Goal: Task Accomplishment & Management: Use online tool/utility

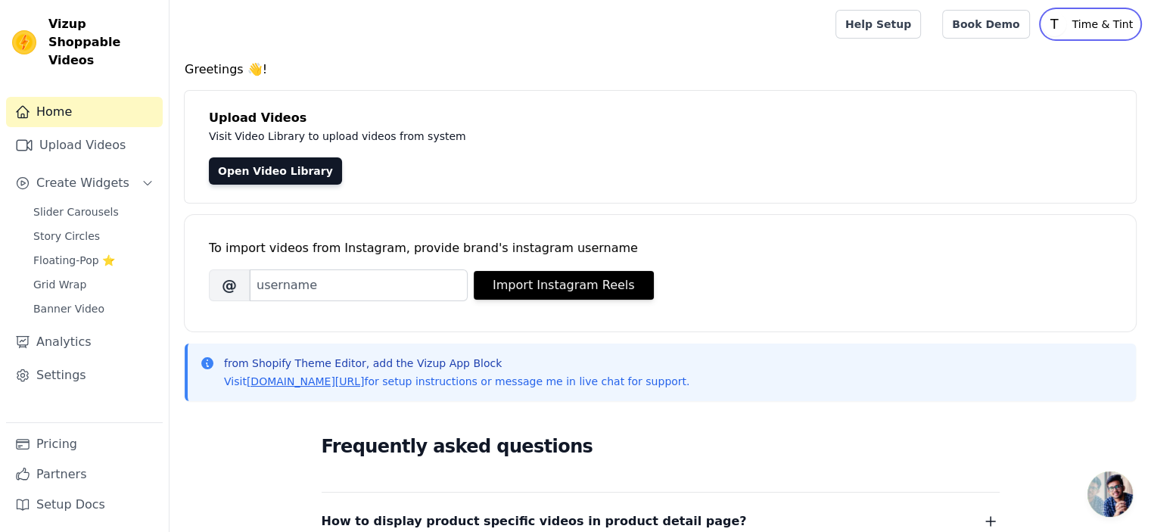
click at [1090, 27] on p "Time & Tint" at bounding box center [1102, 24] width 73 height 27
click at [814, 51] on main "Greetings 👋! Upload Videos Visit Video Library to upload videos from system Ope…" at bounding box center [659, 448] width 981 height 801
click at [109, 201] on link "Slider Carousels" at bounding box center [93, 211] width 138 height 21
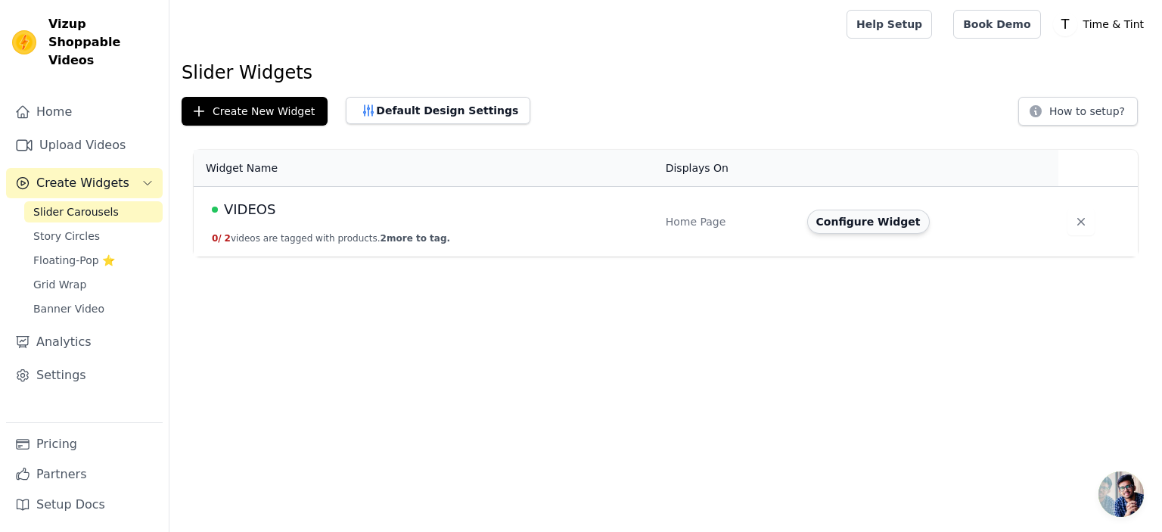
click at [872, 227] on button "Configure Widget" at bounding box center [868, 222] width 123 height 24
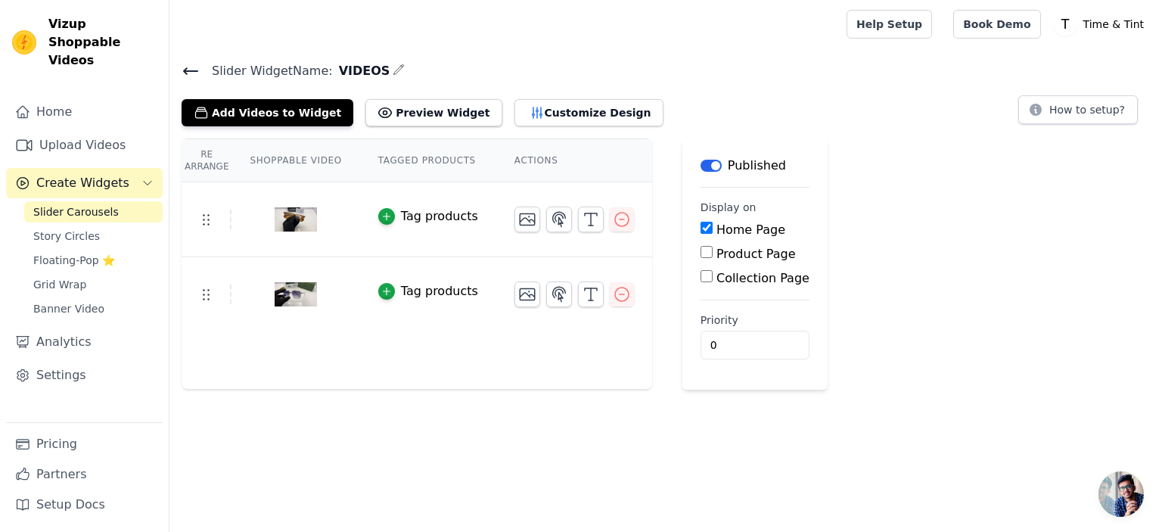
click at [701, 168] on button "Label" at bounding box center [711, 166] width 21 height 12
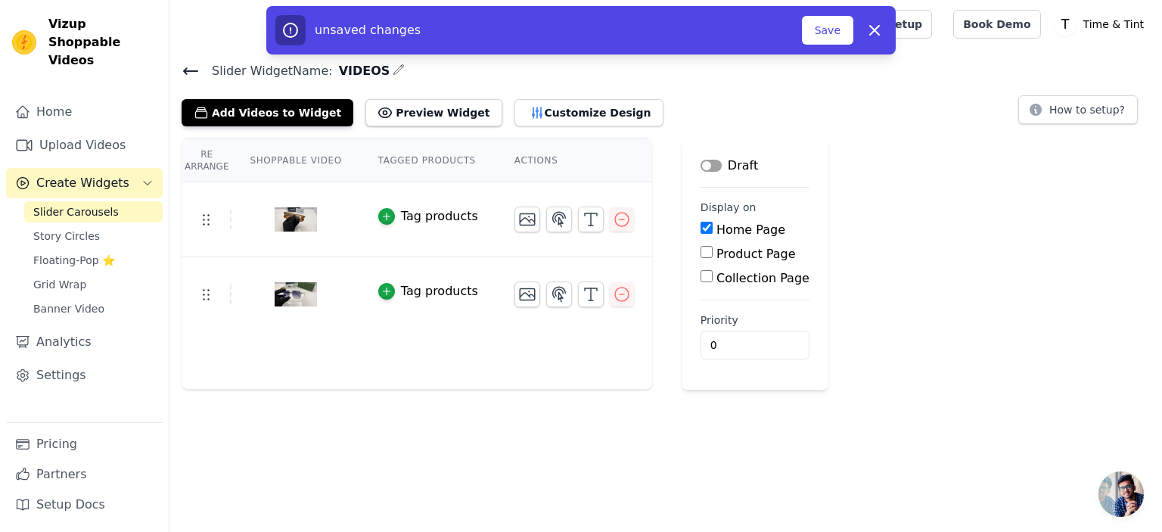
click at [701, 166] on button "Label" at bounding box center [711, 166] width 21 height 12
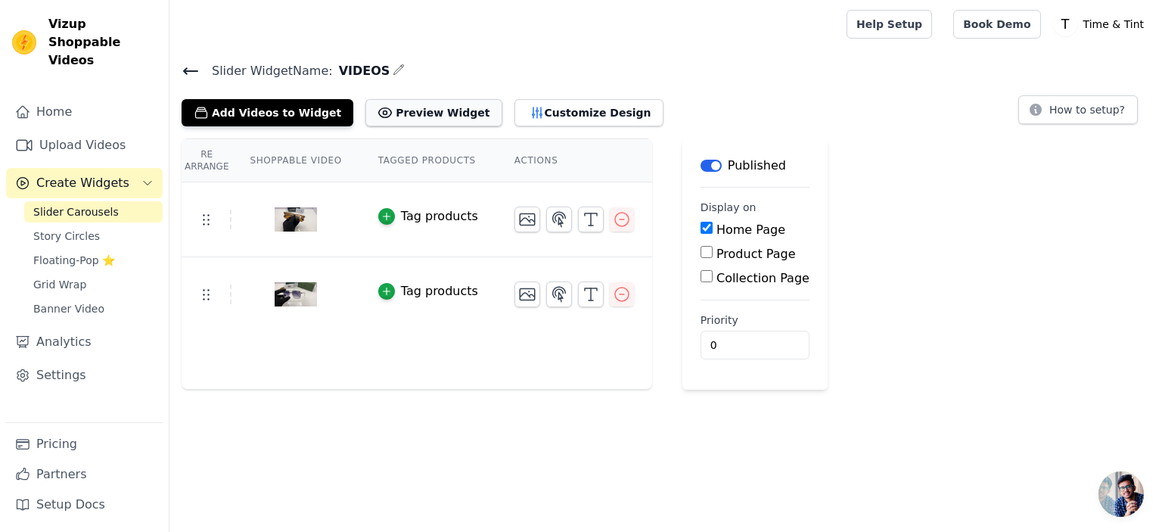
click at [413, 112] on button "Preview Widget" at bounding box center [433, 112] width 136 height 27
click at [701, 247] on input "Product Page" at bounding box center [707, 252] width 12 height 12
checkbox input "true"
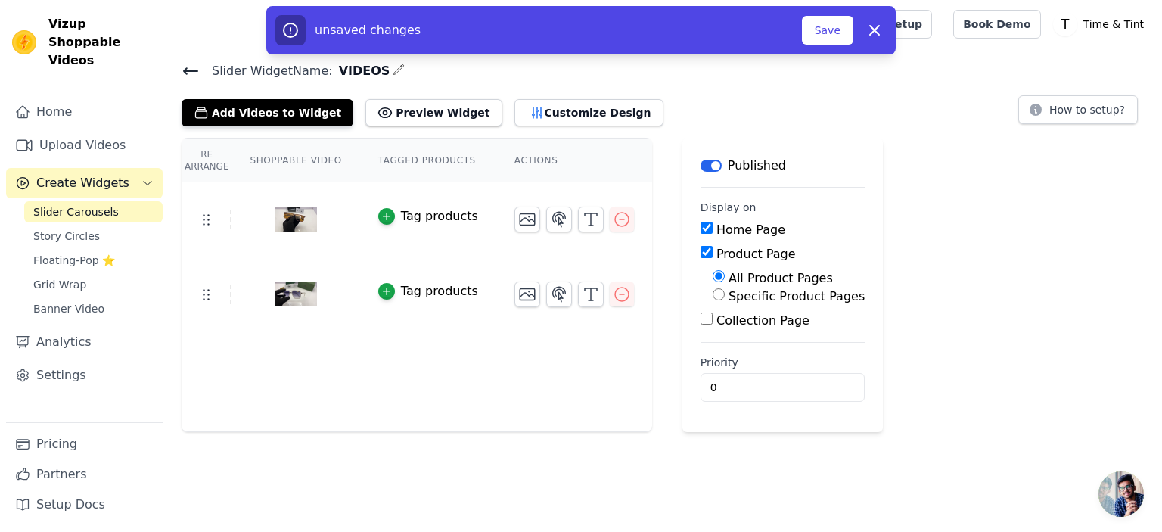
click at [701, 316] on div "Collection Page" at bounding box center [783, 321] width 164 height 18
click at [701, 316] on input "Collection Page" at bounding box center [707, 319] width 12 height 12
checkbox input "true"
click at [701, 251] on input "Product Page" at bounding box center [707, 252] width 12 height 12
checkbox input "false"
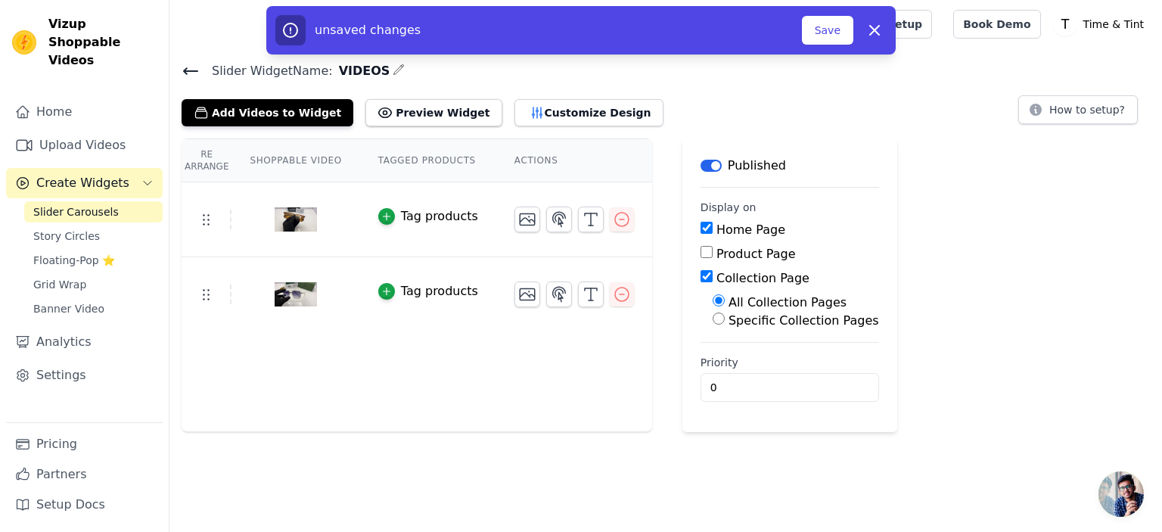
click at [701, 278] on input "Collection Page" at bounding box center [707, 276] width 12 height 12
checkbox input "false"
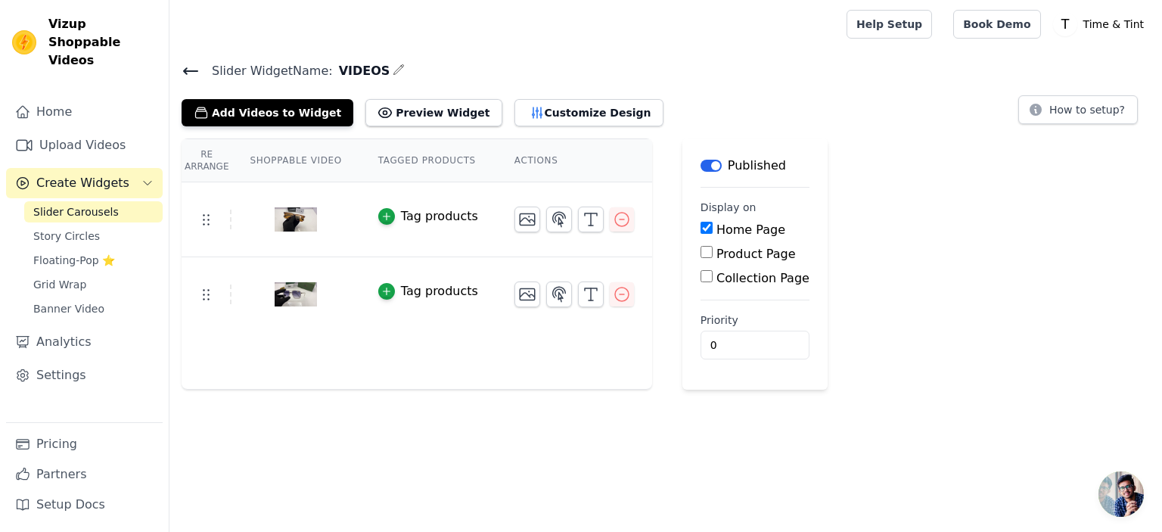
click at [393, 69] on icon "button" at bounding box center [399, 70] width 12 height 12
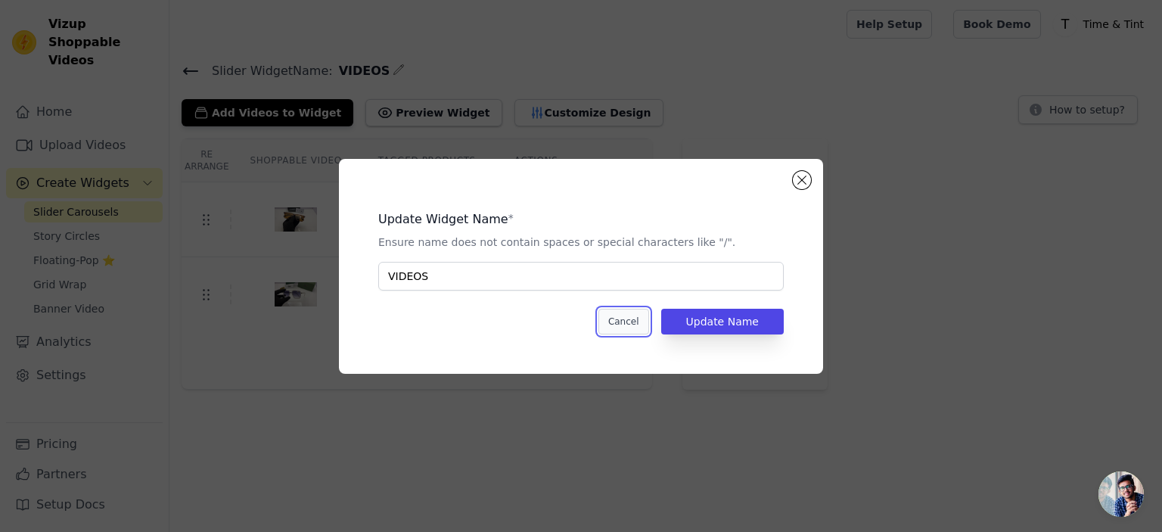
click at [639, 321] on button "Cancel" at bounding box center [624, 322] width 51 height 26
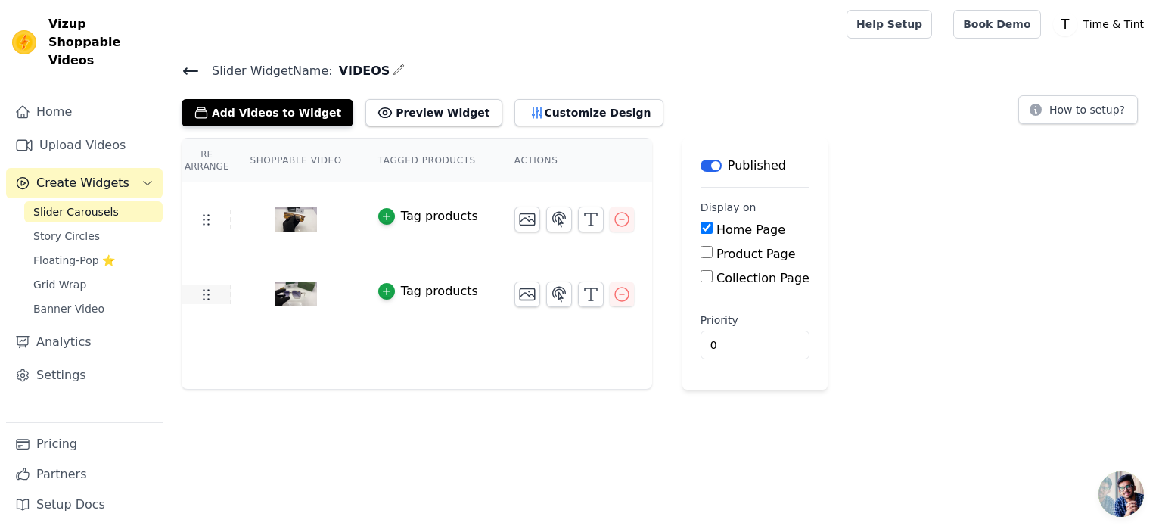
click at [203, 302] on td at bounding box center [207, 295] width 50 height 20
click at [84, 301] on span "Banner Video" at bounding box center [68, 308] width 71 height 15
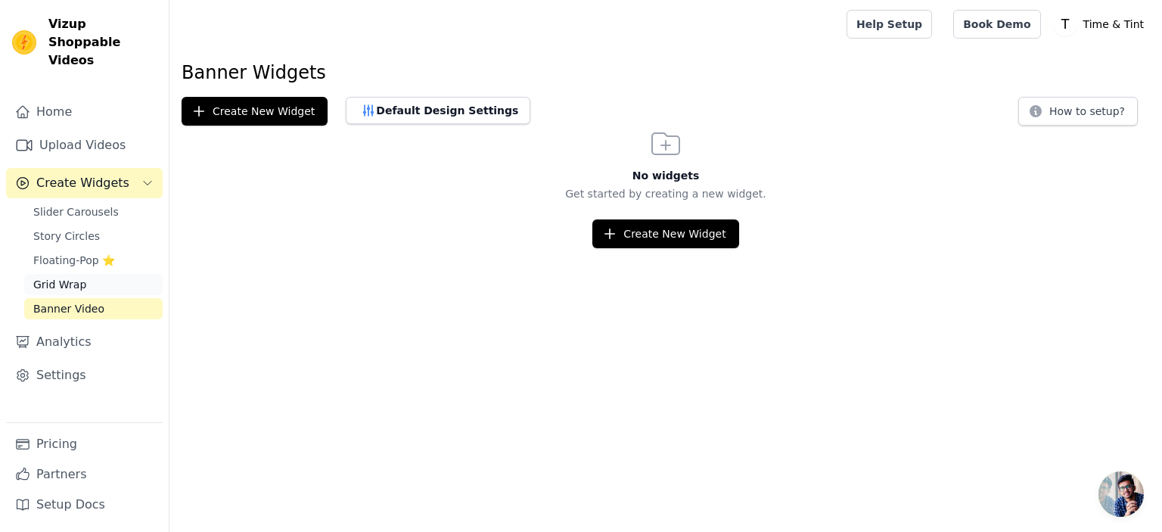
click at [85, 274] on link "Grid Wrap" at bounding box center [93, 284] width 138 height 21
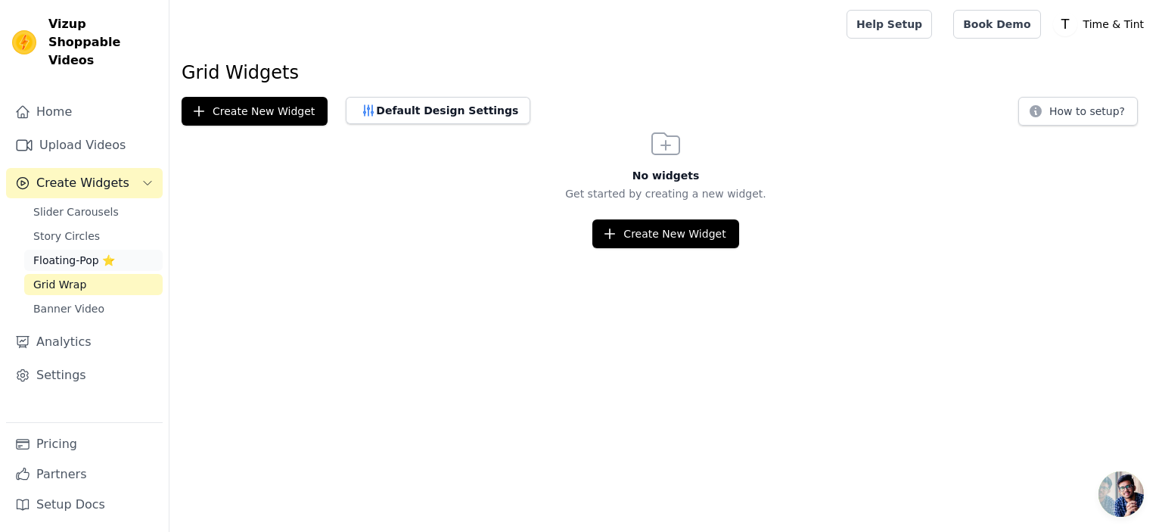
click at [52, 253] on span "Floating-Pop ⭐" at bounding box center [74, 260] width 82 height 15
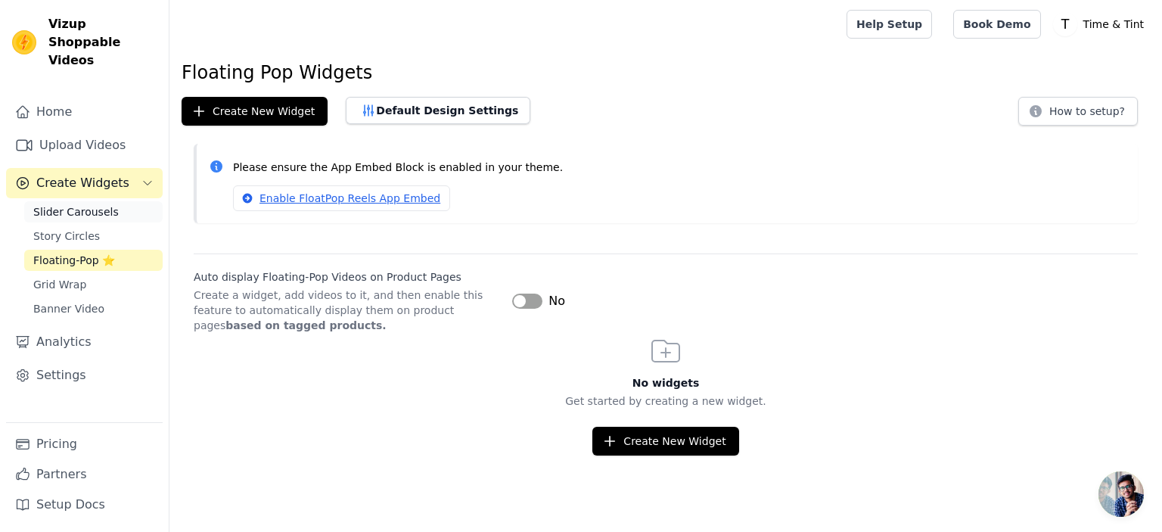
click at [53, 204] on span "Slider Carousels" at bounding box center [76, 211] width 86 height 15
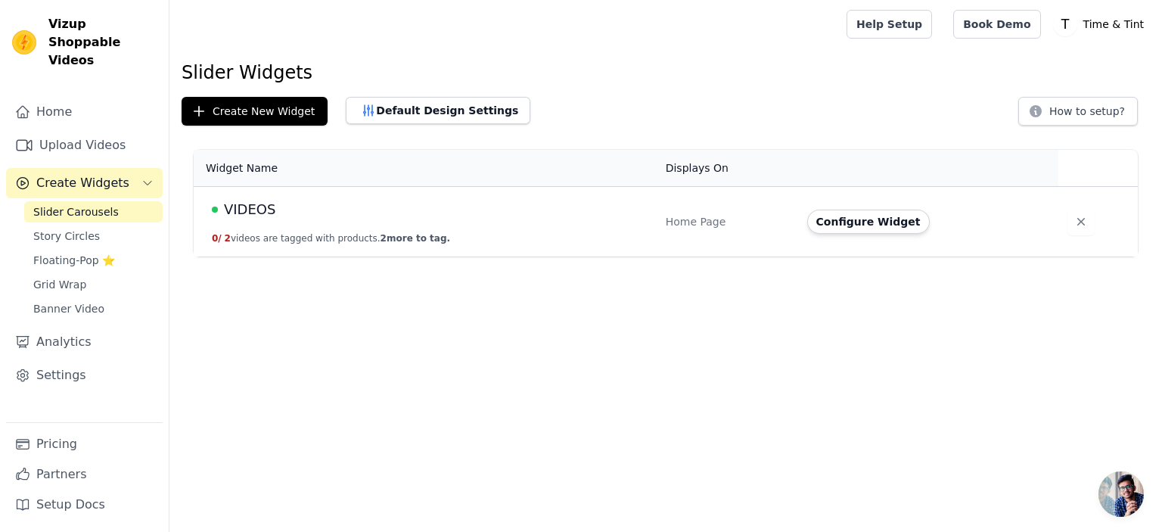
click at [322, 235] on button "0 / 2 videos are tagged with products. 2 more to tag." at bounding box center [331, 238] width 238 height 12
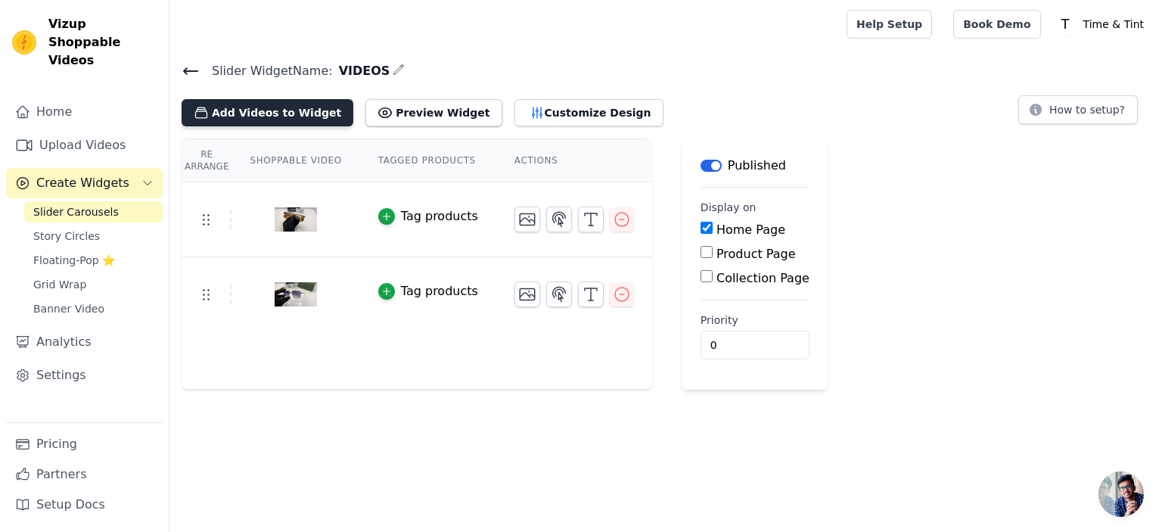
click at [239, 120] on button "Add Videos to Widget" at bounding box center [268, 112] width 172 height 27
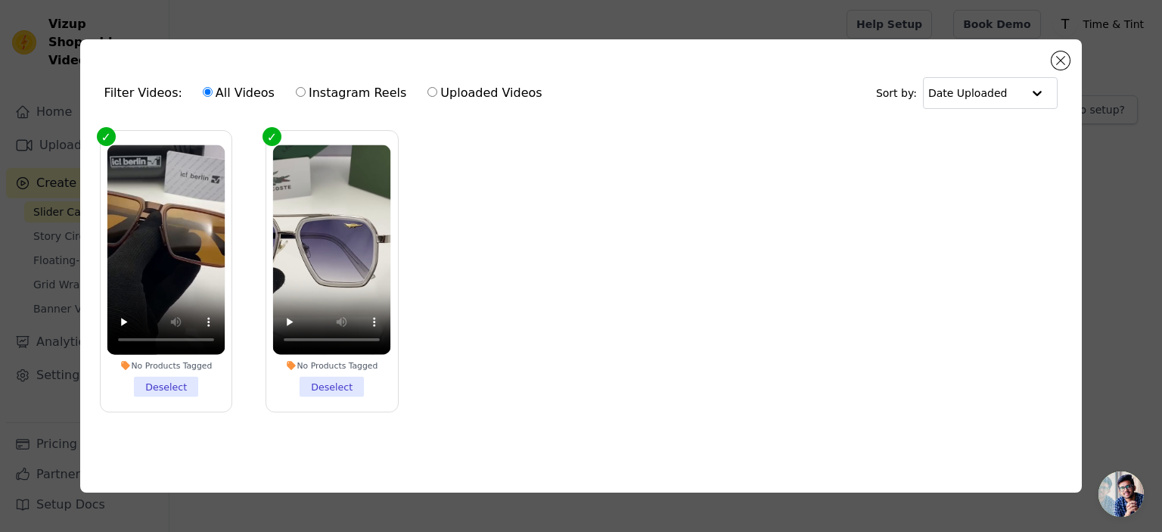
click at [203, 91] on input "All Videos" at bounding box center [208, 92] width 10 height 10
click at [203, 88] on input "All Videos" at bounding box center [208, 92] width 10 height 10
click at [1055, 64] on div "Filter Videos: All Videos Instagram Reels Uploaded Videos Sort by: Date Uploaded" at bounding box center [581, 93] width 978 height 59
click at [1061, 59] on button "Close modal" at bounding box center [1061, 60] width 18 height 18
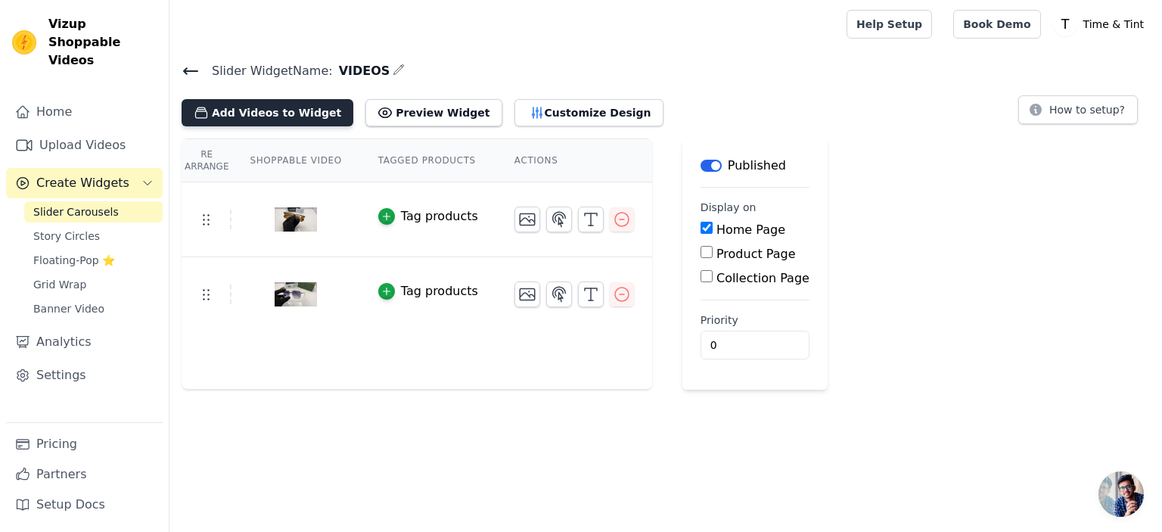
click at [309, 115] on button "Add Videos to Widget" at bounding box center [268, 112] width 172 height 27
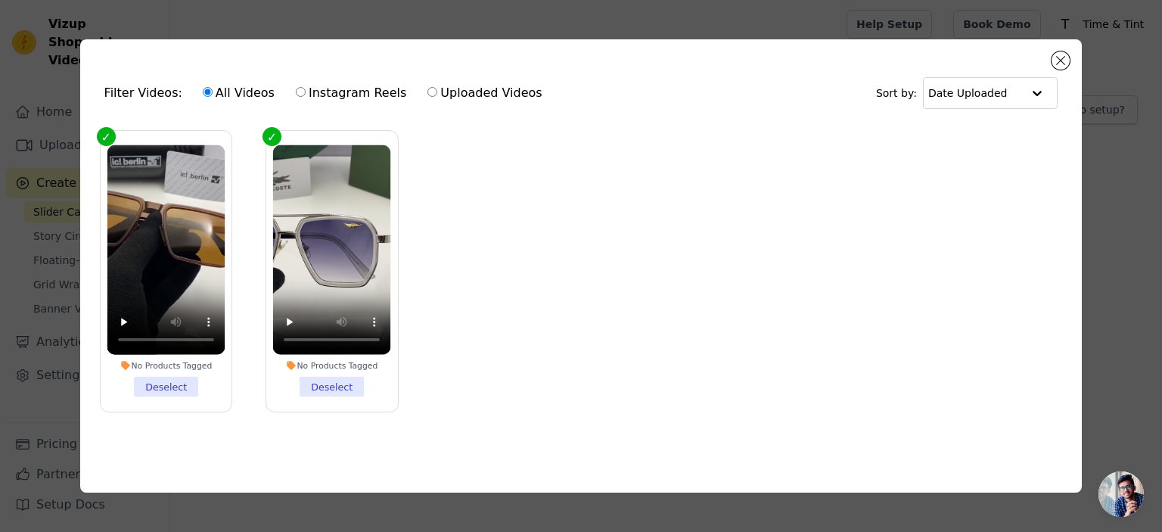
click at [428, 89] on input "Uploaded Videos" at bounding box center [433, 92] width 10 height 10
radio input "true"
click at [296, 89] on input "Instagram Reels" at bounding box center [301, 92] width 10 height 10
radio input "true"
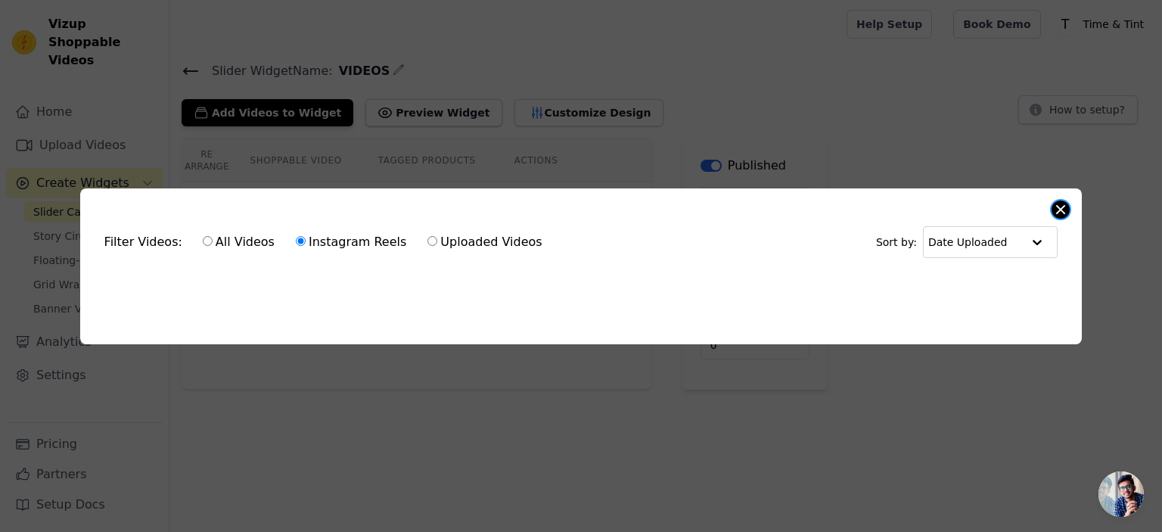
click at [1068, 208] on button "Close modal" at bounding box center [1061, 210] width 18 height 18
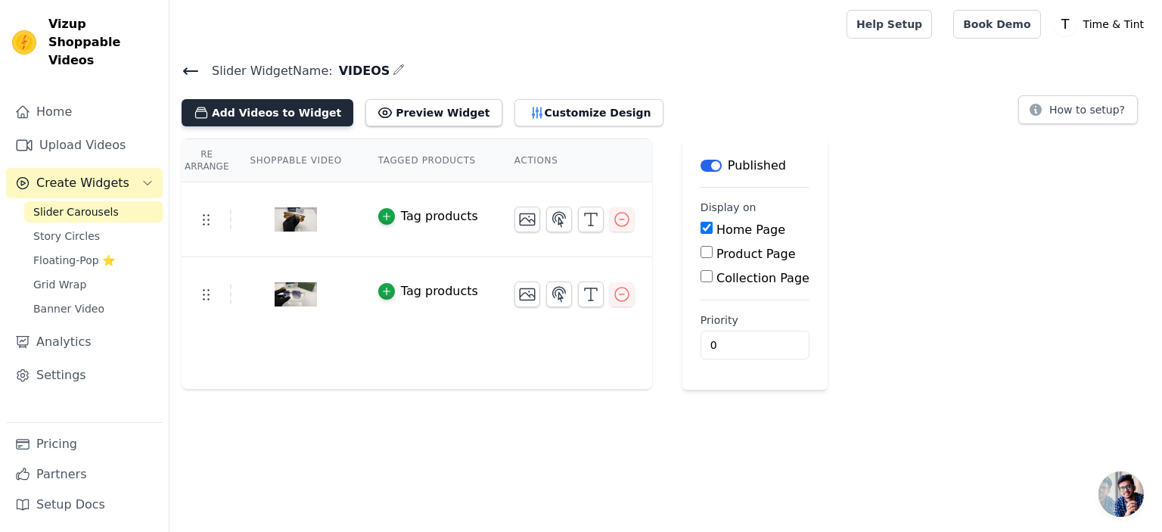
click at [213, 117] on button "Add Videos to Widget" at bounding box center [268, 112] width 172 height 27
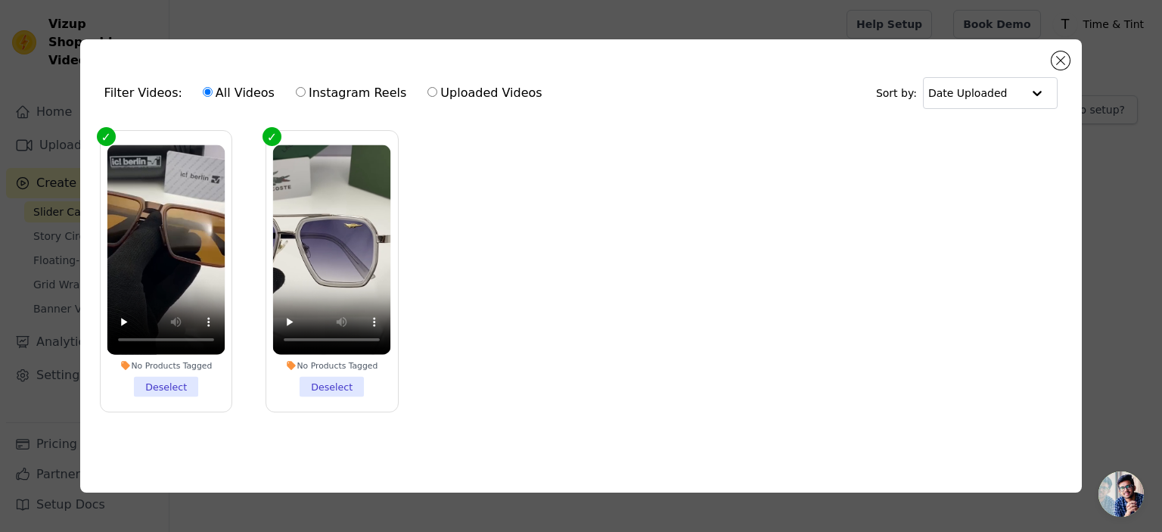
click at [428, 89] on input "Uploaded Videos" at bounding box center [433, 92] width 10 height 10
radio input "true"
click at [1065, 58] on button "Close modal" at bounding box center [1061, 60] width 18 height 18
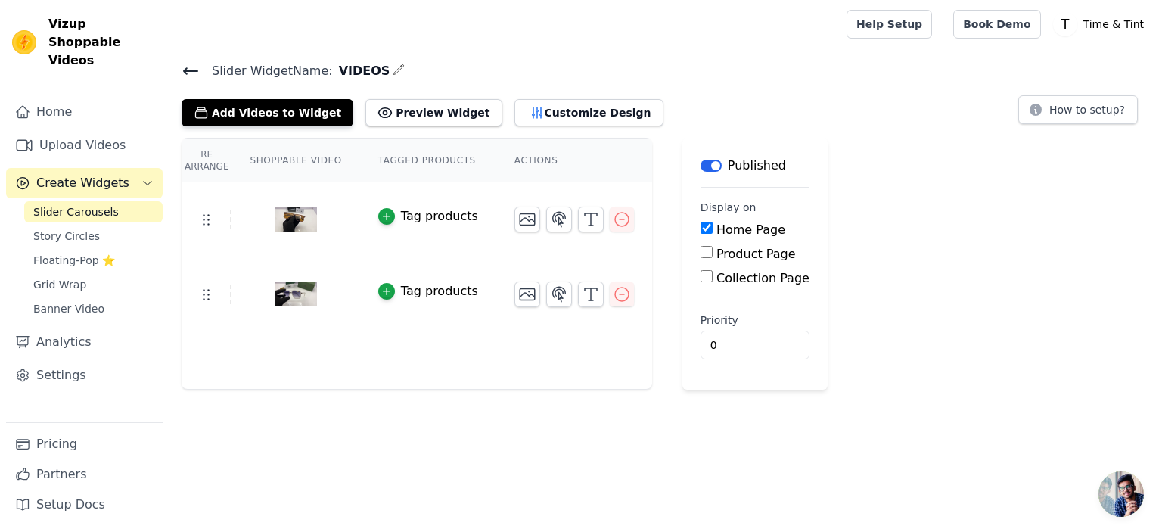
click at [81, 174] on span "Create Widgets" at bounding box center [82, 183] width 93 height 18
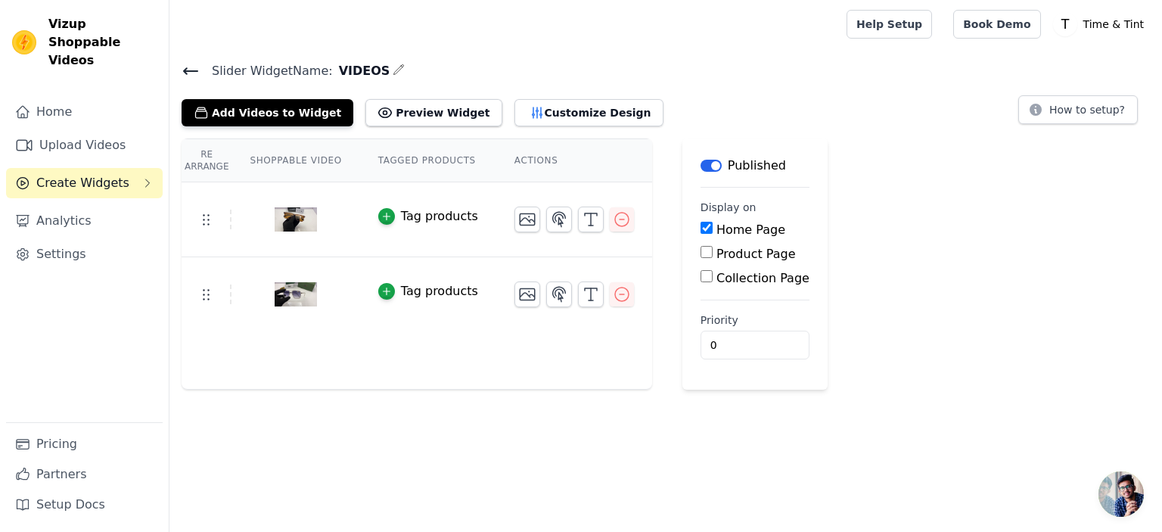
click at [81, 174] on span "Create Widgets" at bounding box center [82, 183] width 93 height 18
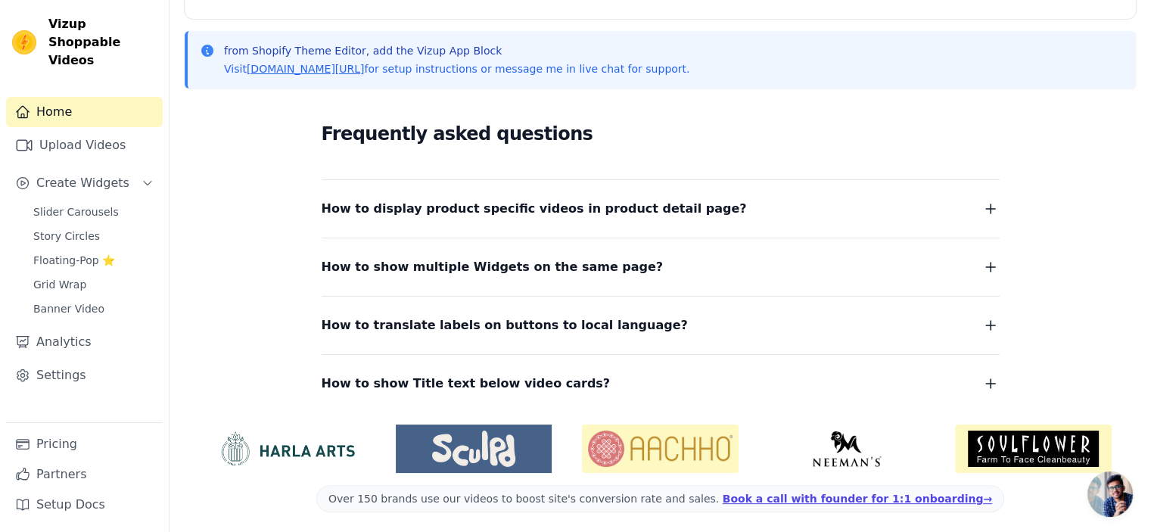
scroll to position [316, 0]
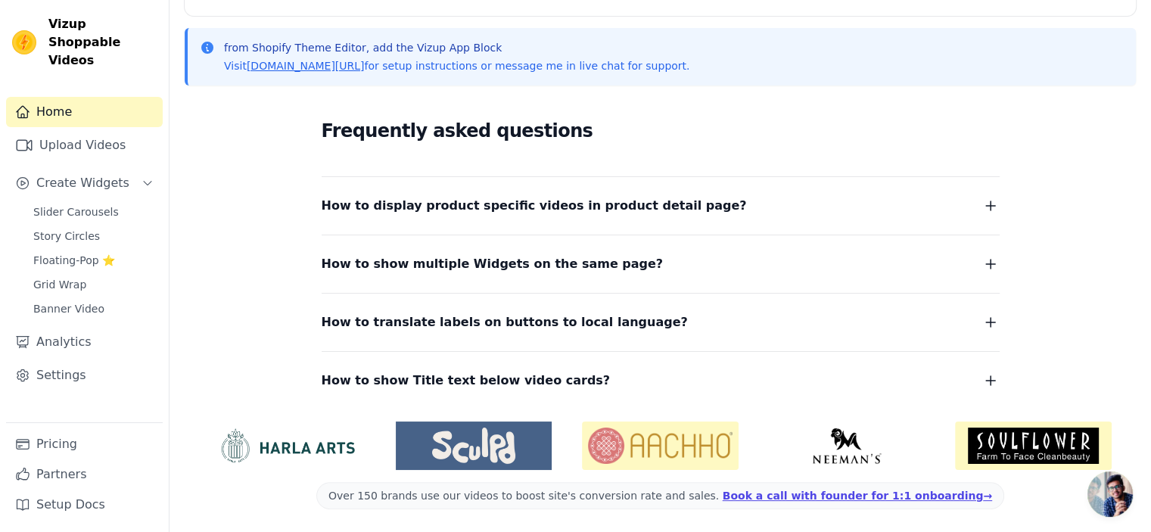
click at [990, 206] on icon "button" at bounding box center [990, 205] width 9 height 9
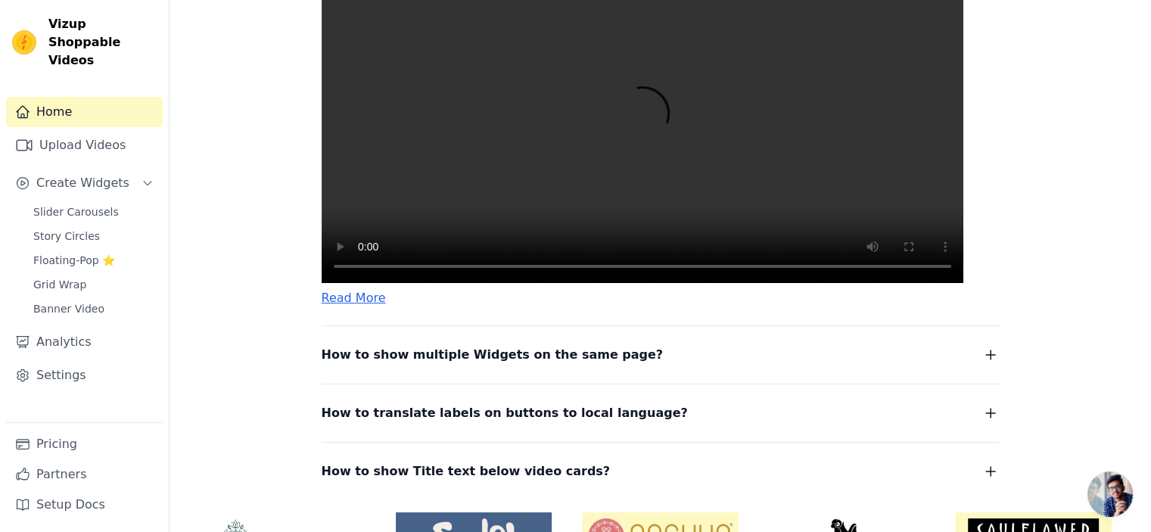
scroll to position [543, 0]
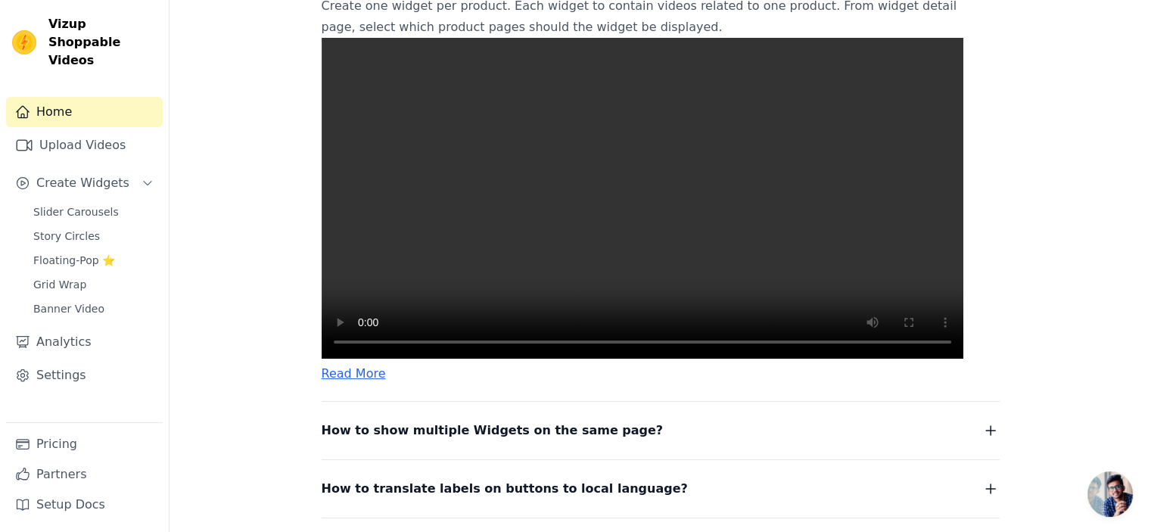
click at [403, 241] on video at bounding box center [643, 198] width 642 height 321
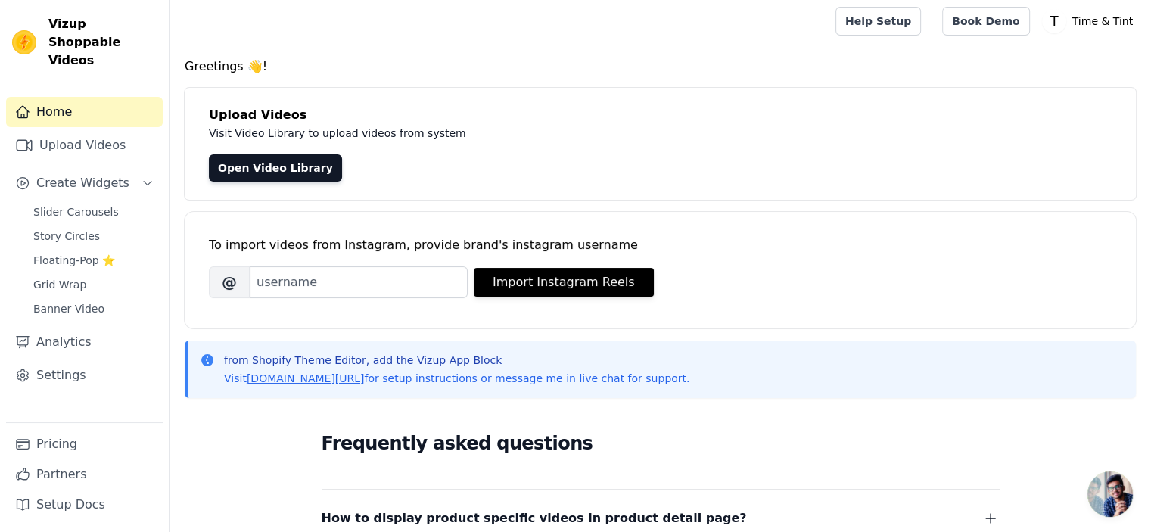
scroll to position [0, 0]
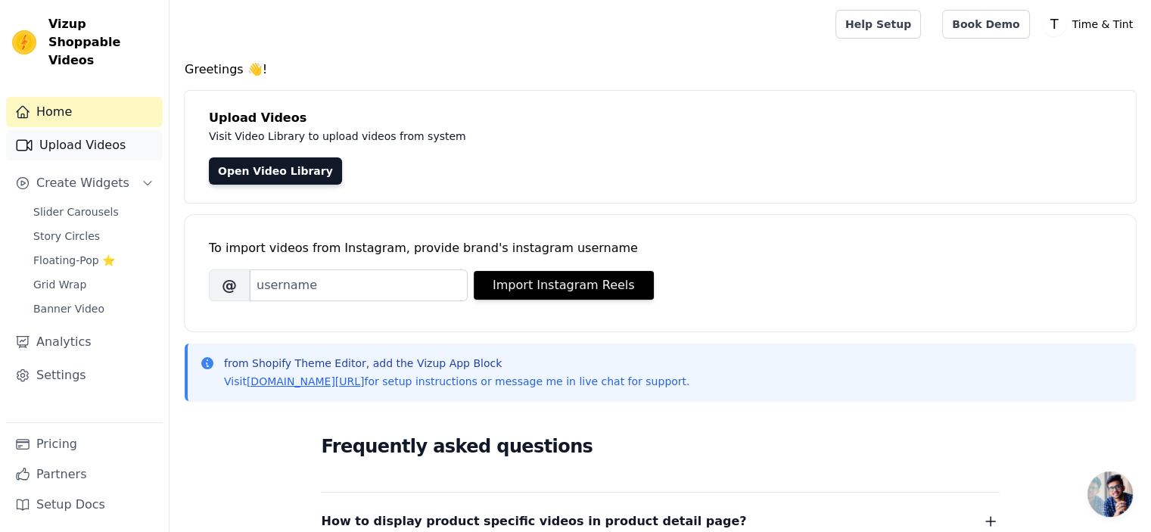
click at [89, 134] on link "Upload Videos" at bounding box center [84, 145] width 157 height 30
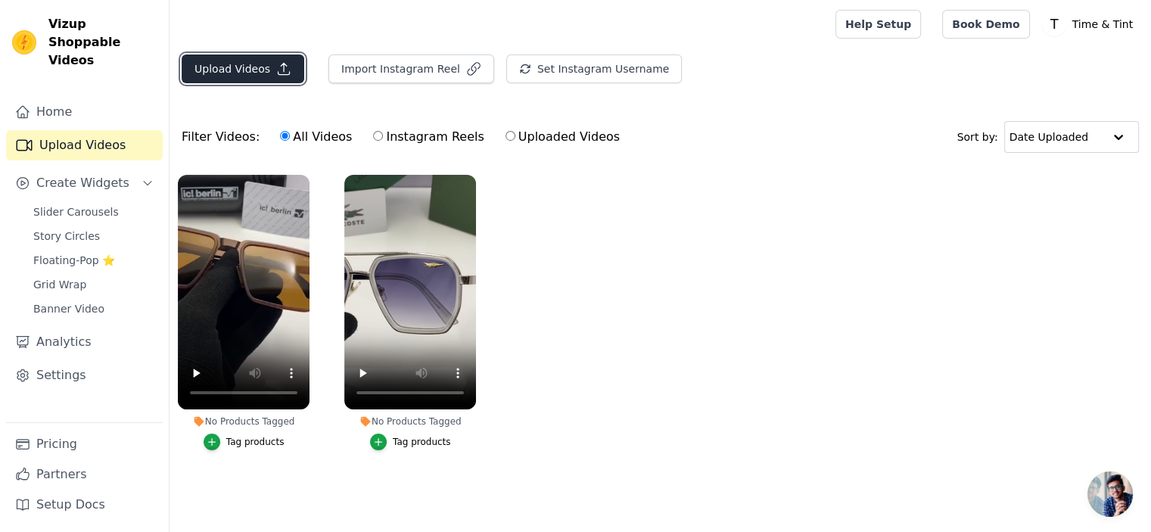
click at [268, 75] on button "Upload Videos" at bounding box center [243, 68] width 123 height 29
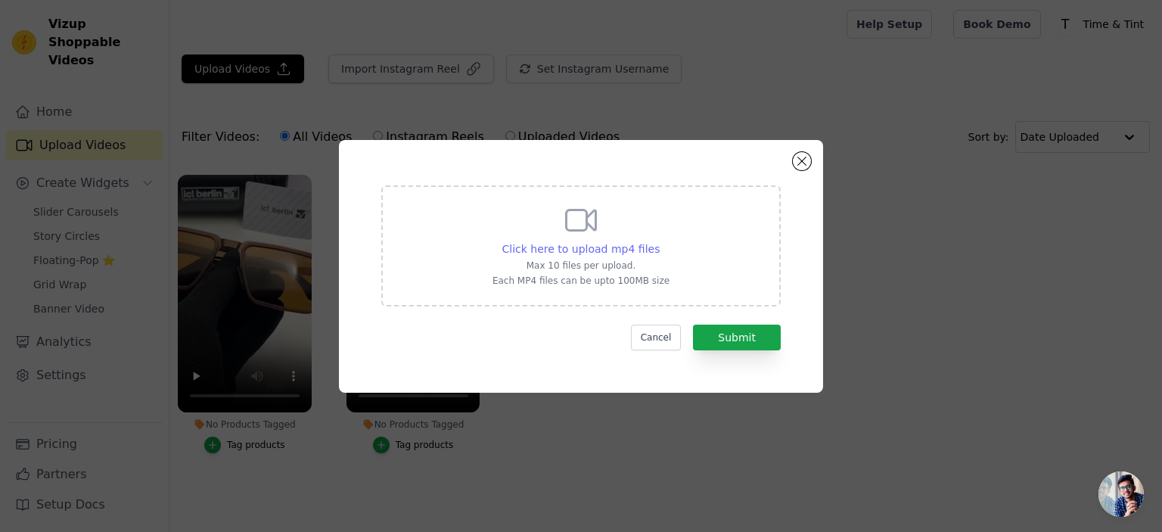
click at [578, 245] on span "Click here to upload mp4 files" at bounding box center [581, 249] width 158 height 12
click at [659, 241] on input "Click here to upload mp4 files Max 10 files per upload. Each MP4 files can be u…" at bounding box center [659, 241] width 1 height 1
type input "C:\fakepath\WhatsApp Video 2025-07-22 at 11.55.31 AM.mp4"
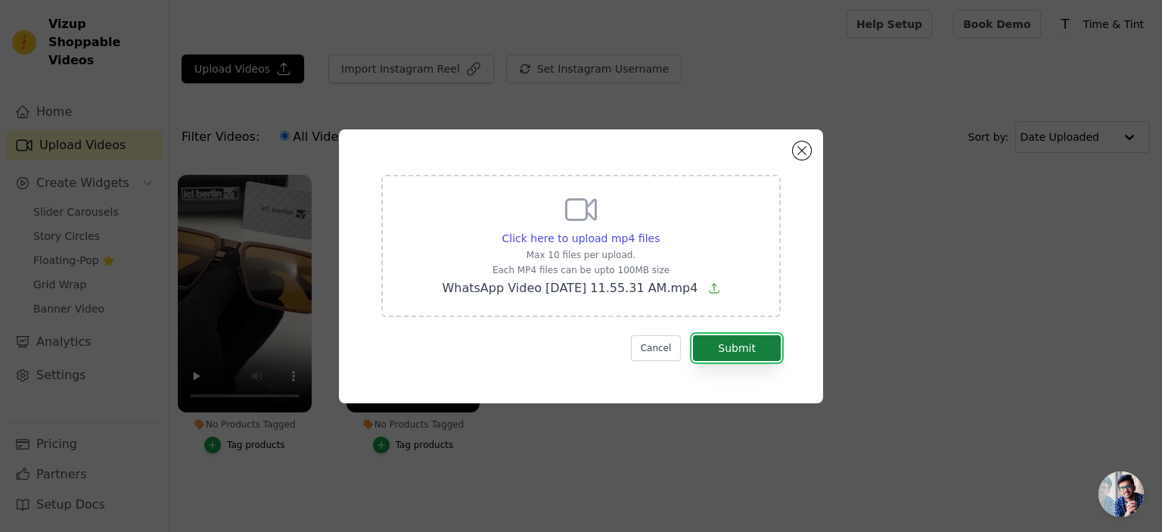
click at [727, 353] on button "Submit" at bounding box center [737, 348] width 88 height 26
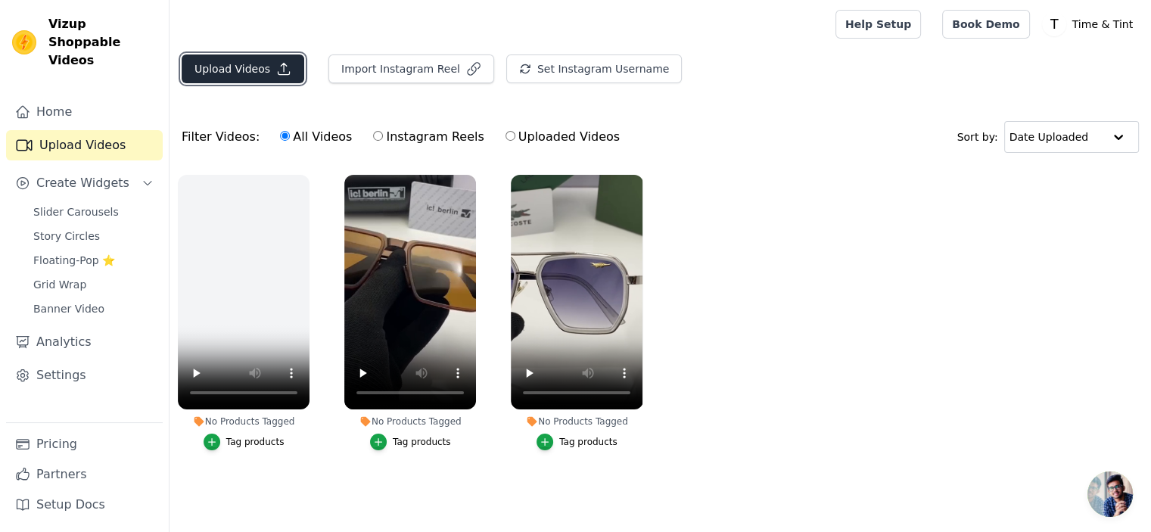
click at [251, 67] on button "Upload Videos" at bounding box center [243, 68] width 123 height 29
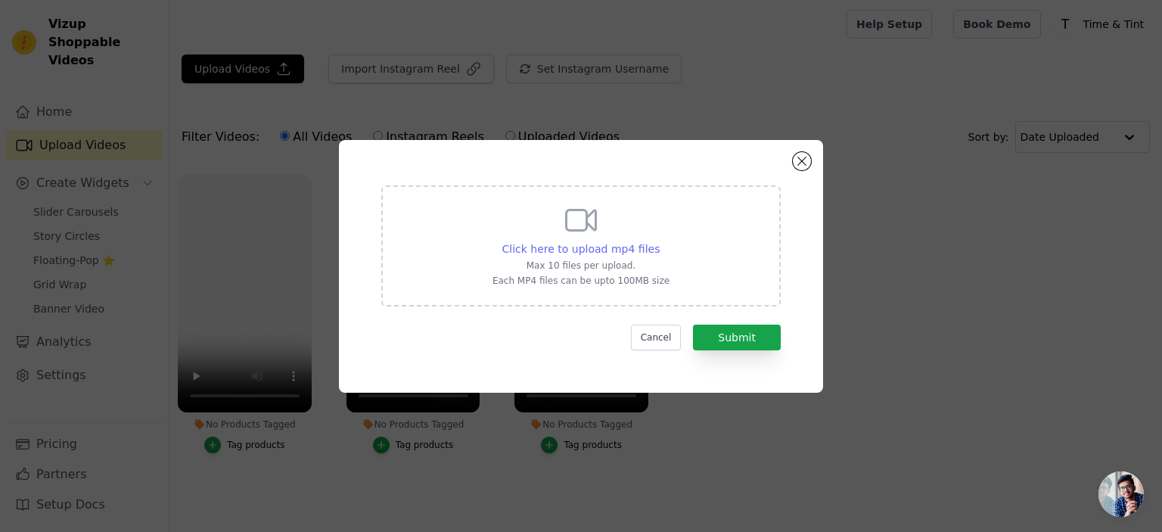
click at [588, 248] on span "Click here to upload mp4 files" at bounding box center [581, 249] width 158 height 12
click at [659, 241] on input "Click here to upload mp4 files Max 10 files per upload. Each MP4 files can be u…" at bounding box center [659, 241] width 1 height 1
type input "C:\fakepath\WhatsApp Video [DATE] 11.35.41 AM.mp4"
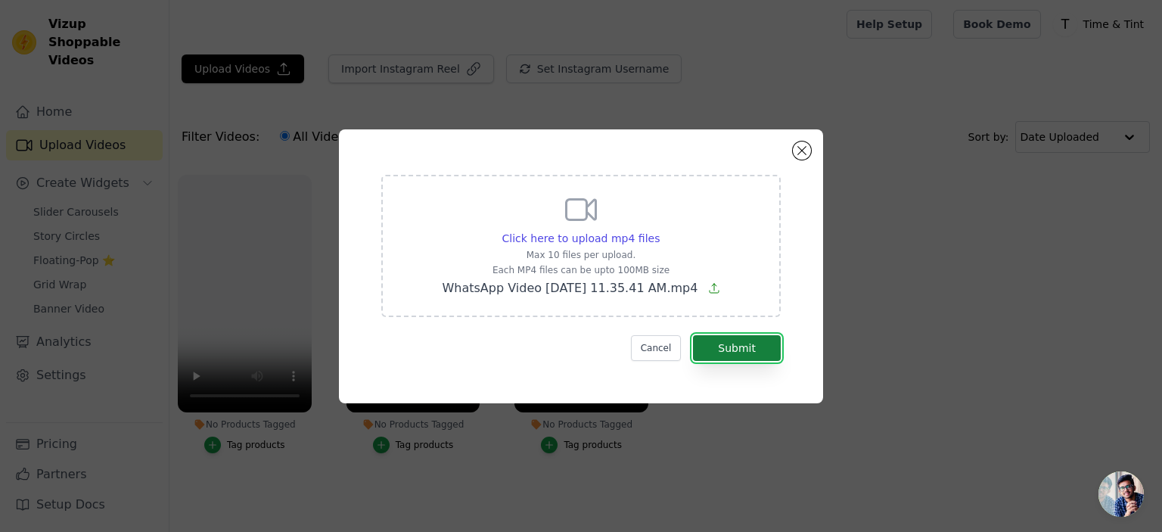
click at [723, 349] on button "Submit" at bounding box center [737, 348] width 88 height 26
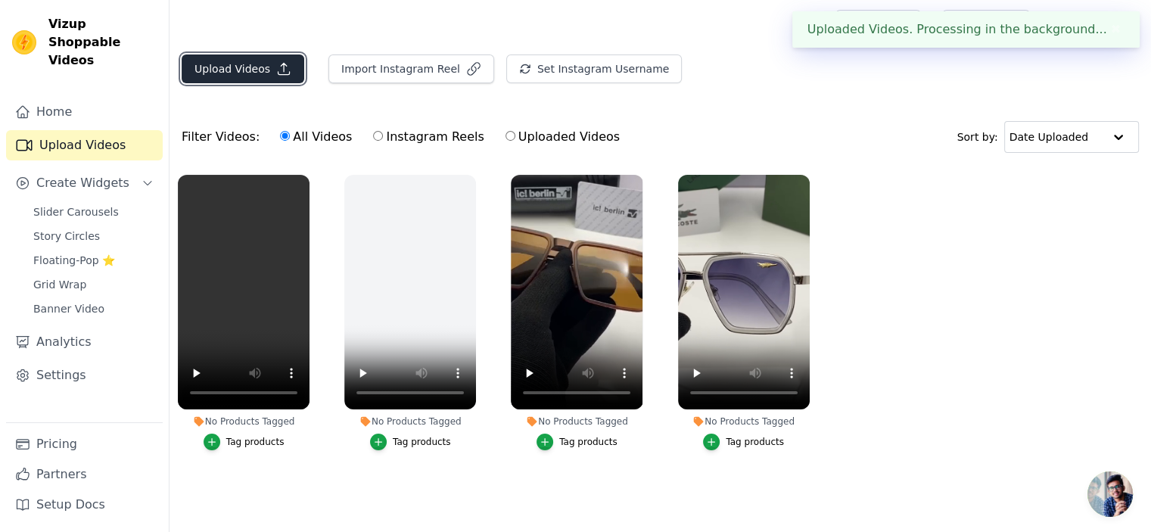
click at [269, 78] on button "Upload Videos" at bounding box center [243, 68] width 123 height 29
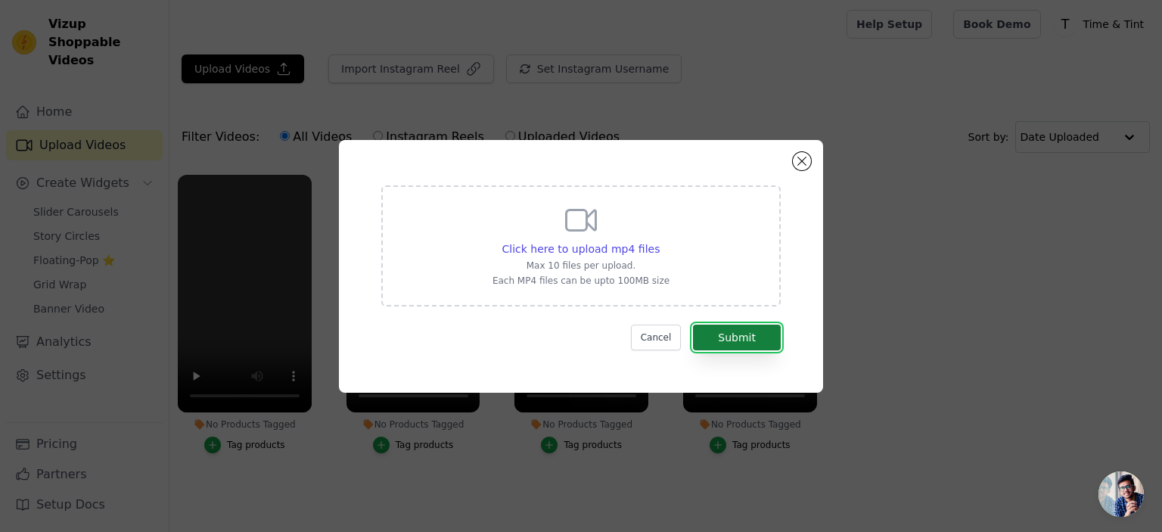
click at [724, 330] on button "Submit" at bounding box center [737, 338] width 88 height 26
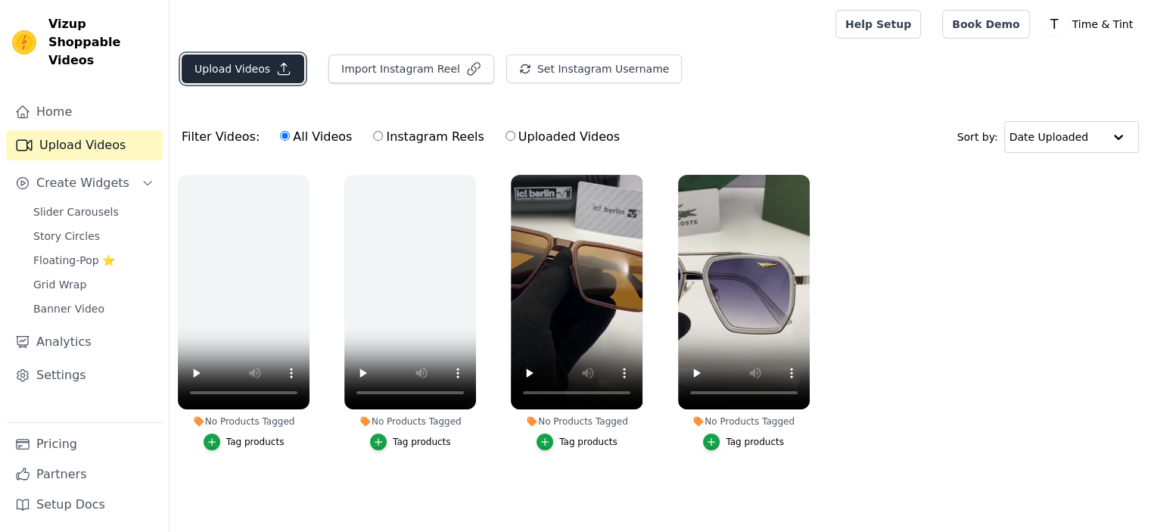
click at [249, 67] on button "Upload Videos" at bounding box center [243, 68] width 123 height 29
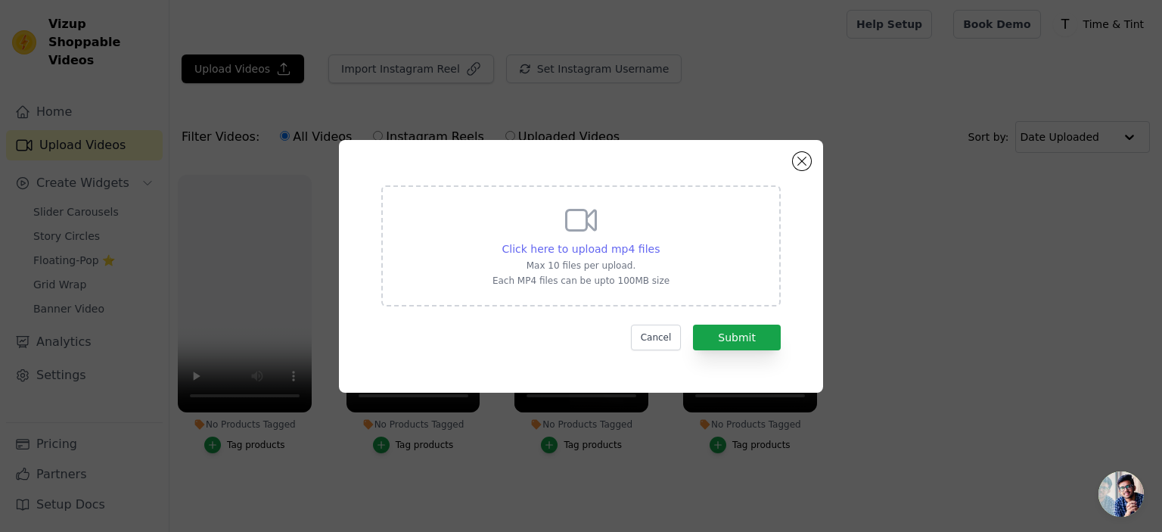
click at [589, 248] on span "Click here to upload mp4 files" at bounding box center [581, 249] width 158 height 12
click at [659, 241] on input "Click here to upload mp4 files Max 10 files per upload. Each MP4 files can be u…" at bounding box center [659, 241] width 1 height 1
type input "C:\fakepath\WhatsApp Video 2025-07-30 at 3.18.07 AM.mp4"
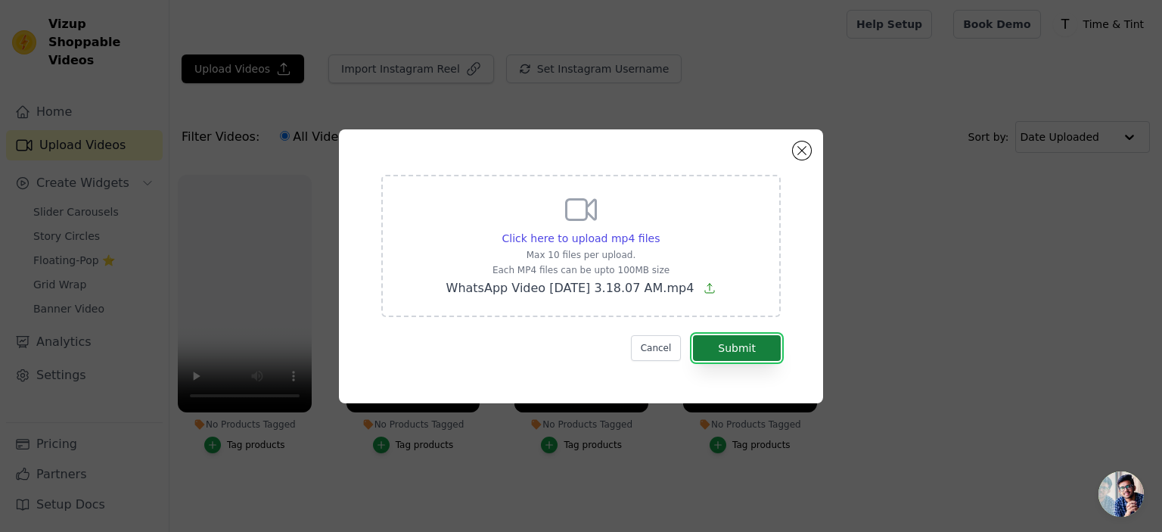
click at [721, 344] on button "Submit" at bounding box center [737, 348] width 88 height 26
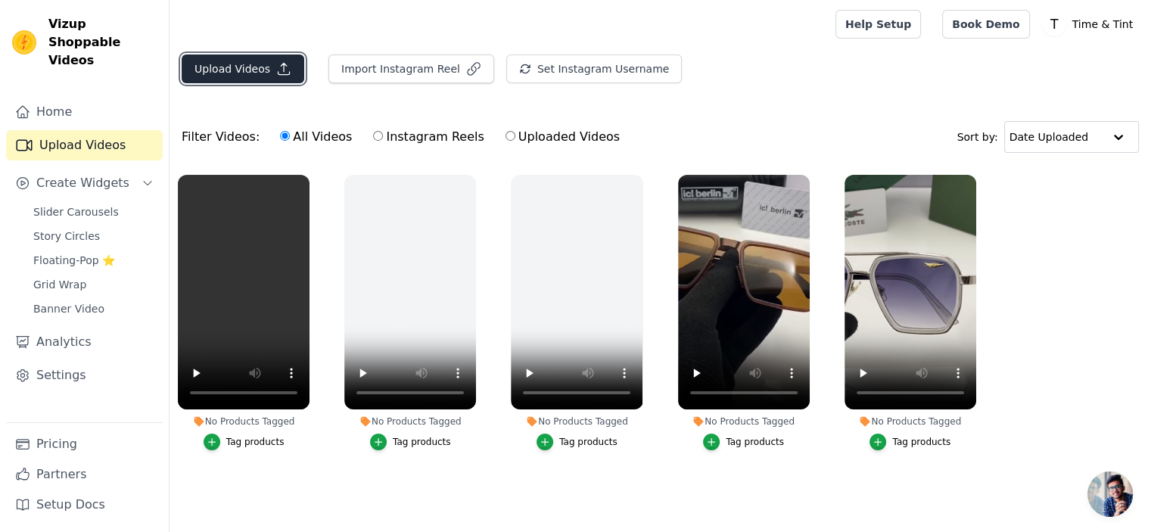
click at [210, 76] on button "Upload Videos" at bounding box center [243, 68] width 123 height 29
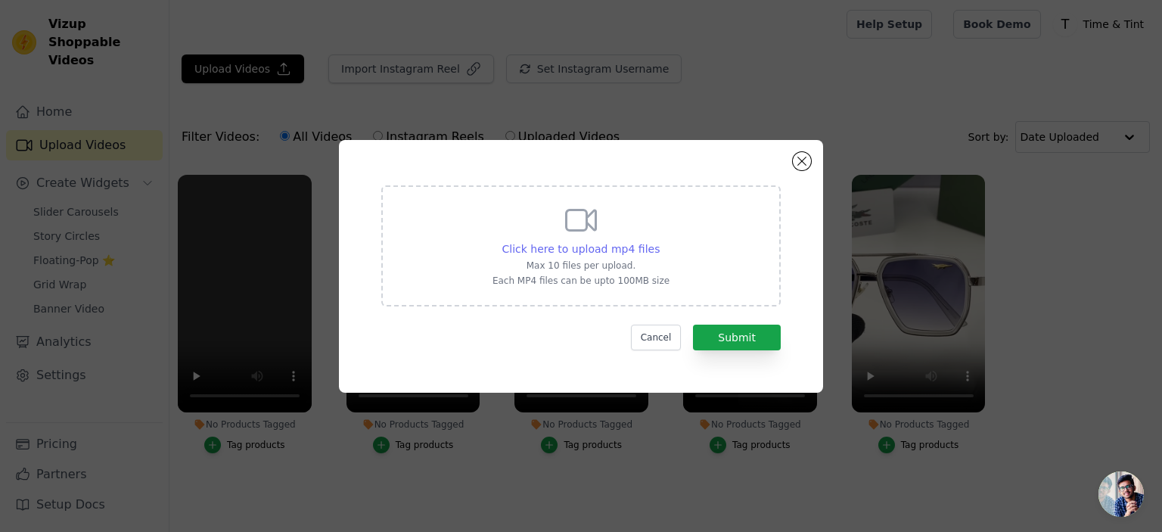
click at [605, 243] on span "Click here to upload mp4 files" at bounding box center [581, 249] width 158 height 12
click at [659, 241] on input "Click here to upload mp4 files Max 10 files per upload. Each MP4 files can be u…" at bounding box center [659, 241] width 1 height 1
type input "C:\fakepath\WhatsApp Video 2025-07-19 at 3.14.59 PM.mp4"
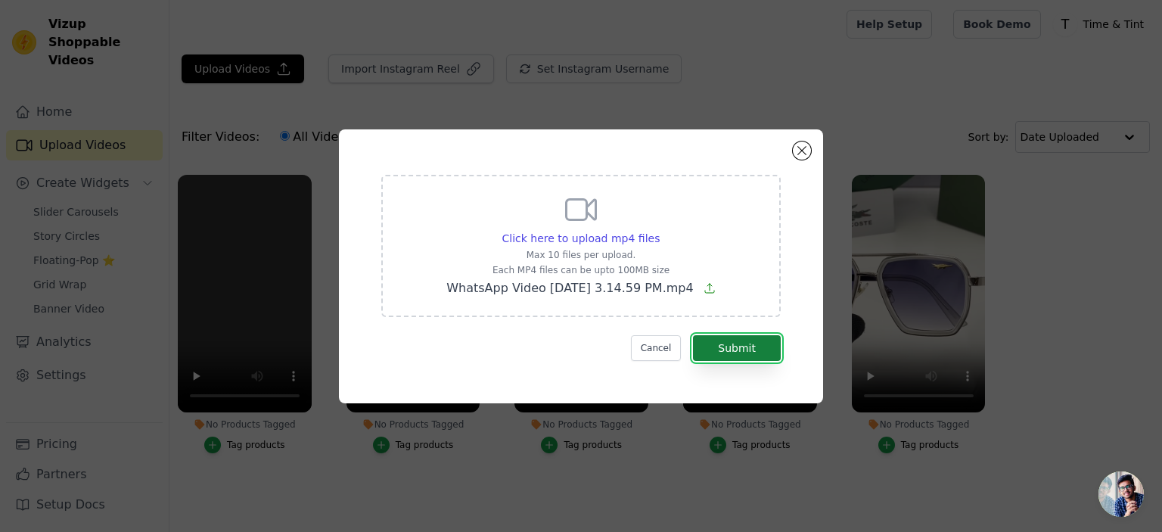
click at [725, 347] on button "Submit" at bounding box center [737, 348] width 88 height 26
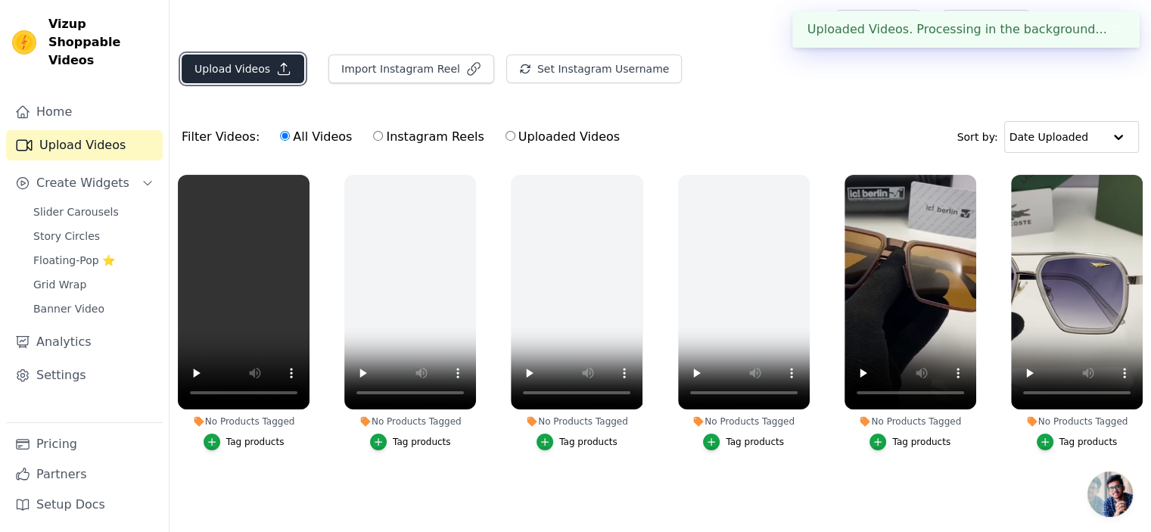
click at [269, 66] on button "Upload Videos" at bounding box center [243, 68] width 123 height 29
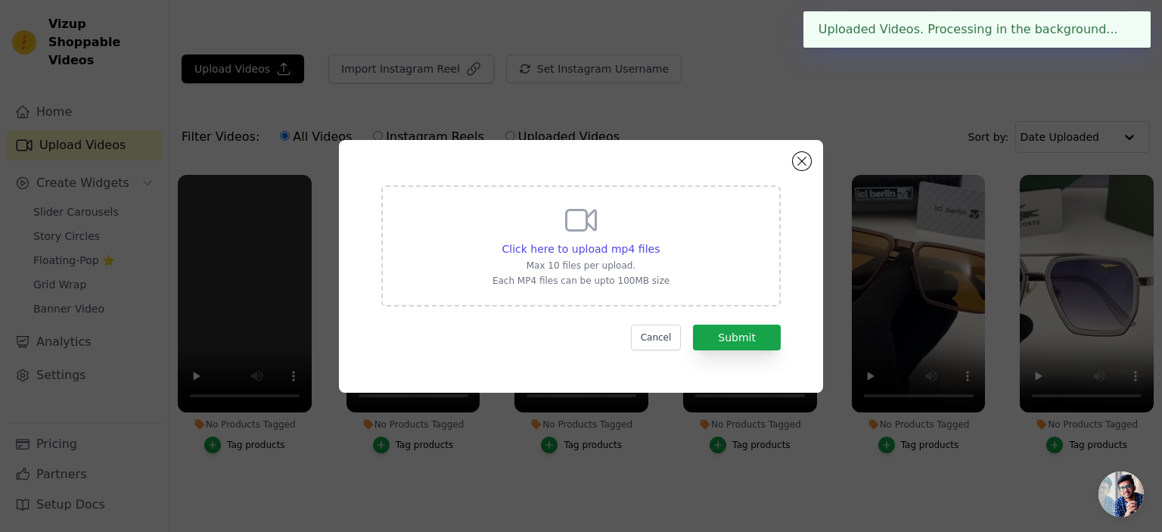
click at [614, 237] on div "Click here to upload mp4 files Max 10 files per upload. Each MP4 files can be u…" at bounding box center [581, 244] width 177 height 85
click at [659, 241] on input "Click here to upload mp4 files Max 10 files per upload. Each MP4 files can be u…" at bounding box center [659, 241] width 1 height 1
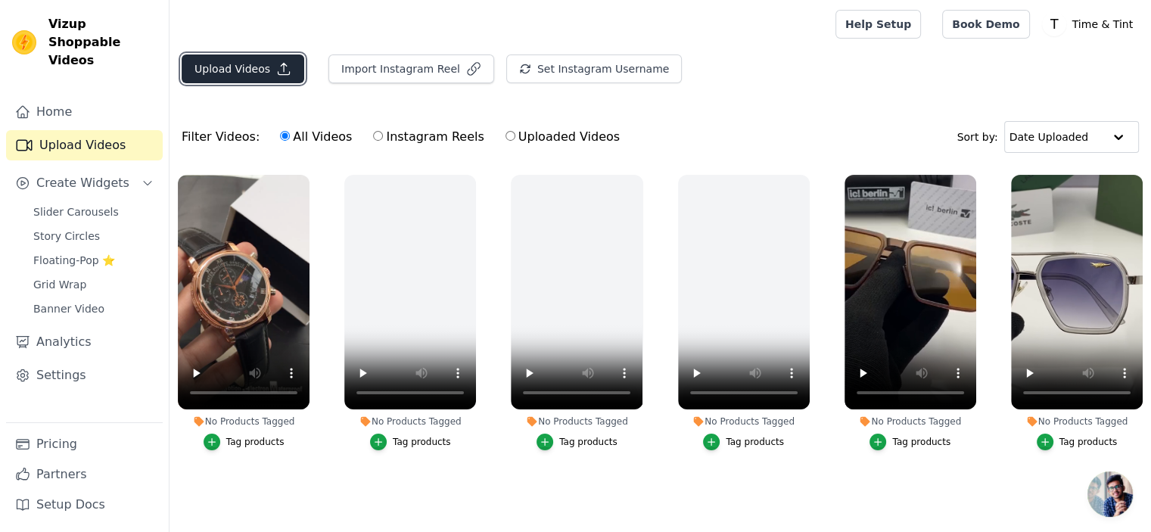
click at [258, 70] on button "Upload Videos" at bounding box center [243, 68] width 123 height 29
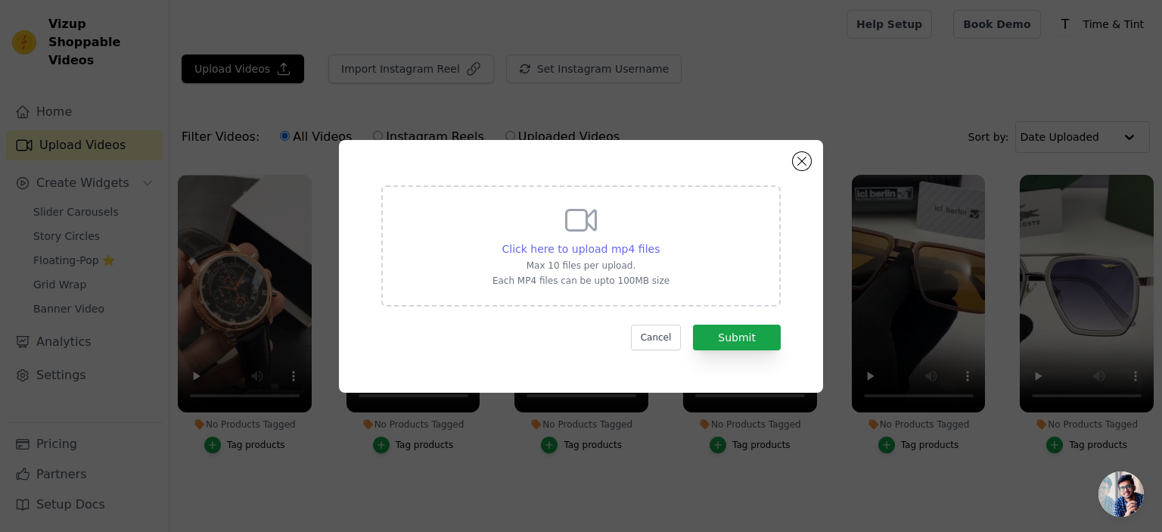
click at [586, 250] on span "Click here to upload mp4 files" at bounding box center [581, 249] width 158 height 12
click at [659, 241] on input "Click here to upload mp4 files Max 10 files per upload. Each MP4 files can be u…" at bounding box center [659, 241] width 1 height 1
type input "C:\fakepath\WhatsApp Video 2025-06-28 at 3.22.47 AM.mp4"
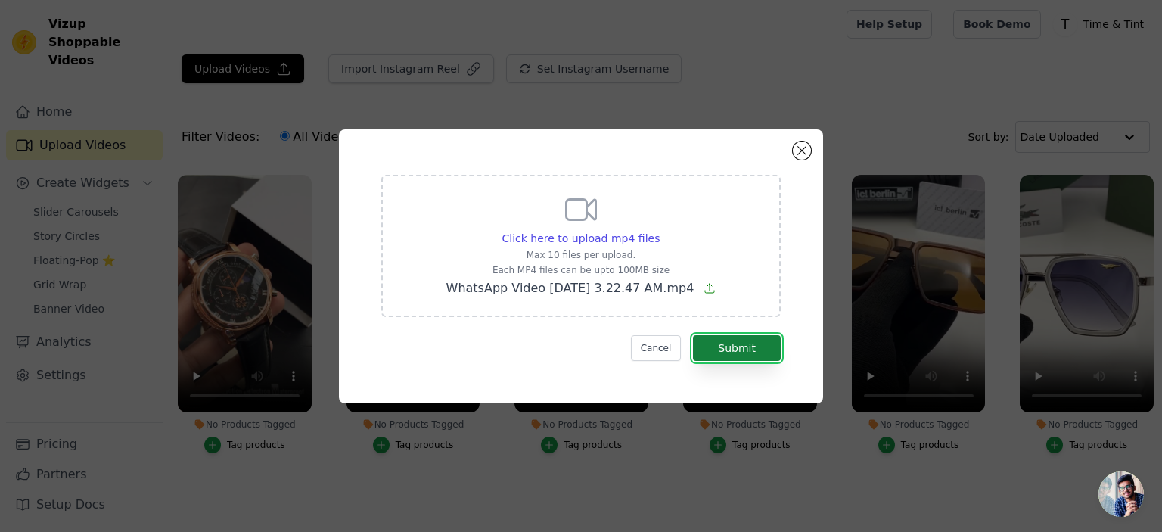
click at [758, 342] on button "Submit" at bounding box center [737, 348] width 88 height 26
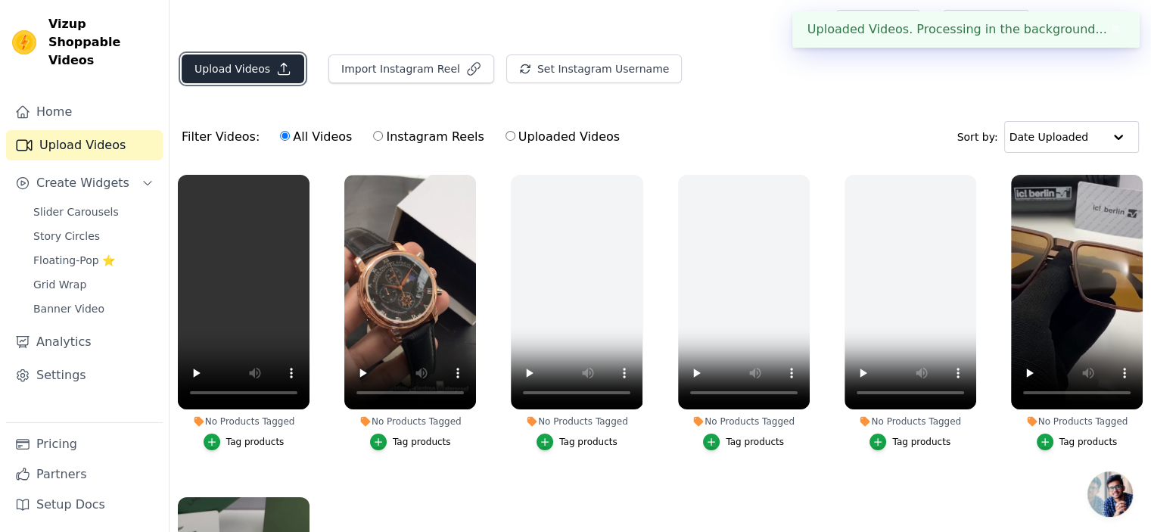
click at [225, 73] on button "Upload Videos" at bounding box center [243, 68] width 123 height 29
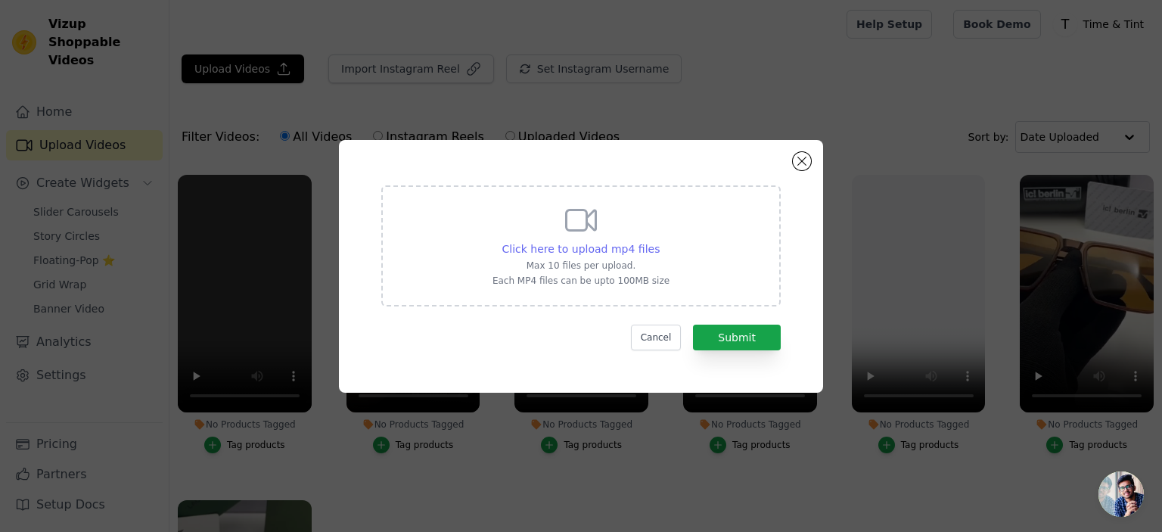
click at [554, 249] on span "Click here to upload mp4 files" at bounding box center [581, 249] width 158 height 12
click at [659, 241] on input "Click here to upload mp4 files Max 10 files per upload. Each MP4 files can be u…" at bounding box center [659, 241] width 1 height 1
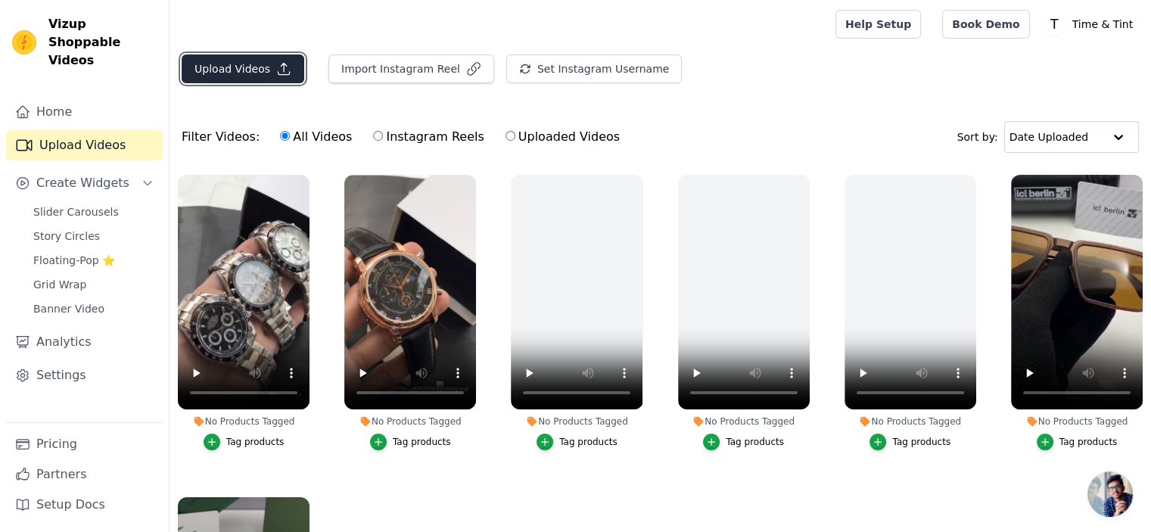
click at [244, 76] on button "Upload Videos" at bounding box center [243, 68] width 123 height 29
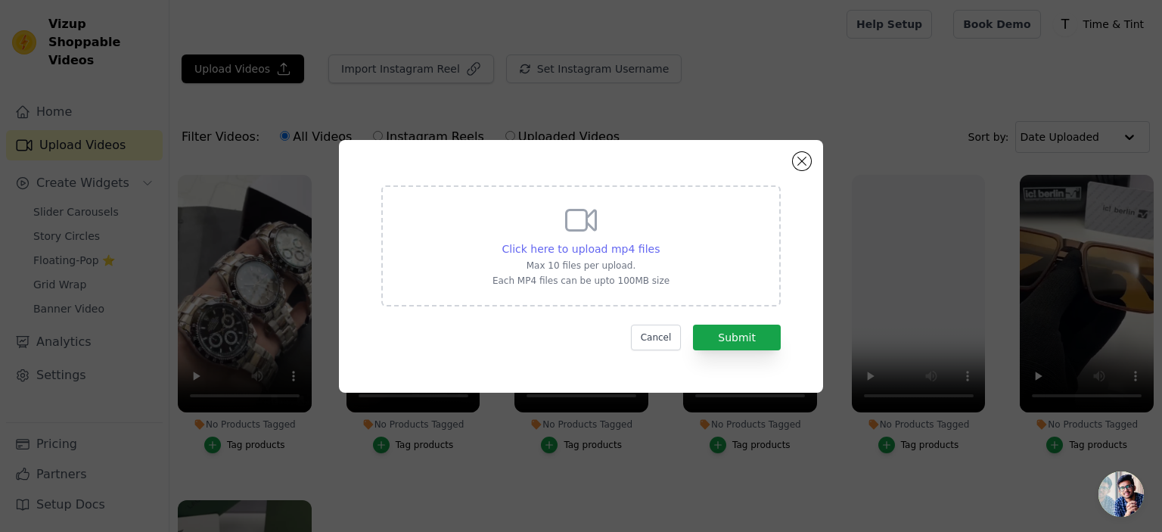
click at [593, 249] on span "Click here to upload mp4 files" at bounding box center [581, 249] width 158 height 12
click at [659, 241] on input "Click here to upload mp4 files Max 10 files per upload. Each MP4 files can be u…" at bounding box center [659, 241] width 1 height 1
type input "C:\fakepath\WhatsApp Video 2025-07-11 at 3.13.44 AM.mp4"
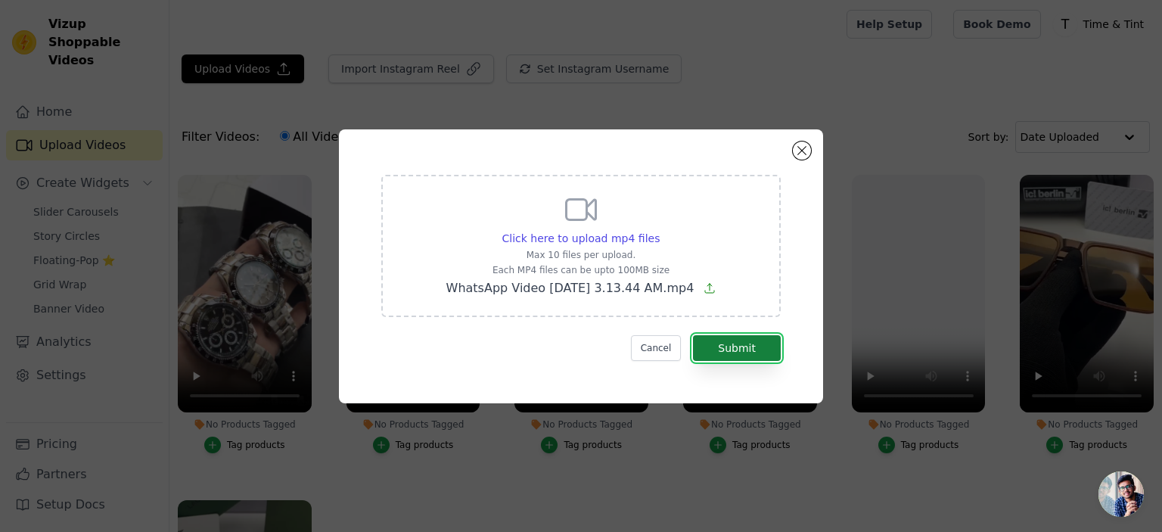
click at [723, 347] on button "Submit" at bounding box center [737, 348] width 88 height 26
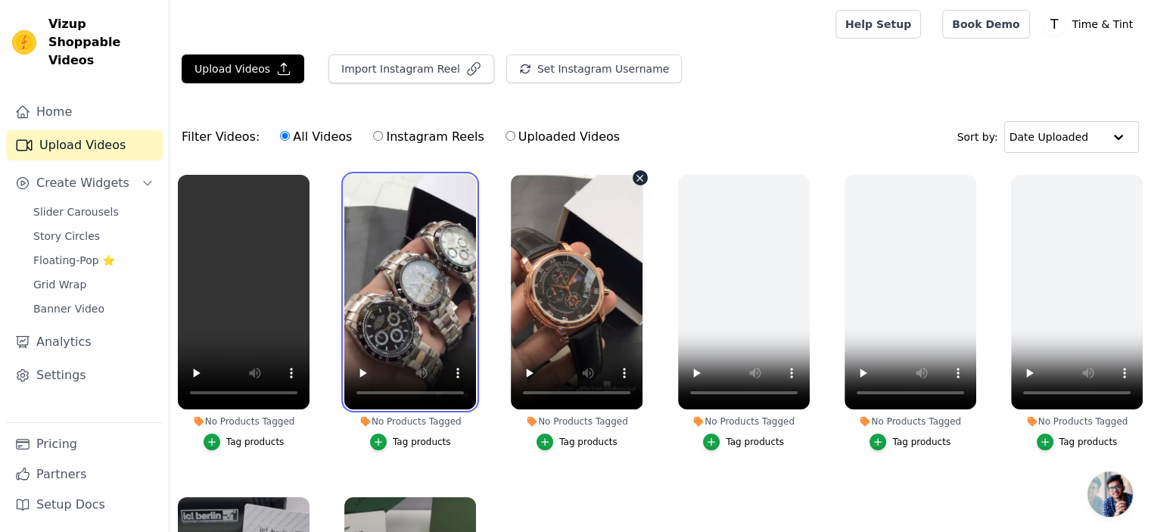
drag, startPoint x: 402, startPoint y: 197, endPoint x: 602, endPoint y: 217, distance: 200.7
click at [602, 217] on ul "No Products Tagged Tag products No Products Tagged Tag products No Products Tag…" at bounding box center [659, 408] width 981 height 484
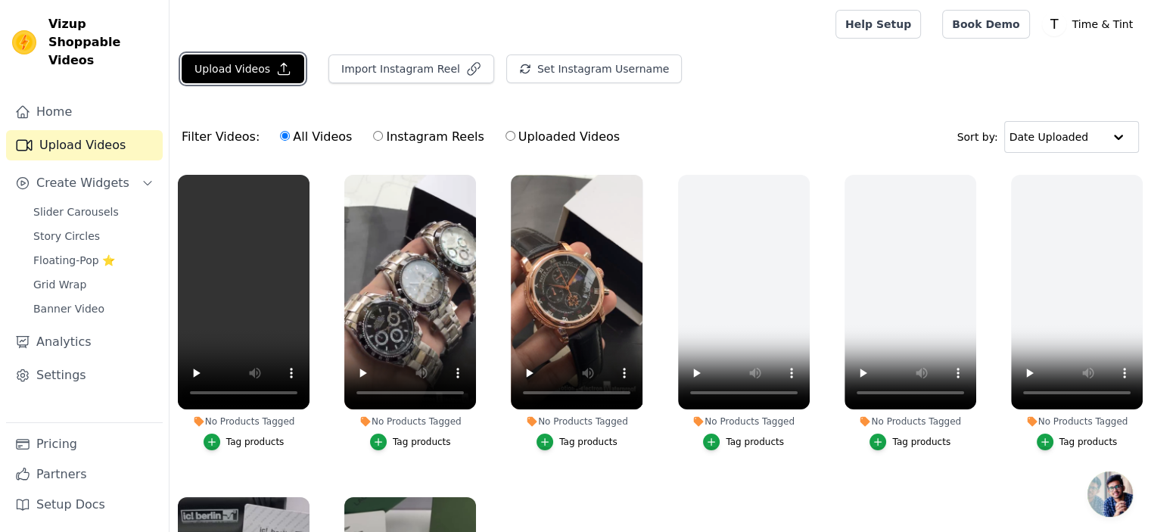
click at [263, 72] on button "Upload Videos" at bounding box center [243, 68] width 123 height 29
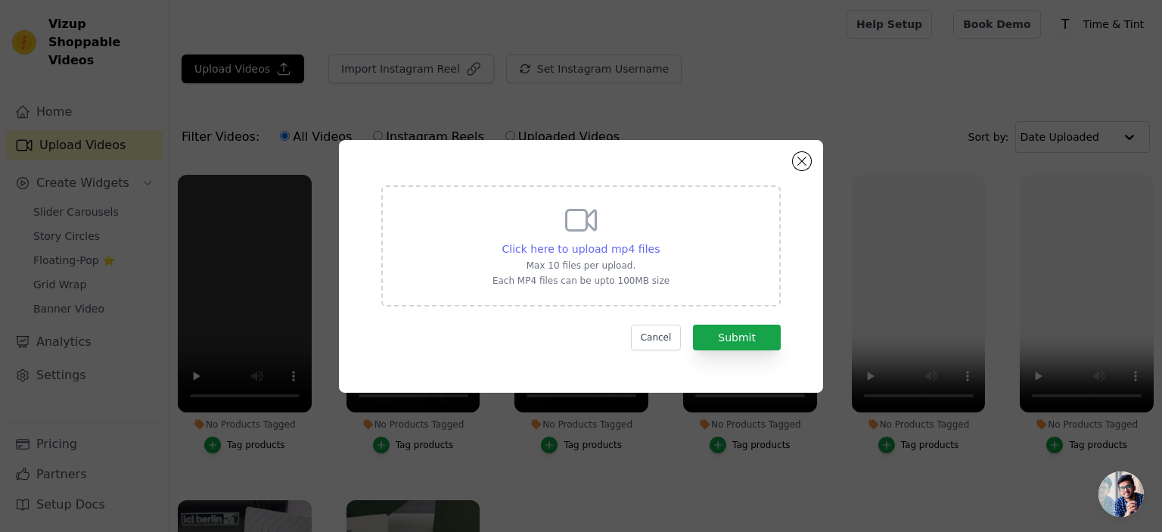
click at [578, 252] on span "Click here to upload mp4 files" at bounding box center [581, 249] width 158 height 12
click at [659, 241] on input "Click here to upload mp4 files Max 10 files per upload. Each MP4 files can be u…" at bounding box center [659, 241] width 1 height 1
type input "C:\fakepath\WhatsApp Video [DATE] 7.33.05 AM.mp4"
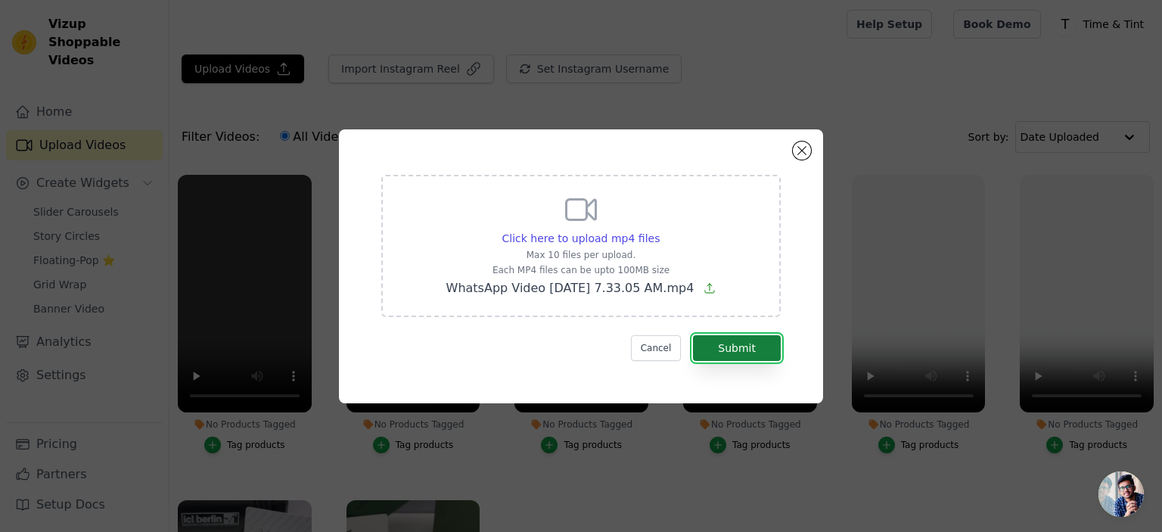
click at [740, 348] on button "Submit" at bounding box center [737, 348] width 88 height 26
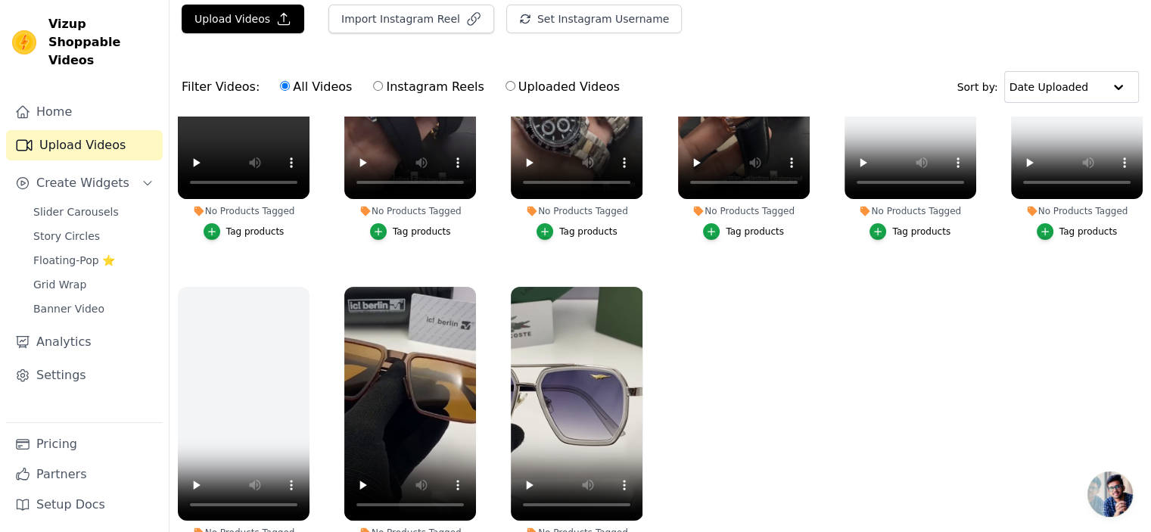
scroll to position [76, 0]
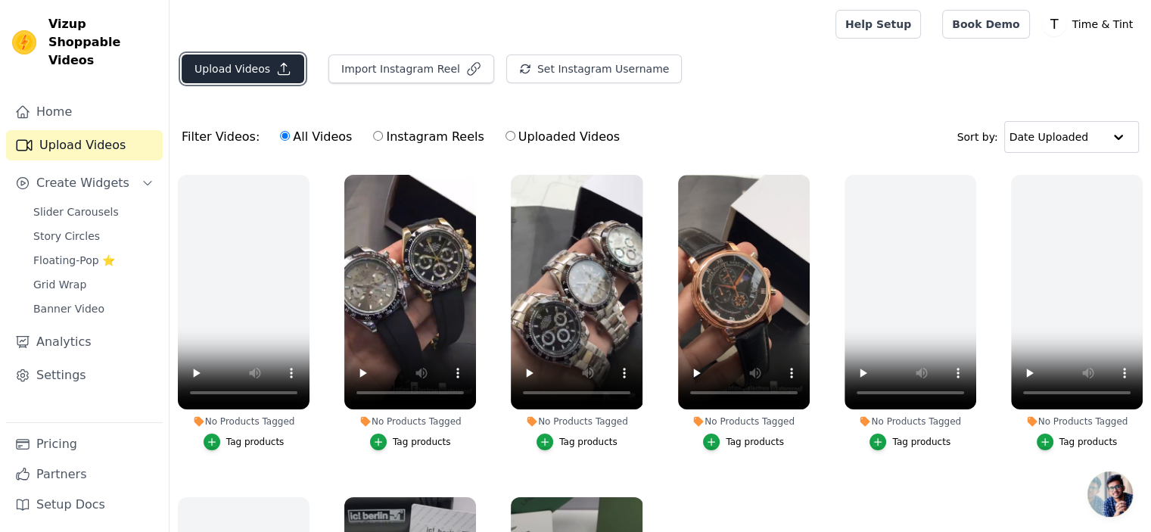
click at [228, 72] on button "Upload Videos" at bounding box center [243, 68] width 123 height 29
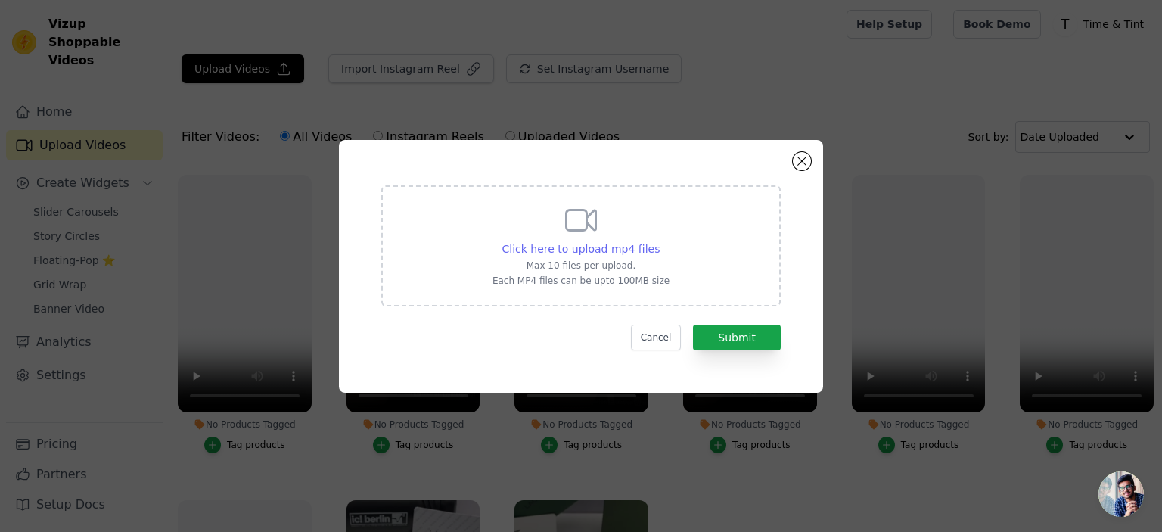
click at [557, 247] on span "Click here to upload mp4 files" at bounding box center [581, 249] width 158 height 12
click at [659, 241] on input "Click here to upload mp4 files Max 10 files per upload. Each MP4 files can be u…" at bounding box center [659, 241] width 1 height 1
type input "C:\fakepath\WhatsApp Video 2025-07-01 at 6.08.12 AM.mp4"
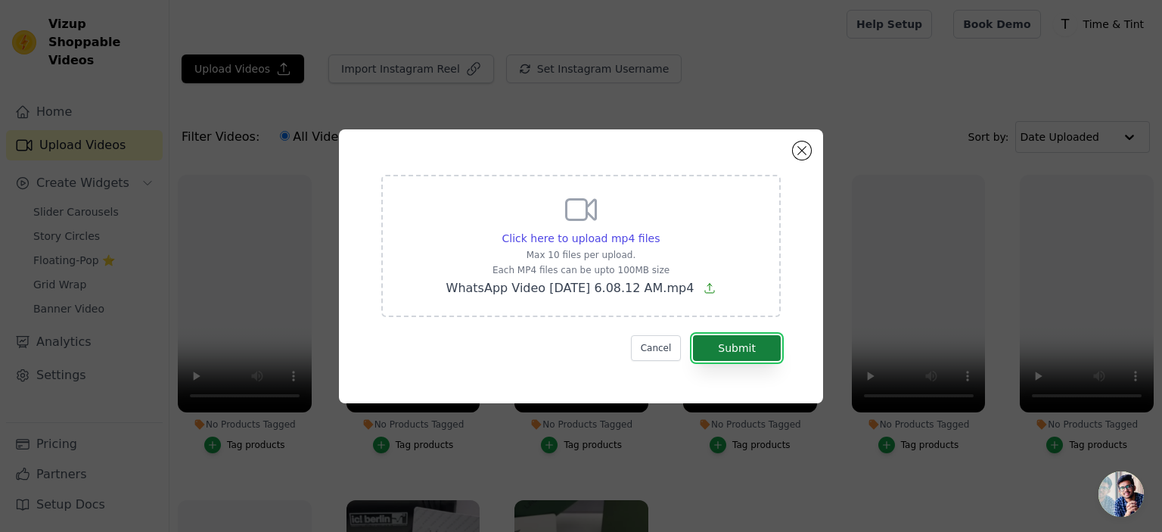
click at [742, 350] on button "Submit" at bounding box center [737, 348] width 88 height 26
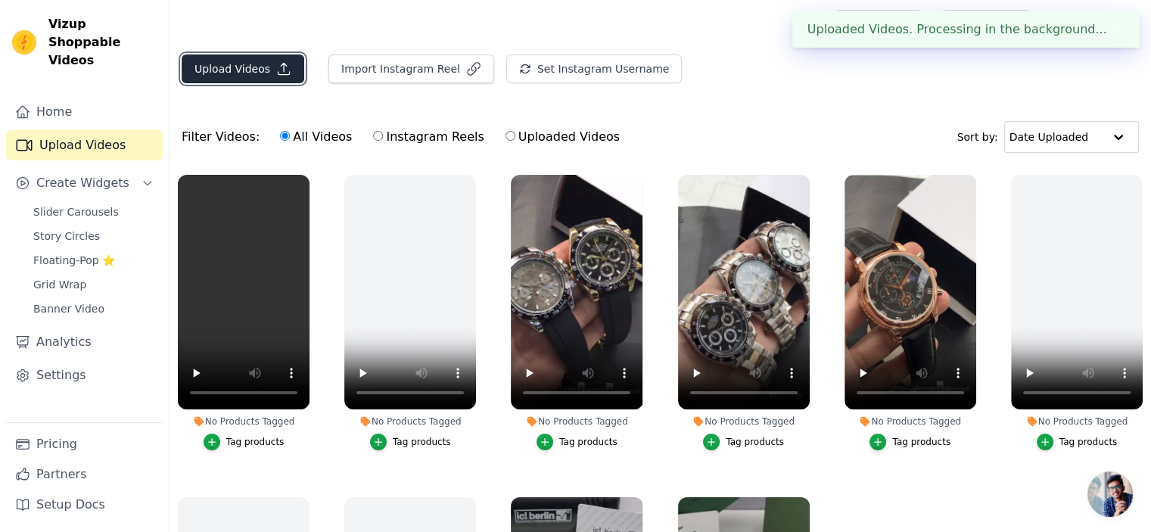
click at [247, 66] on button "Upload Videos" at bounding box center [243, 68] width 123 height 29
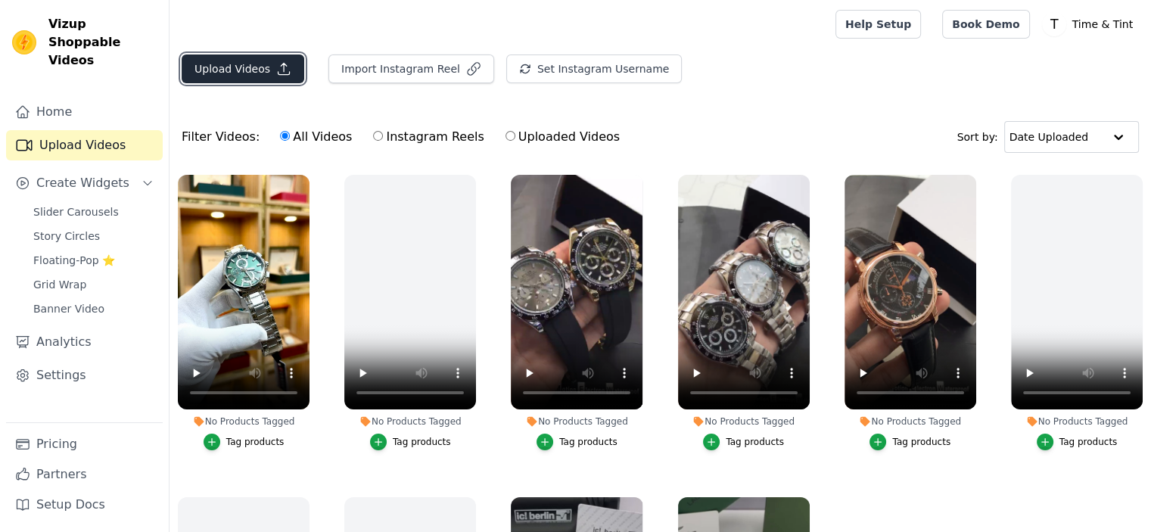
click at [255, 72] on button "Upload Videos" at bounding box center [243, 68] width 123 height 29
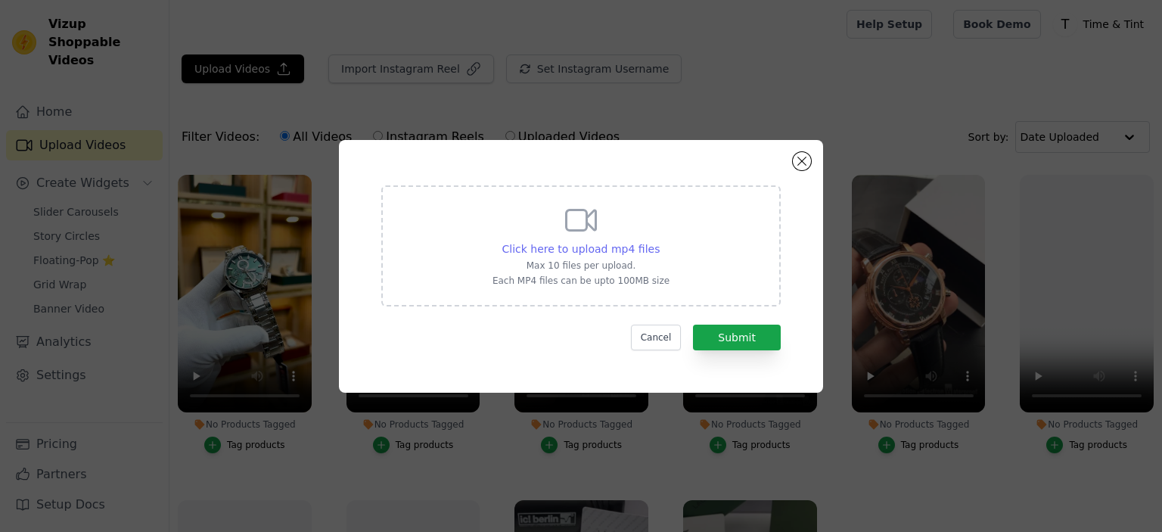
click at [520, 244] on span "Click here to upload mp4 files" at bounding box center [581, 249] width 158 height 12
click at [659, 241] on input "Click here to upload mp4 files Max 10 files per upload. Each MP4 files can be u…" at bounding box center [659, 241] width 1 height 1
type input "C:\fakepath\WhatsApp Video [DATE] 3.07.01 AM.mp4"
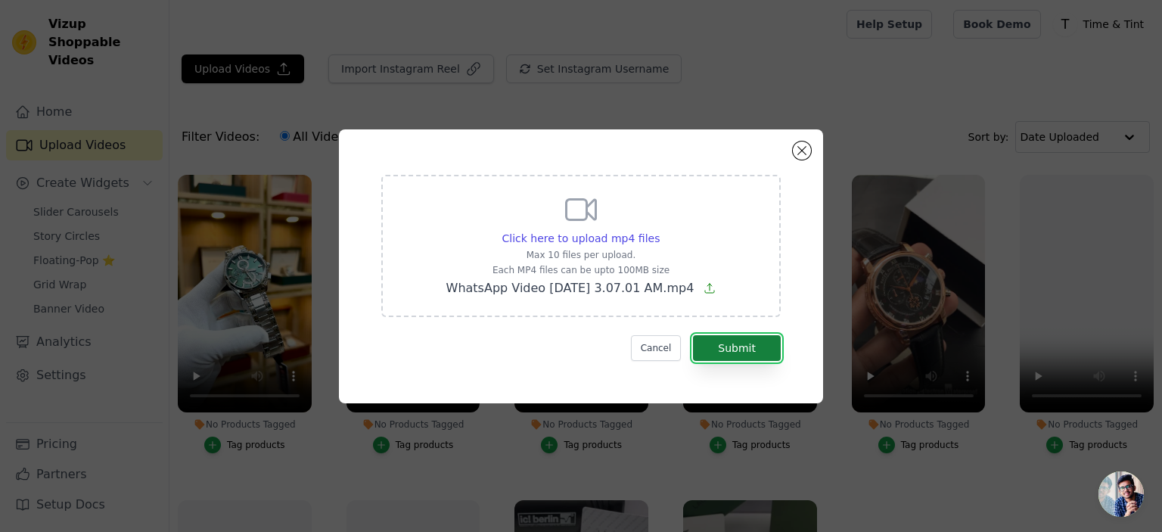
click at [721, 341] on button "Submit" at bounding box center [737, 348] width 88 height 26
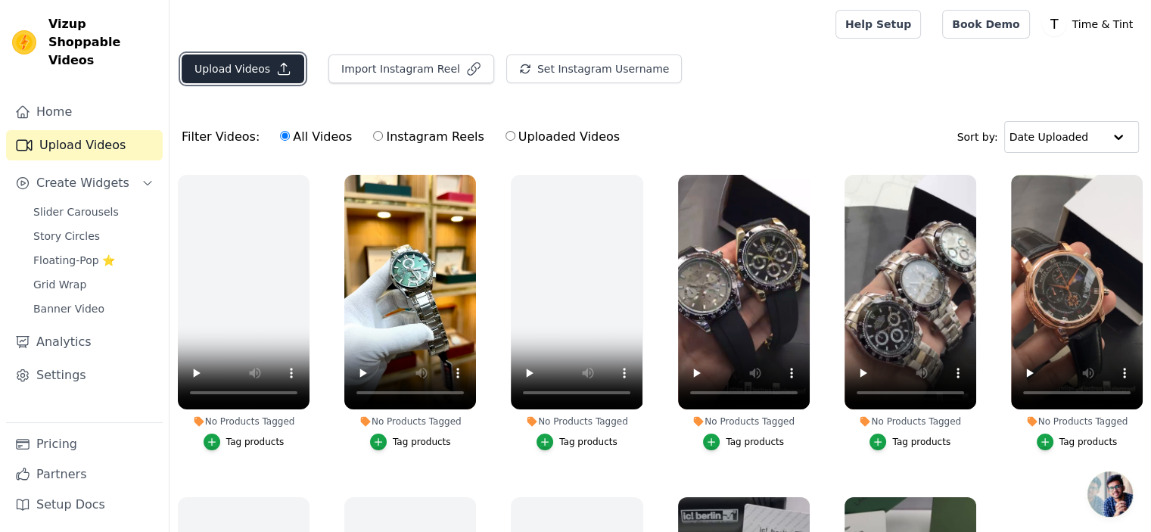
click at [288, 70] on button "Upload Videos" at bounding box center [243, 68] width 123 height 29
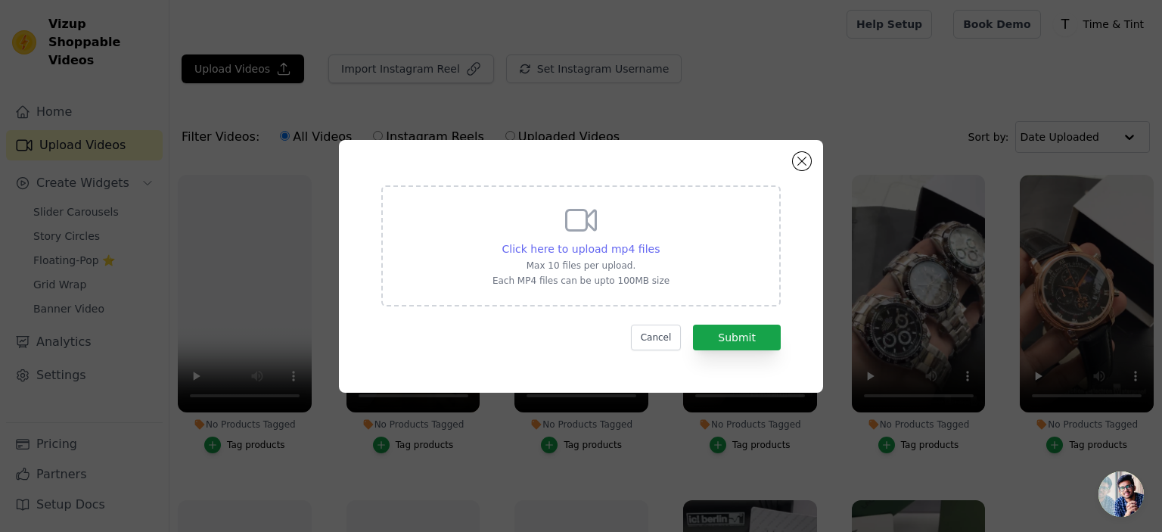
click at [550, 244] on span "Click here to upload mp4 files" at bounding box center [581, 249] width 158 height 12
click at [659, 241] on input "Click here to upload mp4 files Max 10 files per upload. Each MP4 files can be u…" at bounding box center [659, 241] width 1 height 1
type input "C:\fakepath\WhatsApp Video 2025-07-23 at 2.34.37 AM.mp4"
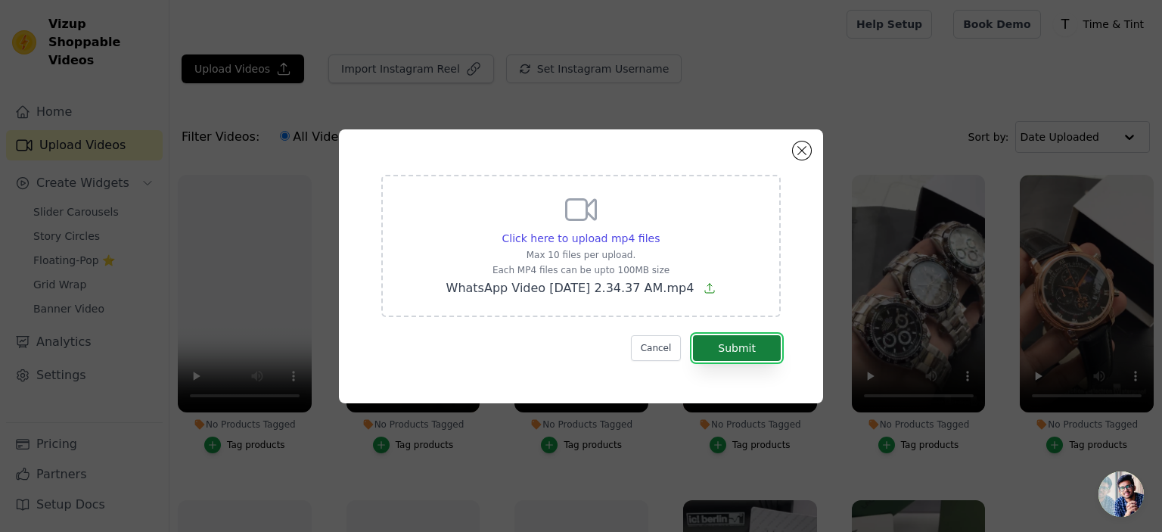
click at [738, 347] on button "Submit" at bounding box center [737, 348] width 88 height 26
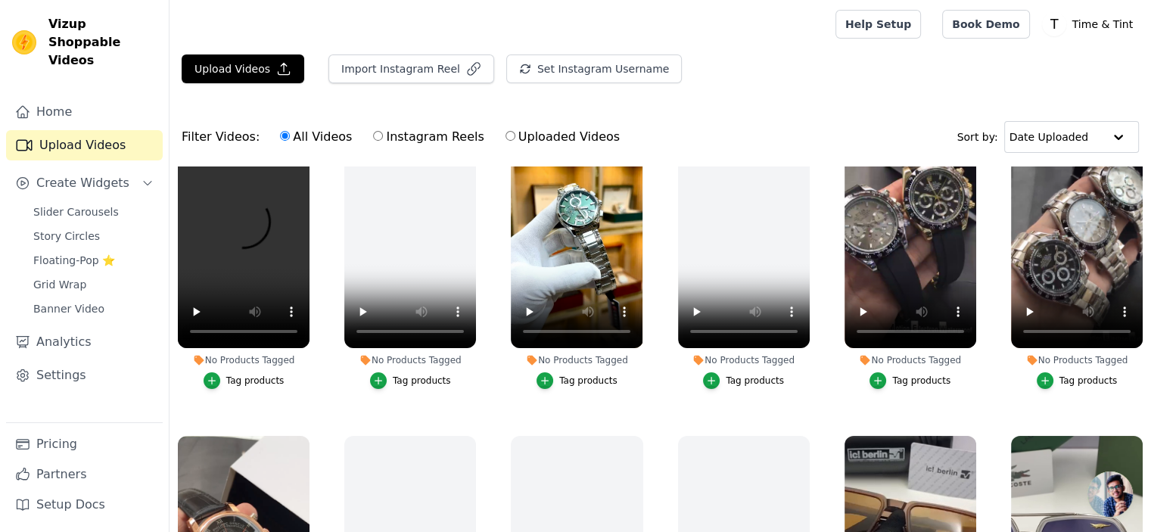
scroll to position [176, 0]
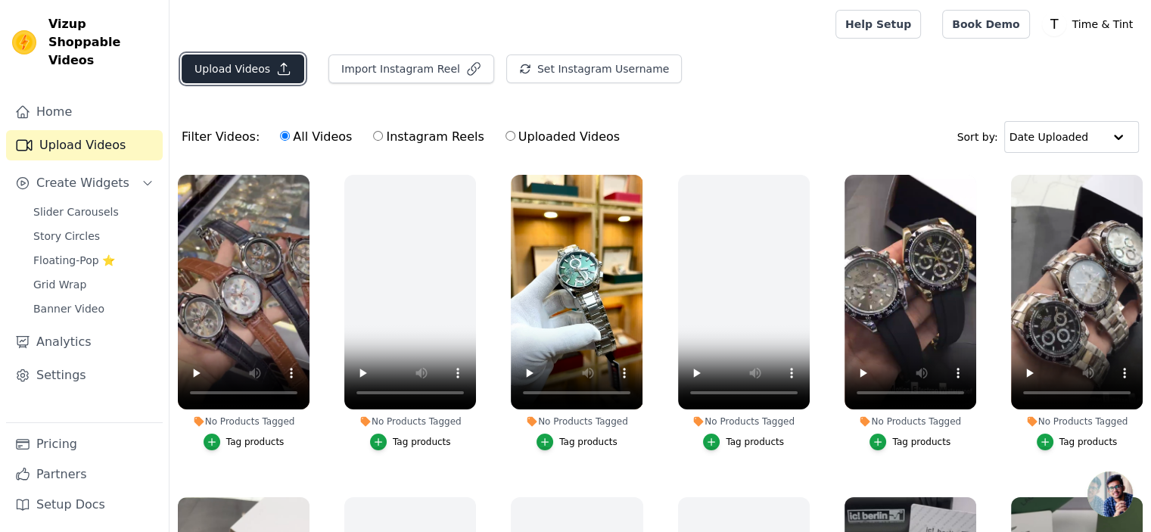
click at [276, 75] on icon "button" at bounding box center [283, 68] width 15 height 15
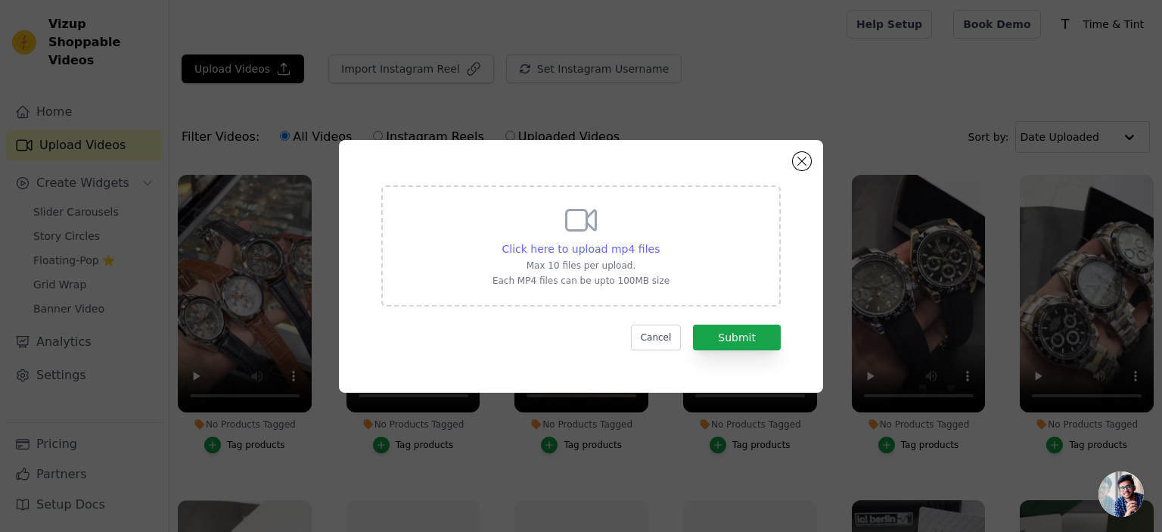
click at [550, 248] on span "Click here to upload mp4 files" at bounding box center [581, 249] width 158 height 12
click at [659, 241] on input "Click here to upload mp4 files Max 10 files per upload. Each MP4 files can be u…" at bounding box center [659, 241] width 1 height 1
type input "C:\fakepath\WhatsApp Video 2025-08-02 at 4.23.15 AM.mp4"
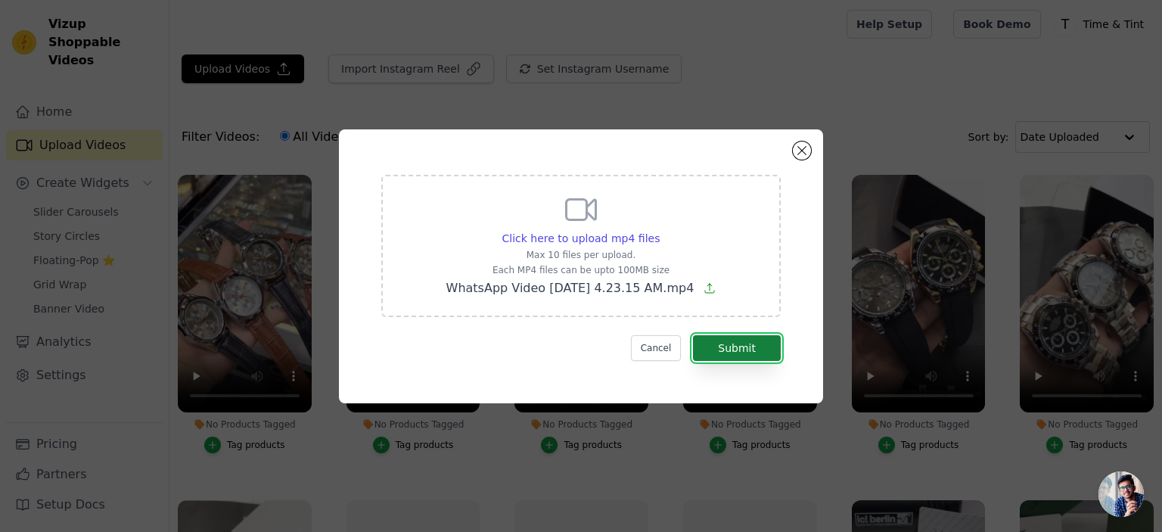
click at [737, 348] on button "Submit" at bounding box center [737, 348] width 88 height 26
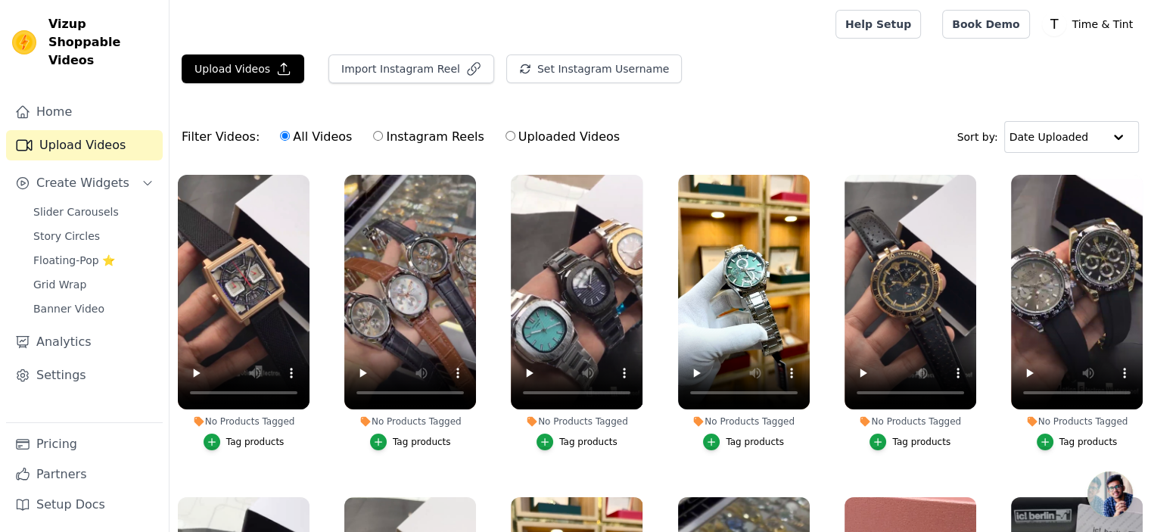
click at [698, 95] on div "Upload Videos Import Instagram Reel Set Instagram Username Import Latest IG Ree…" at bounding box center [659, 351] width 981 height 595
click at [1067, 138] on input "text" at bounding box center [1056, 137] width 94 height 30
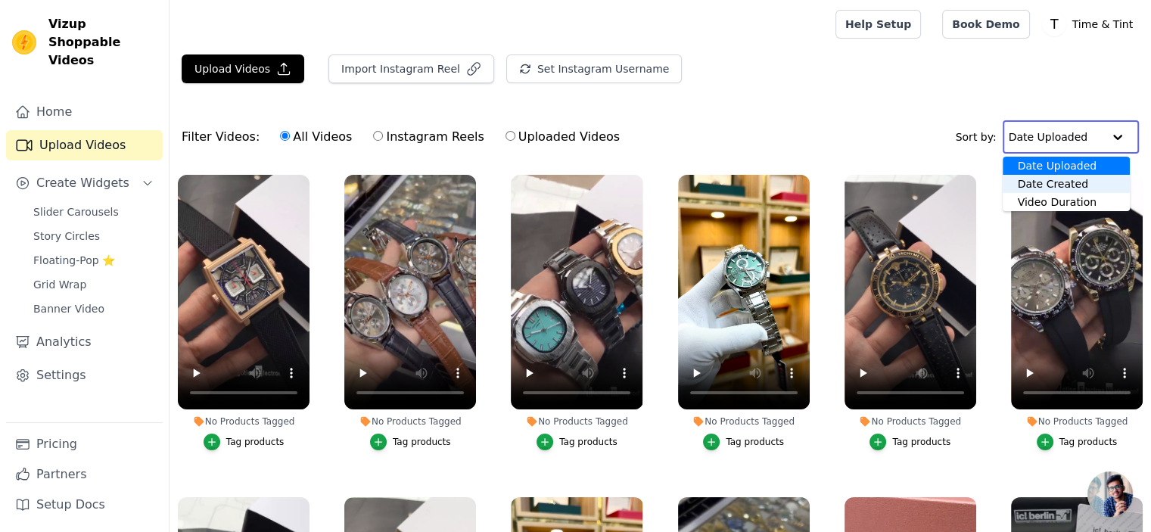
click at [1062, 186] on div "Date Created" at bounding box center [1066, 184] width 127 height 18
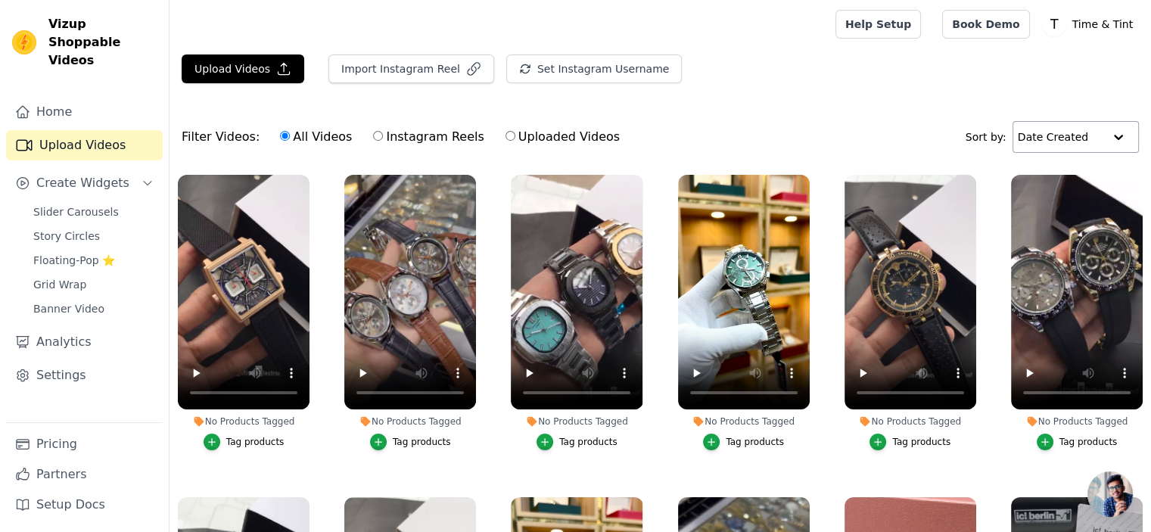
click at [1120, 148] on div at bounding box center [1118, 137] width 30 height 30
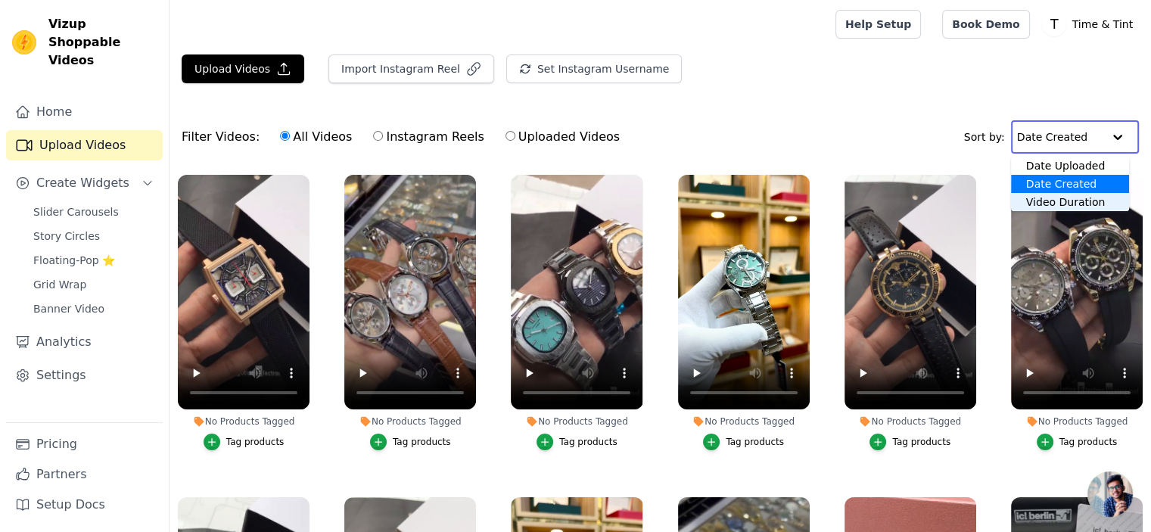
click at [1081, 204] on div "Video Duration" at bounding box center [1070, 202] width 118 height 18
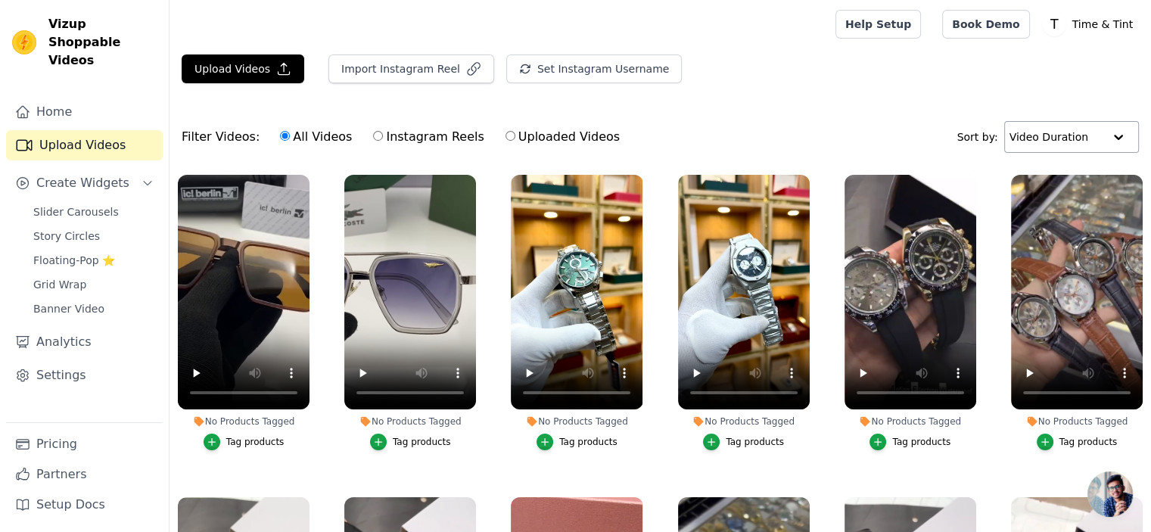
click at [1047, 138] on input "text" at bounding box center [1056, 137] width 94 height 30
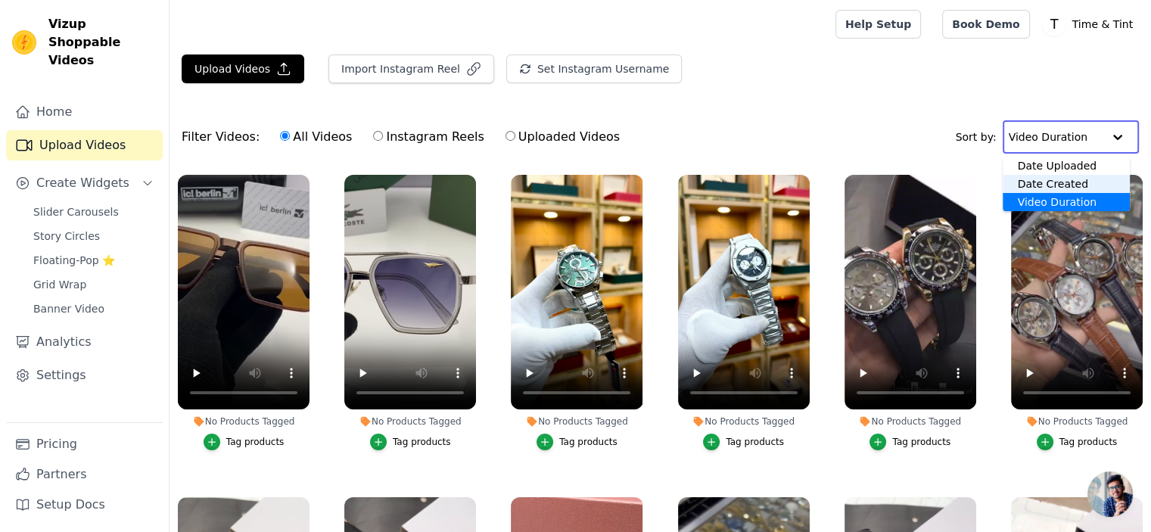
click at [1061, 188] on div "Date Created" at bounding box center [1067, 184] width 128 height 18
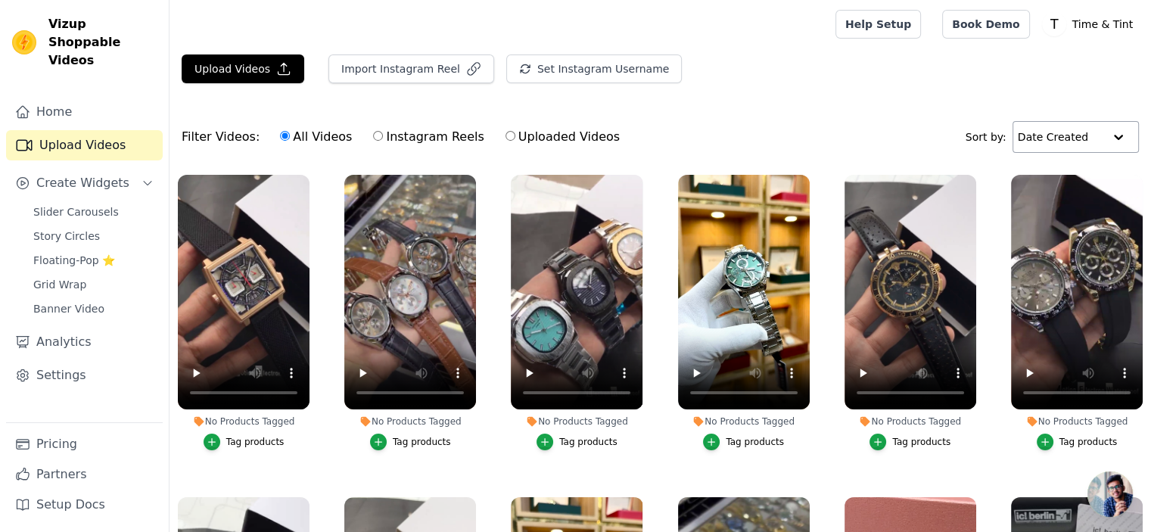
click at [1080, 137] on input "text" at bounding box center [1061, 137] width 86 height 30
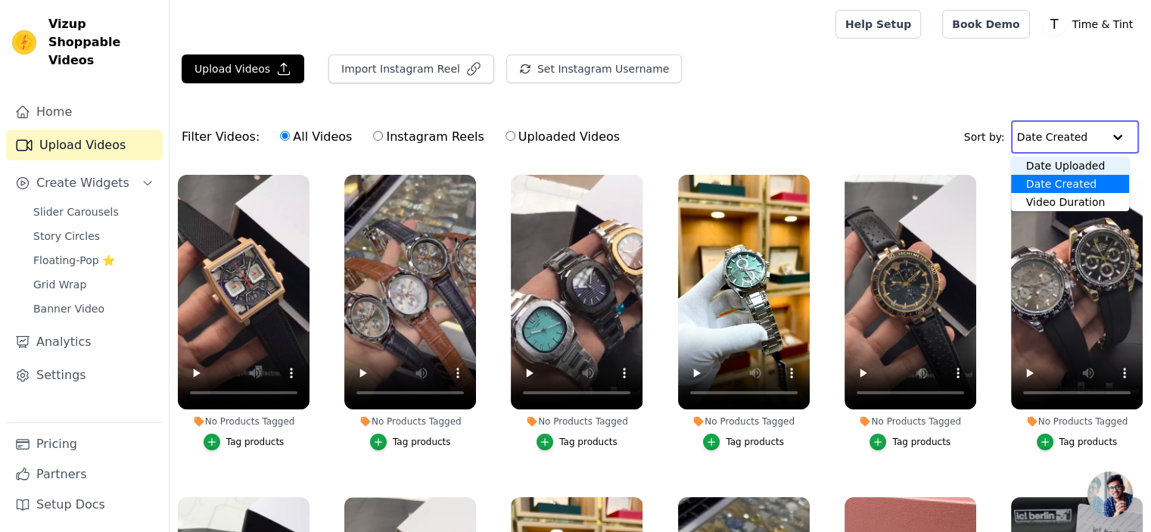
click at [1069, 163] on div "Date Uploaded" at bounding box center [1070, 166] width 118 height 18
click at [1049, 133] on input "text" at bounding box center [1056, 137] width 94 height 30
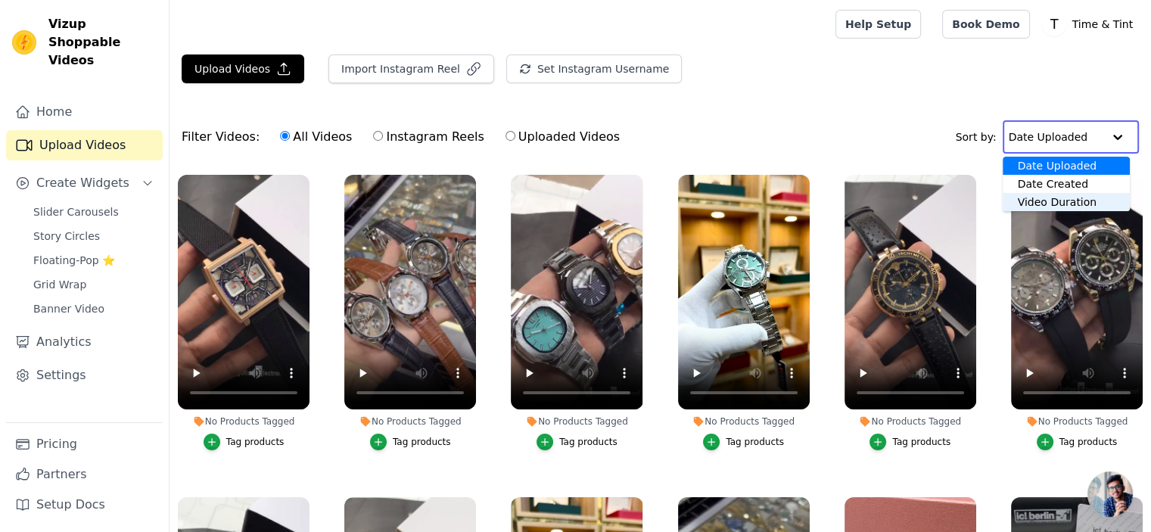
click at [1039, 199] on div "Video Duration" at bounding box center [1066, 202] width 127 height 18
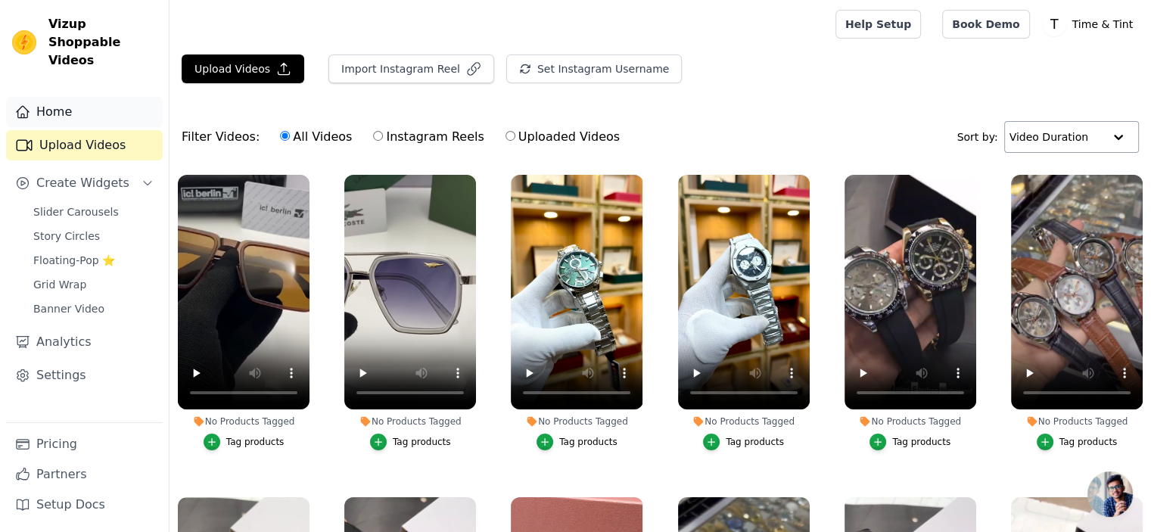
click at [55, 98] on link "Home" at bounding box center [84, 112] width 157 height 30
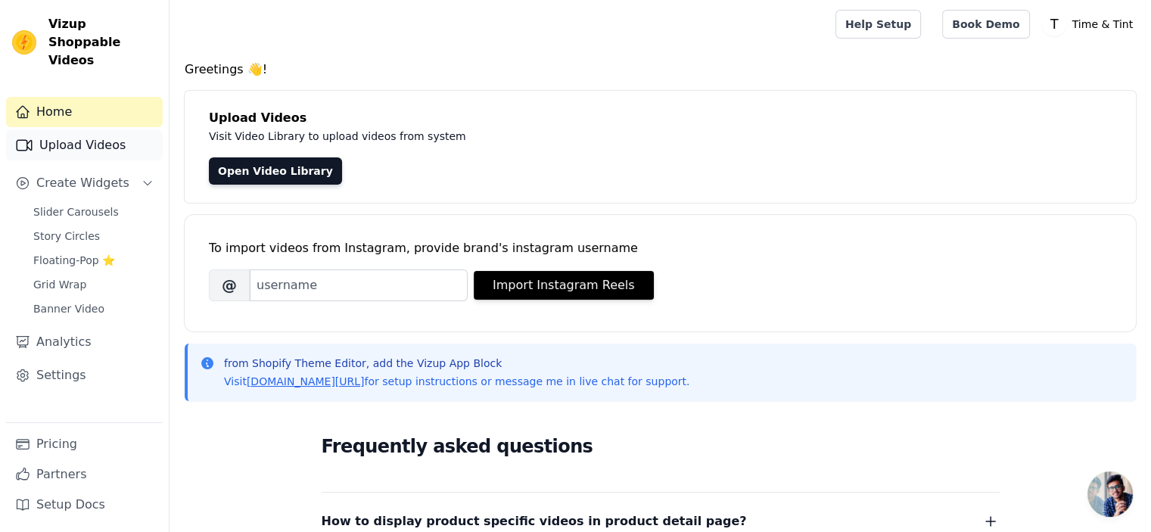
click at [68, 130] on link "Upload Videos" at bounding box center [84, 145] width 157 height 30
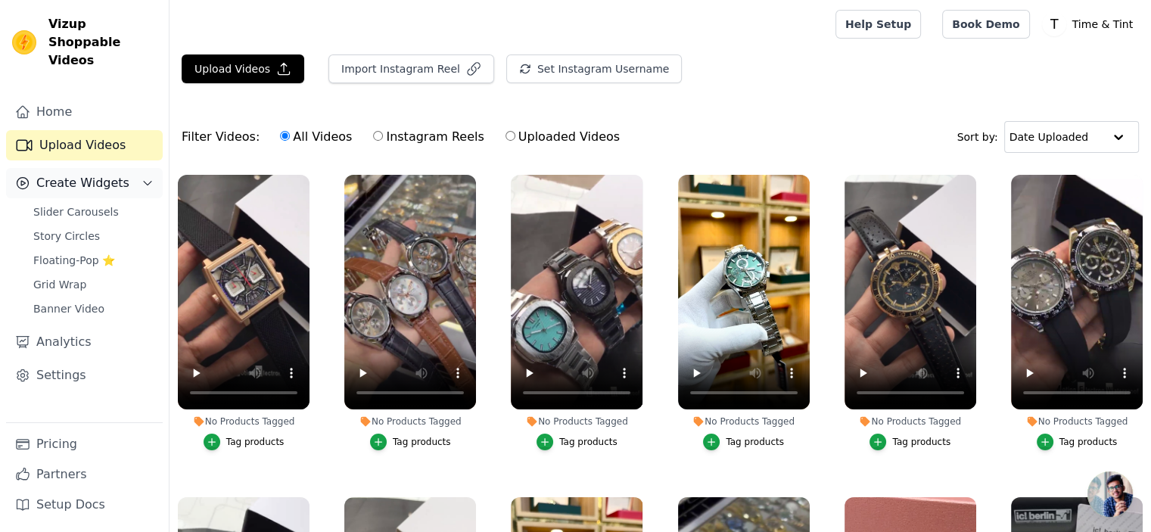
click at [73, 174] on span "Create Widgets" at bounding box center [82, 183] width 93 height 18
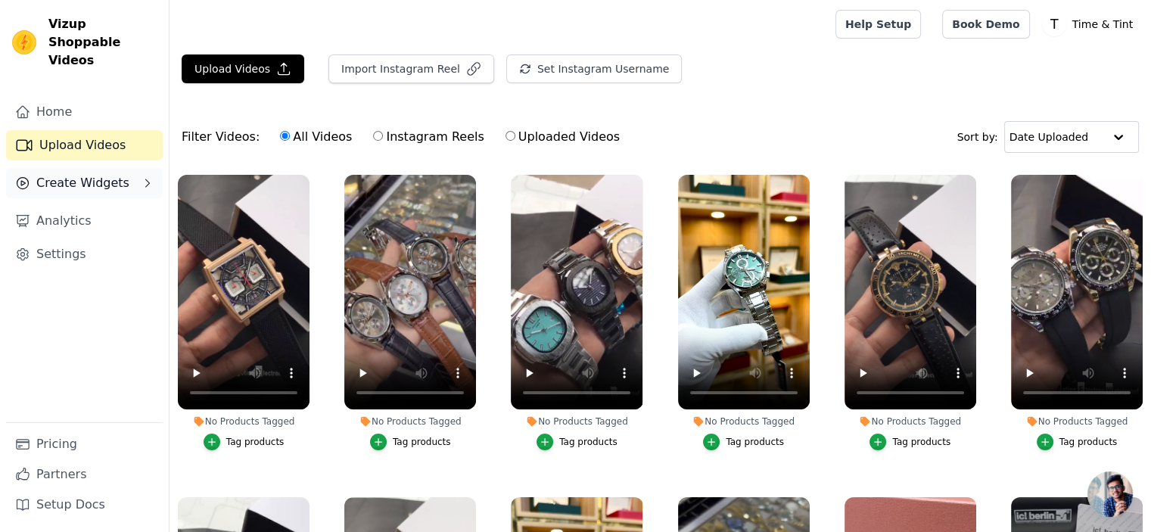
click at [85, 174] on span "Create Widgets" at bounding box center [82, 183] width 93 height 18
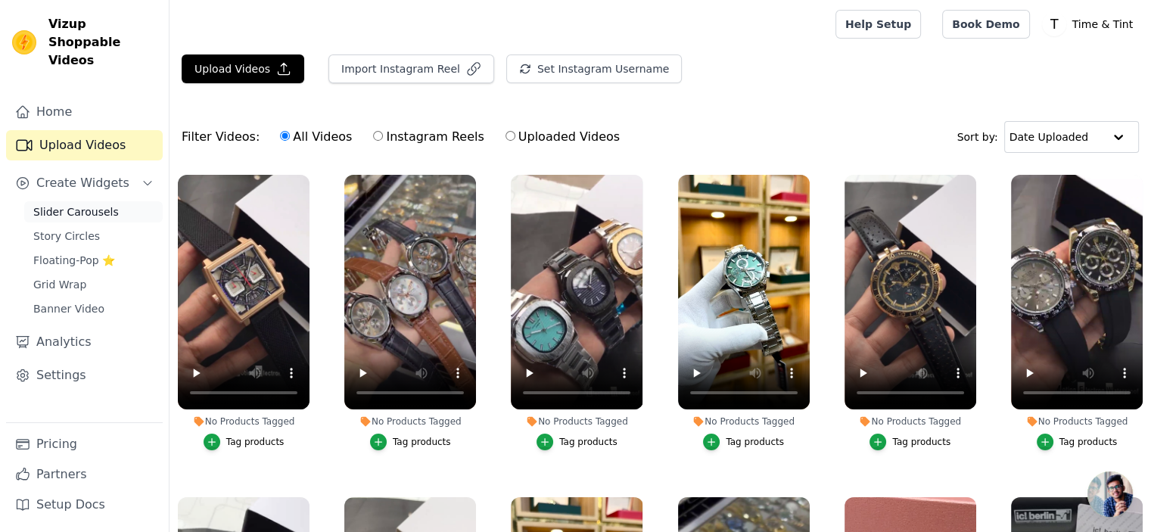
click at [91, 204] on span "Slider Carousels" at bounding box center [76, 211] width 86 height 15
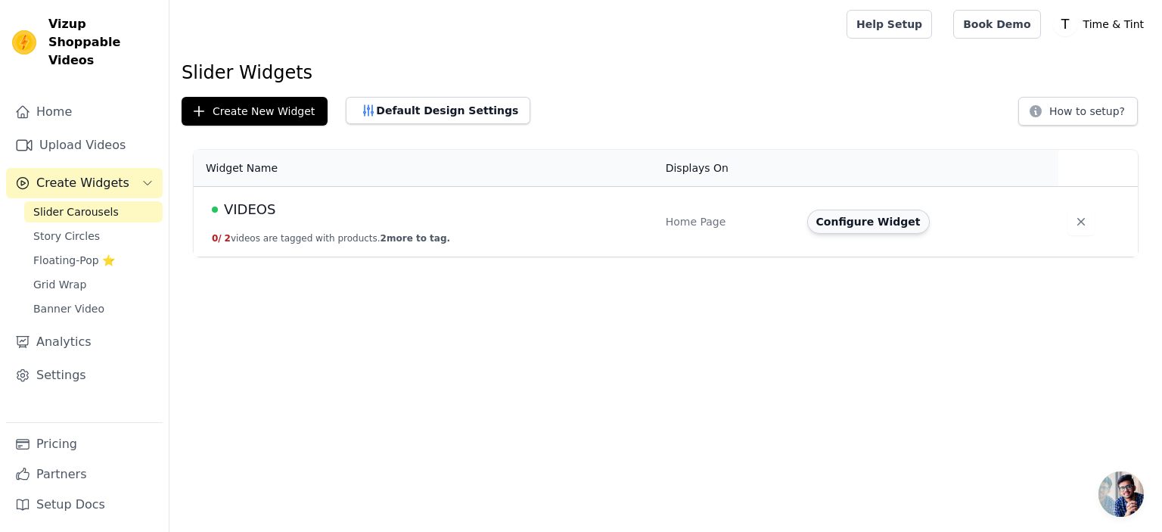
click at [844, 222] on button "Configure Widget" at bounding box center [868, 222] width 123 height 24
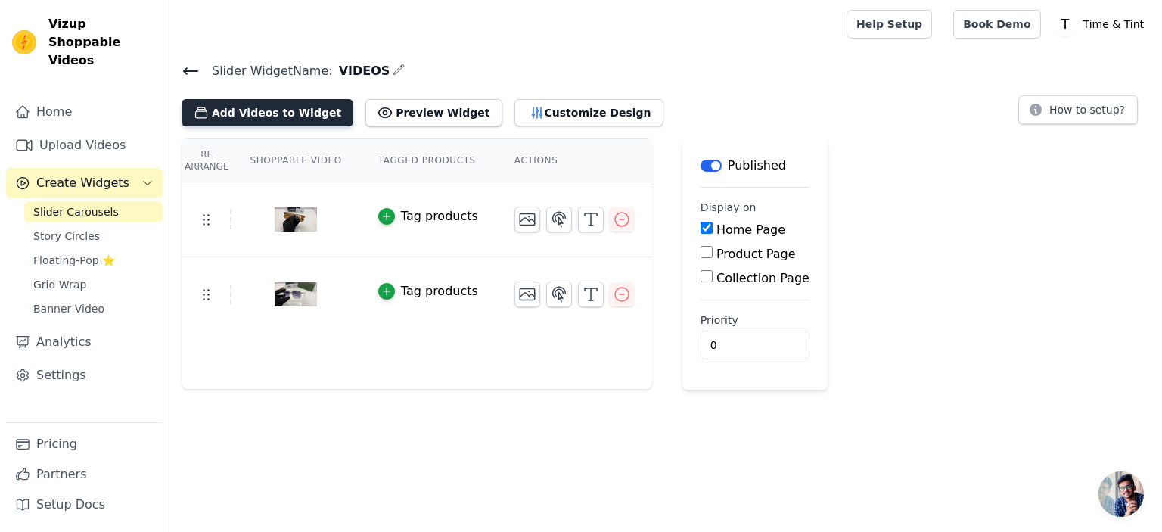
click at [242, 115] on button "Add Videos to Widget" at bounding box center [268, 112] width 172 height 27
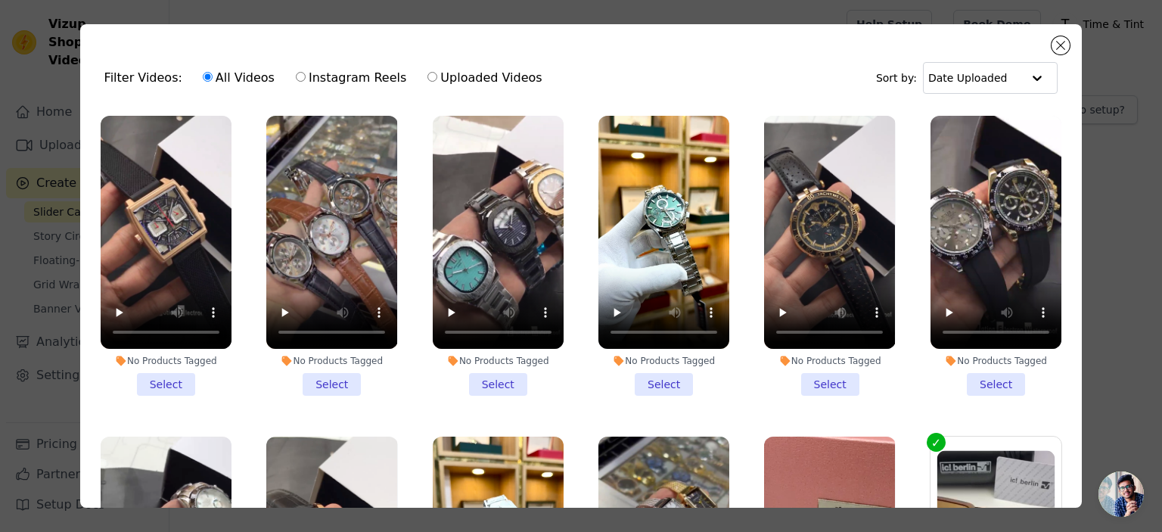
click at [177, 376] on li "No Products Tagged Select" at bounding box center [166, 256] width 131 height 280
click at [0, 0] on input "No Products Tagged Select" at bounding box center [0, 0] width 0 height 0
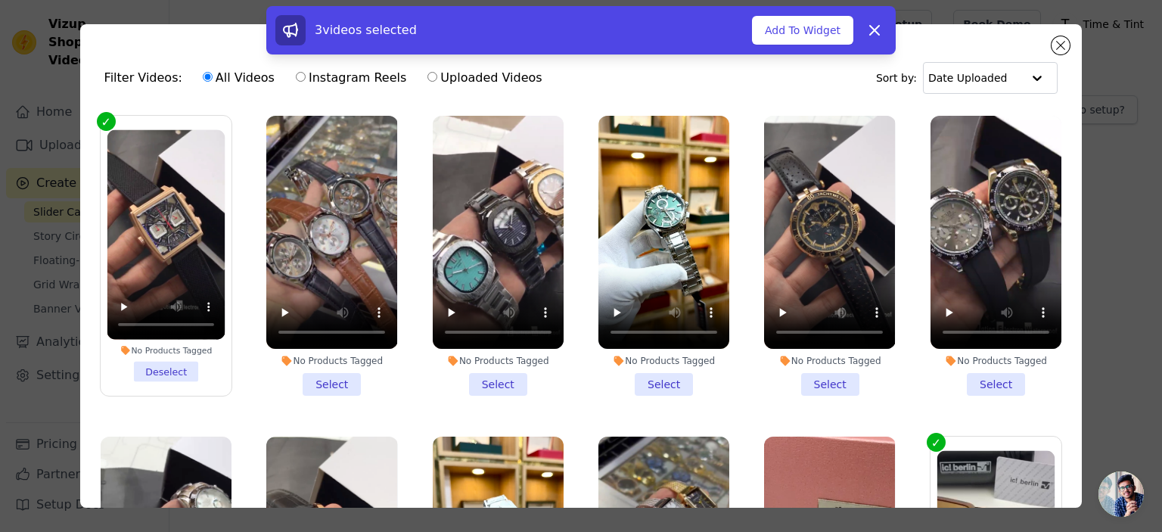
click at [316, 380] on li "No Products Tagged Select" at bounding box center [331, 256] width 131 height 280
click at [0, 0] on input "No Products Tagged Select" at bounding box center [0, 0] width 0 height 0
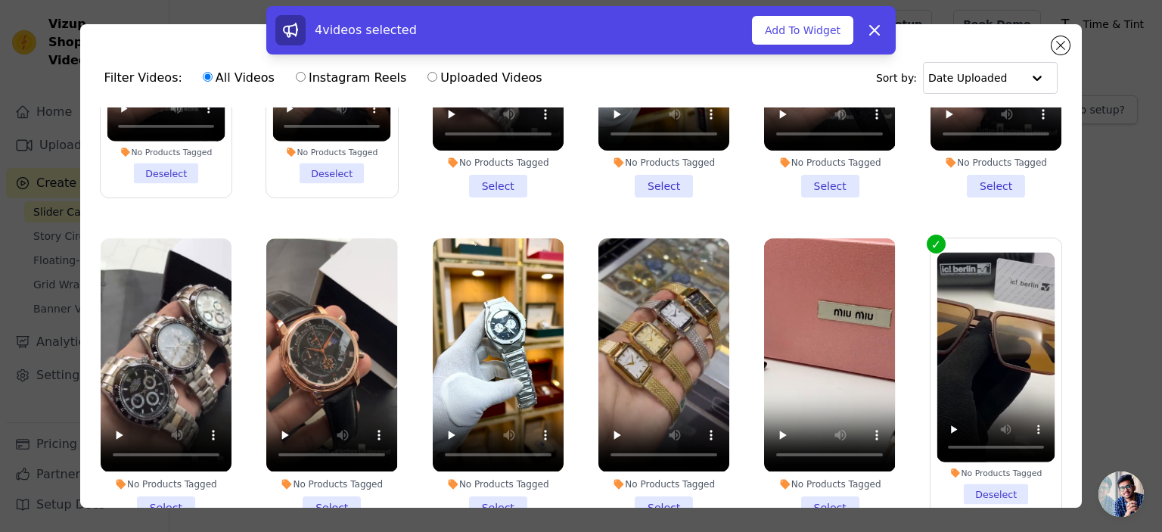
scroll to position [227, 0]
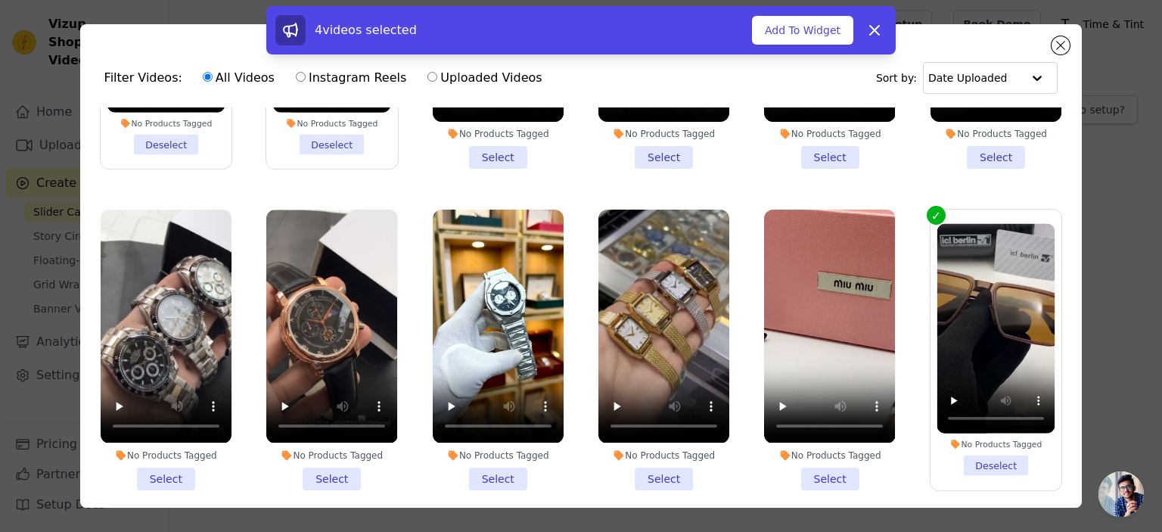
click at [832, 472] on li "No Products Tagged Select" at bounding box center [829, 350] width 131 height 280
click at [0, 0] on input "No Products Tagged Select" at bounding box center [0, 0] width 0 height 0
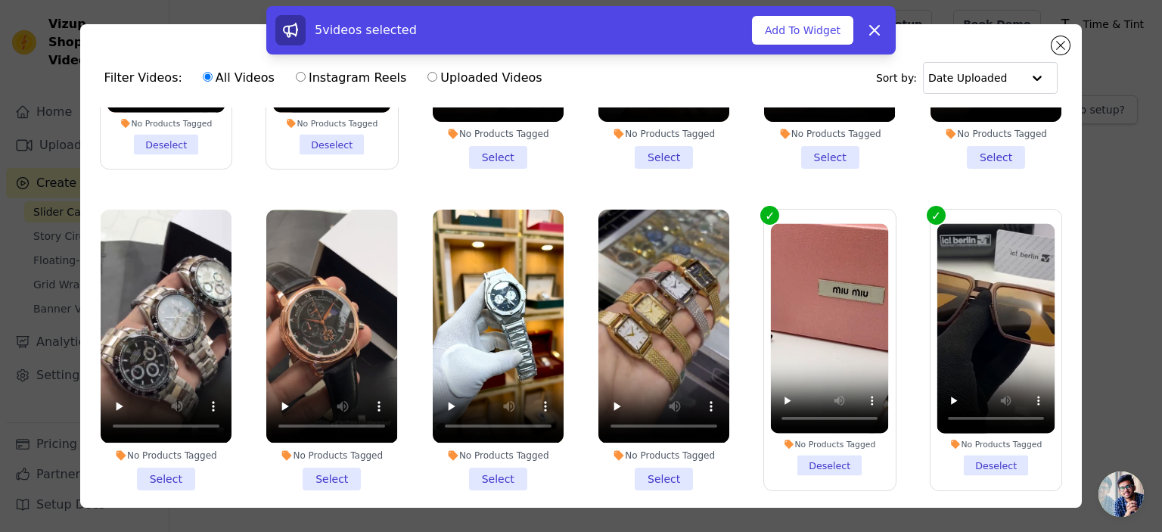
click at [318, 471] on li "No Products Tagged Select" at bounding box center [331, 350] width 131 height 280
click at [0, 0] on input "No Products Tagged Select" at bounding box center [0, 0] width 0 height 0
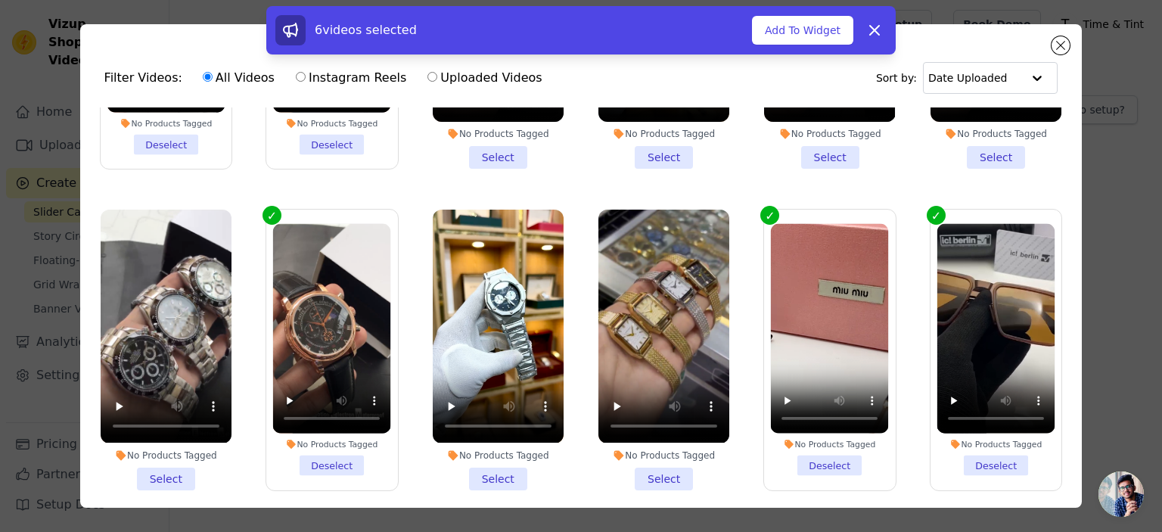
click at [164, 468] on li "No Products Tagged Select" at bounding box center [166, 350] width 131 height 280
click at [0, 0] on input "No Products Tagged Select" at bounding box center [0, 0] width 0 height 0
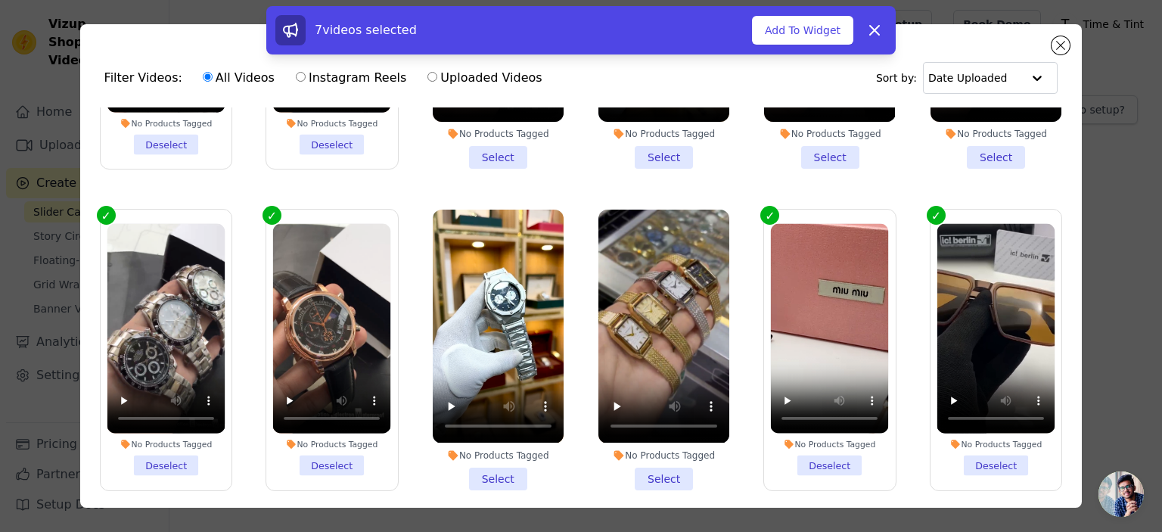
click at [639, 461] on li "No Products Tagged Select" at bounding box center [664, 350] width 131 height 280
click at [0, 0] on input "No Products Tagged Select" at bounding box center [0, 0] width 0 height 0
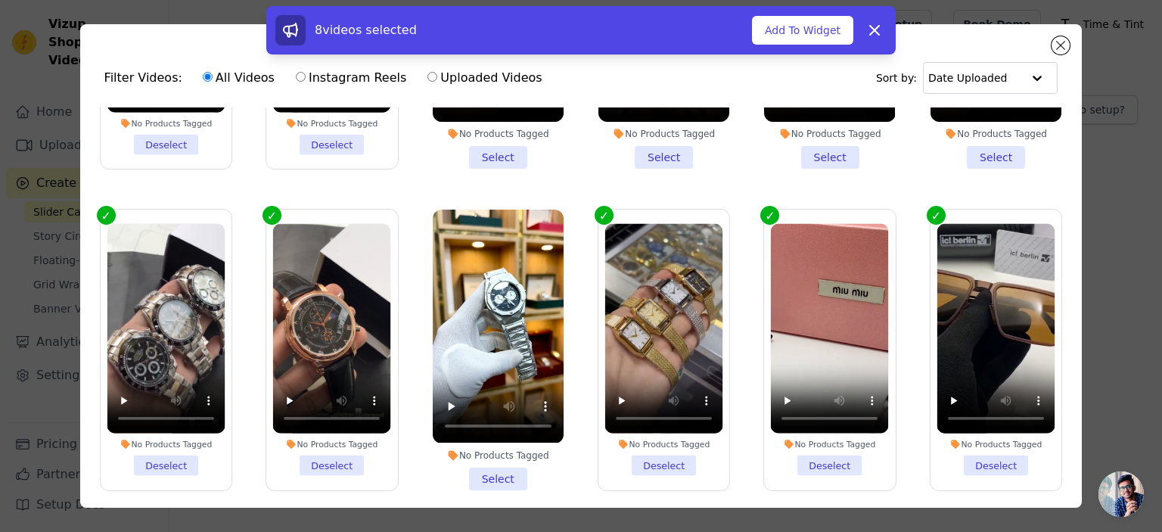
click at [527, 468] on li "No Products Tagged Select" at bounding box center [498, 350] width 131 height 280
click at [0, 0] on input "No Products Tagged Select" at bounding box center [0, 0] width 0 height 0
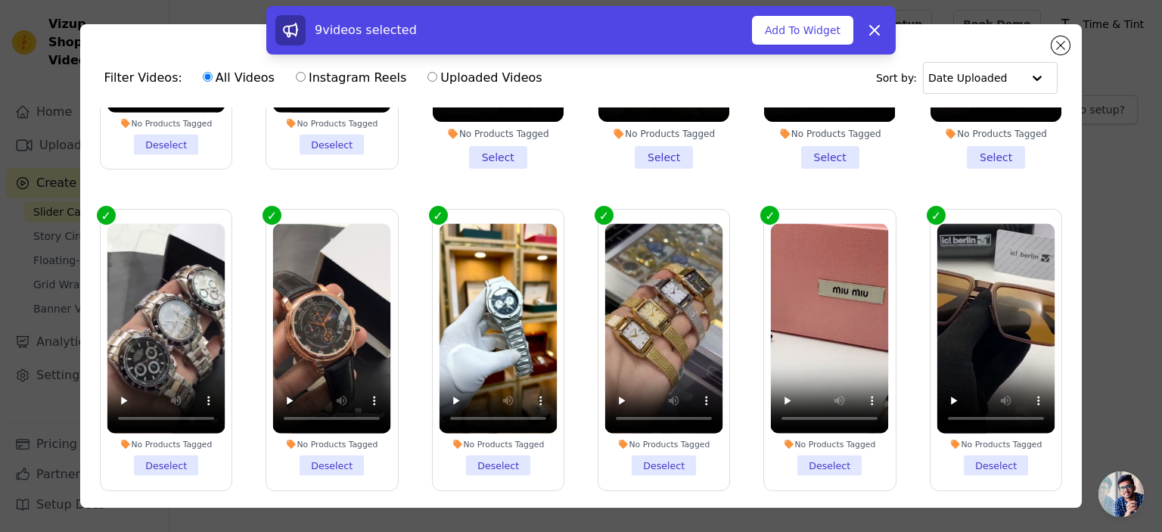
scroll to position [76, 0]
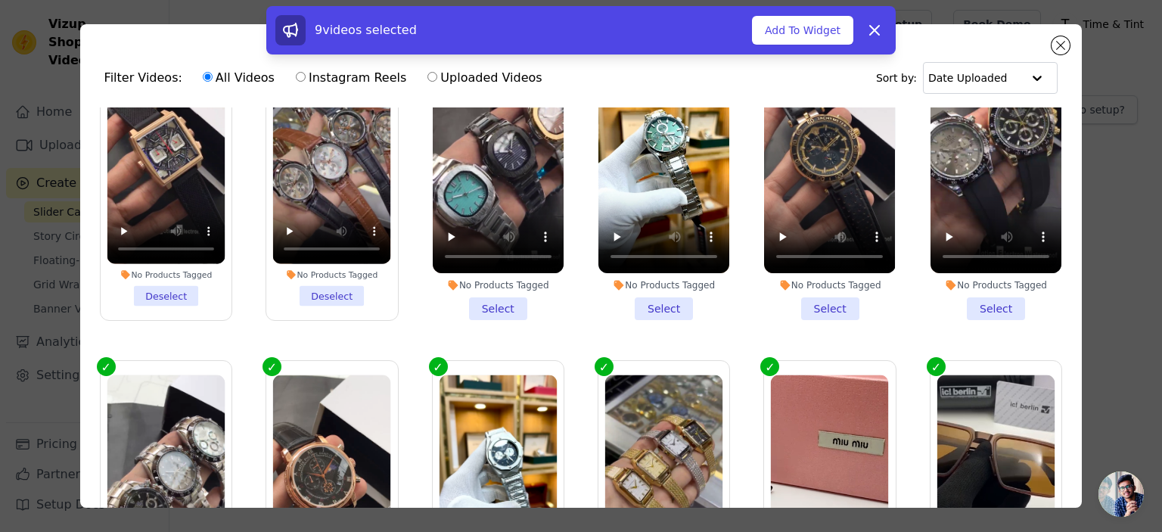
click at [489, 302] on li "No Products Tagged Select" at bounding box center [498, 180] width 131 height 280
click at [0, 0] on input "No Products Tagged Select" at bounding box center [0, 0] width 0 height 0
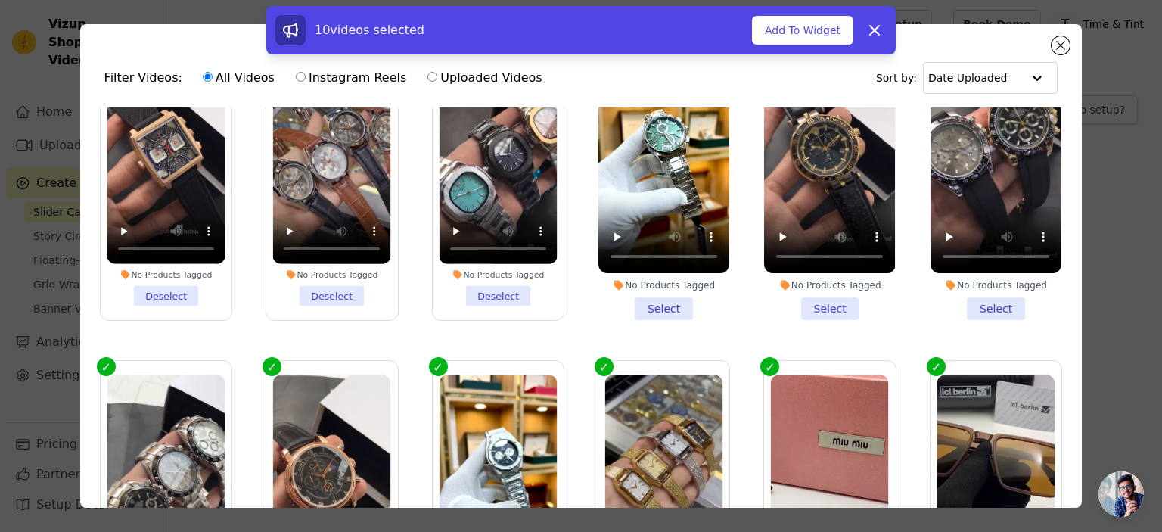
click at [351, 294] on li "No Products Tagged Deselect" at bounding box center [332, 180] width 118 height 252
click at [0, 0] on input "No Products Tagged Deselect" at bounding box center [0, 0] width 0 height 0
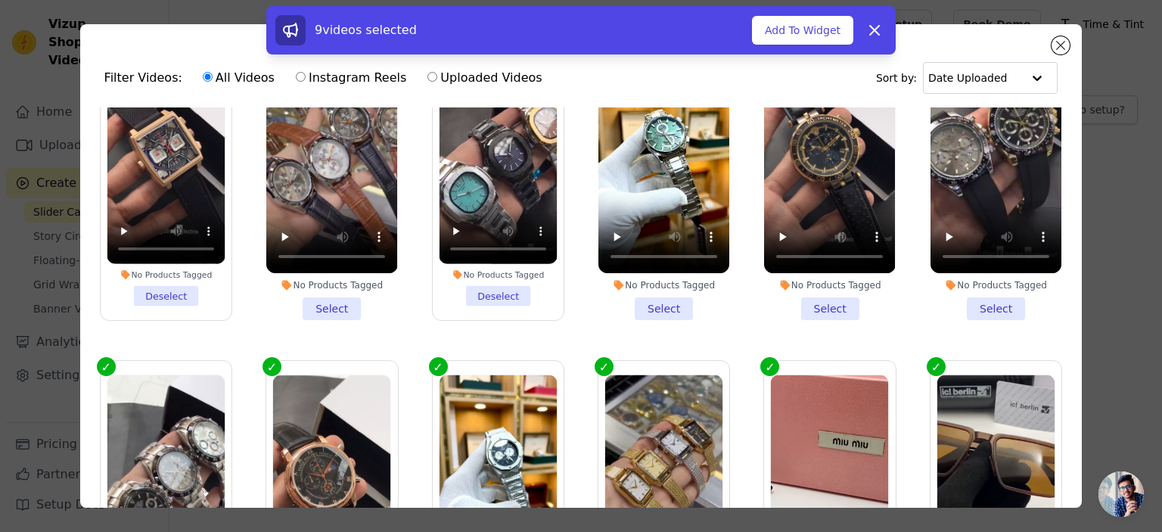
click at [821, 306] on li "No Products Tagged Select" at bounding box center [829, 180] width 131 height 280
click at [0, 0] on input "No Products Tagged Select" at bounding box center [0, 0] width 0 height 0
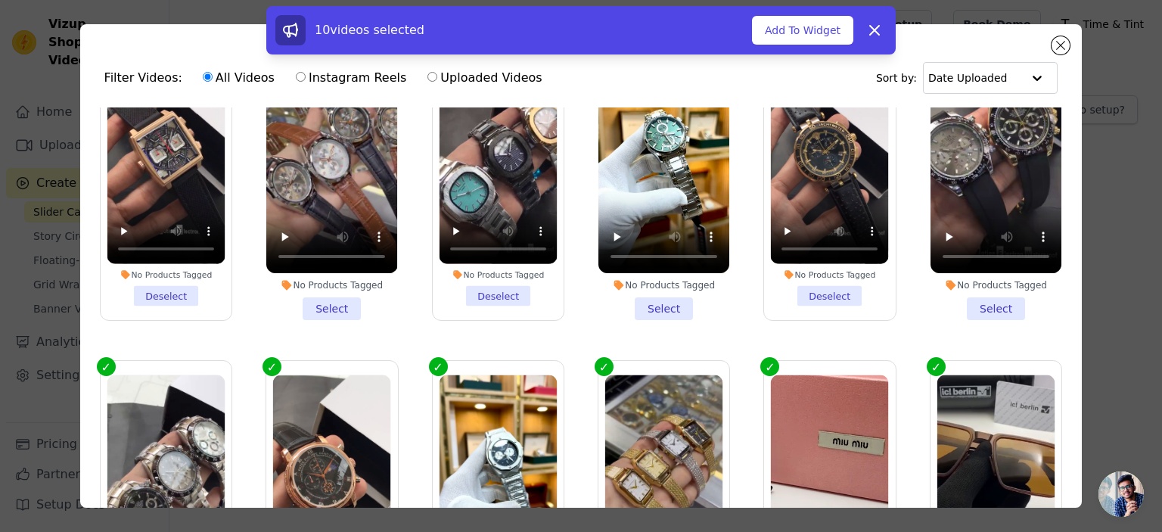
drag, startPoint x: 989, startPoint y: 303, endPoint x: 981, endPoint y: 303, distance: 8.3
click at [988, 303] on li "No Products Tagged Select" at bounding box center [996, 180] width 131 height 280
click at [0, 0] on input "No Products Tagged Select" at bounding box center [0, 0] width 0 height 0
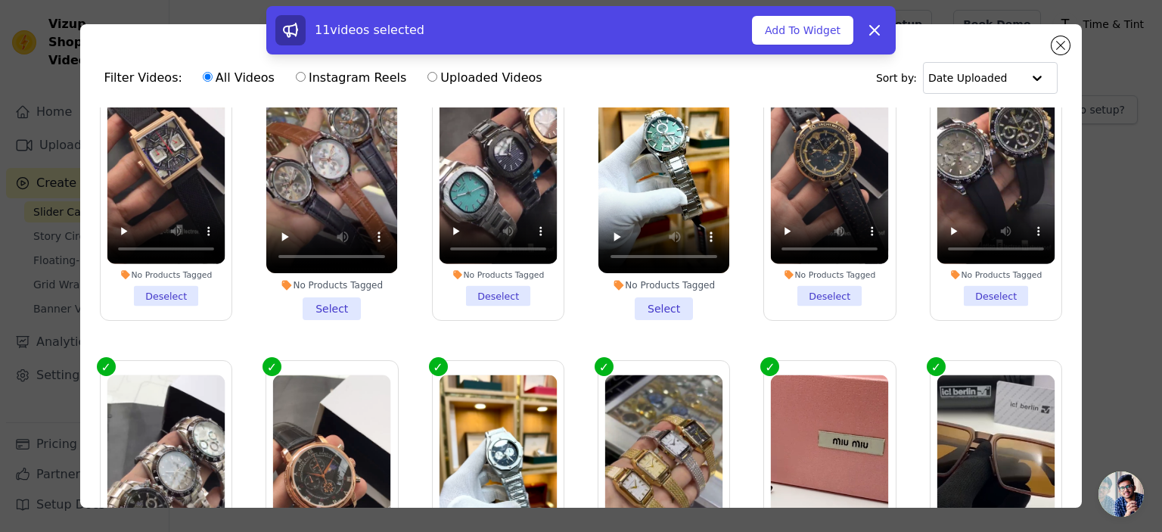
click at [668, 310] on li "No Products Tagged Select" at bounding box center [664, 180] width 131 height 280
click at [0, 0] on input "No Products Tagged Select" at bounding box center [0, 0] width 0 height 0
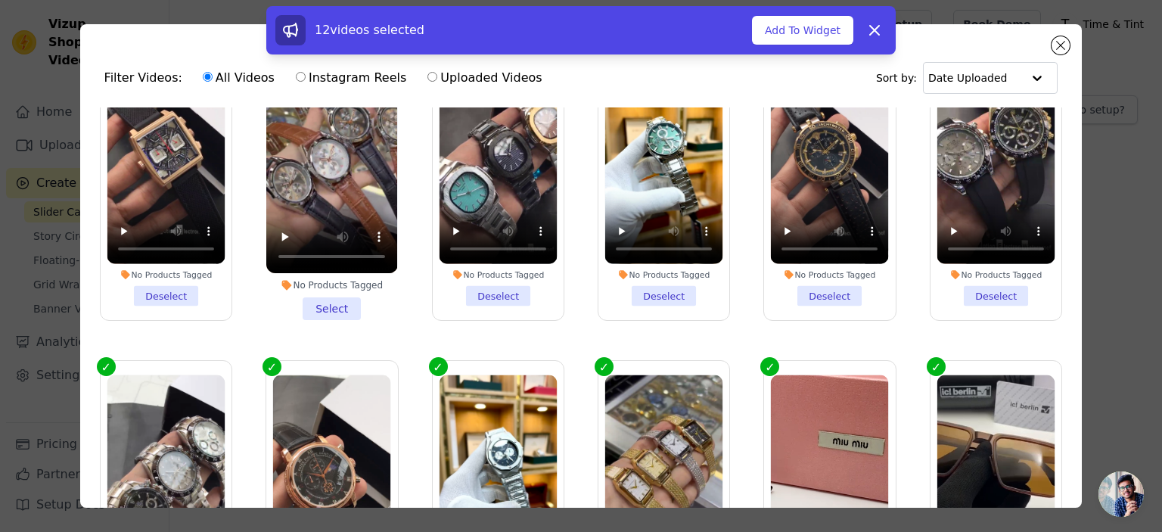
click at [333, 300] on li "No Products Tagged Select" at bounding box center [331, 180] width 131 height 280
click at [0, 0] on input "No Products Tagged Select" at bounding box center [0, 0] width 0 height 0
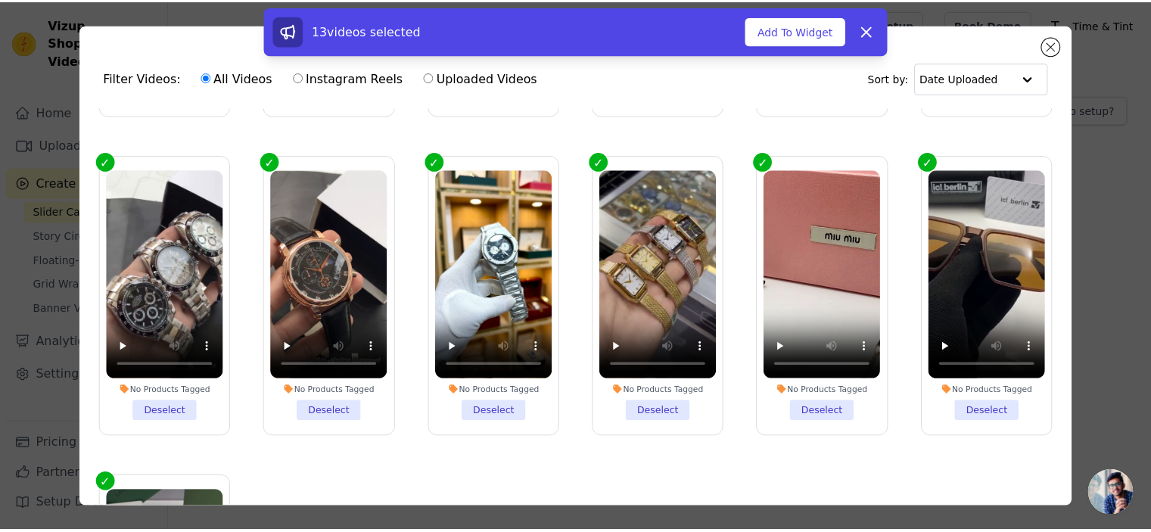
scroll to position [243, 0]
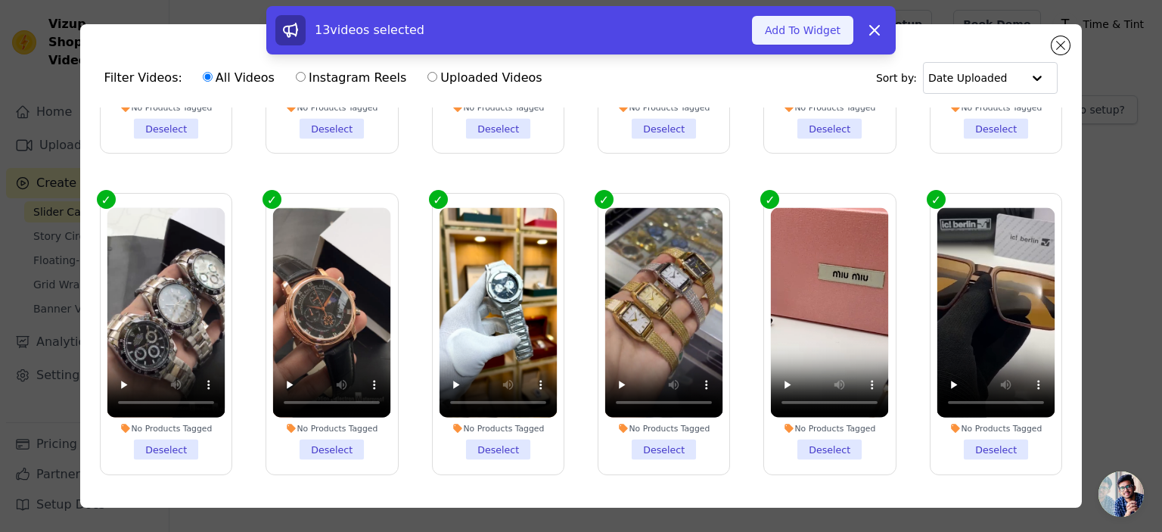
click at [808, 36] on button "Add To Widget" at bounding box center [802, 30] width 101 height 29
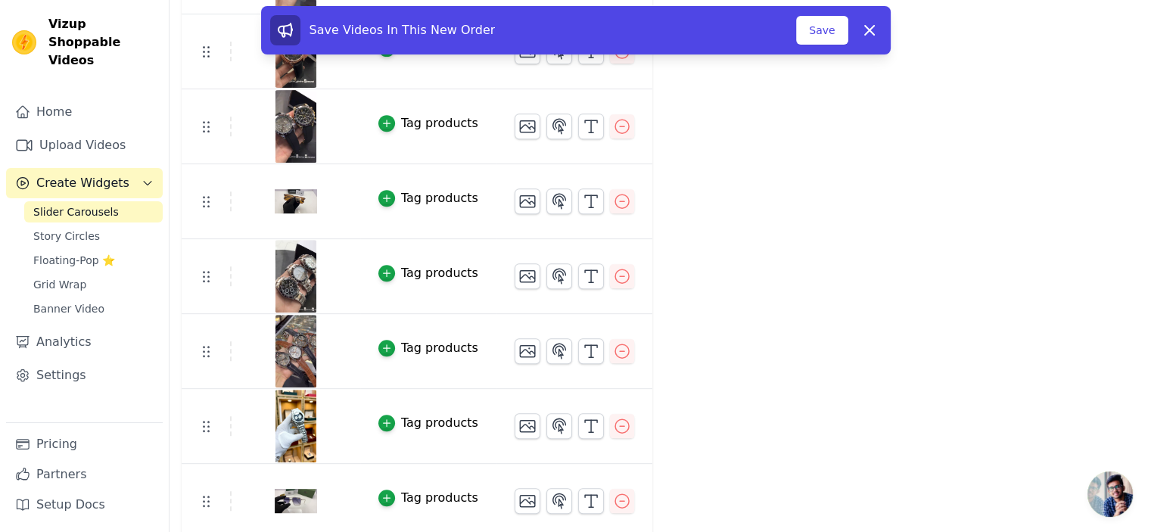
scroll to position [620, 0]
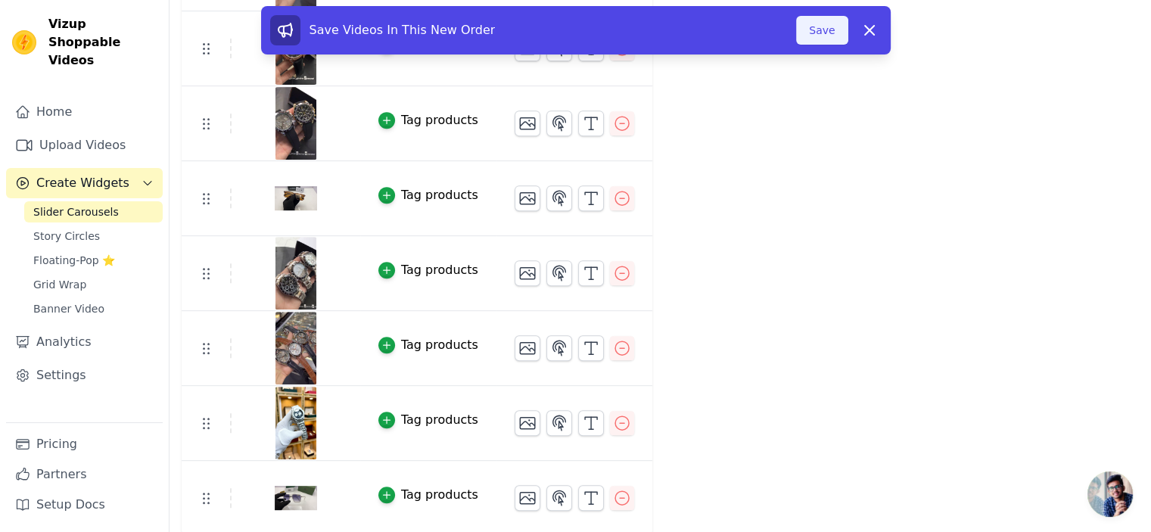
click at [823, 39] on button "Save" at bounding box center [821, 30] width 51 height 29
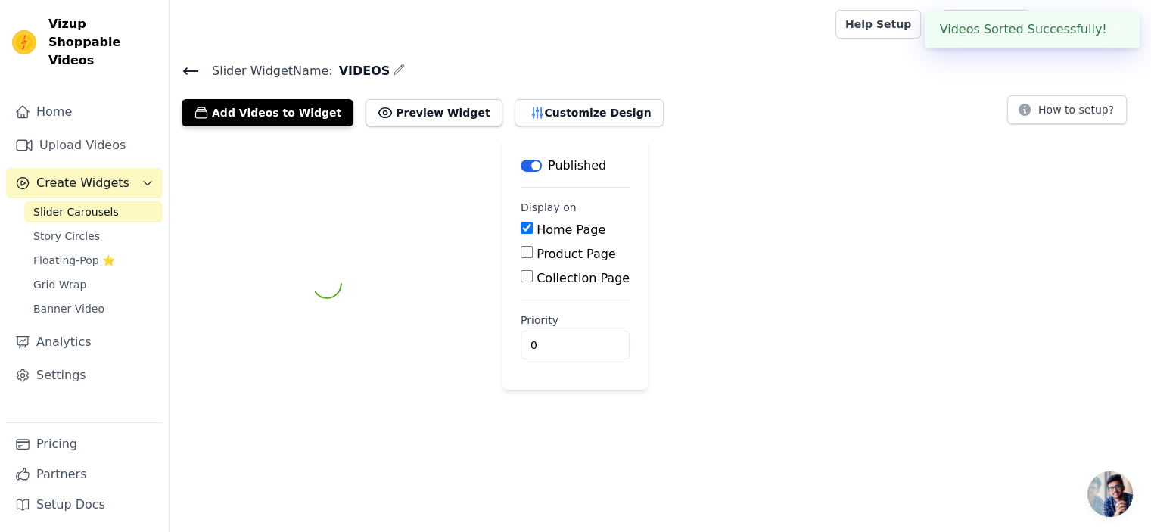
scroll to position [0, 0]
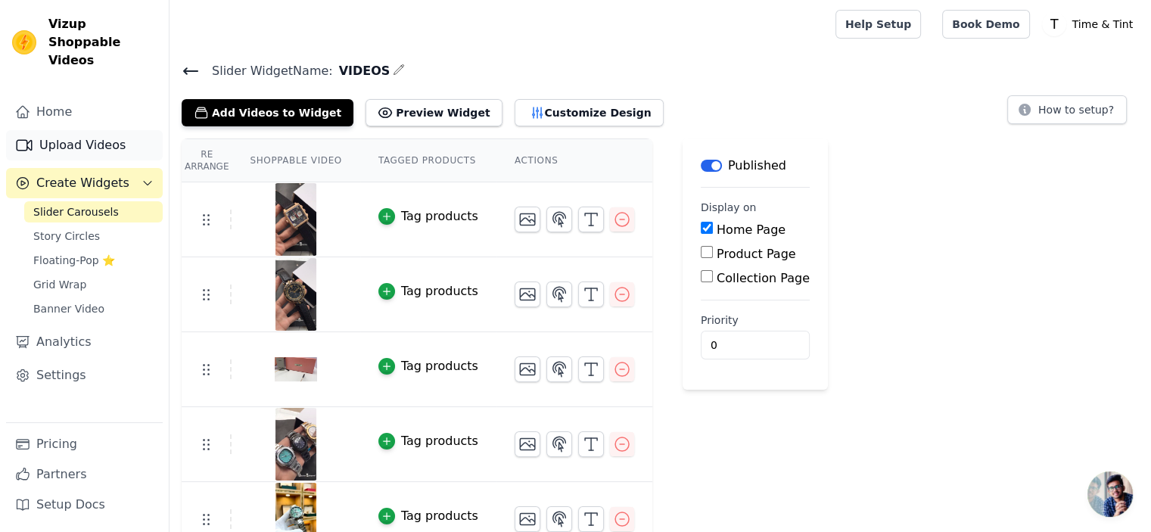
click at [75, 130] on link "Upload Videos" at bounding box center [84, 145] width 157 height 30
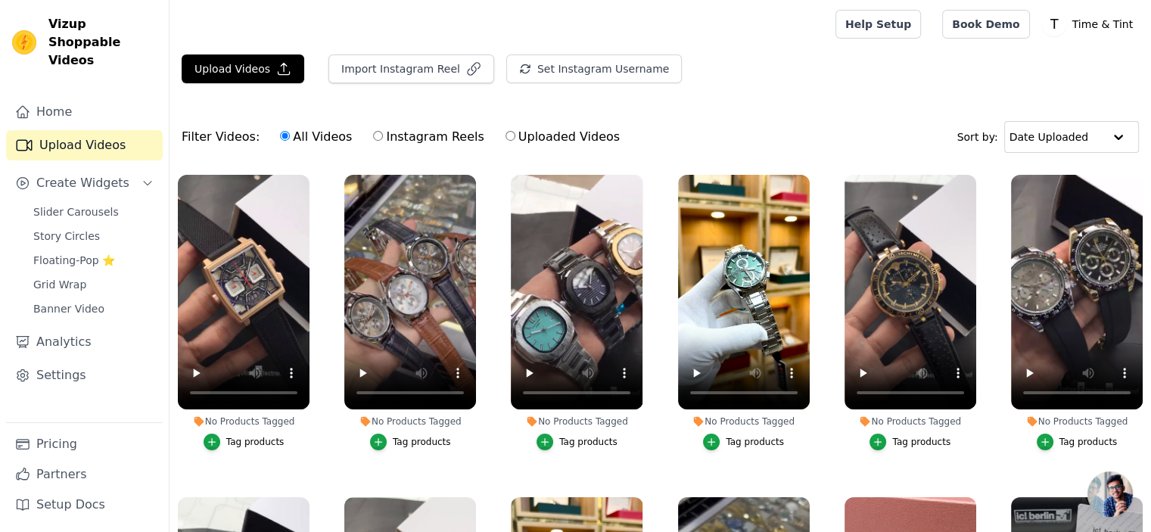
click at [174, 427] on div "No Products Tagged Tag products" at bounding box center [243, 315] width 148 height 298
click at [79, 204] on span "Slider Carousels" at bounding box center [76, 211] width 86 height 15
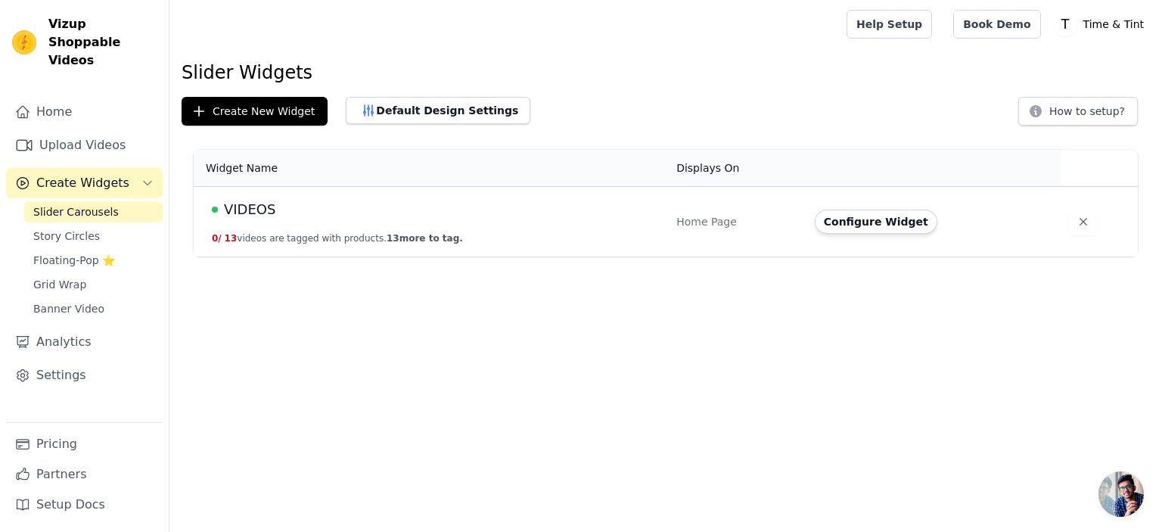
click at [361, 231] on td "VIDEOS 0 / 13 videos are tagged with products. 13 more to tag." at bounding box center [431, 222] width 474 height 70
click at [844, 230] on button "Configure Widget" at bounding box center [876, 222] width 123 height 24
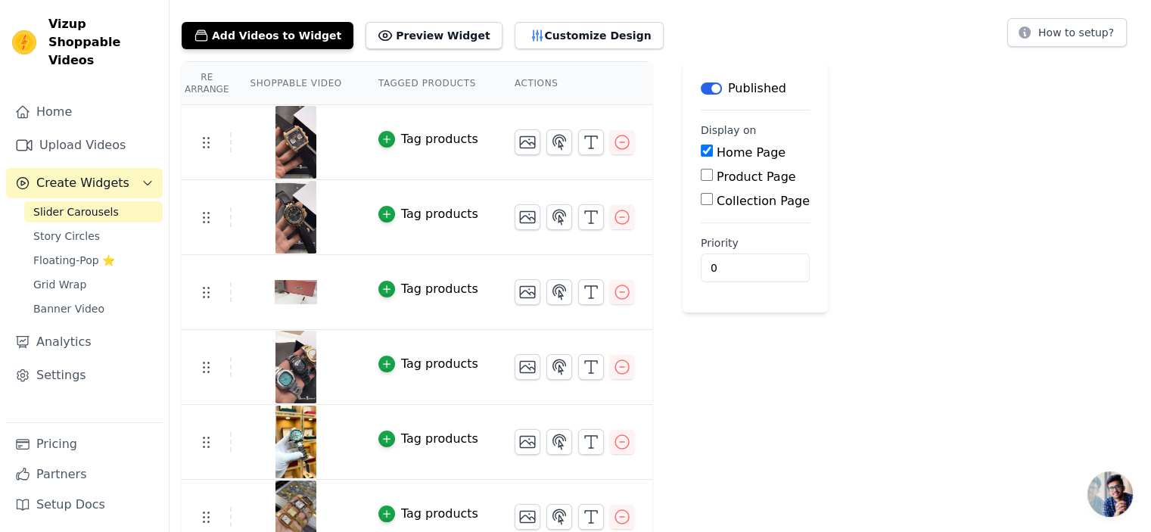
scroll to position [151, 0]
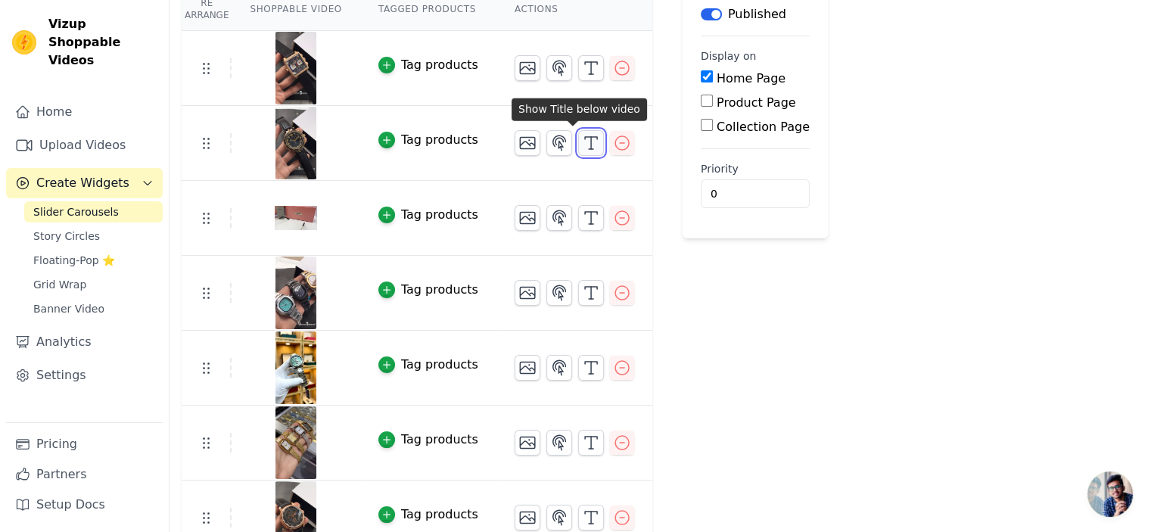
click at [582, 141] on icon "button" at bounding box center [591, 143] width 18 height 18
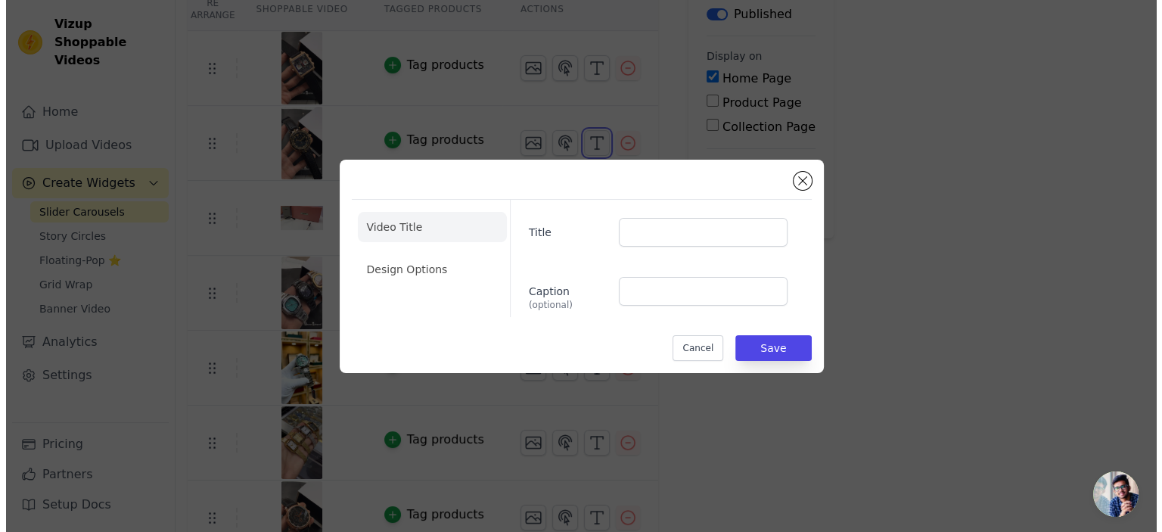
scroll to position [0, 0]
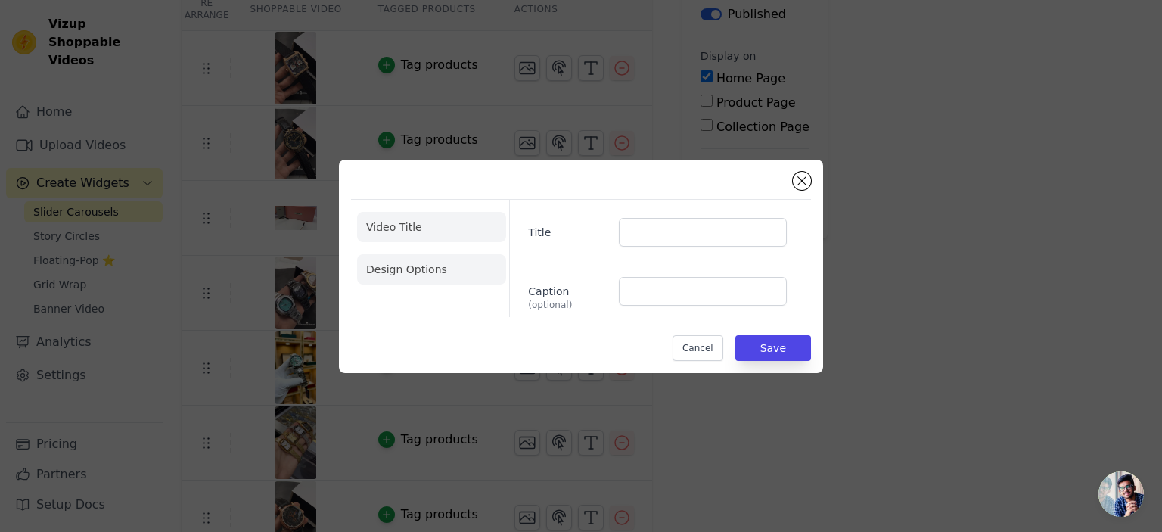
click at [429, 271] on li "Design Options" at bounding box center [431, 269] width 149 height 30
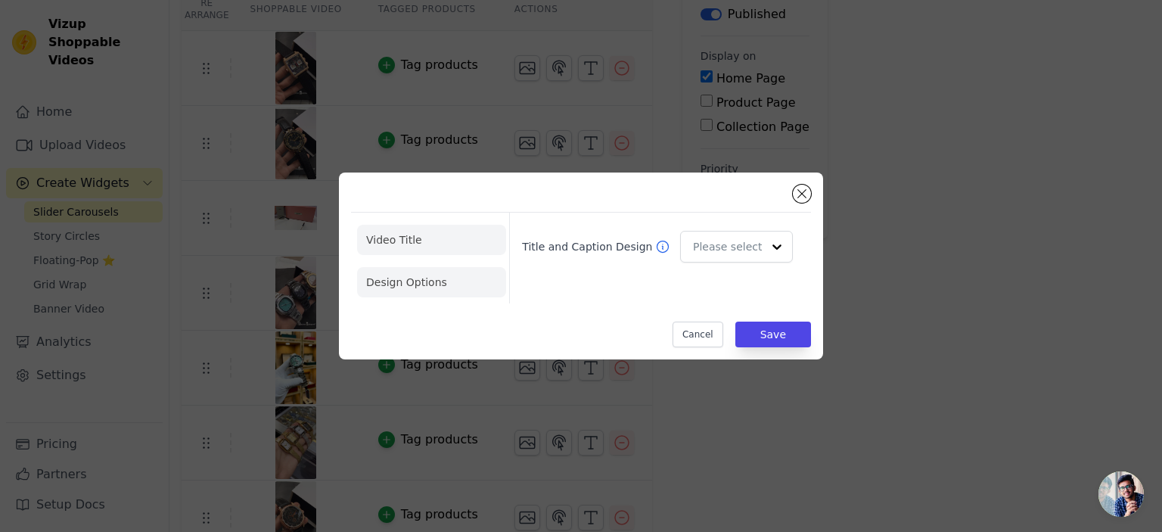
click at [428, 247] on li "Video Title" at bounding box center [431, 240] width 149 height 30
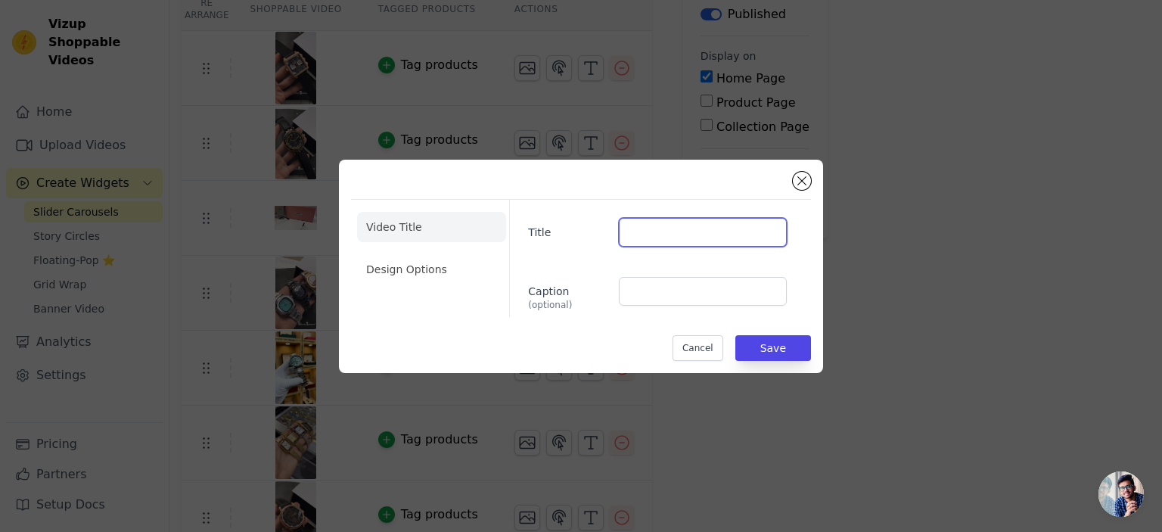
click at [657, 239] on input "Title" at bounding box center [703, 232] width 168 height 29
type input "v"
paste input ""Style in Motion""
type input ""Style in Motion""
click at [763, 344] on button "Save" at bounding box center [773, 348] width 76 height 26
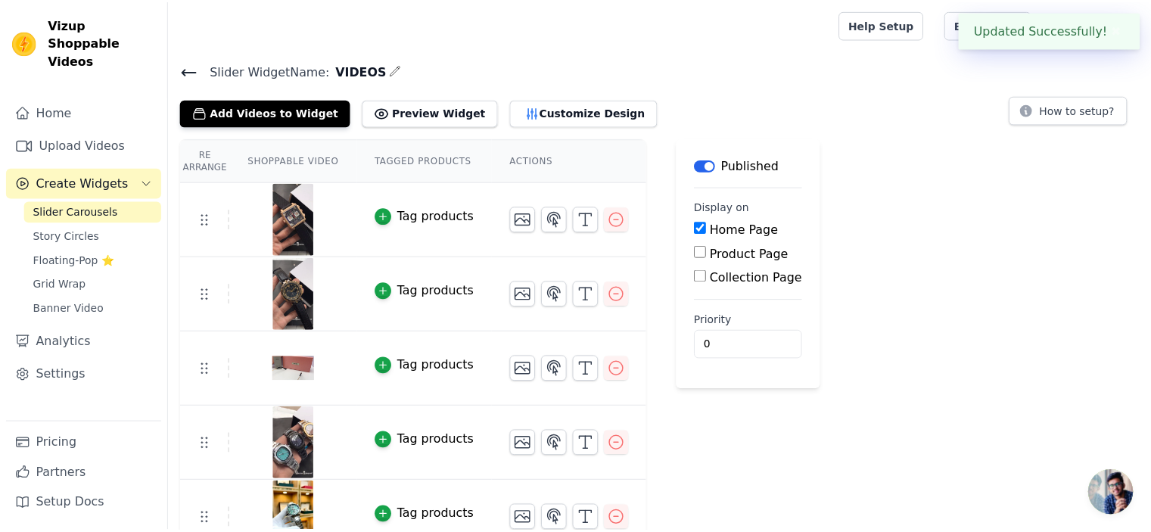
scroll to position [151, 0]
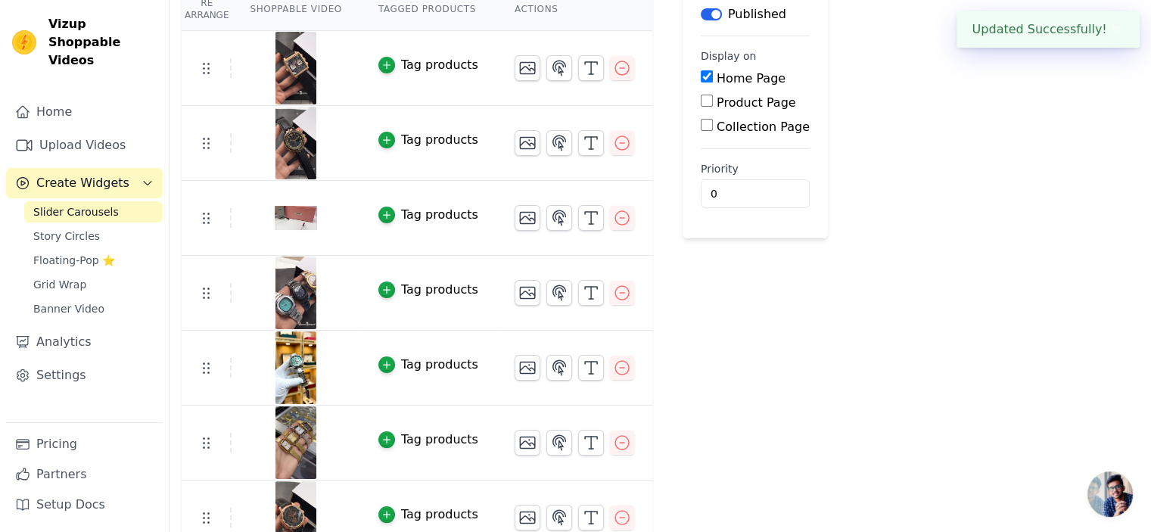
click at [798, 350] on div "Label Published Display on Home Page Product Page Collection Page Priority 0" at bounding box center [755, 496] width 145 height 1018
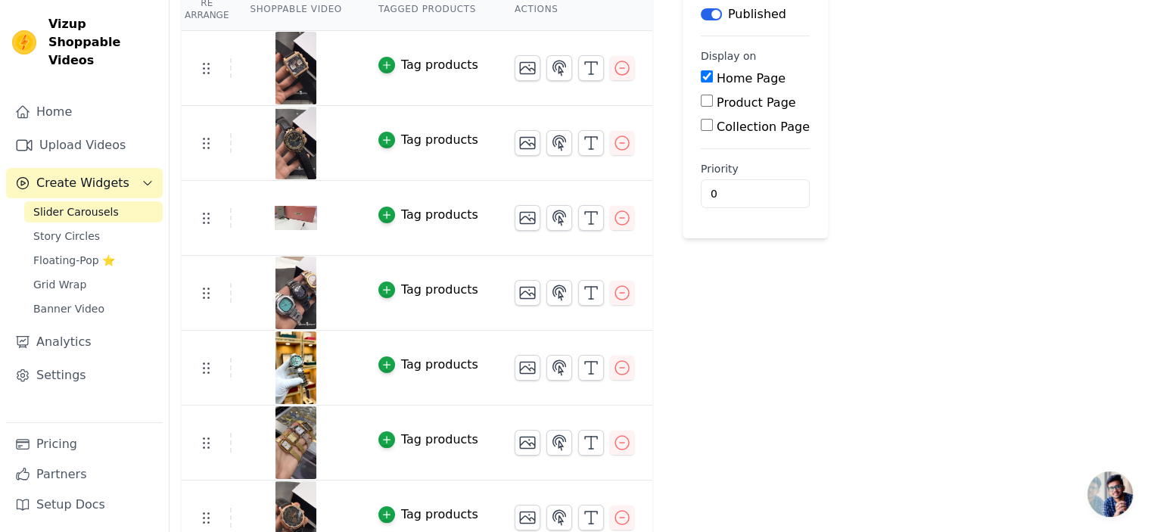
click at [338, 224] on div at bounding box center [295, 218] width 126 height 73
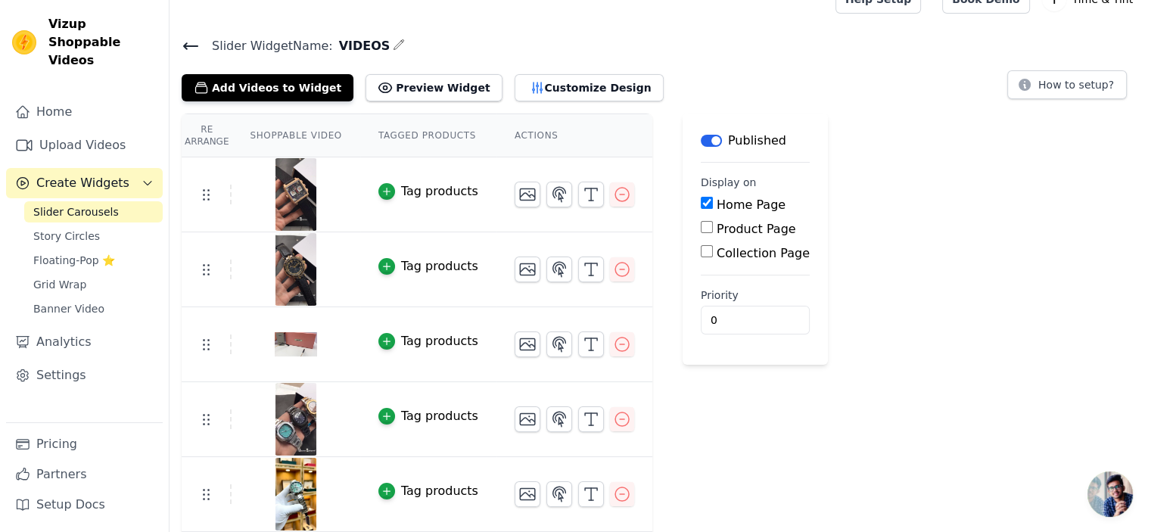
scroll to position [0, 0]
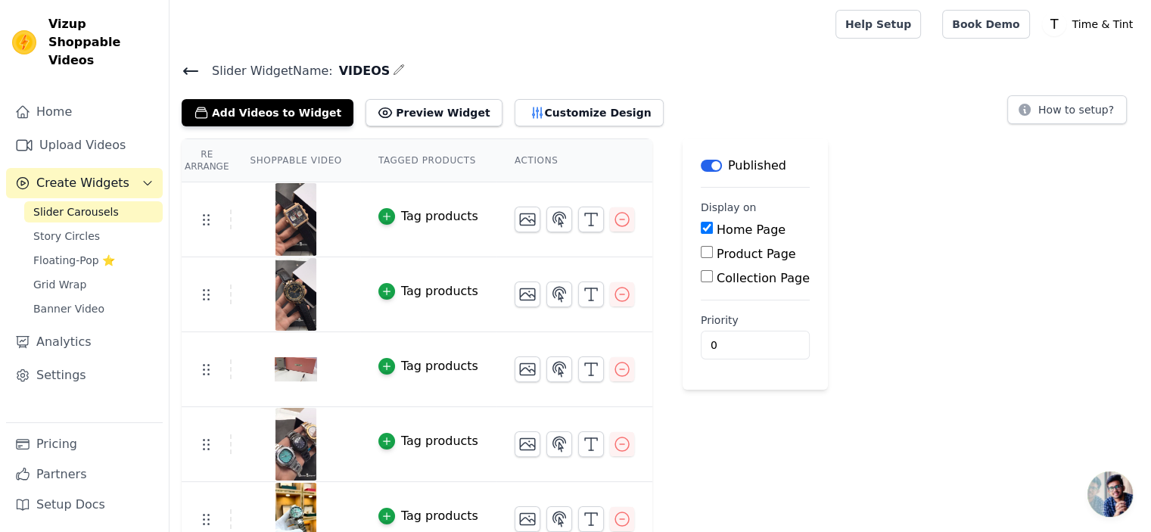
drag, startPoint x: 655, startPoint y: 76, endPoint x: 542, endPoint y: 47, distance: 116.4
click at [654, 75] on h4 "Slider Widget Name: VIDEOS" at bounding box center [660, 71] width 957 height 20
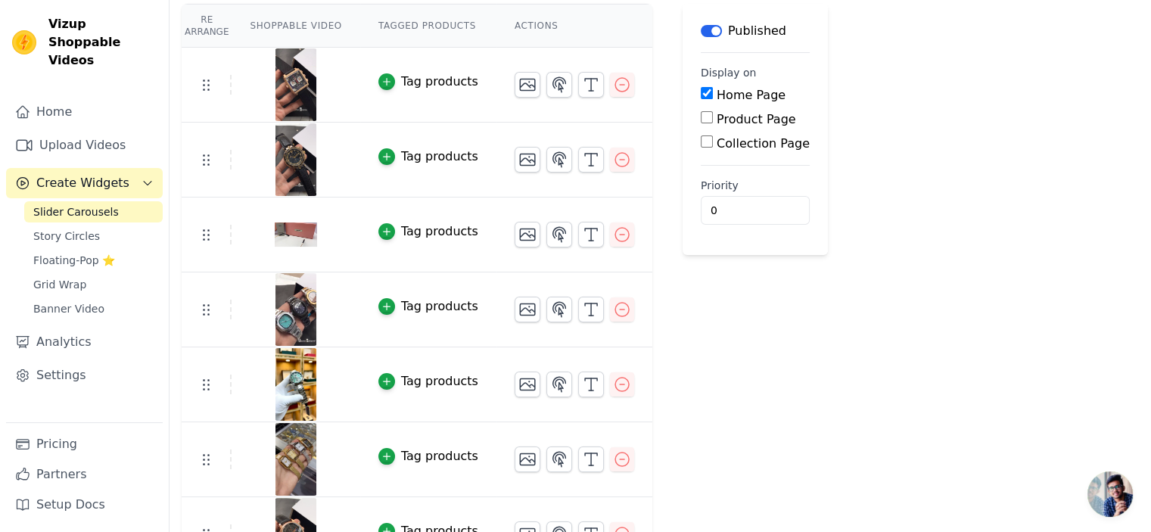
scroll to position [151, 0]
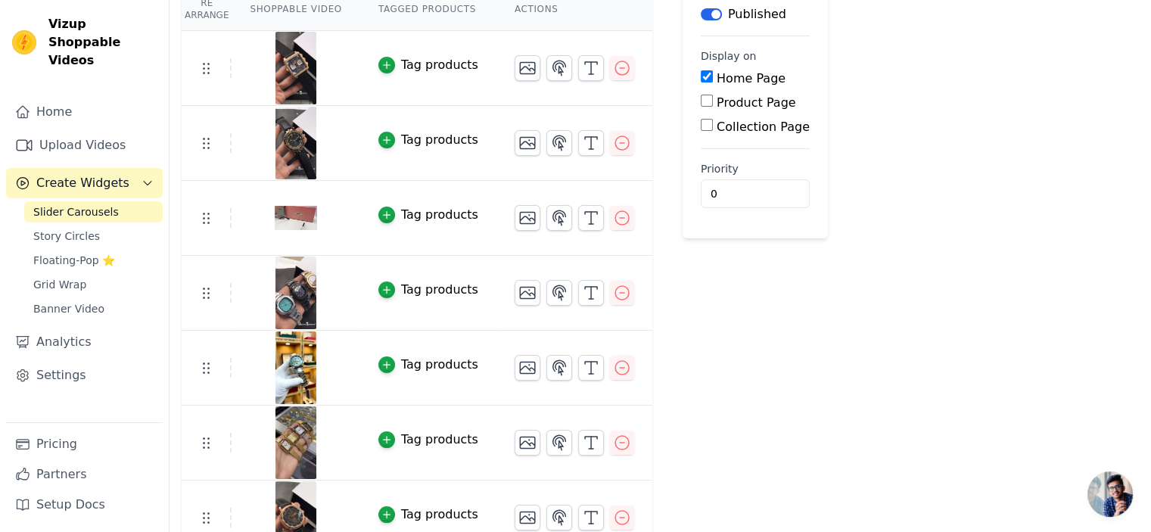
click at [314, 211] on div at bounding box center [295, 218] width 126 height 73
click at [289, 218] on img at bounding box center [296, 218] width 42 height 73
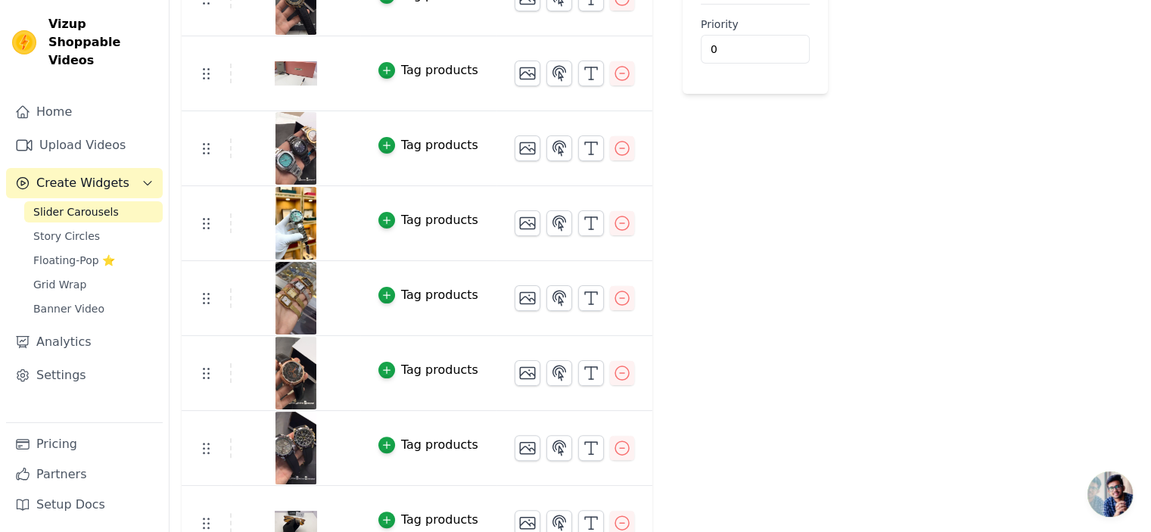
scroll to position [303, 0]
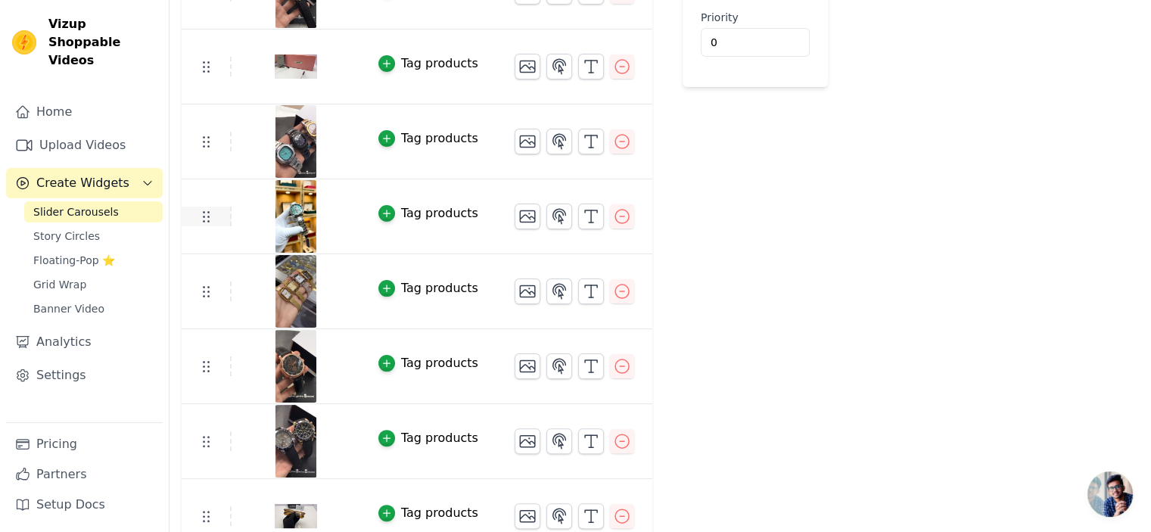
click at [210, 216] on icon at bounding box center [206, 216] width 18 height 18
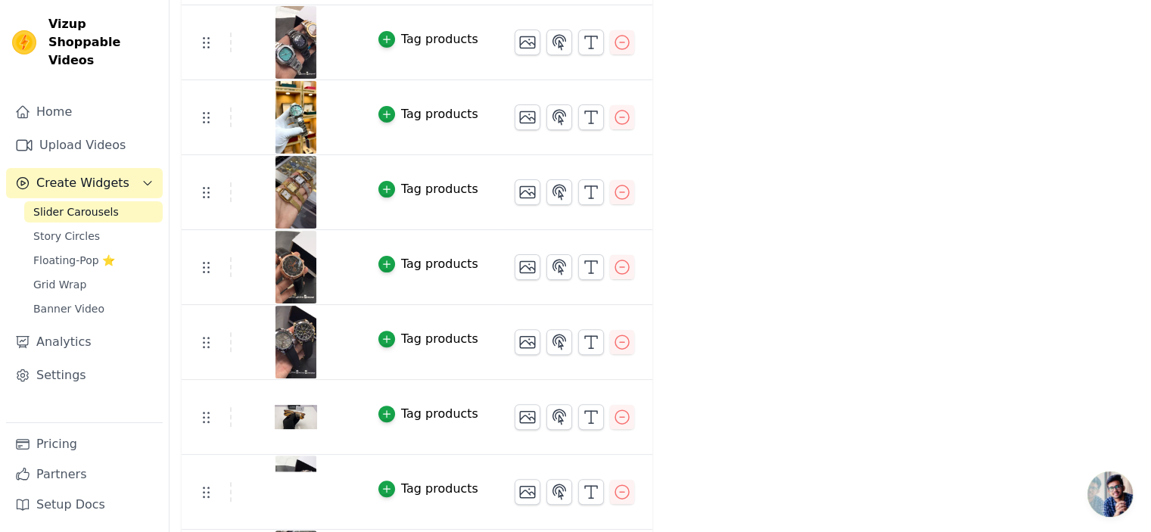
scroll to position [393, 0]
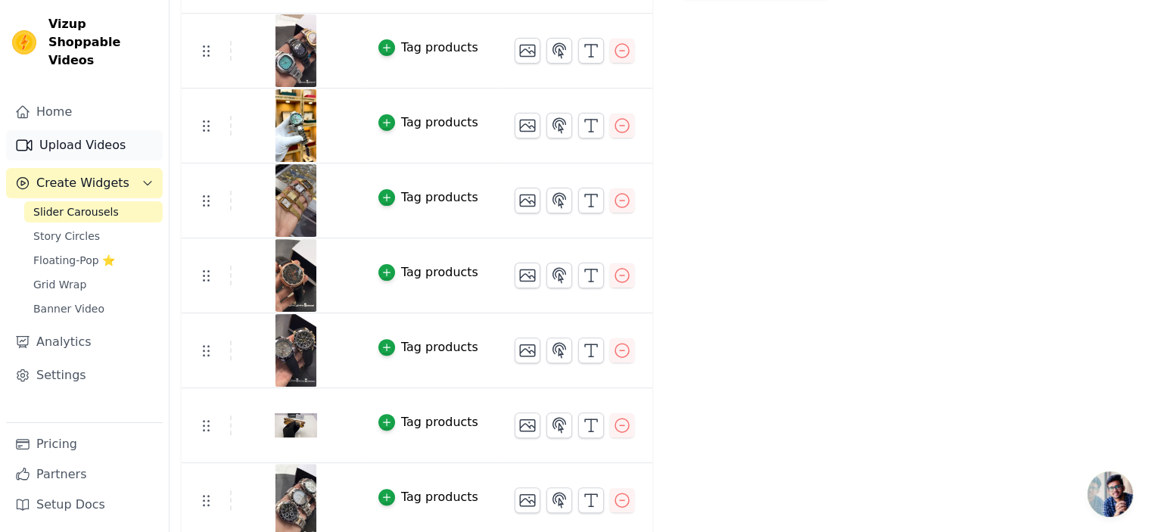
click at [98, 132] on link "Upload Videos" at bounding box center [84, 145] width 157 height 30
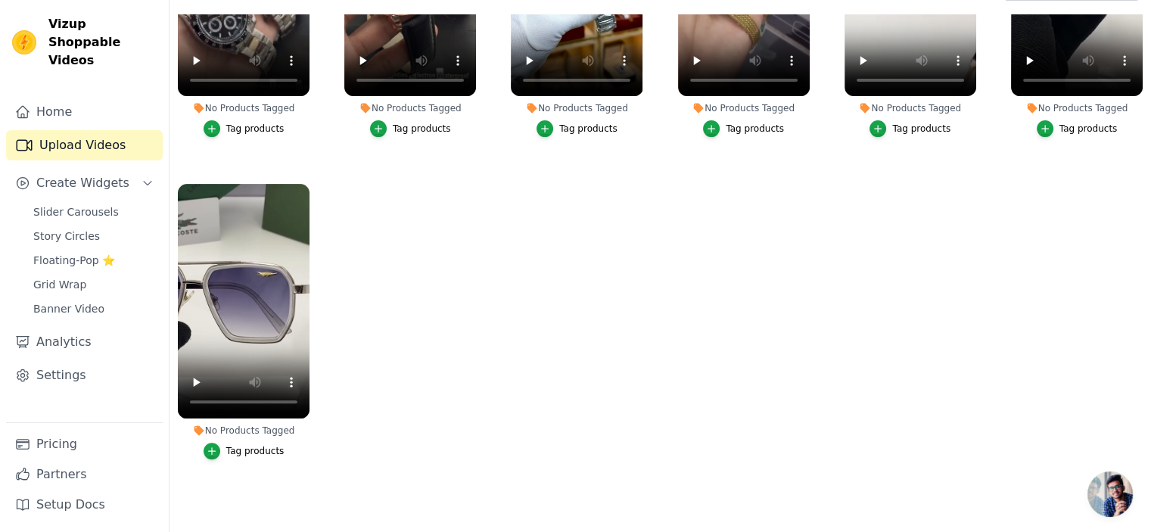
scroll to position [154, 0]
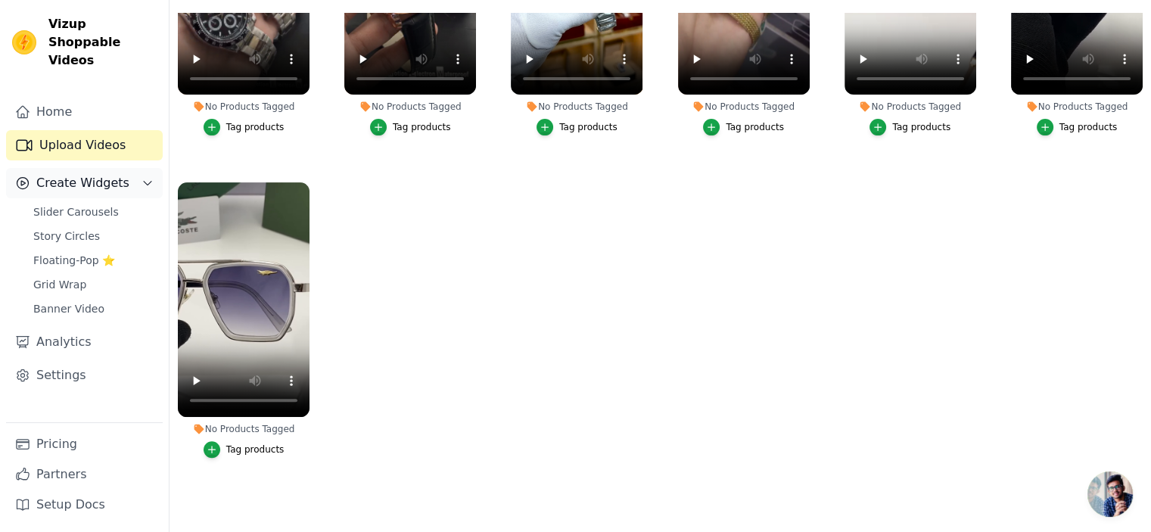
click at [84, 174] on span "Create Widgets" at bounding box center [82, 183] width 93 height 18
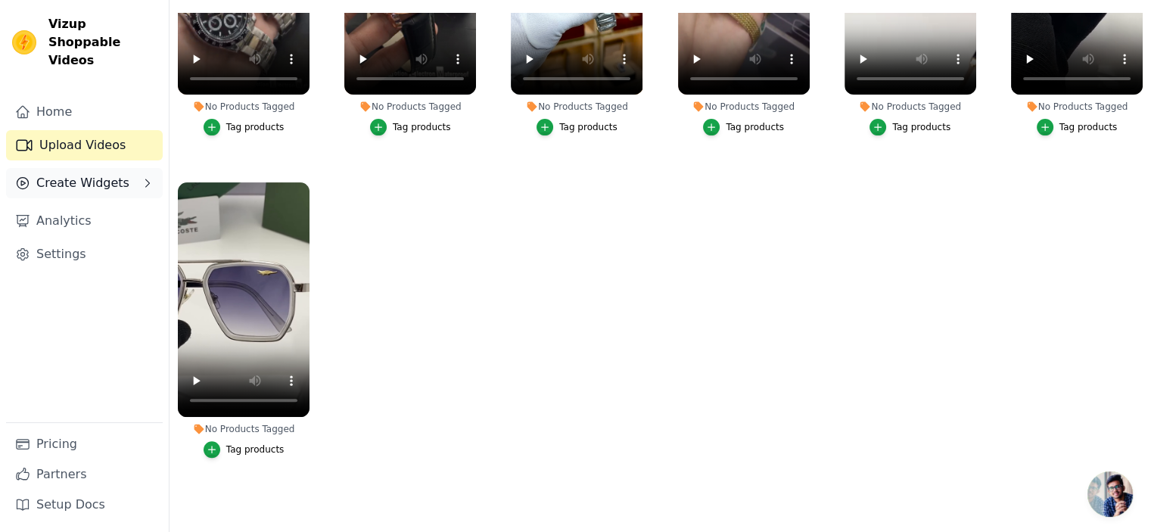
click at [120, 168] on button "Create Widgets" at bounding box center [84, 183] width 157 height 30
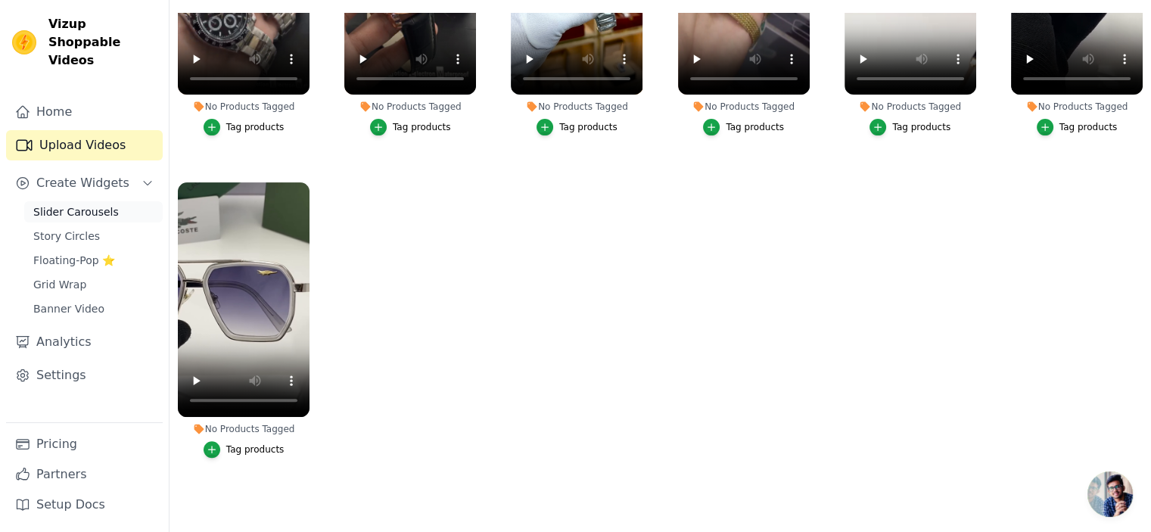
click at [107, 201] on link "Slider Carousels" at bounding box center [93, 211] width 138 height 21
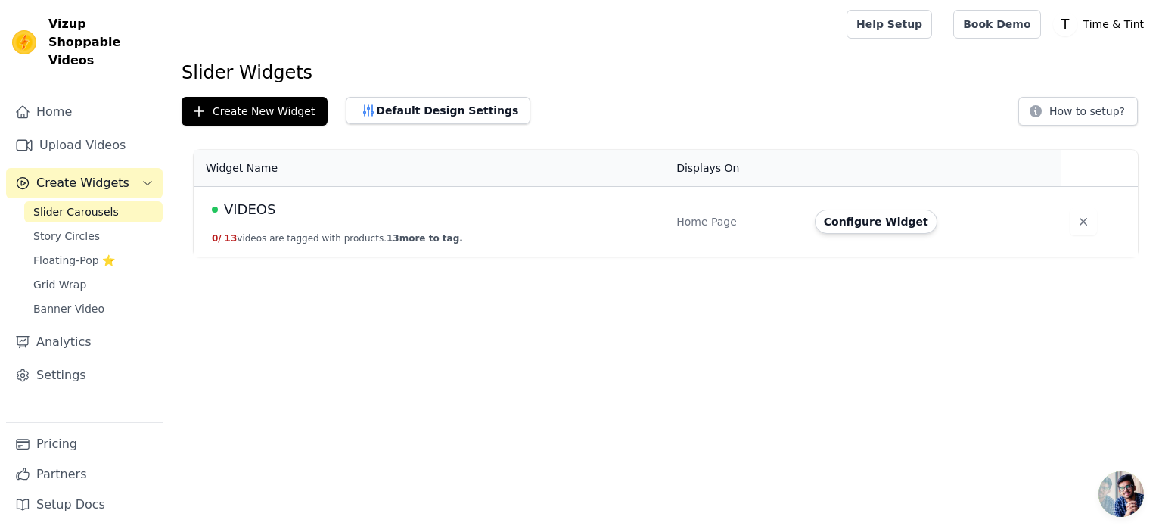
click at [377, 196] on td "VIDEOS 0 / 13 videos are tagged with products. 13 more to tag." at bounding box center [431, 222] width 474 height 70
click at [896, 228] on button "Configure Widget" at bounding box center [876, 222] width 123 height 24
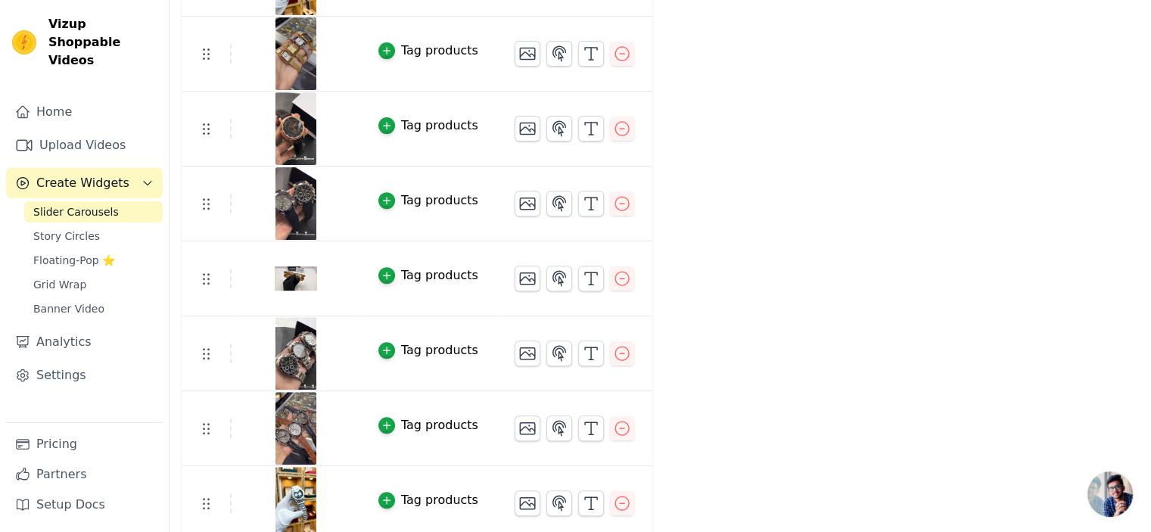
scroll to position [620, 0]
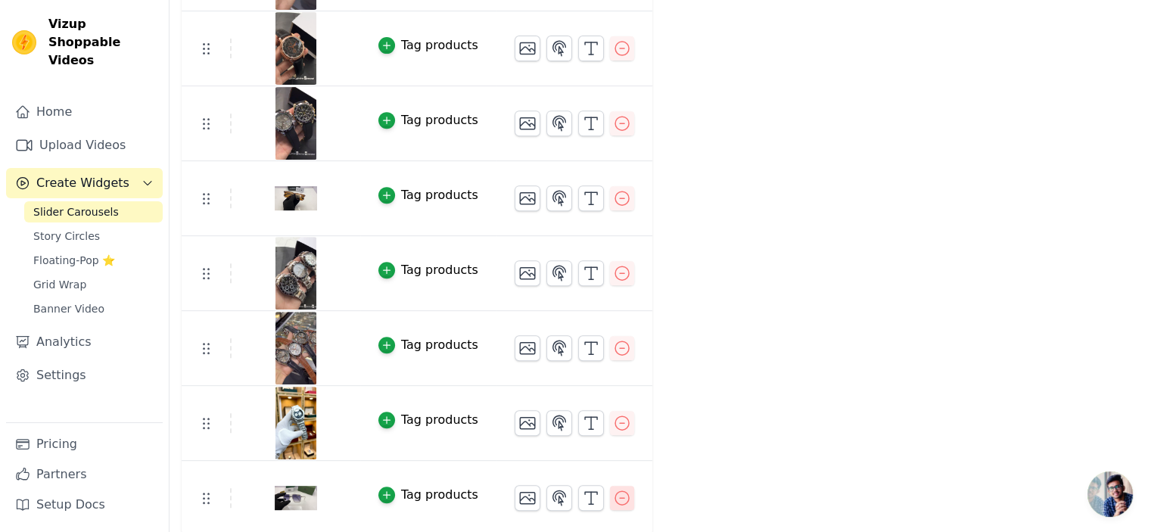
click at [613, 496] on icon "button" at bounding box center [622, 498] width 18 height 18
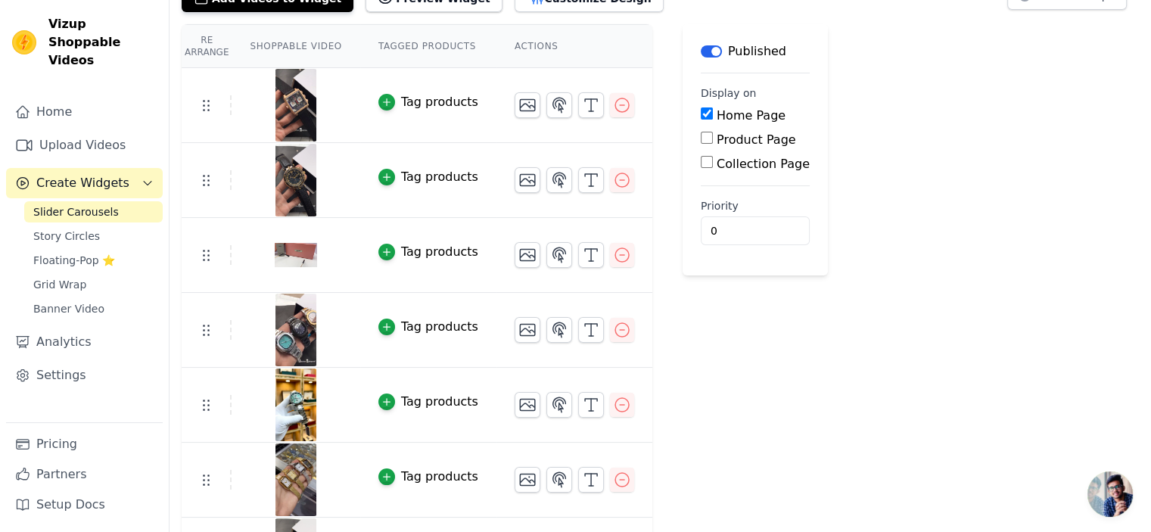
scroll to position [151, 0]
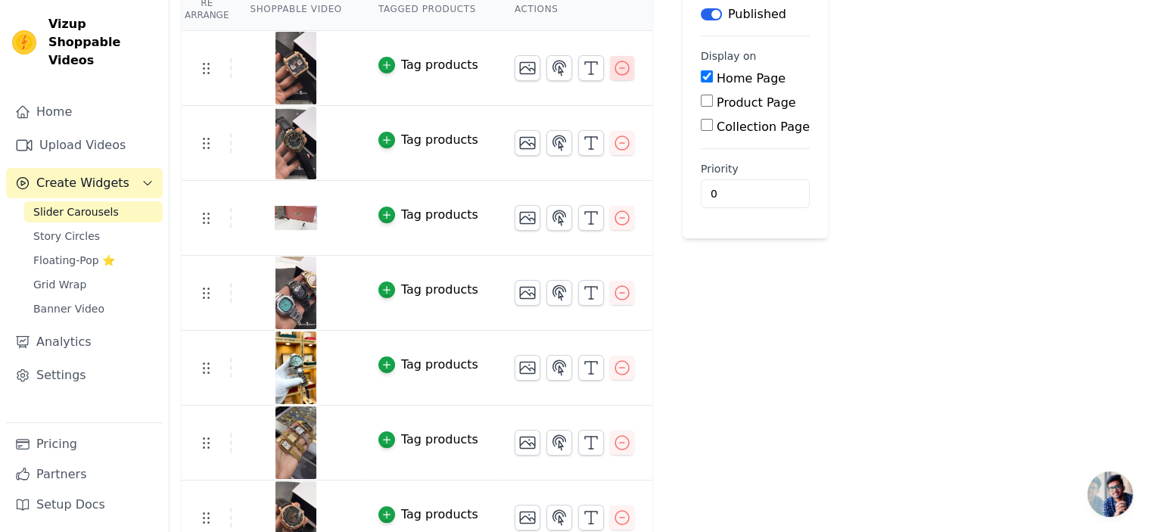
click at [613, 67] on icon "button" at bounding box center [622, 68] width 18 height 18
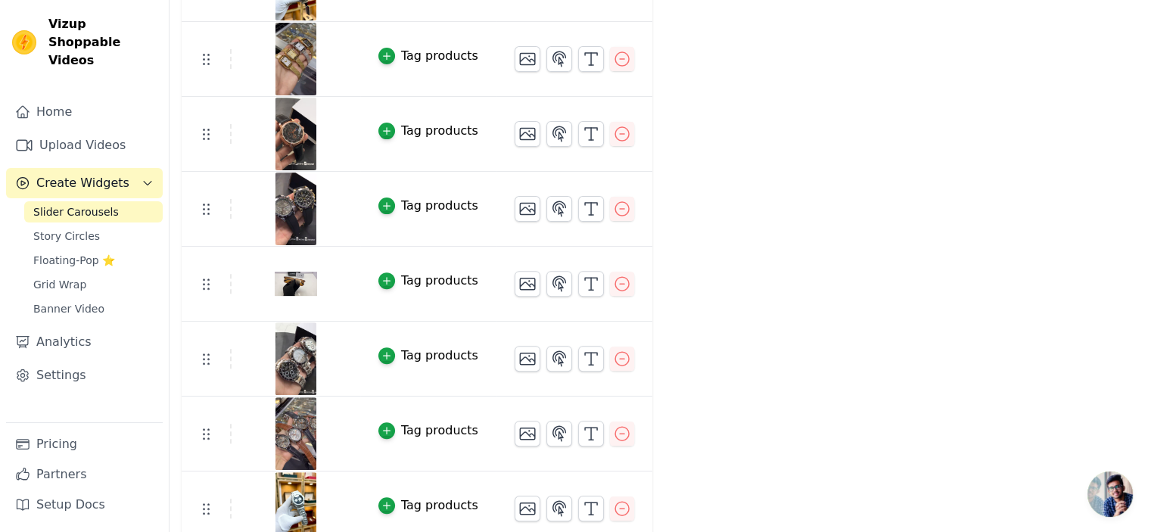
scroll to position [471, 0]
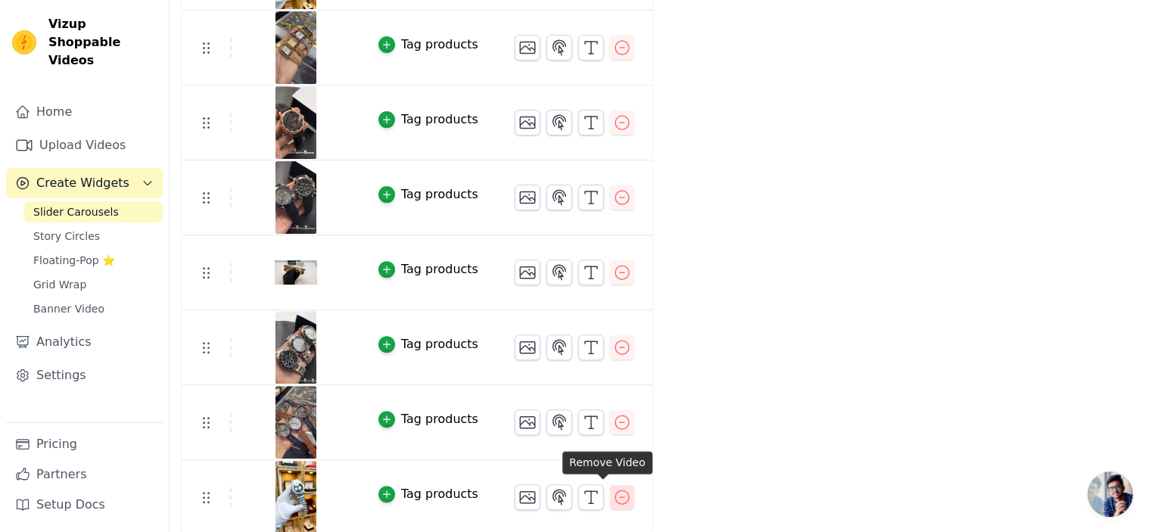
click at [613, 496] on icon "button" at bounding box center [622, 497] width 18 height 18
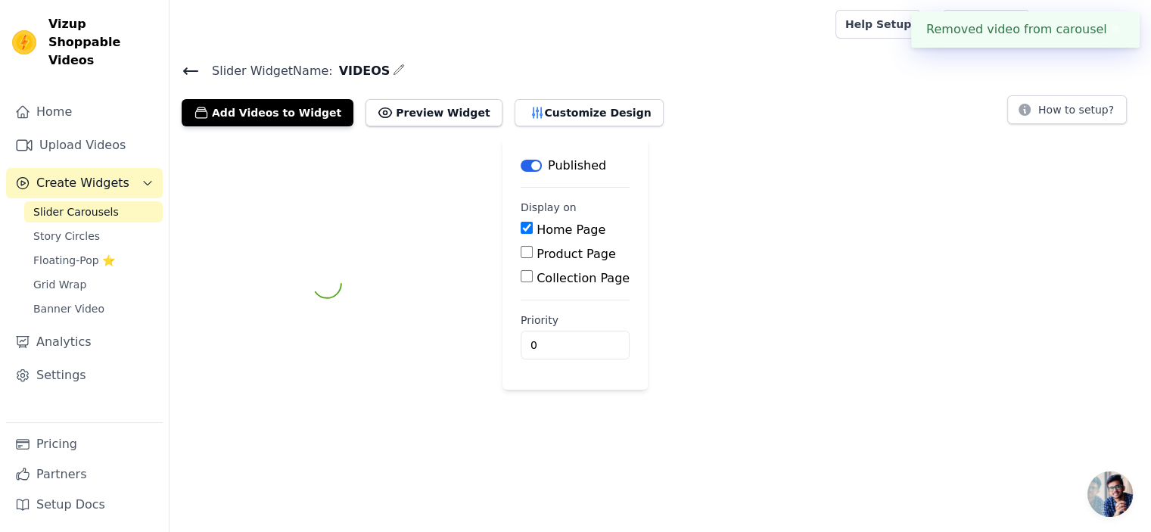
scroll to position [0, 0]
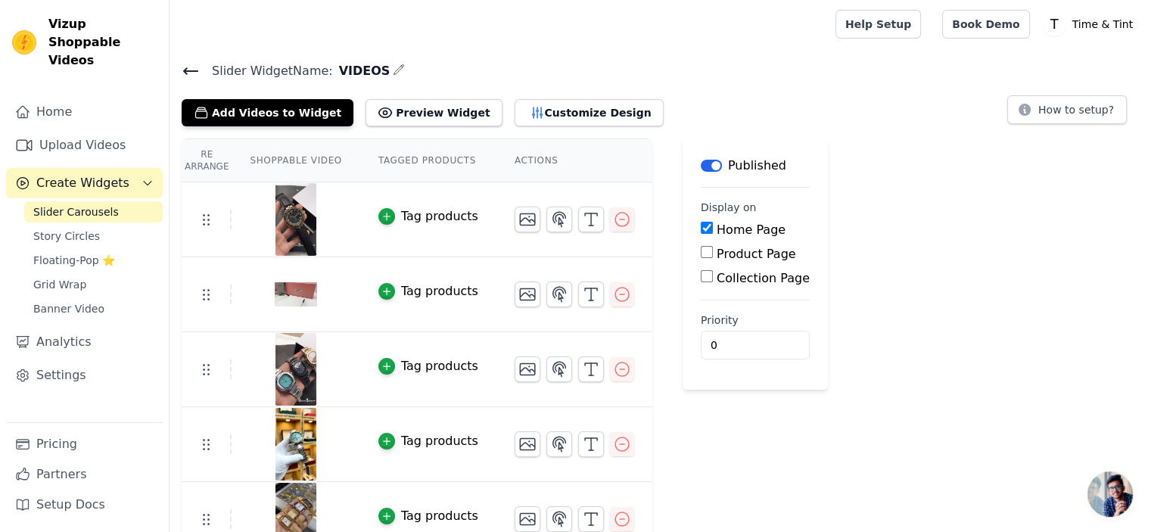
click at [194, 70] on icon at bounding box center [191, 71] width 14 height 6
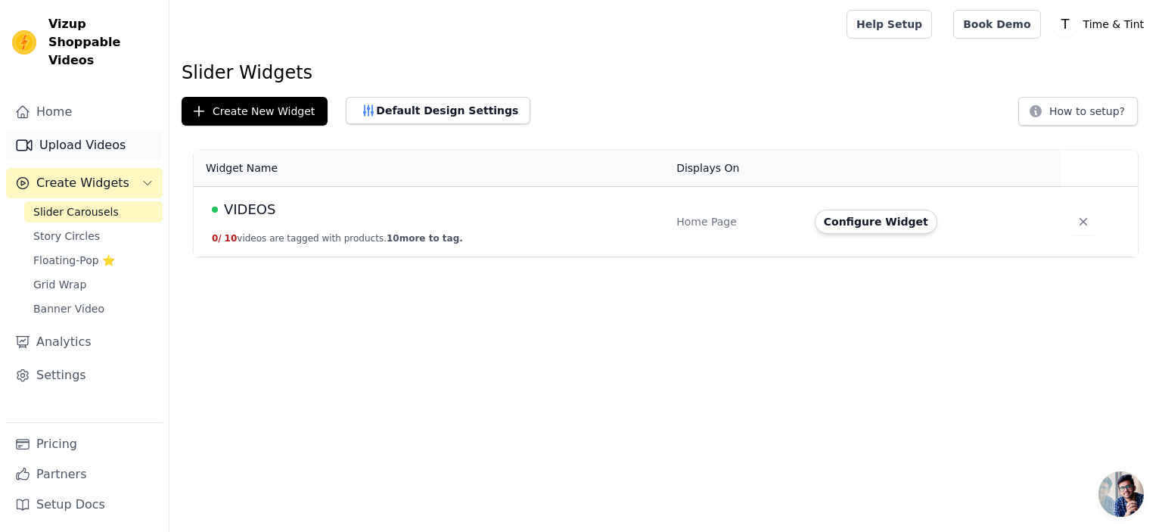
click at [100, 130] on link "Upload Videos" at bounding box center [84, 145] width 157 height 30
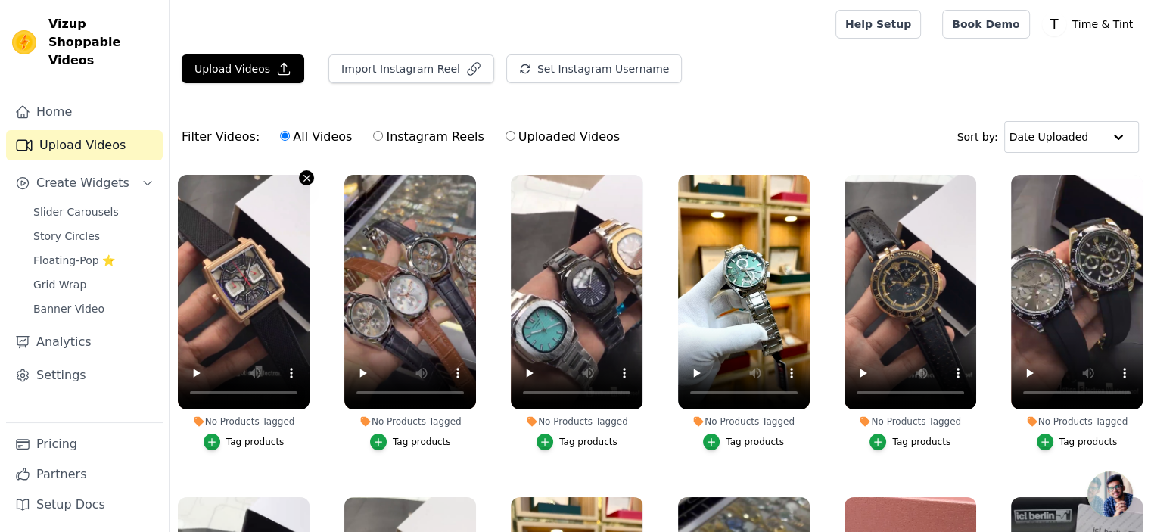
click at [302, 178] on icon "button" at bounding box center [306, 178] width 11 height 11
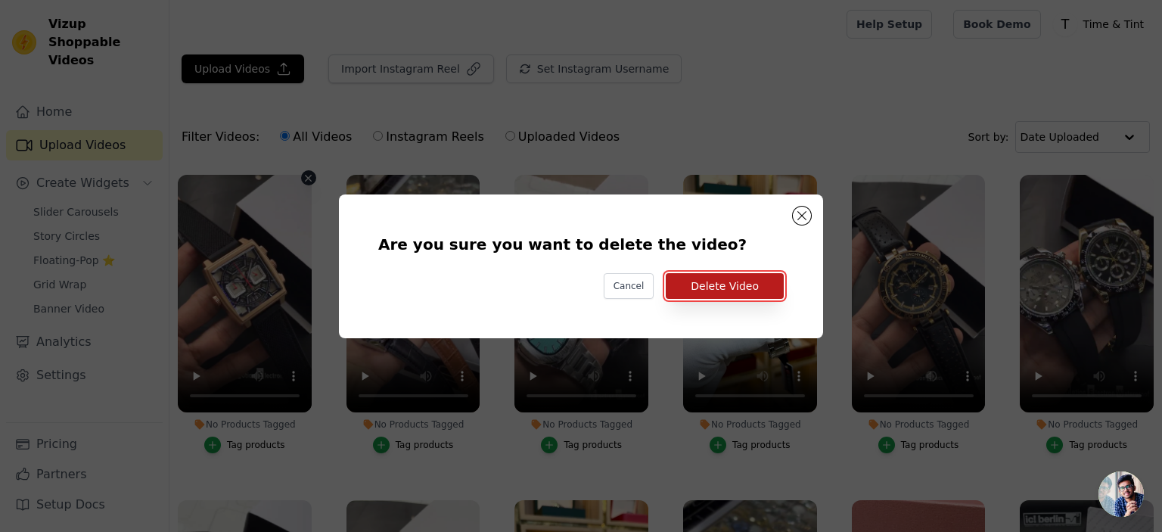
click at [742, 290] on button "Delete Video" at bounding box center [725, 286] width 118 height 26
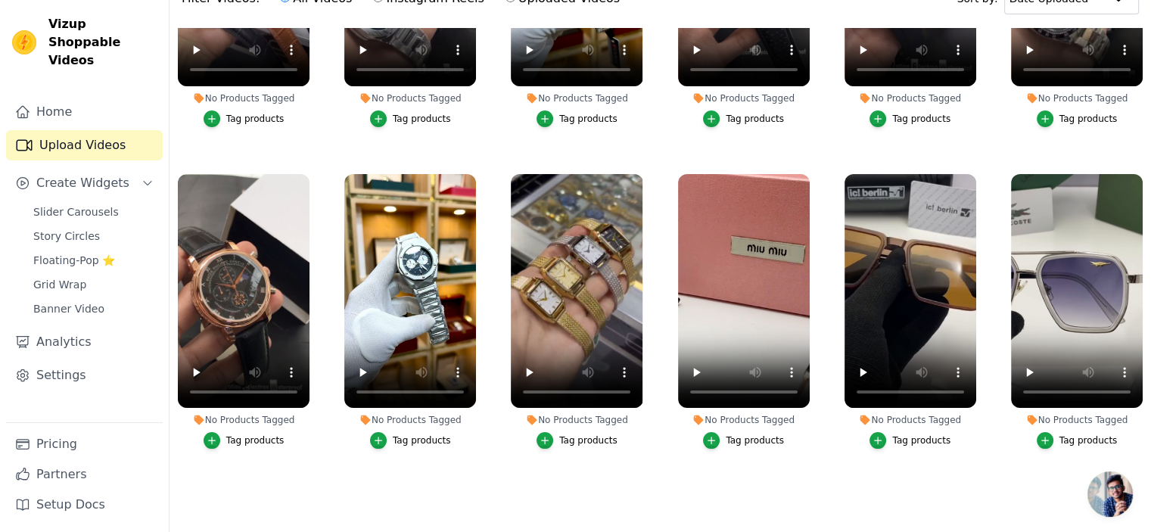
scroll to position [154, 0]
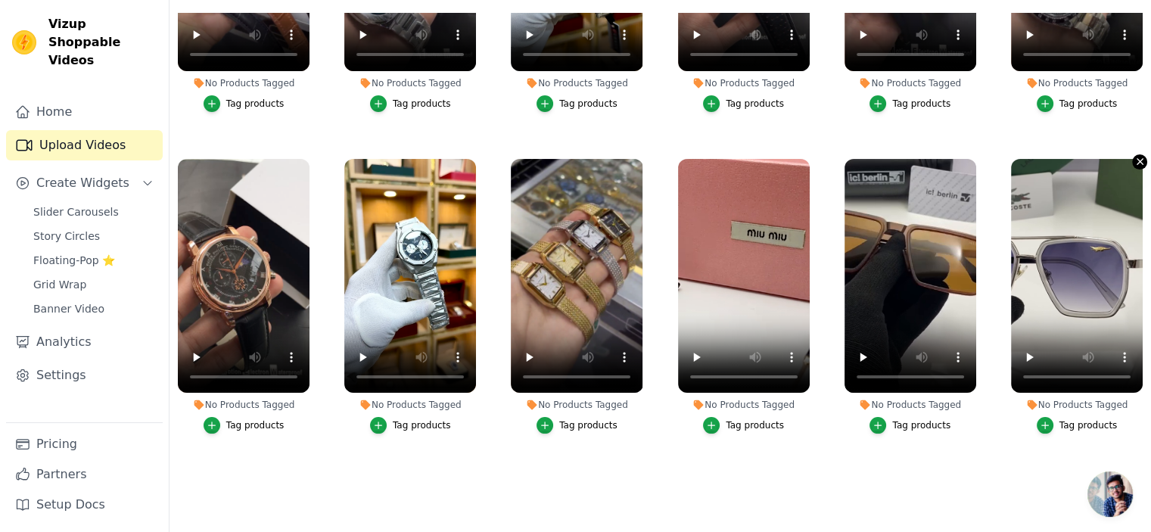
click at [1135, 156] on icon "button" at bounding box center [1139, 161] width 11 height 11
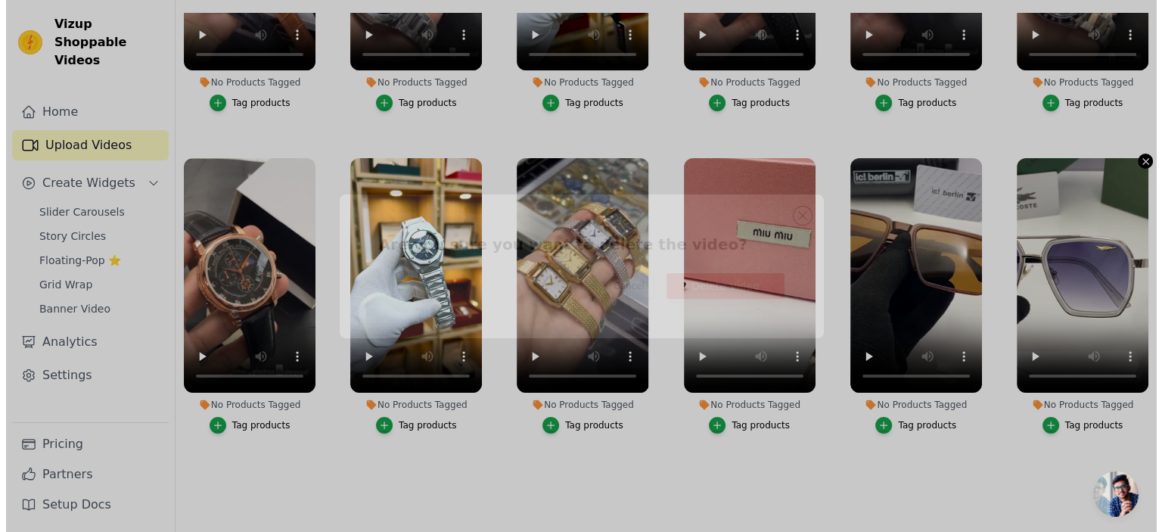
scroll to position [0, 0]
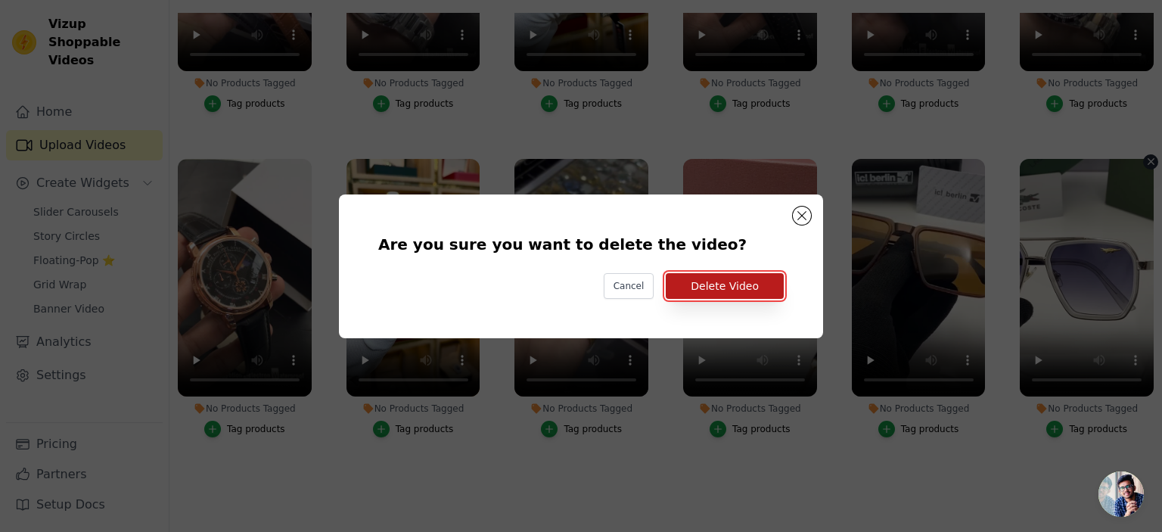
click at [763, 287] on button "Delete Video" at bounding box center [725, 286] width 118 height 26
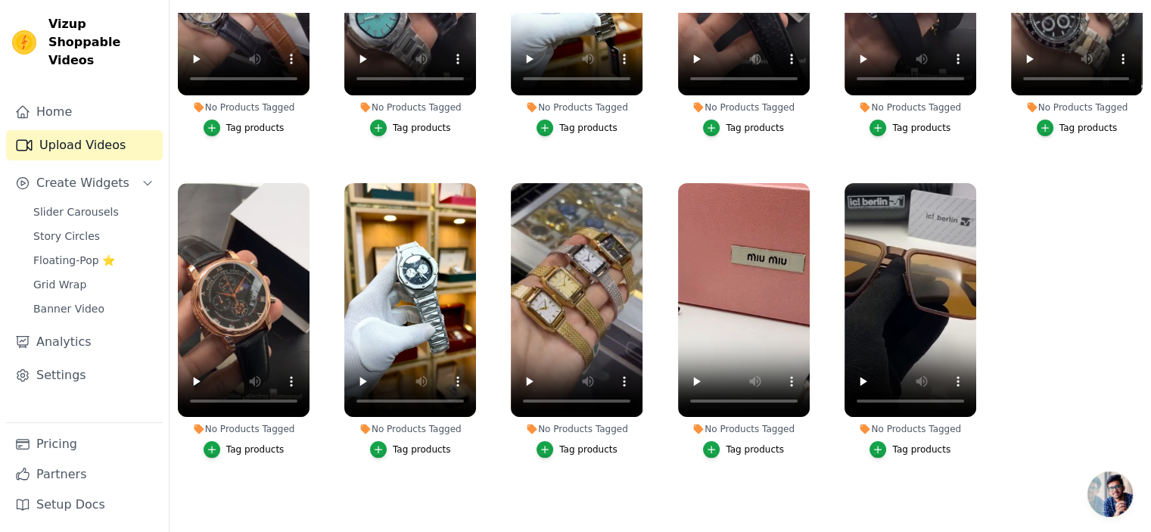
scroll to position [163, 0]
click at [468, 181] on icon "button" at bounding box center [473, 185] width 11 height 11
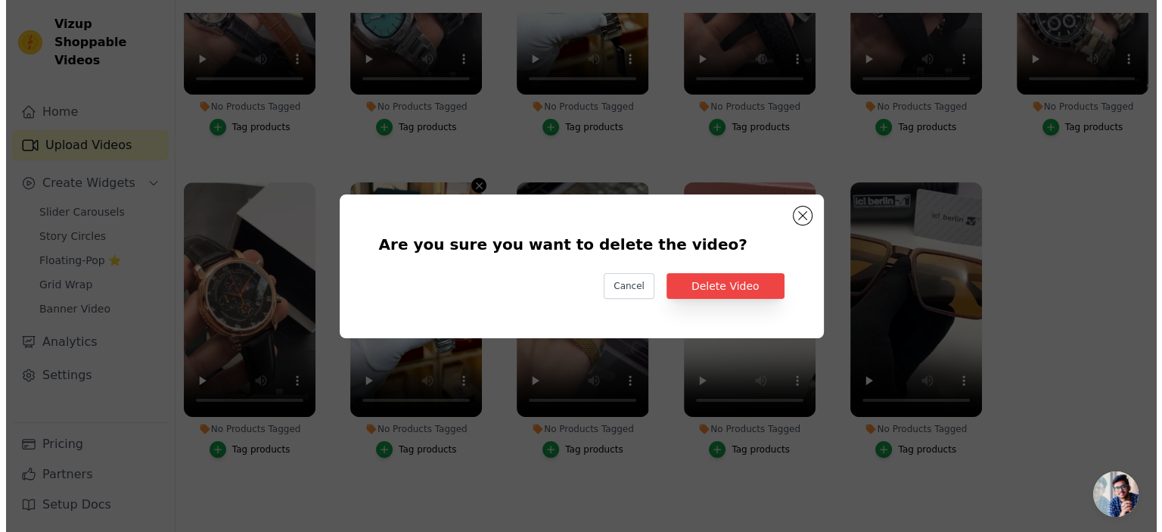
scroll to position [0, 0]
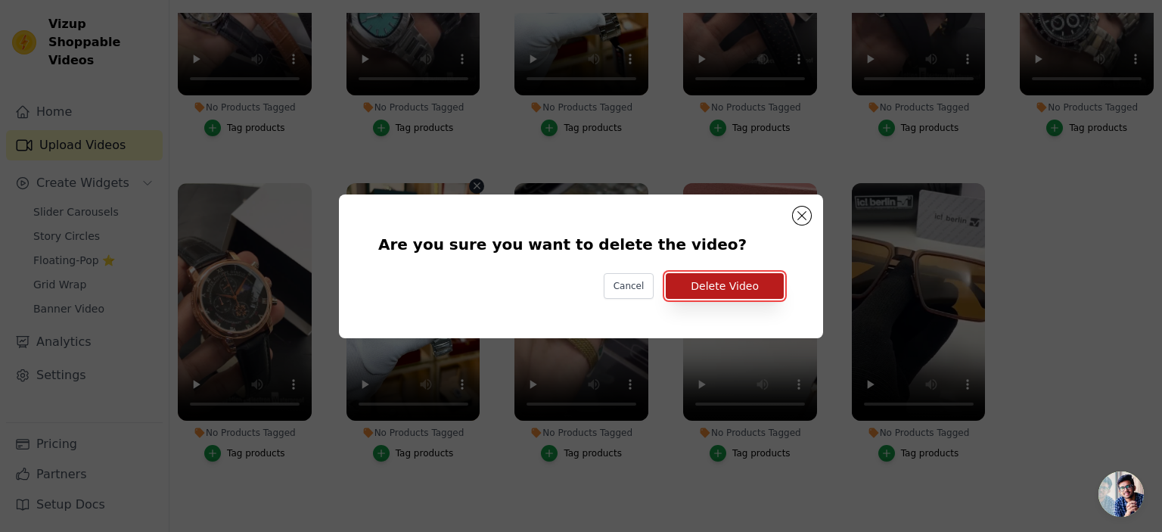
click at [727, 282] on button "Delete Video" at bounding box center [725, 286] width 118 height 26
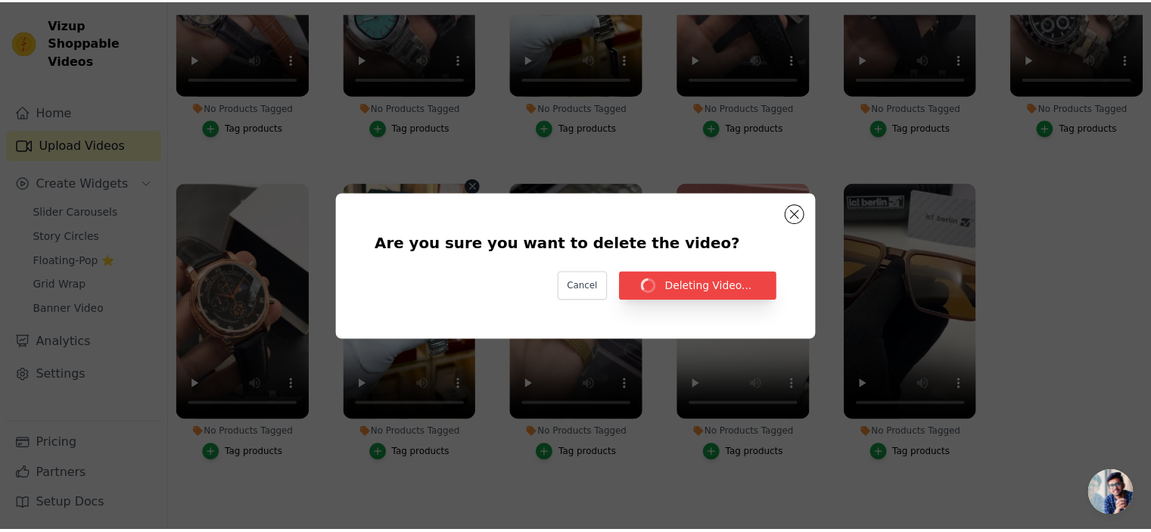
scroll to position [154, 0]
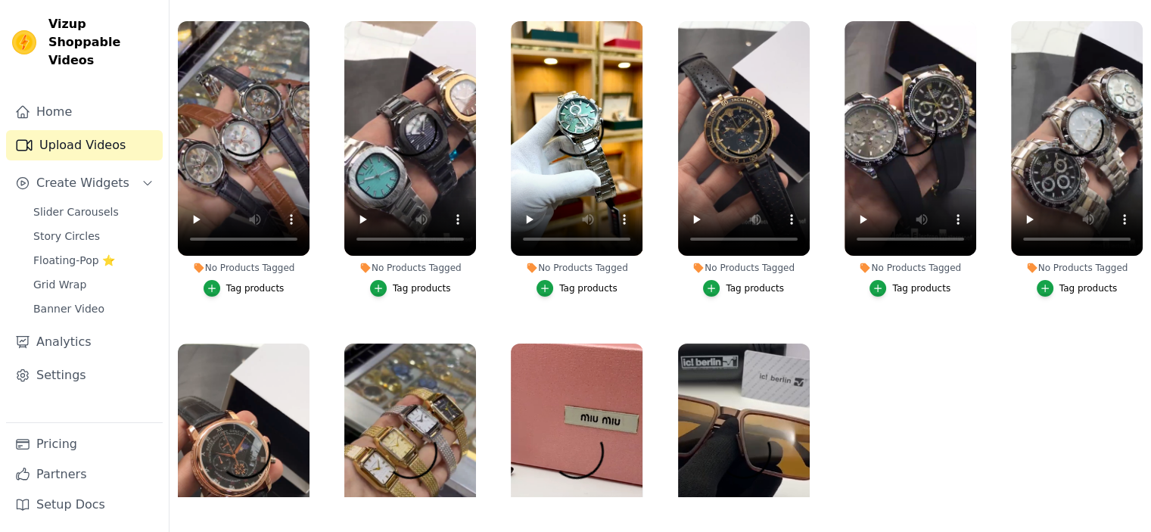
scroll to position [154, 0]
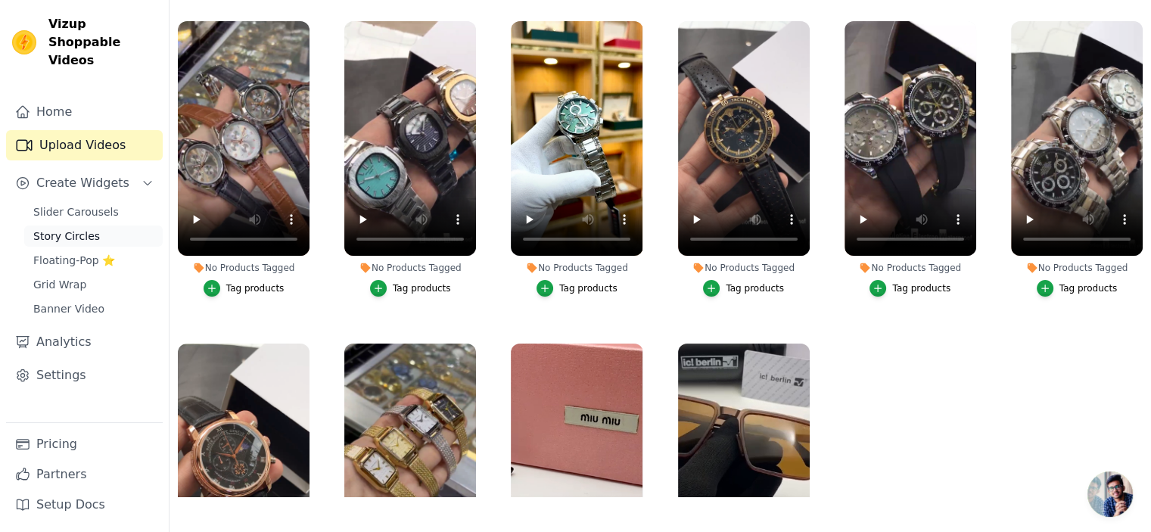
click at [100, 225] on link "Story Circles" at bounding box center [93, 235] width 138 height 21
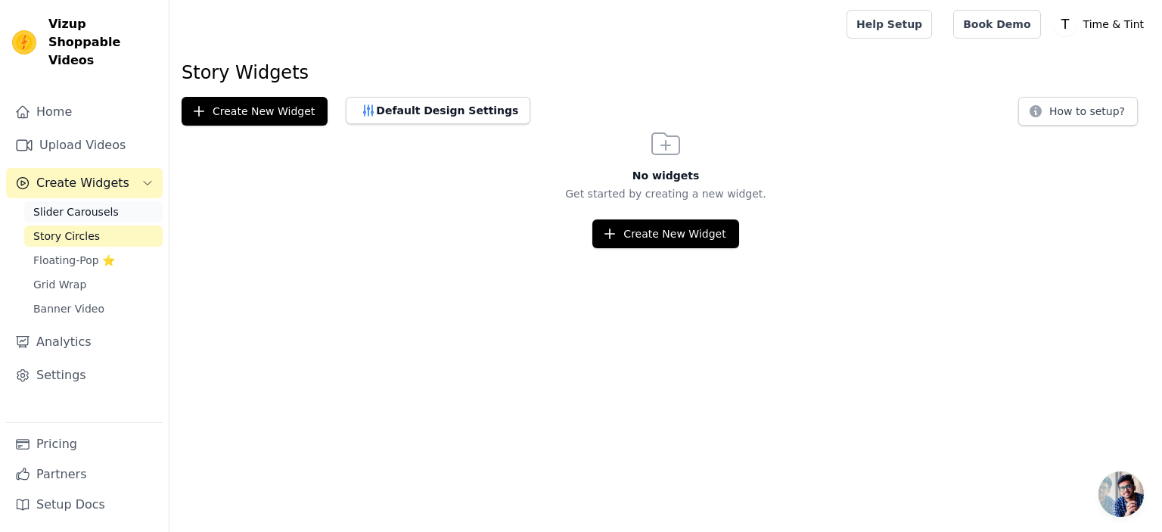
click at [104, 204] on span "Slider Carousels" at bounding box center [76, 211] width 86 height 15
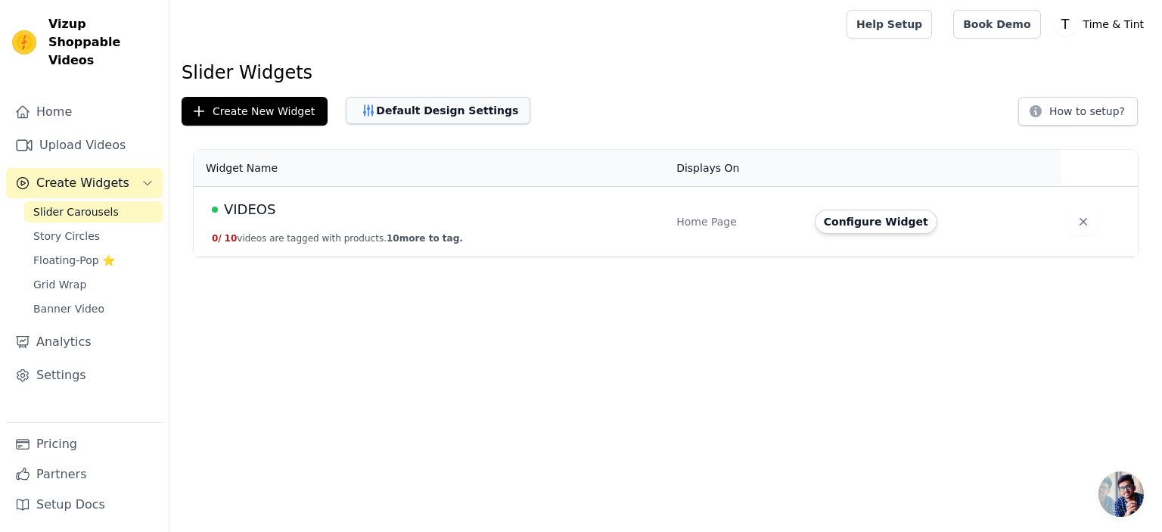
click at [370, 104] on button "Default Design Settings" at bounding box center [438, 110] width 185 height 27
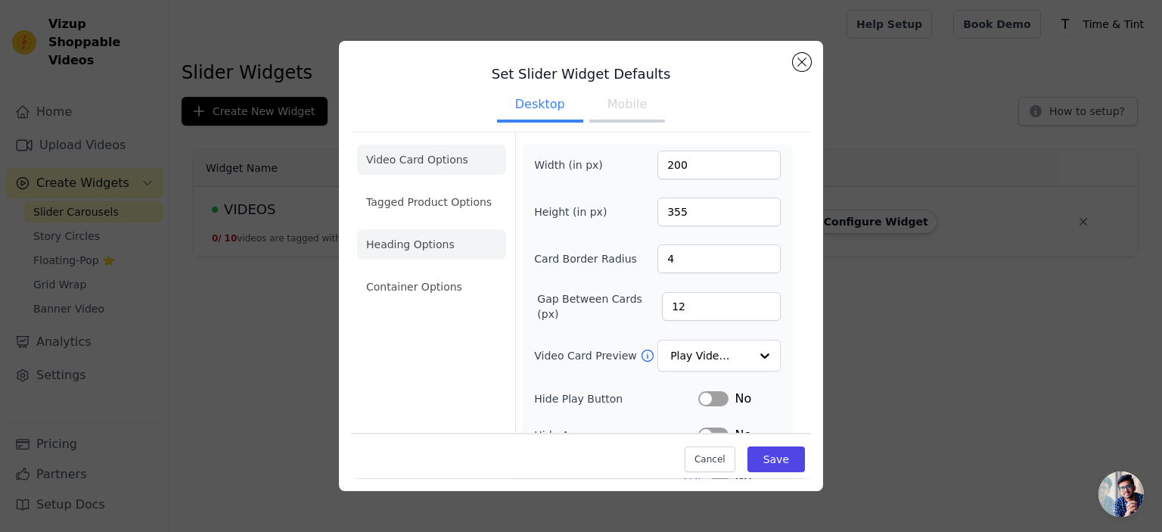
click at [452, 248] on li "Heading Options" at bounding box center [431, 244] width 149 height 30
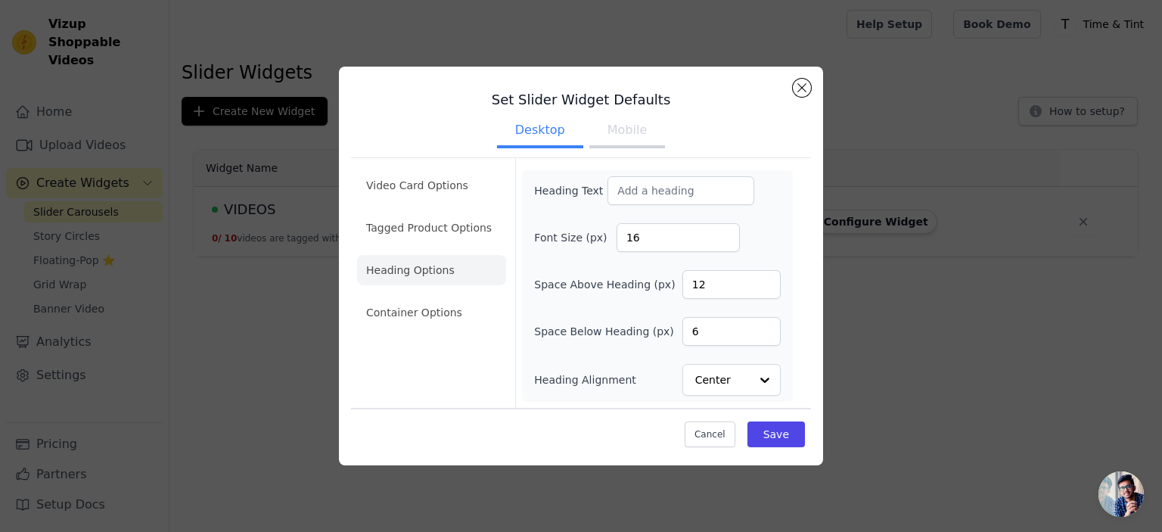
click at [630, 126] on button "Mobile" at bounding box center [627, 131] width 76 height 33
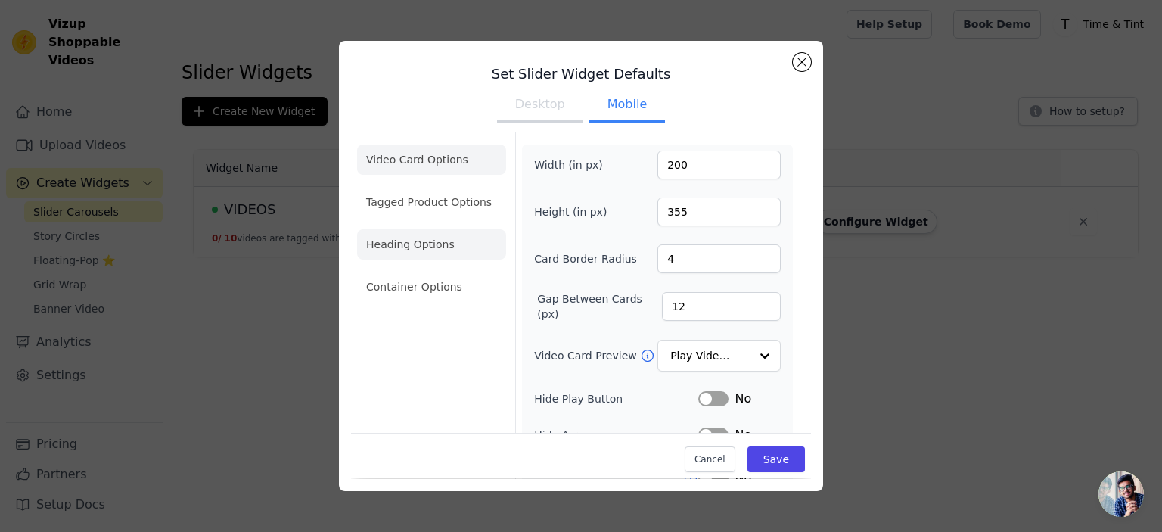
click at [419, 250] on li "Heading Options" at bounding box center [431, 244] width 149 height 30
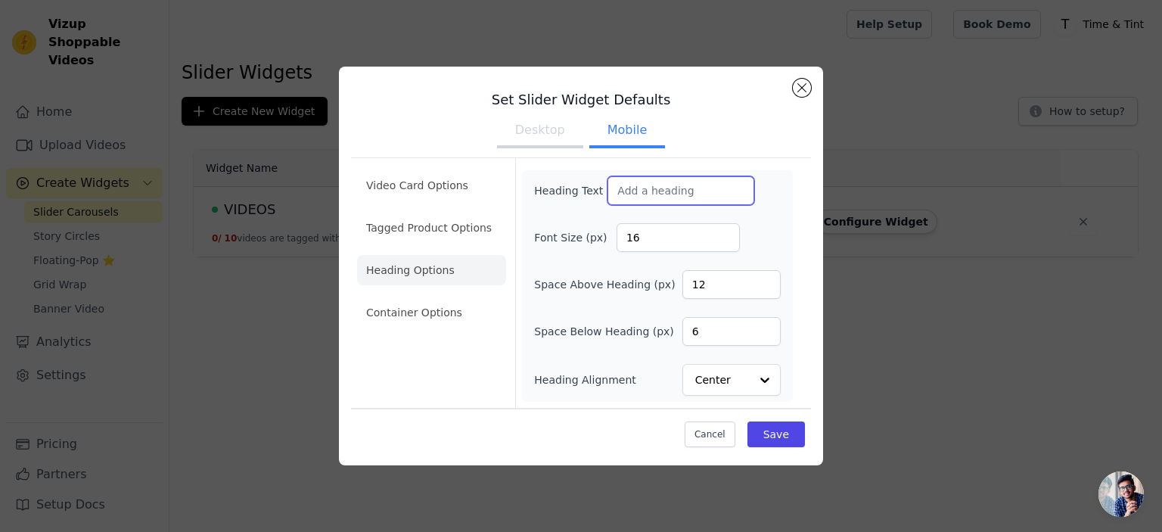
click at [664, 188] on input "Heading Text" at bounding box center [681, 190] width 147 height 29
paste input ""Style in Motion""
type input ""Style in Motion""
click at [778, 431] on button "Save" at bounding box center [777, 434] width 58 height 26
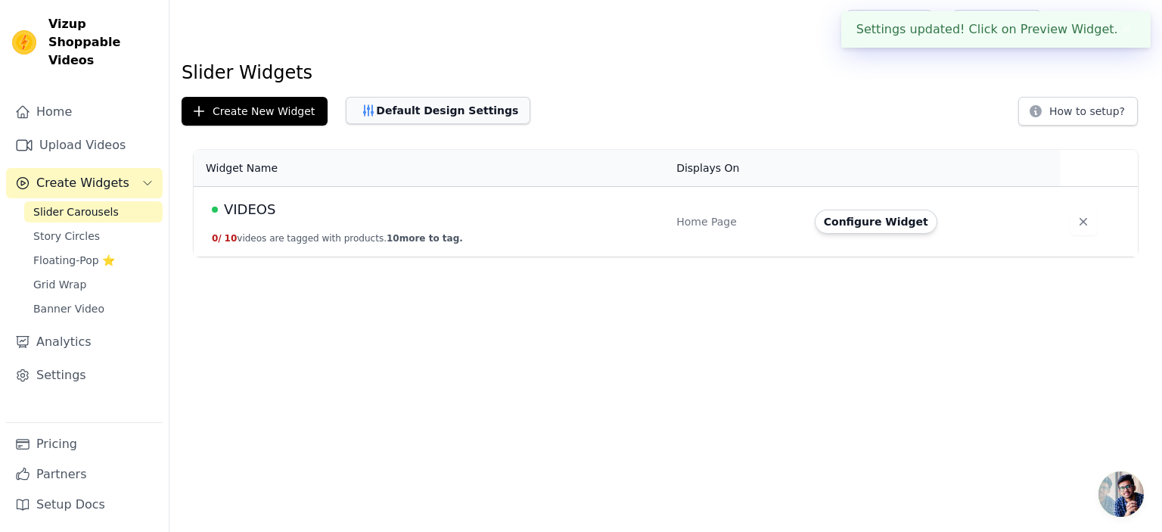
click at [464, 117] on button "Default Design Settings" at bounding box center [438, 110] width 185 height 27
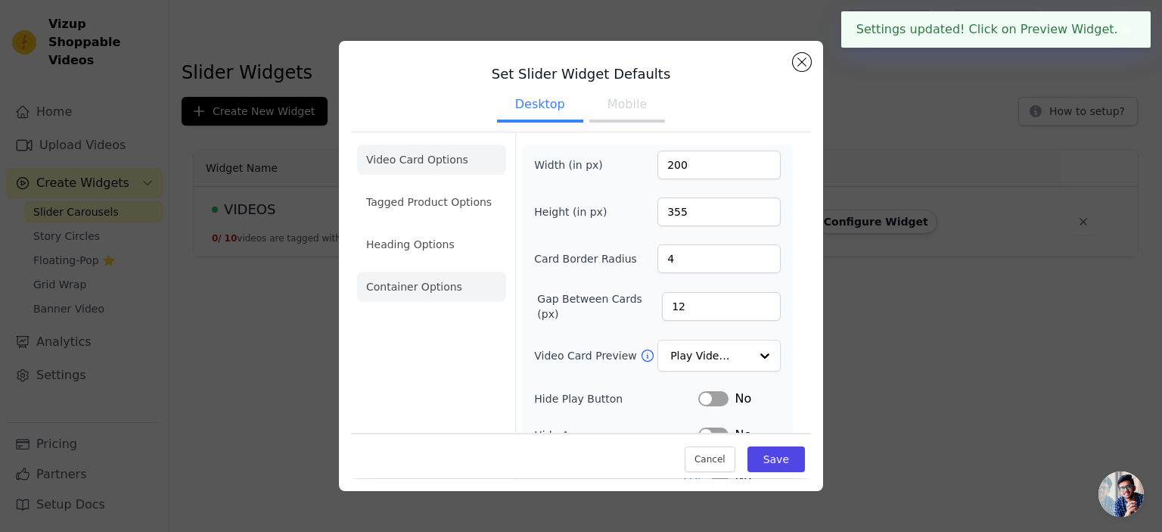
click at [416, 293] on li "Container Options" at bounding box center [431, 287] width 149 height 30
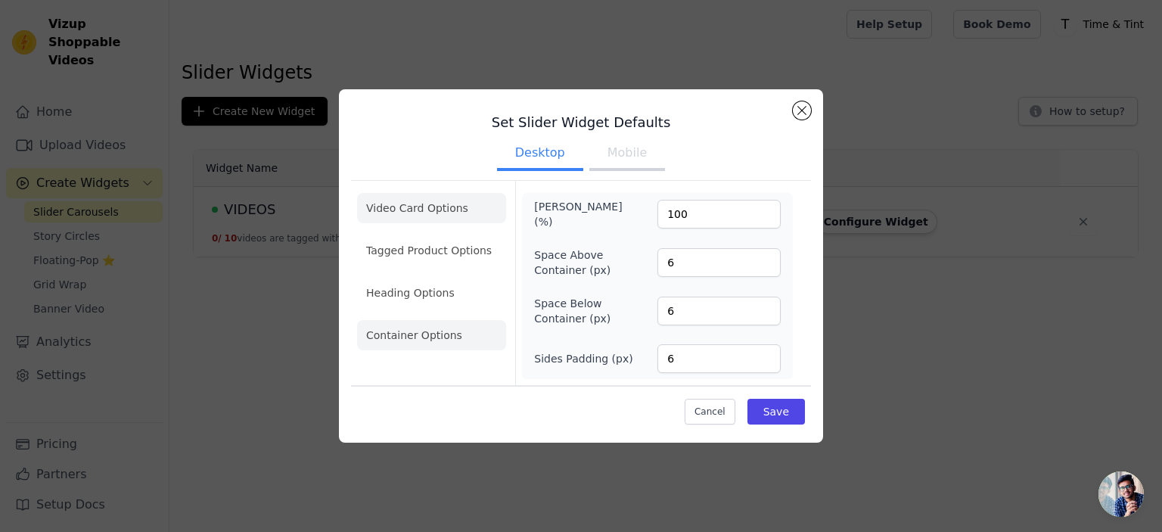
click at [430, 216] on li "Video Card Options" at bounding box center [431, 208] width 149 height 30
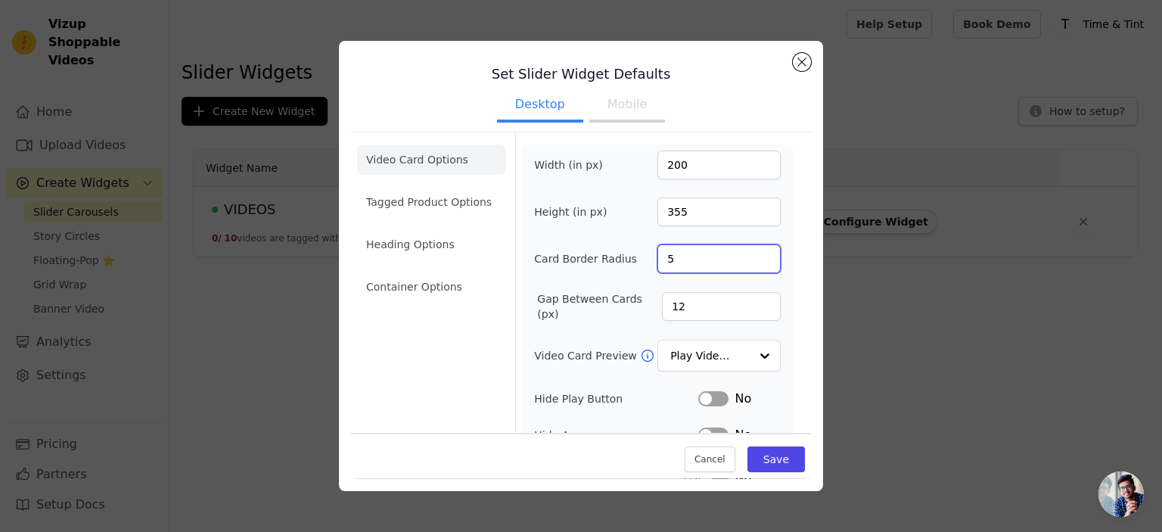
type input "5"
click at [752, 256] on input "5" at bounding box center [719, 258] width 123 height 29
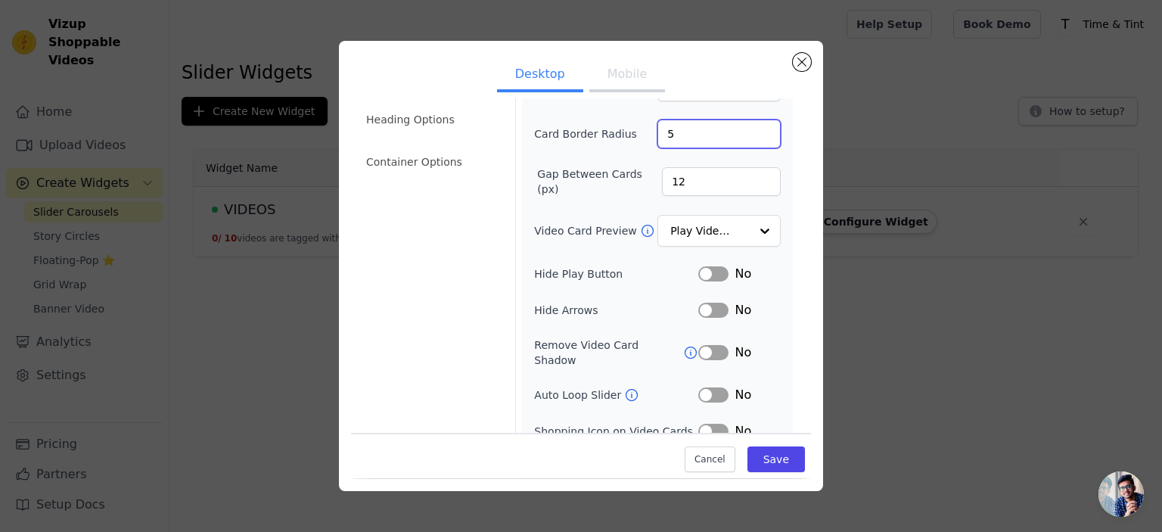
scroll to position [151, 0]
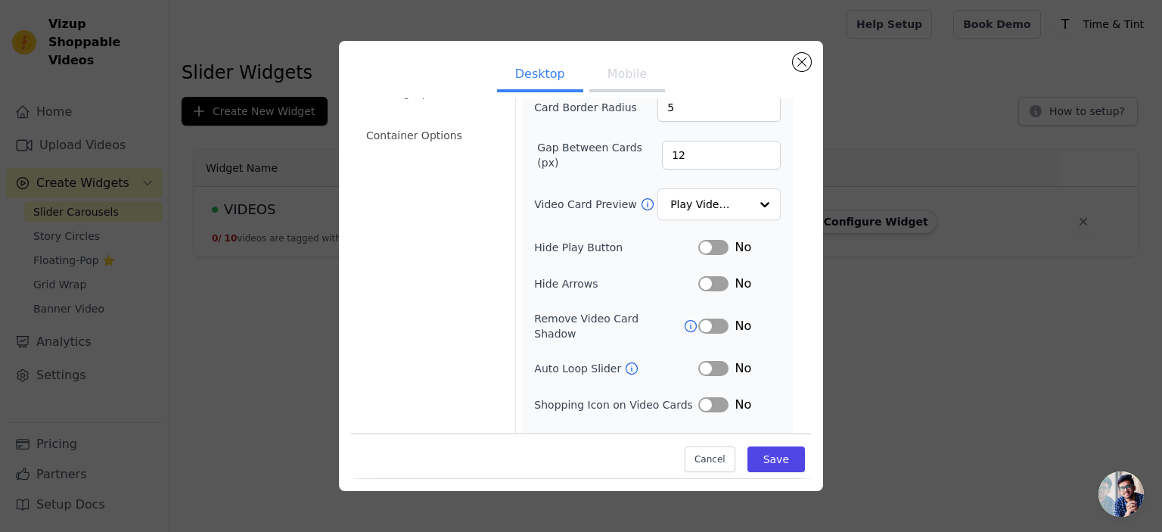
click at [710, 283] on button "Label" at bounding box center [713, 283] width 30 height 15
click at [709, 284] on button "Label" at bounding box center [713, 283] width 30 height 15
click at [711, 319] on button "Label" at bounding box center [713, 326] width 30 height 15
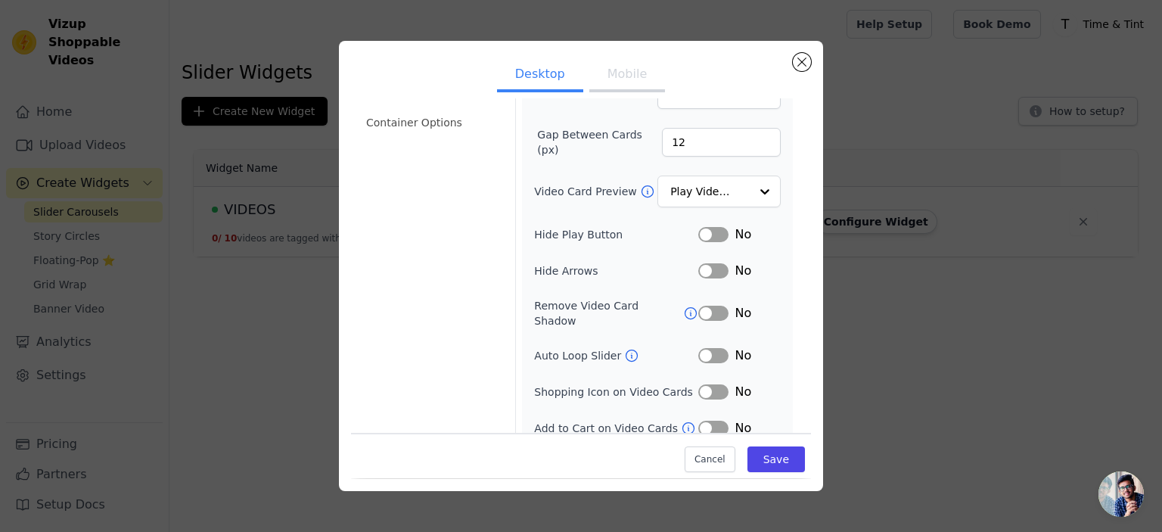
click at [709, 421] on button "Label" at bounding box center [713, 428] width 30 height 15
click at [782, 459] on button "Save" at bounding box center [777, 460] width 58 height 26
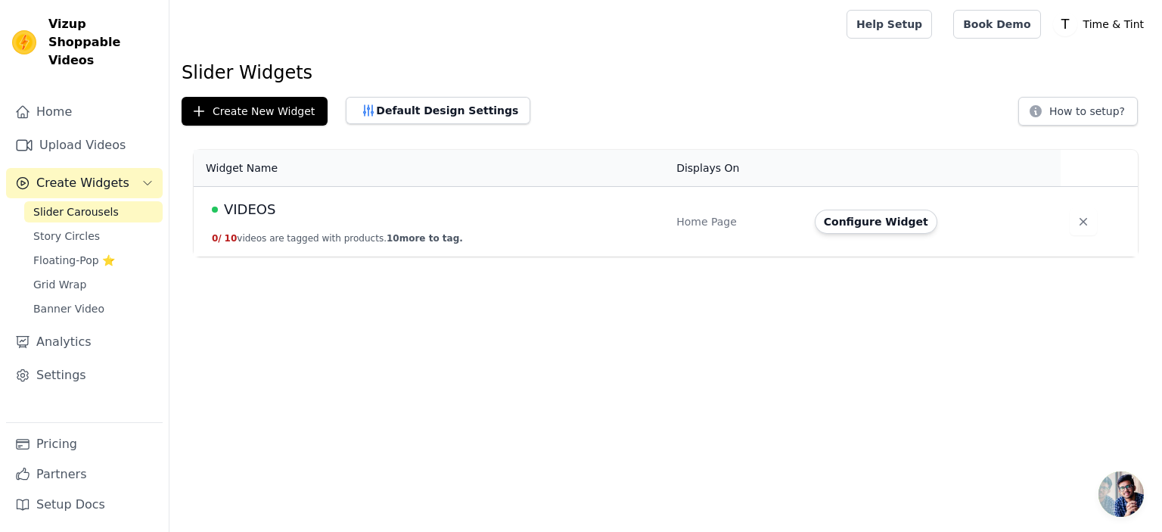
click at [409, 209] on div "VIDEOS" at bounding box center [435, 209] width 446 height 21
click at [850, 227] on button "Configure Widget" at bounding box center [876, 222] width 123 height 24
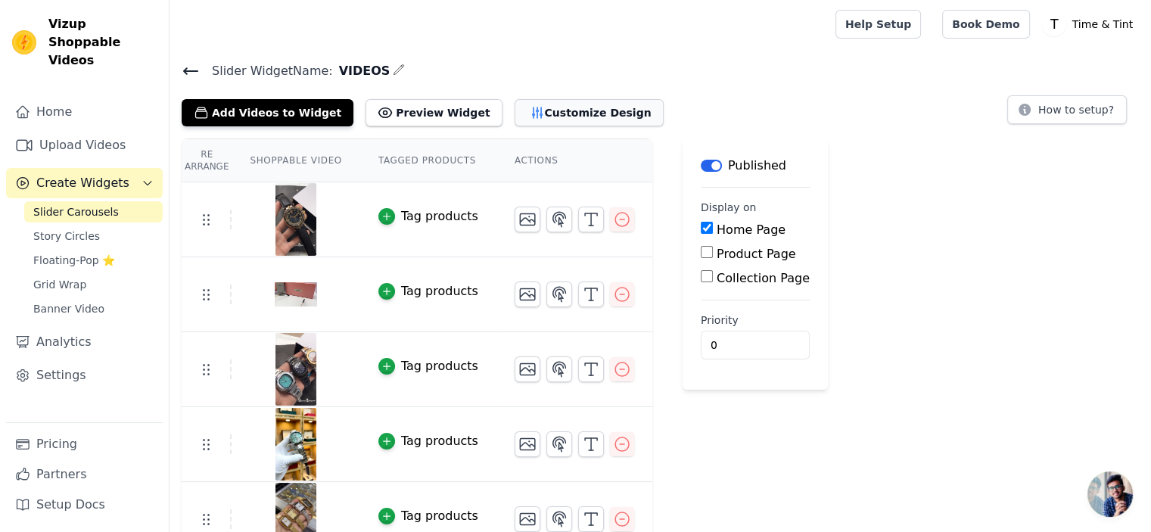
click at [544, 117] on button "Customize Design" at bounding box center [589, 112] width 149 height 27
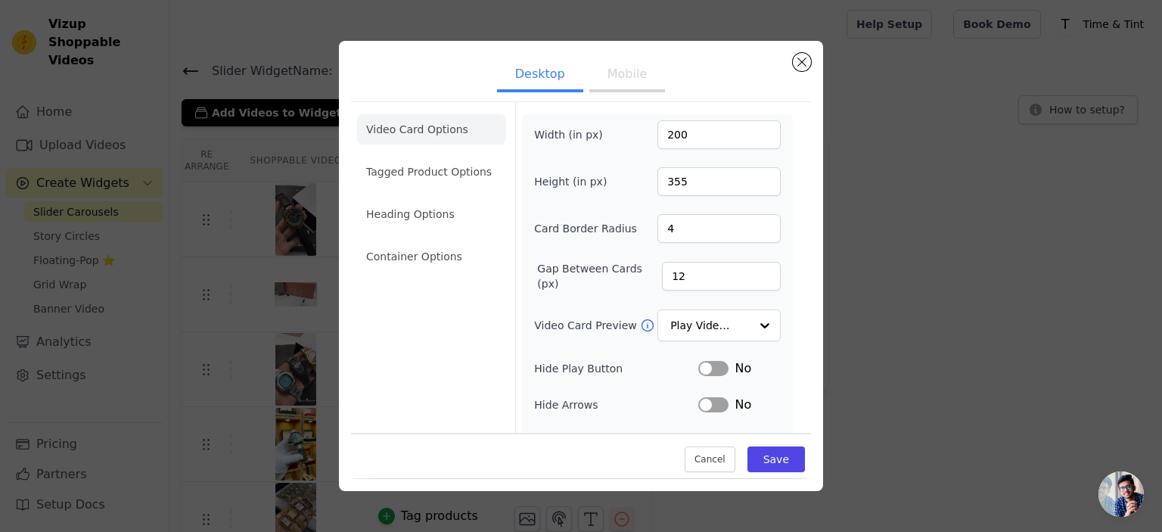
click at [630, 84] on button "Mobile" at bounding box center [627, 75] width 76 height 33
type input "5"
click at [754, 223] on input "5" at bounding box center [719, 228] width 123 height 29
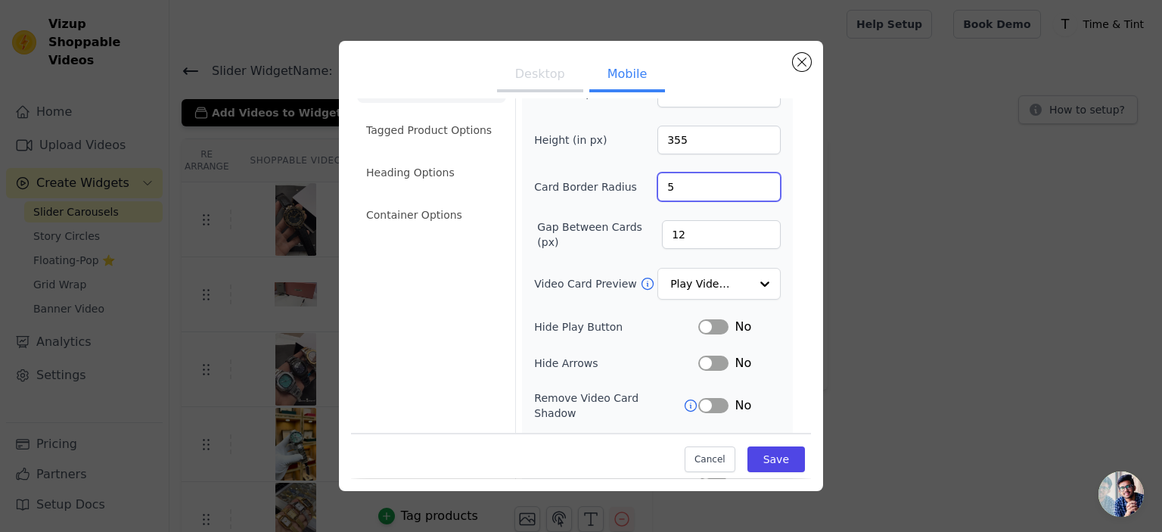
scroll to position [151, 0]
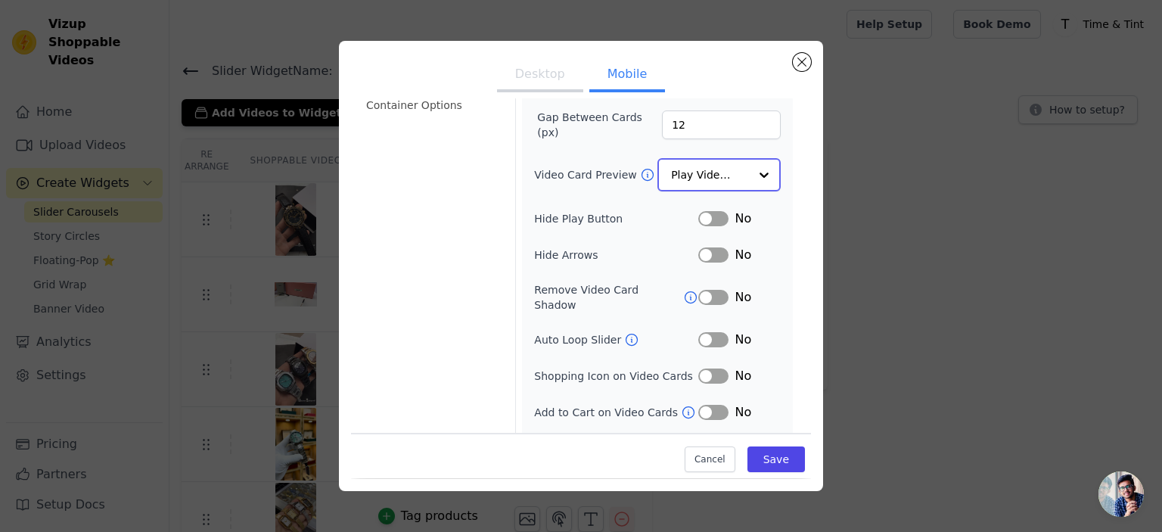
click at [749, 172] on div at bounding box center [764, 175] width 30 height 30
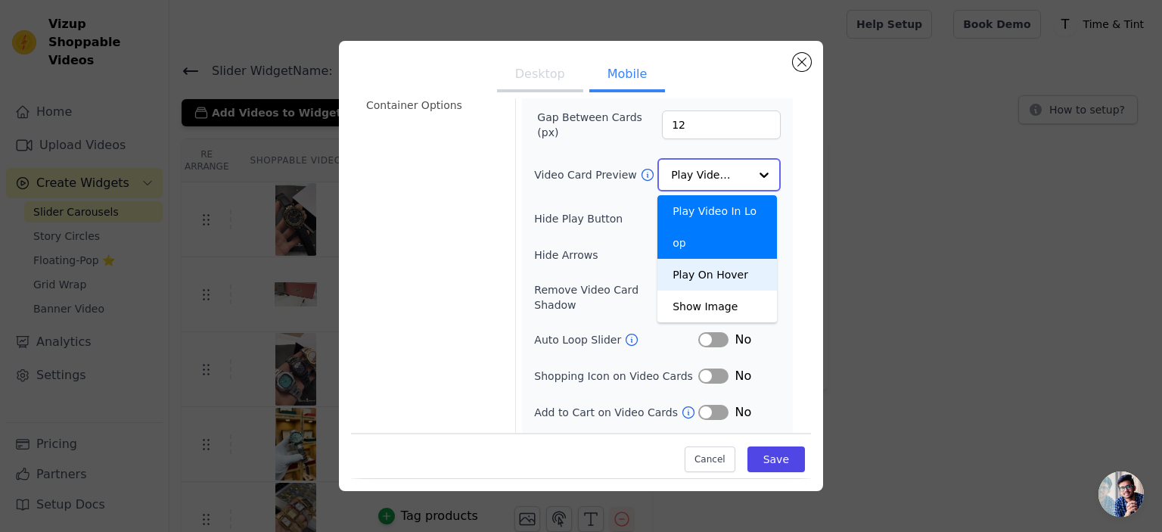
click at [719, 259] on div "Play On Hover" at bounding box center [718, 275] width 120 height 32
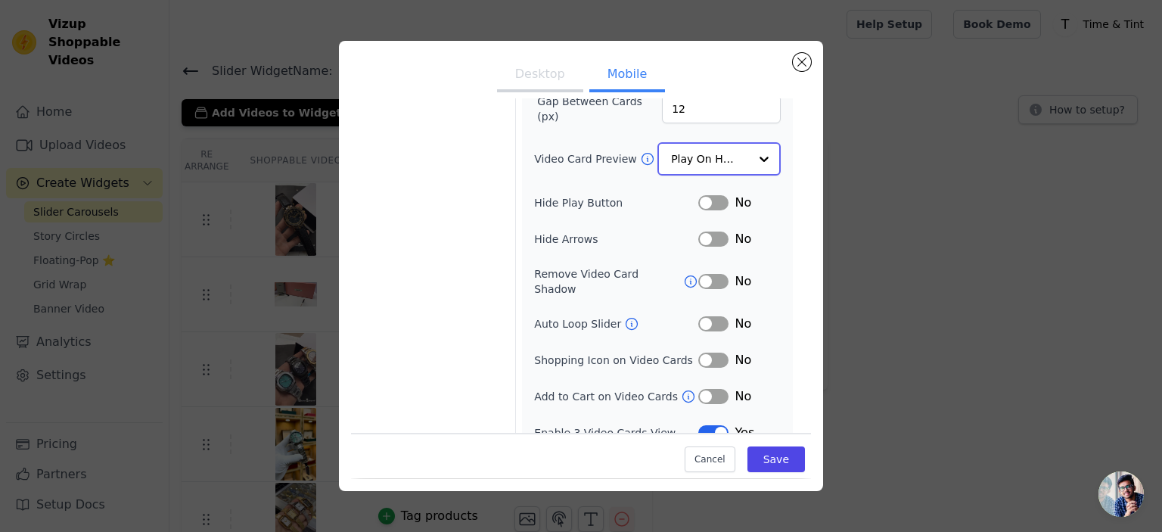
scroll to position [172, 0]
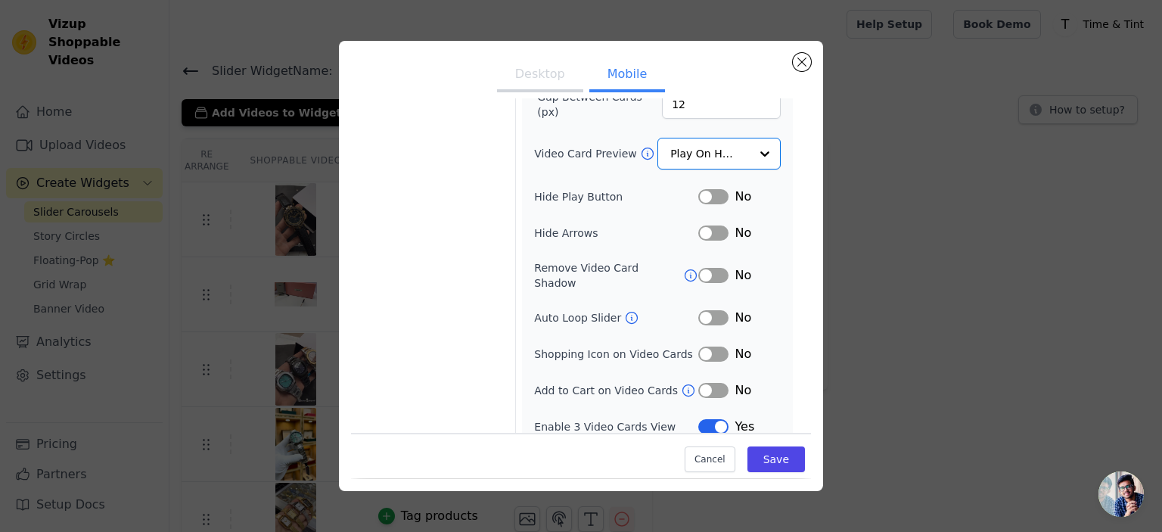
click at [713, 419] on button "Label" at bounding box center [713, 426] width 30 height 15
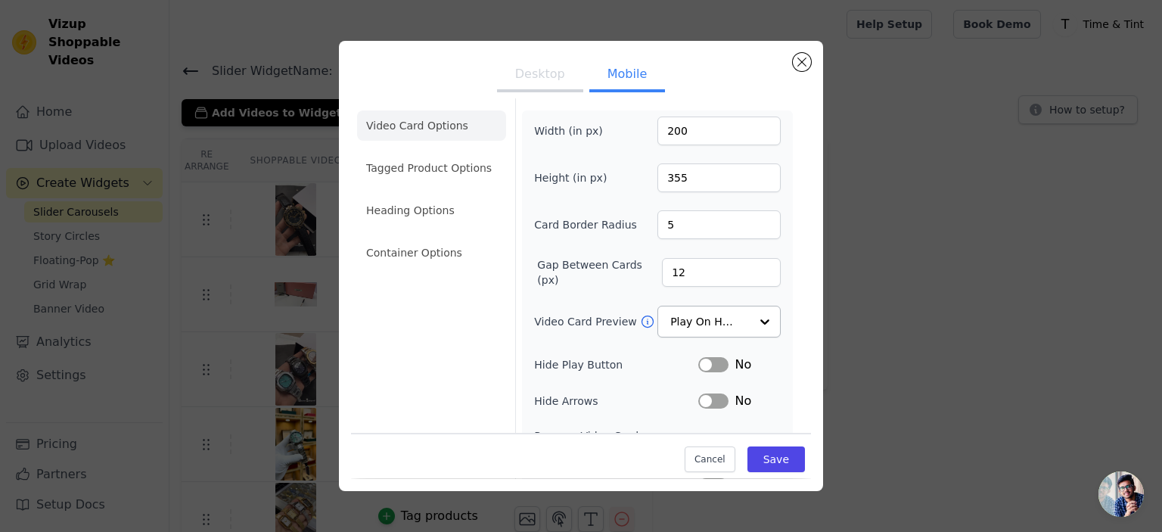
scroll to position [0, 0]
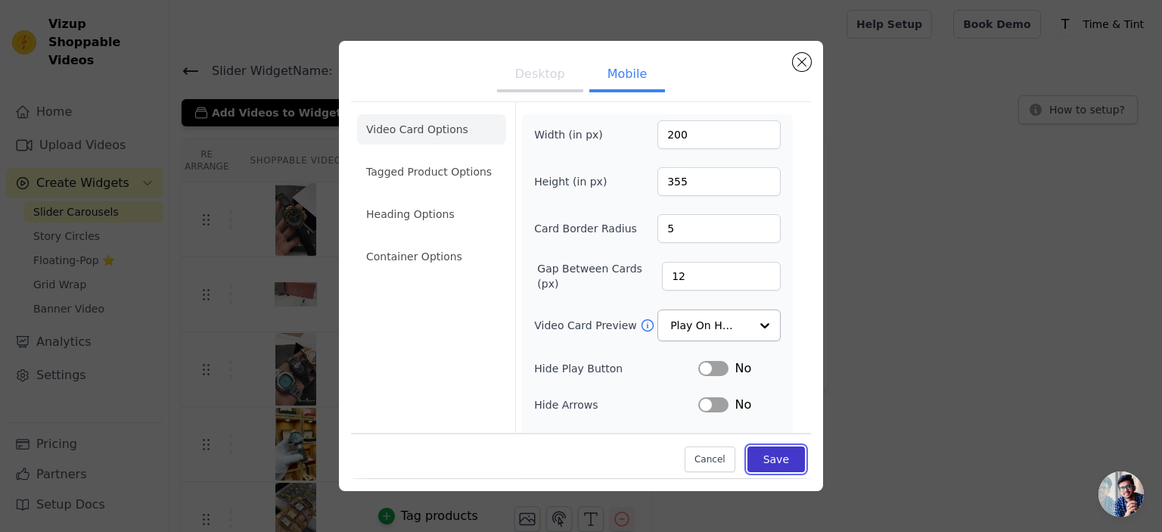
click at [765, 458] on button "Save" at bounding box center [777, 460] width 58 height 26
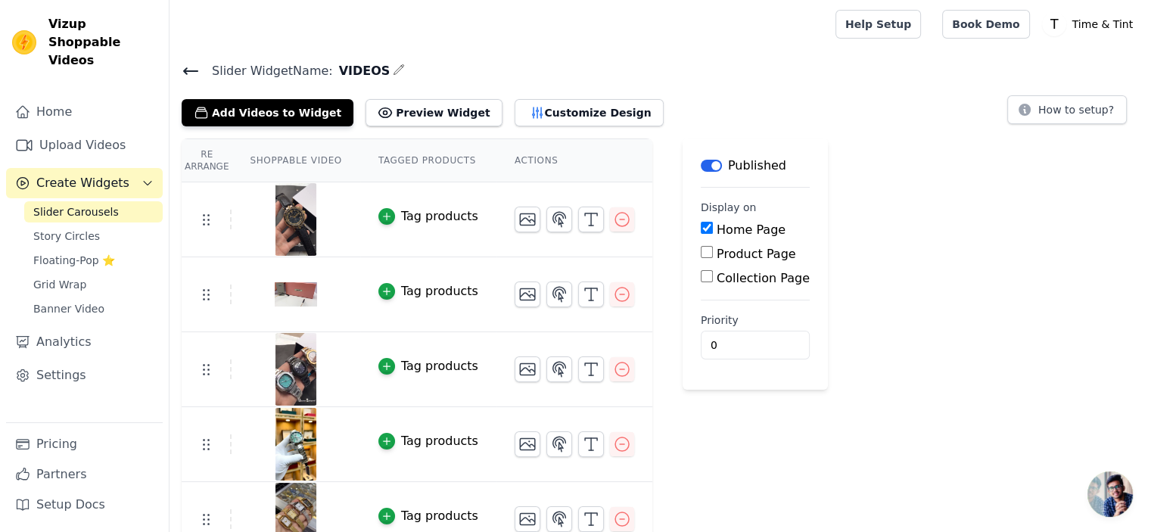
click at [322, 216] on div at bounding box center [295, 219] width 126 height 73
click at [582, 216] on icon "button" at bounding box center [591, 219] width 18 height 18
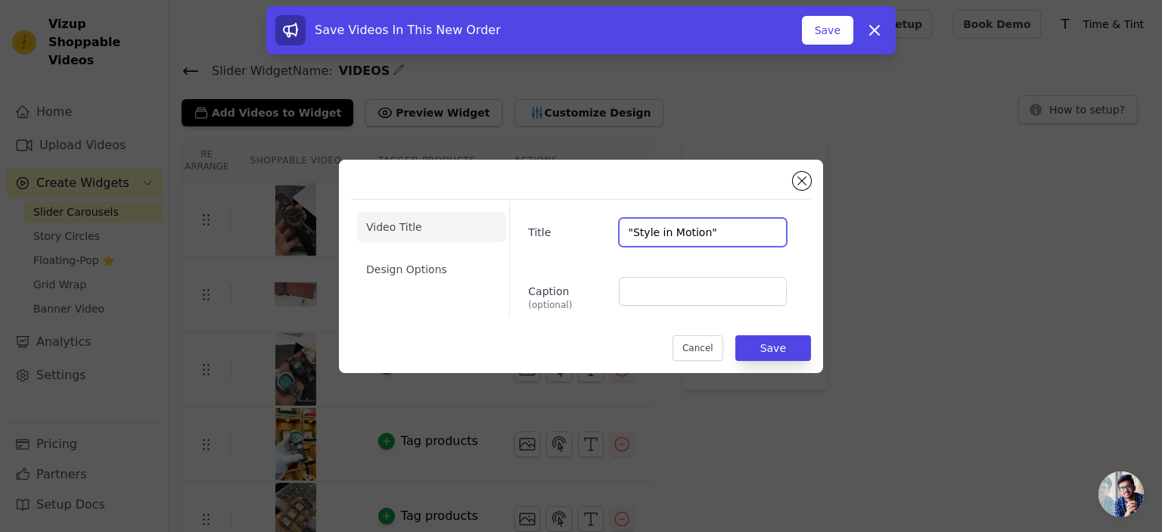
click at [681, 231] on input ""Style in Motion"" at bounding box center [703, 232] width 168 height 29
click at [687, 235] on input ""Style in Motion"" at bounding box center [703, 232] width 168 height 29
click at [715, 232] on input ""Style in Motion"" at bounding box center [703, 232] width 168 height 29
type input """
click at [772, 350] on button "Save" at bounding box center [773, 348] width 76 height 26
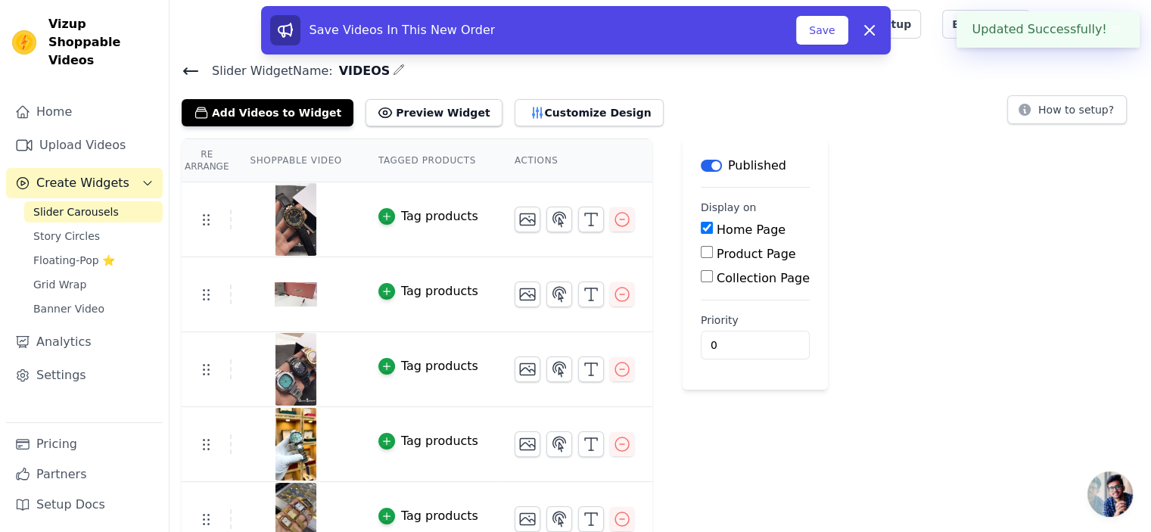
click at [422, 163] on th "Tagged Products" at bounding box center [428, 160] width 136 height 43
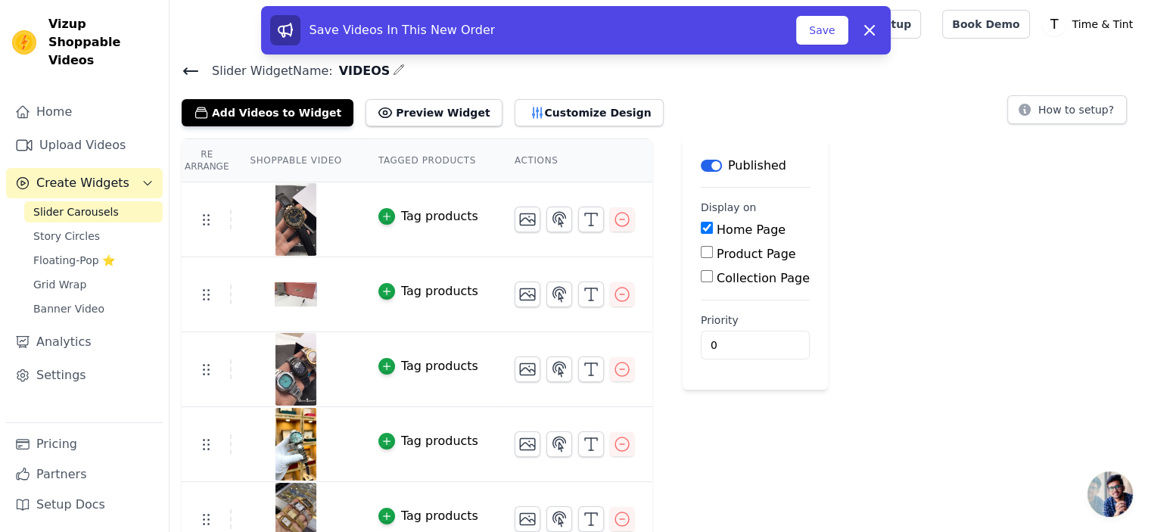
click at [319, 154] on th "Shoppable Video" at bounding box center [296, 160] width 128 height 43
click at [400, 157] on th "Tagged Products" at bounding box center [428, 160] width 136 height 43
click at [515, 114] on button "Customize Design" at bounding box center [589, 112] width 149 height 27
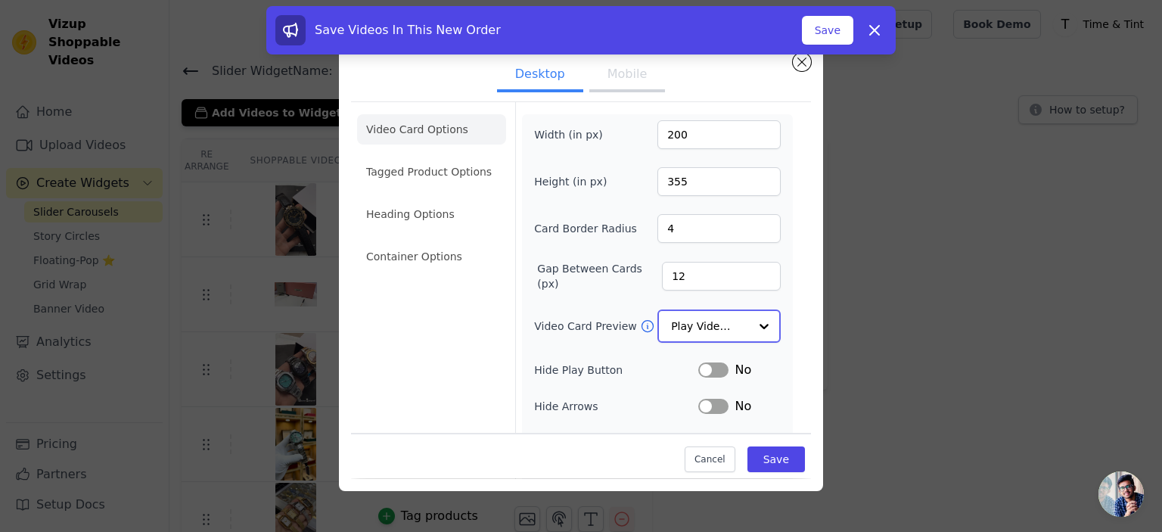
click at [732, 323] on input "Video Card Preview" at bounding box center [710, 326] width 78 height 30
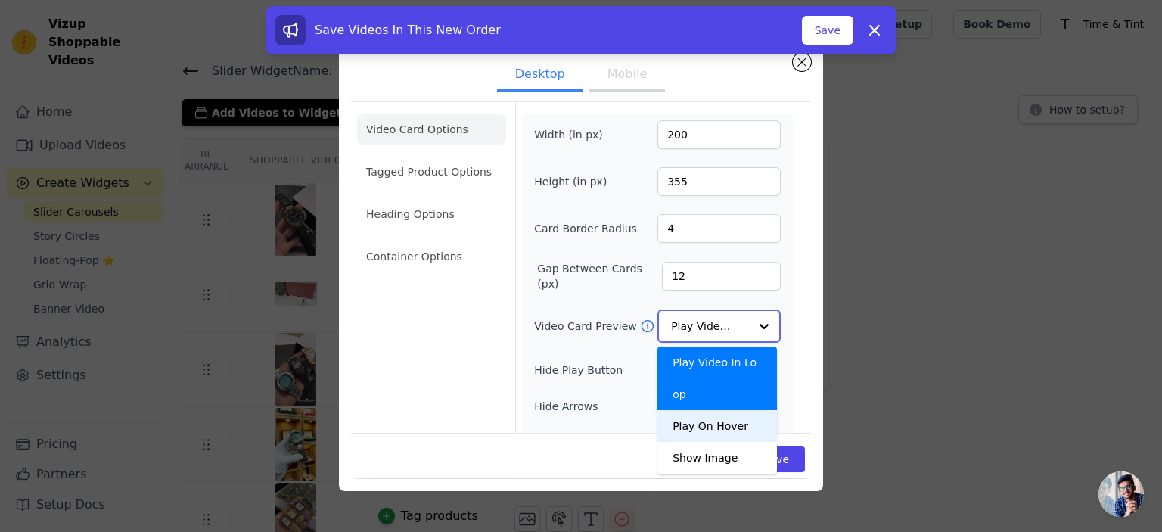
click at [722, 410] on div "Play On Hover" at bounding box center [718, 426] width 120 height 32
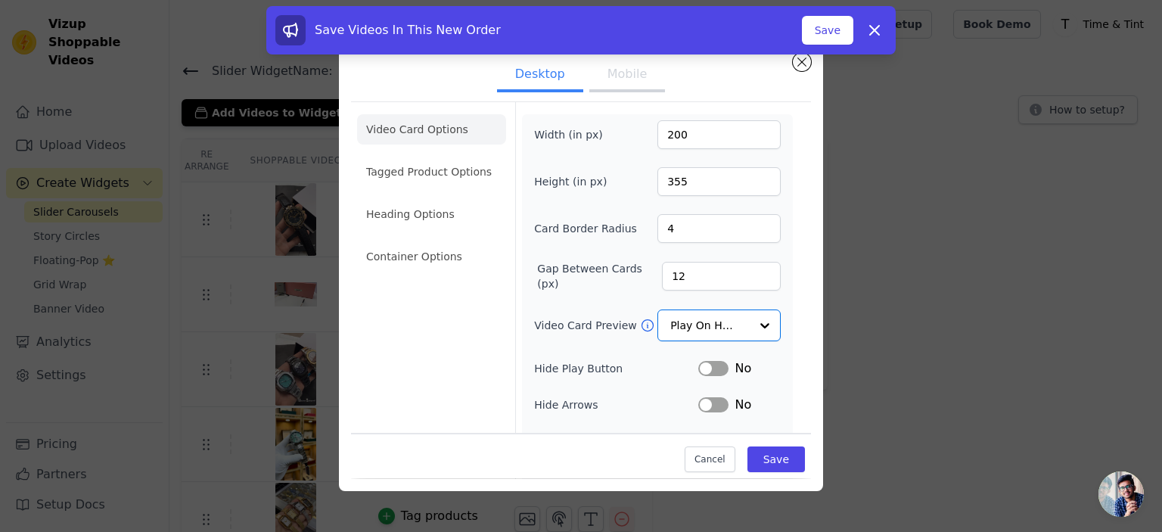
click at [603, 82] on button "Mobile" at bounding box center [627, 75] width 76 height 33
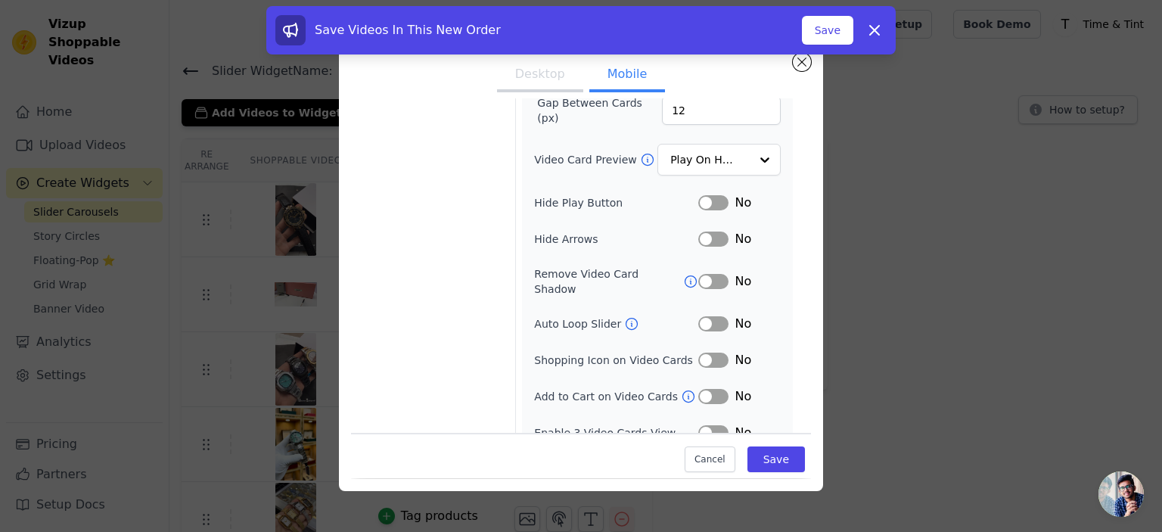
scroll to position [170, 0]
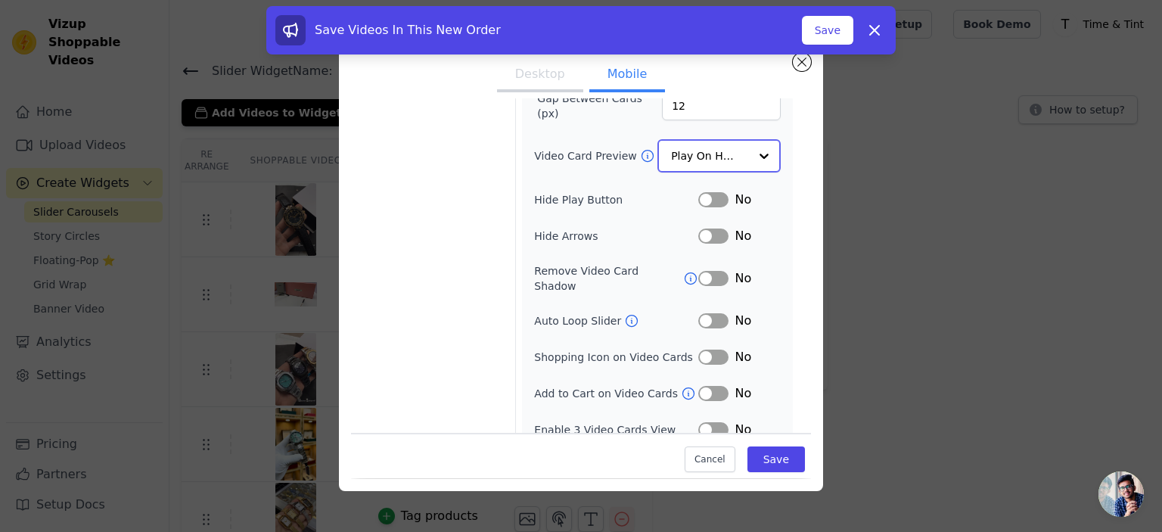
click at [734, 154] on input "Video Card Preview" at bounding box center [710, 156] width 78 height 30
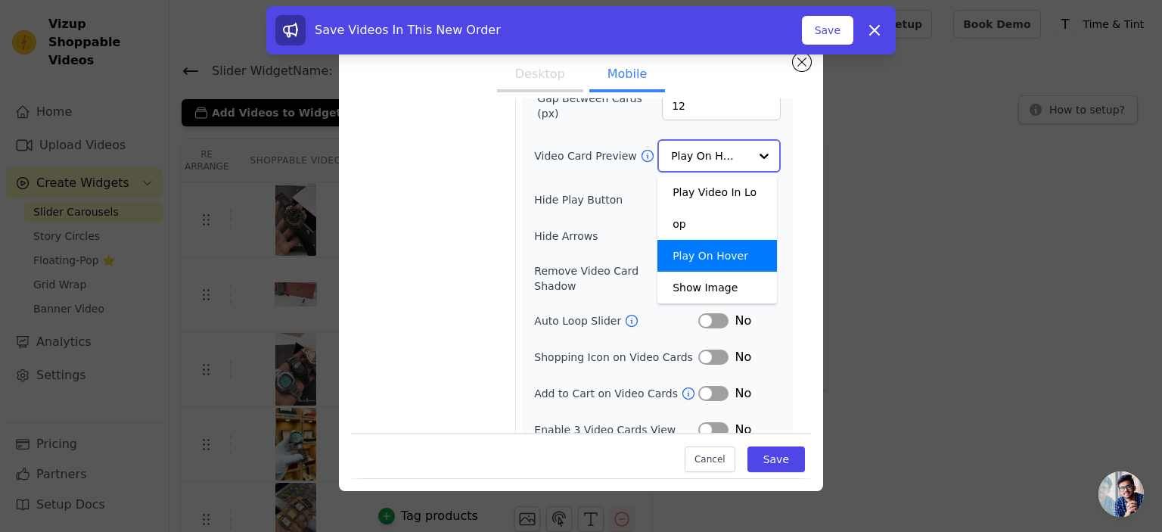
click at [726, 240] on div "Play On Hover" at bounding box center [718, 256] width 120 height 32
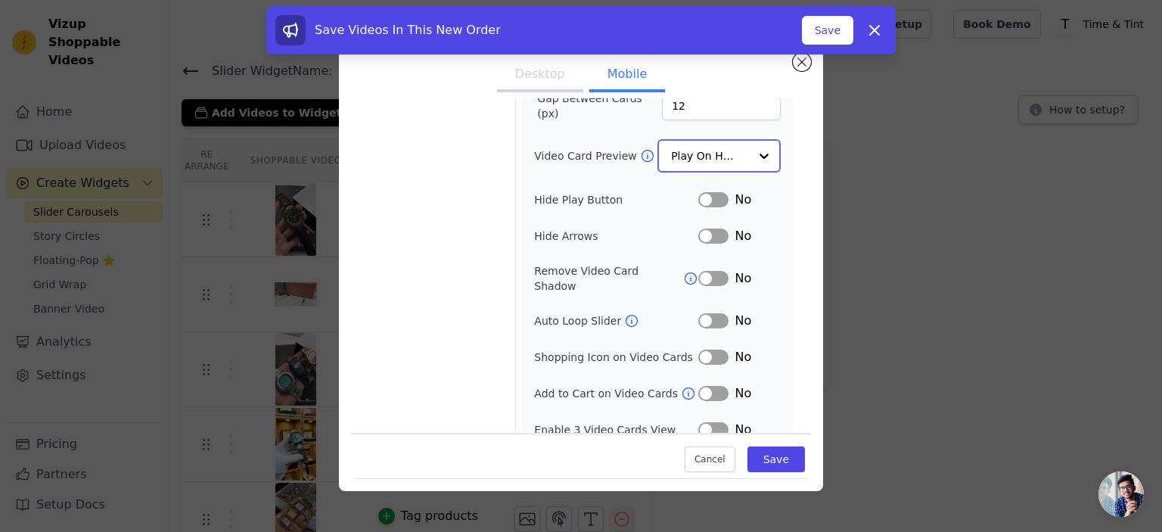
scroll to position [172, 0]
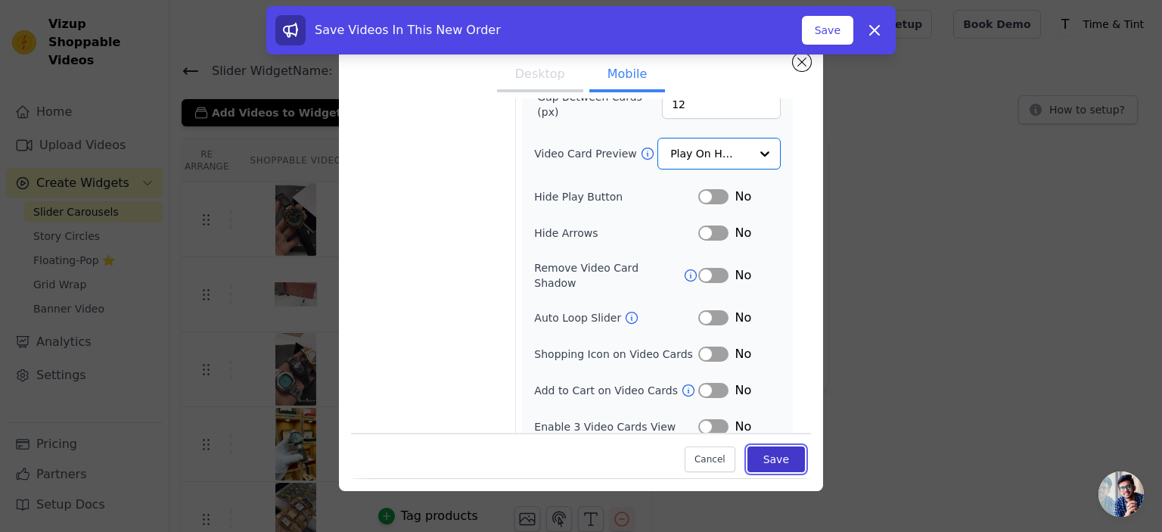
click at [757, 460] on button "Save" at bounding box center [777, 460] width 58 height 26
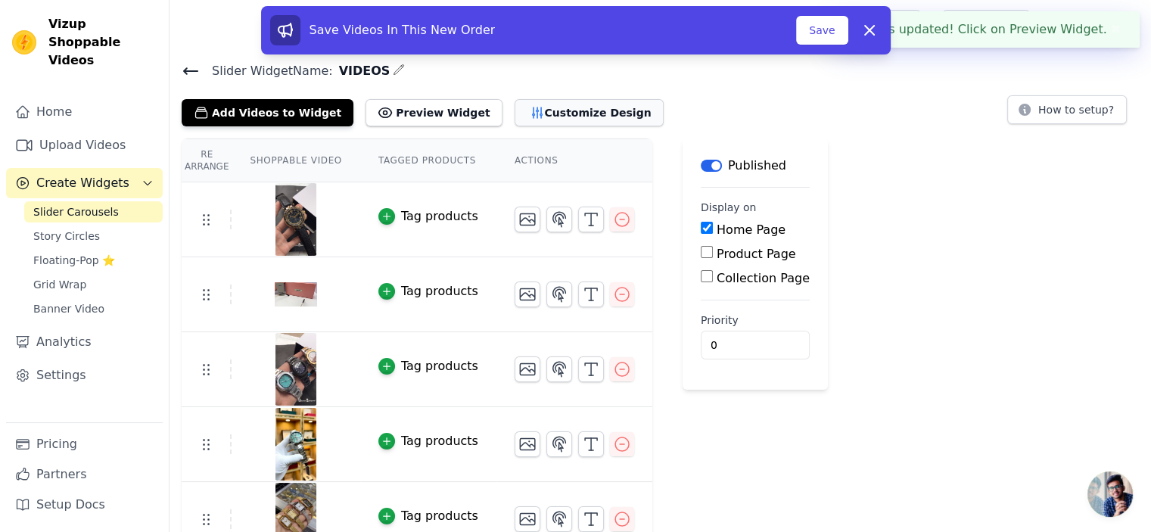
click at [551, 103] on button "Customize Design" at bounding box center [589, 112] width 149 height 27
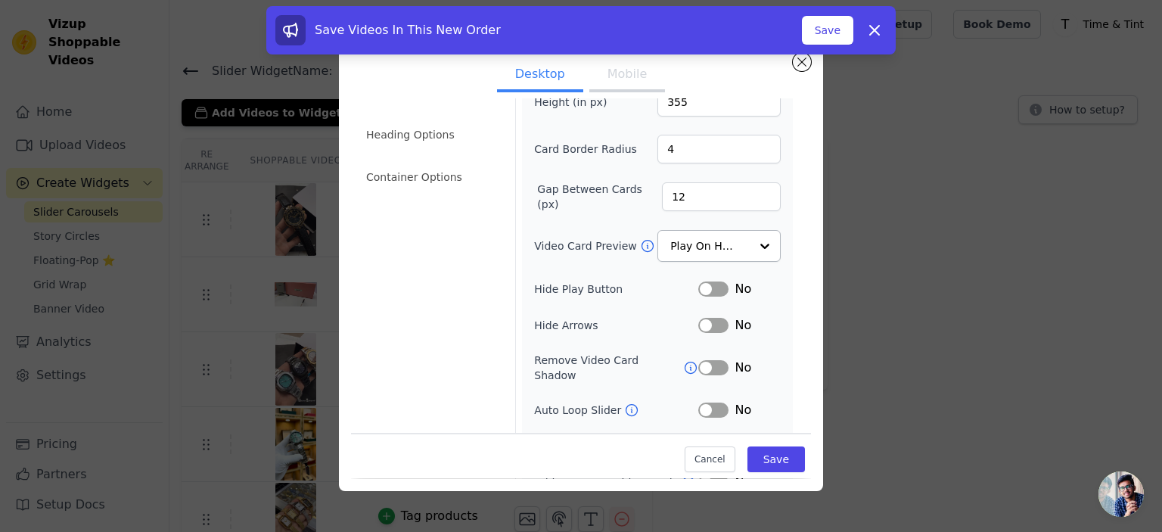
scroll to position [0, 0]
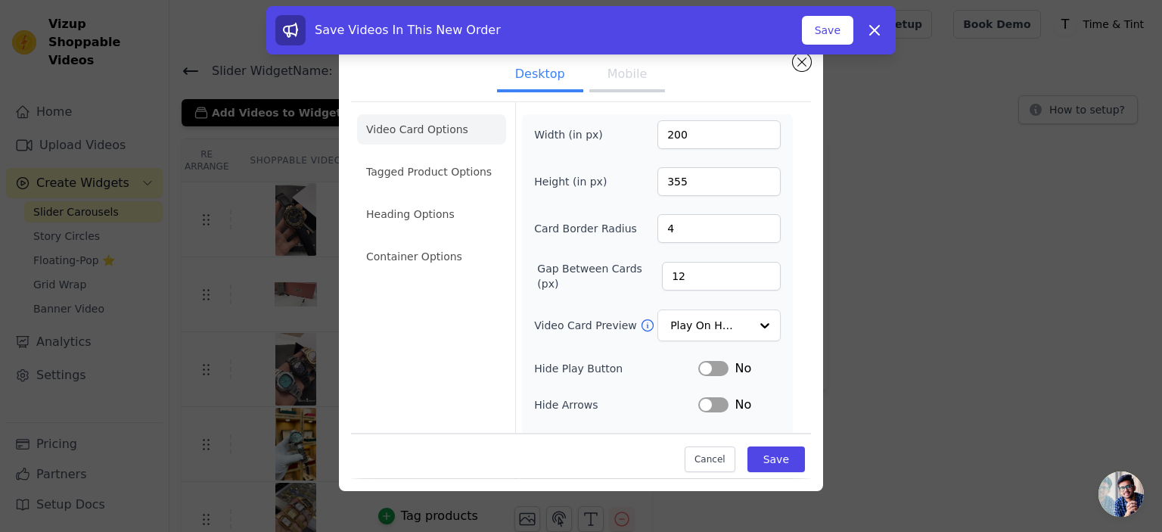
click at [642, 86] on button "Mobile" at bounding box center [627, 75] width 76 height 33
click at [431, 260] on li "Container Options" at bounding box center [431, 256] width 149 height 30
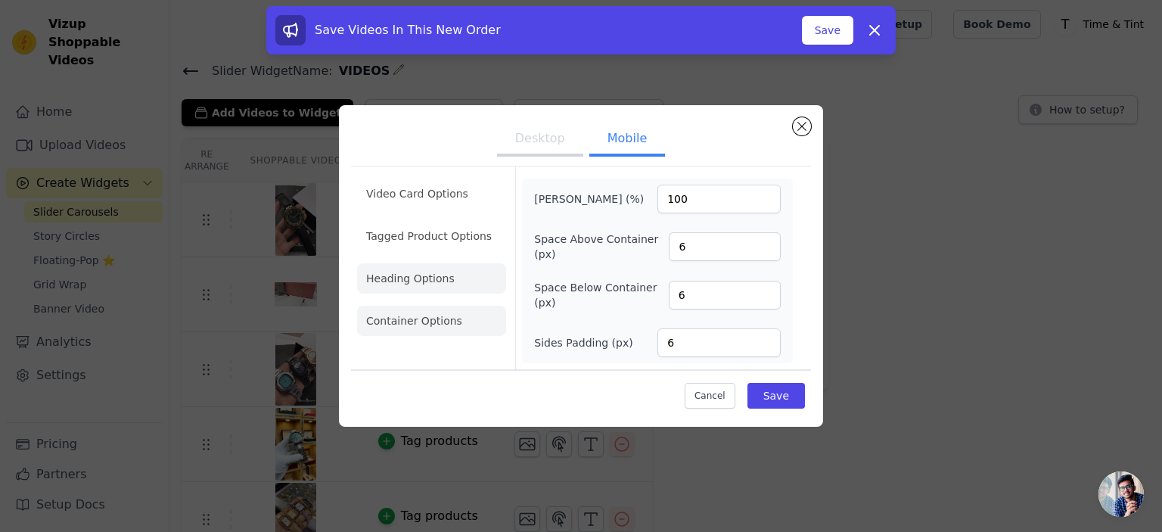
click at [449, 280] on li "Heading Options" at bounding box center [431, 278] width 149 height 30
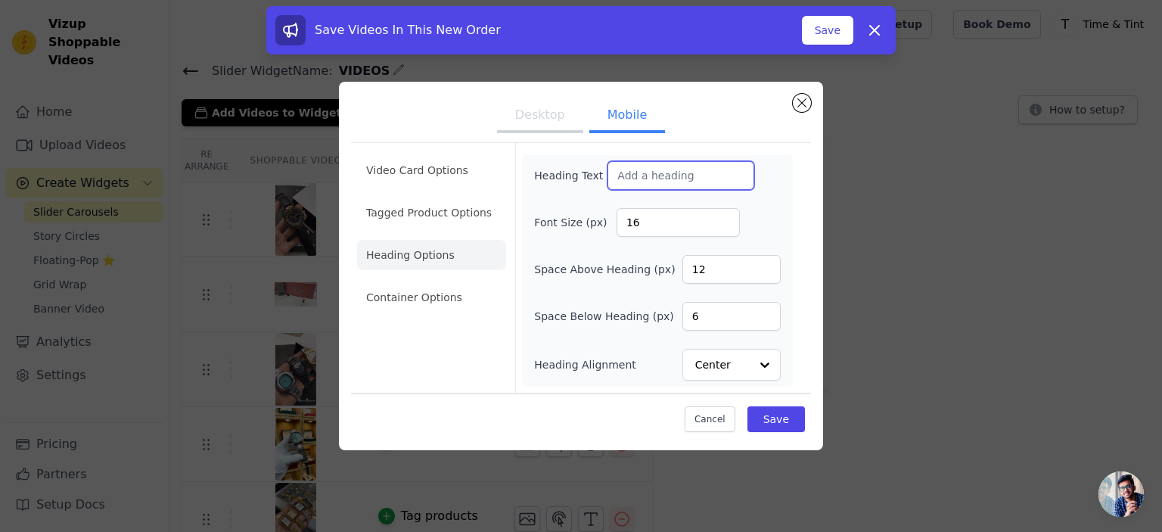
click at [639, 178] on input "Heading Text" at bounding box center [681, 175] width 147 height 29
type input ""Style in Motion""
click at [776, 420] on button "Save" at bounding box center [777, 419] width 58 height 26
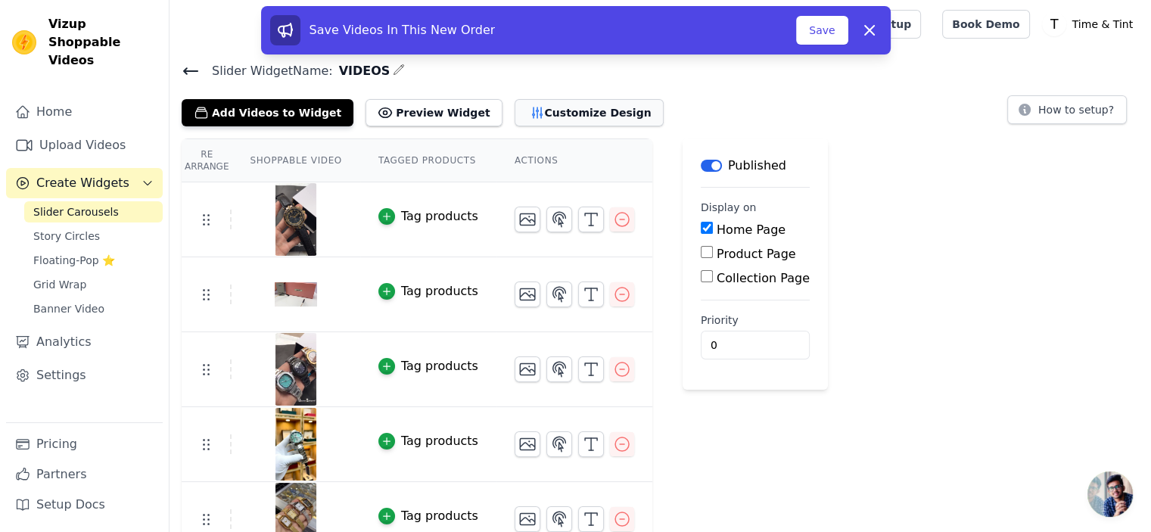
click at [527, 114] on button "Customize Design" at bounding box center [589, 112] width 149 height 27
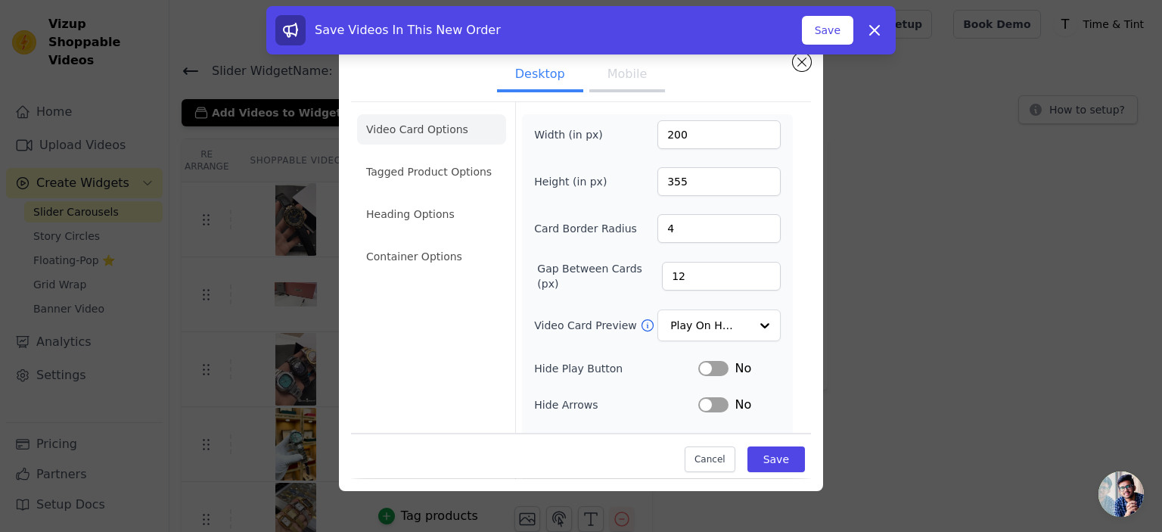
click at [622, 72] on button "Mobile" at bounding box center [627, 75] width 76 height 33
click at [457, 207] on li "Heading Options" at bounding box center [431, 214] width 149 height 30
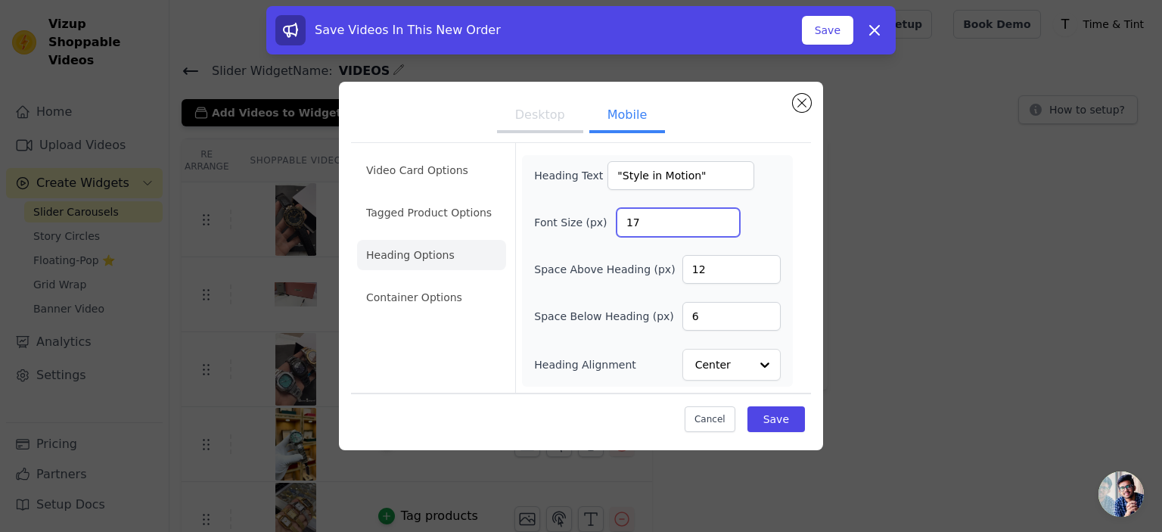
click at [726, 217] on input "17" at bounding box center [678, 222] width 123 height 29
click at [726, 217] on input "18" at bounding box center [678, 222] width 123 height 29
click at [726, 217] on input "19" at bounding box center [678, 222] width 123 height 29
click at [726, 217] on input "20" at bounding box center [678, 222] width 123 height 29
click at [726, 217] on input "21" at bounding box center [678, 222] width 123 height 29
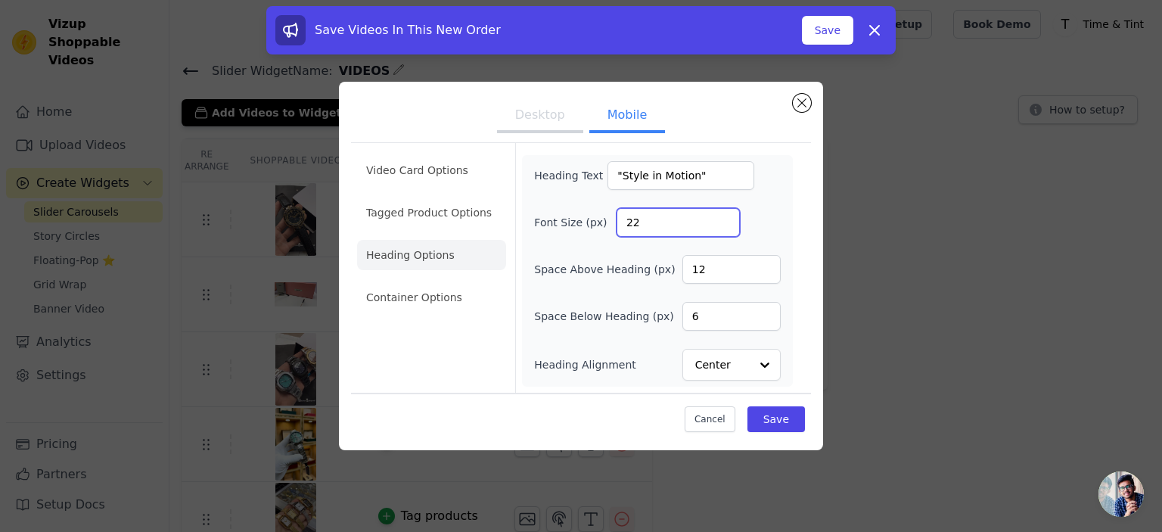
type input "22"
click at [726, 217] on input "22" at bounding box center [678, 222] width 123 height 29
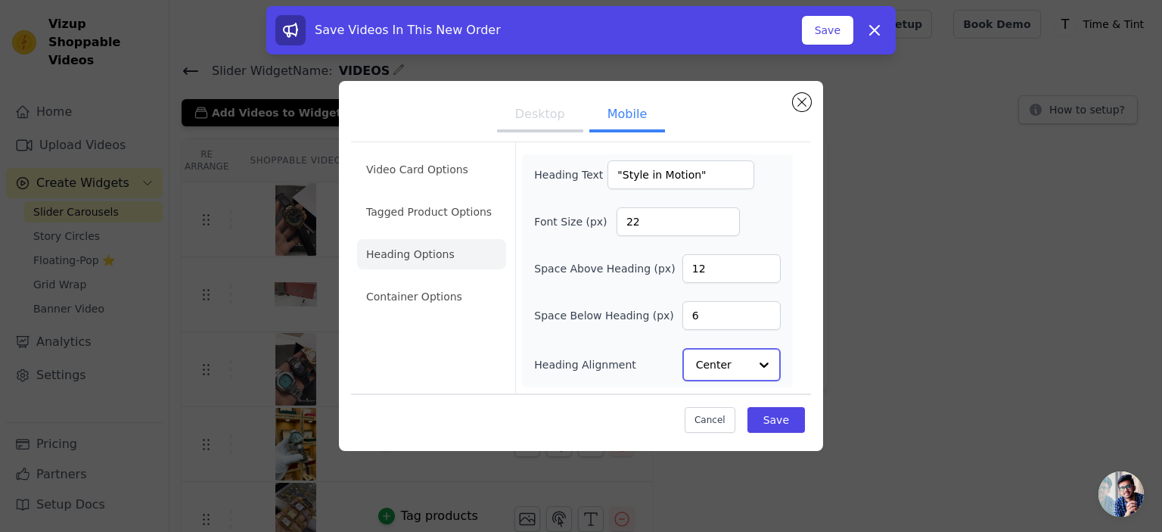
click at [741, 372] on input "Heading Alignment" at bounding box center [722, 365] width 53 height 30
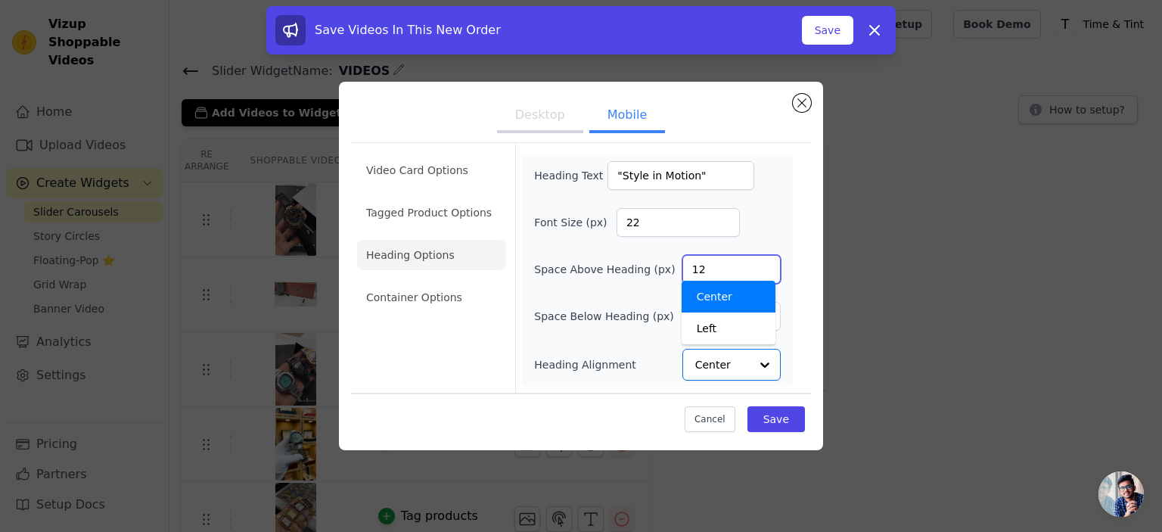
click at [717, 268] on input "12" at bounding box center [732, 269] width 98 height 29
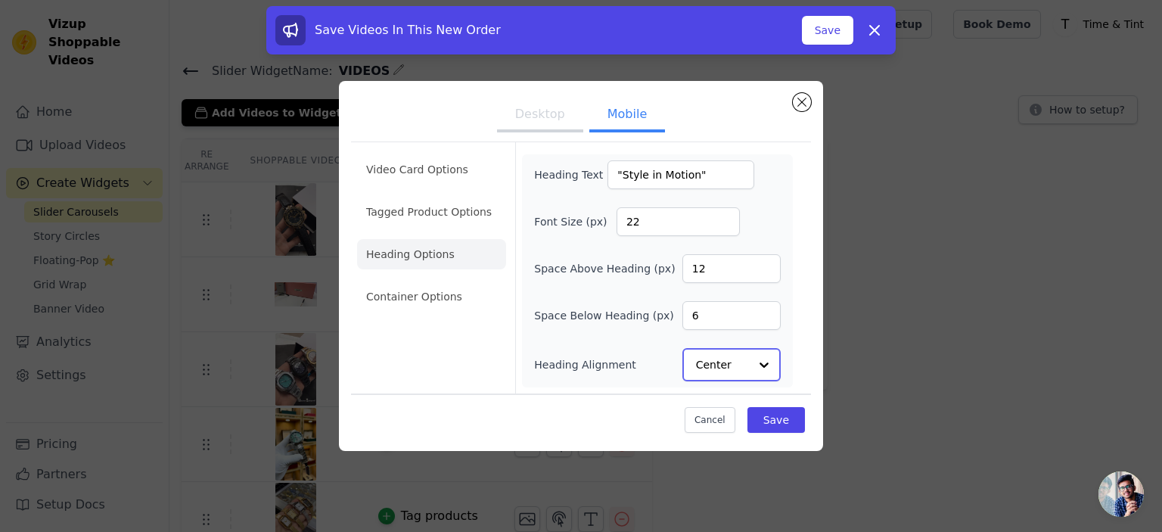
click at [740, 356] on input "Heading Alignment" at bounding box center [722, 365] width 53 height 30
click at [721, 329] on div "Left" at bounding box center [730, 329] width 94 height 32
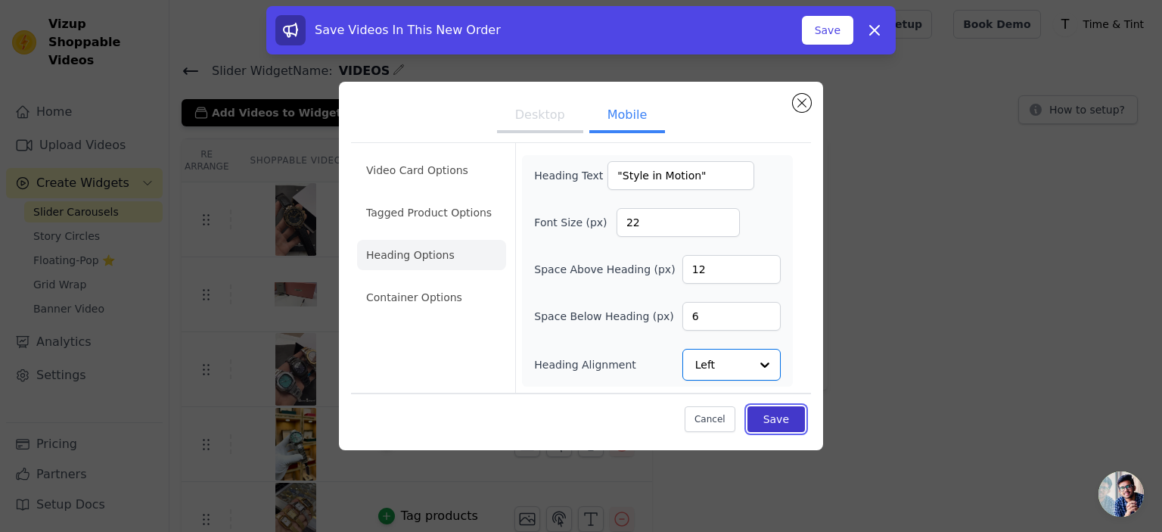
click at [765, 417] on button "Save" at bounding box center [777, 419] width 58 height 26
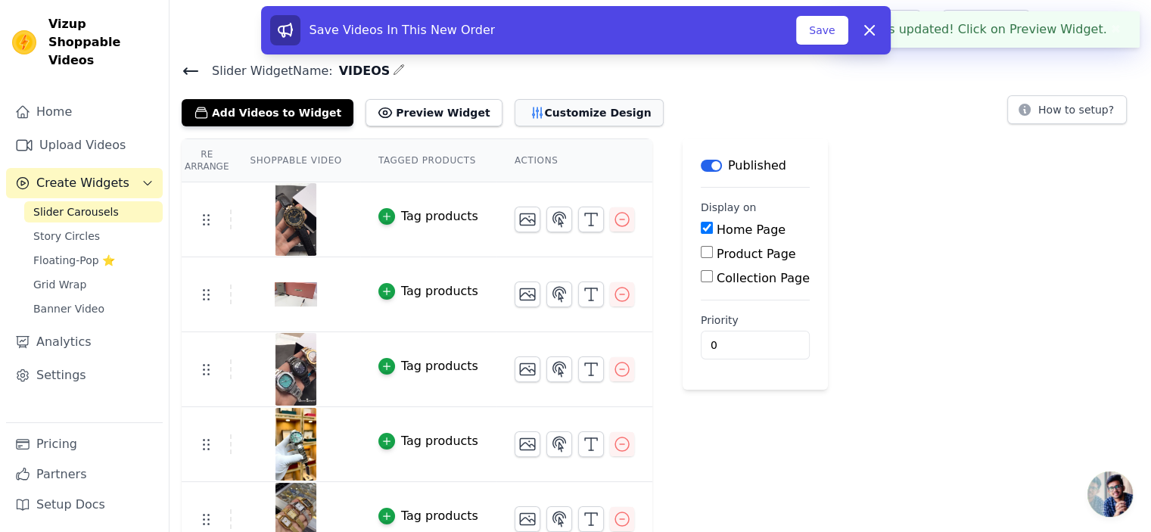
click at [526, 119] on button "Customize Design" at bounding box center [589, 112] width 149 height 27
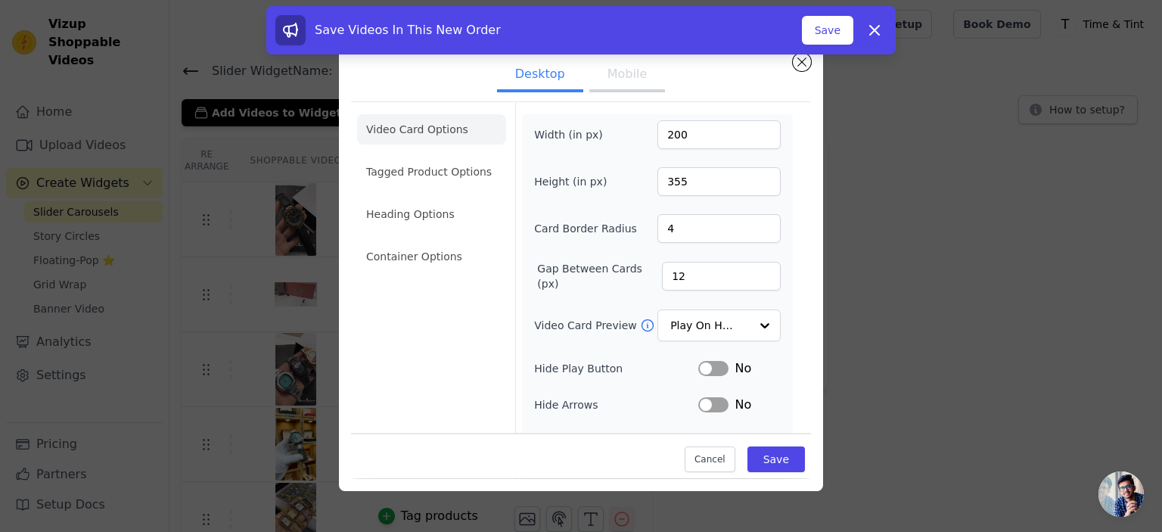
click at [605, 81] on button "Mobile" at bounding box center [627, 75] width 76 height 33
click at [424, 217] on li "Heading Options" at bounding box center [431, 214] width 149 height 30
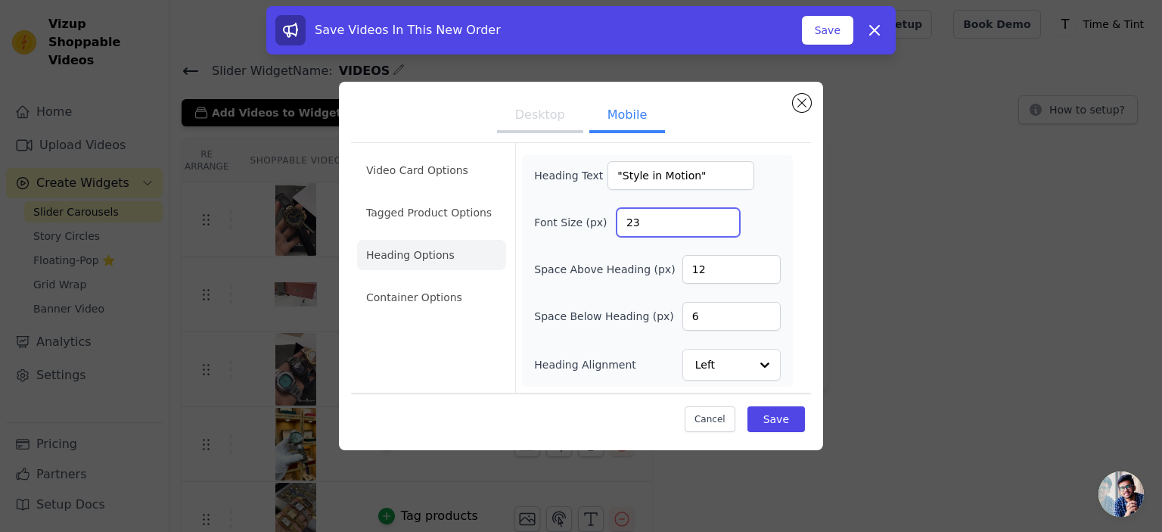
click at [723, 219] on input "23" at bounding box center [678, 222] width 123 height 29
click at [723, 219] on input "24" at bounding box center [678, 222] width 123 height 29
type input "25"
click at [723, 219] on input "25" at bounding box center [678, 222] width 123 height 29
click at [767, 417] on button "Save" at bounding box center [777, 419] width 58 height 26
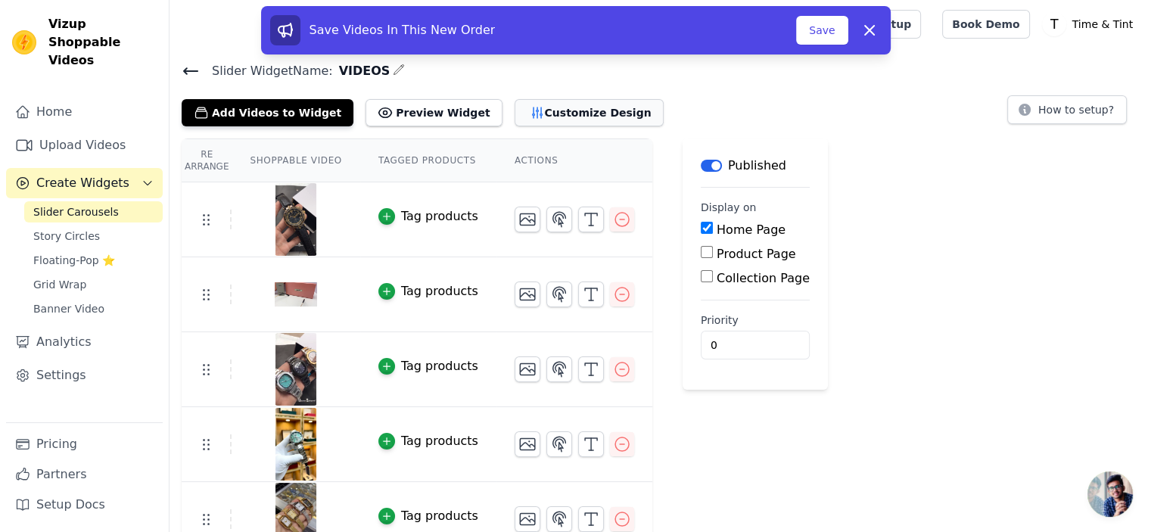
click at [534, 117] on button "Customize Design" at bounding box center [589, 112] width 149 height 27
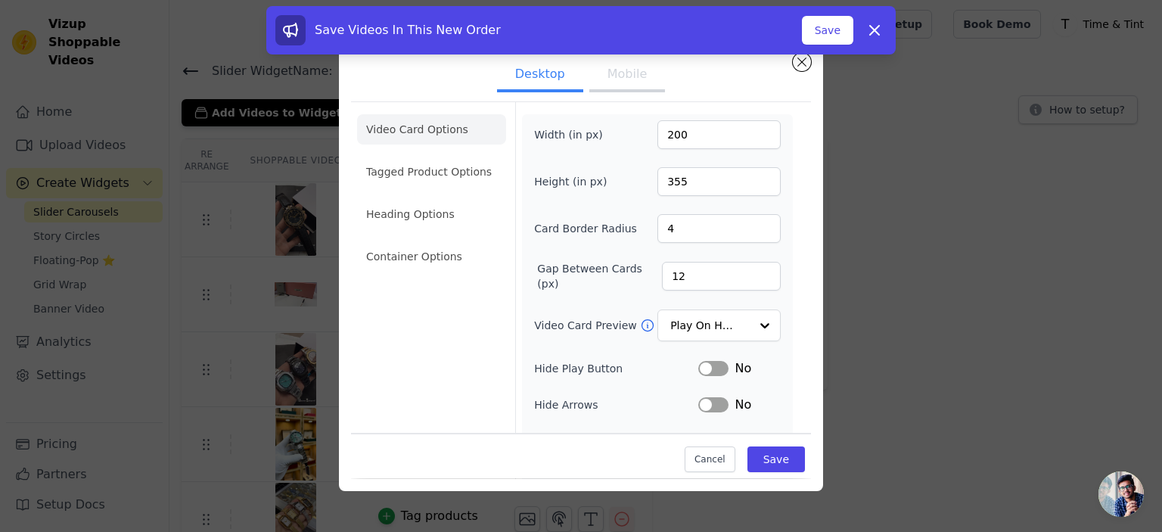
click at [611, 75] on button "Mobile" at bounding box center [627, 75] width 76 height 33
click at [415, 213] on li "Heading Options" at bounding box center [431, 214] width 149 height 30
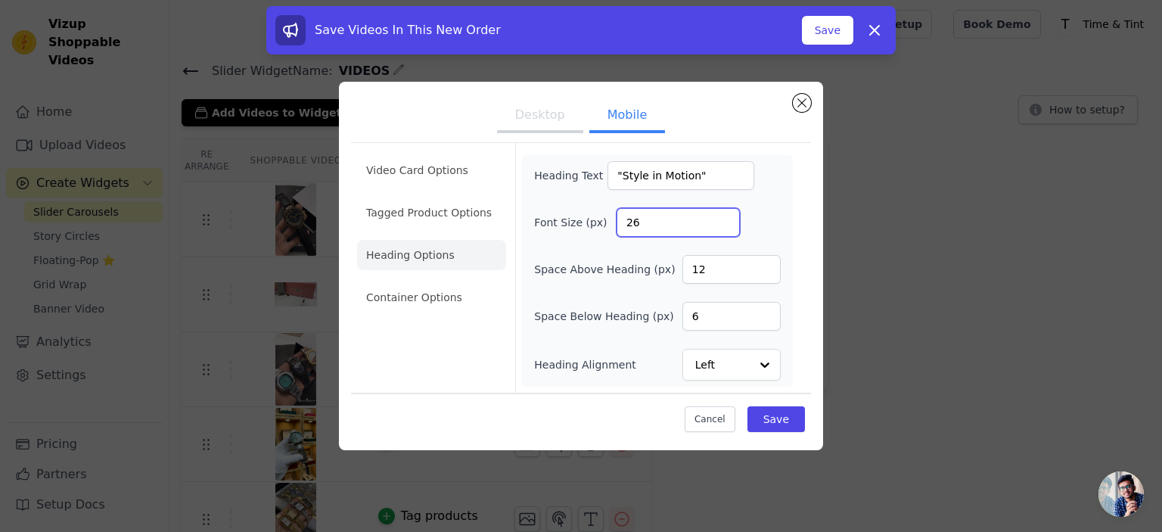
click at [725, 218] on input "26" at bounding box center [678, 222] width 123 height 29
click at [725, 218] on input "27" at bounding box center [678, 222] width 123 height 29
click at [725, 218] on input "28" at bounding box center [678, 222] width 123 height 29
click at [725, 218] on input "29" at bounding box center [678, 222] width 123 height 29
click at [725, 218] on input "30" at bounding box center [678, 222] width 123 height 29
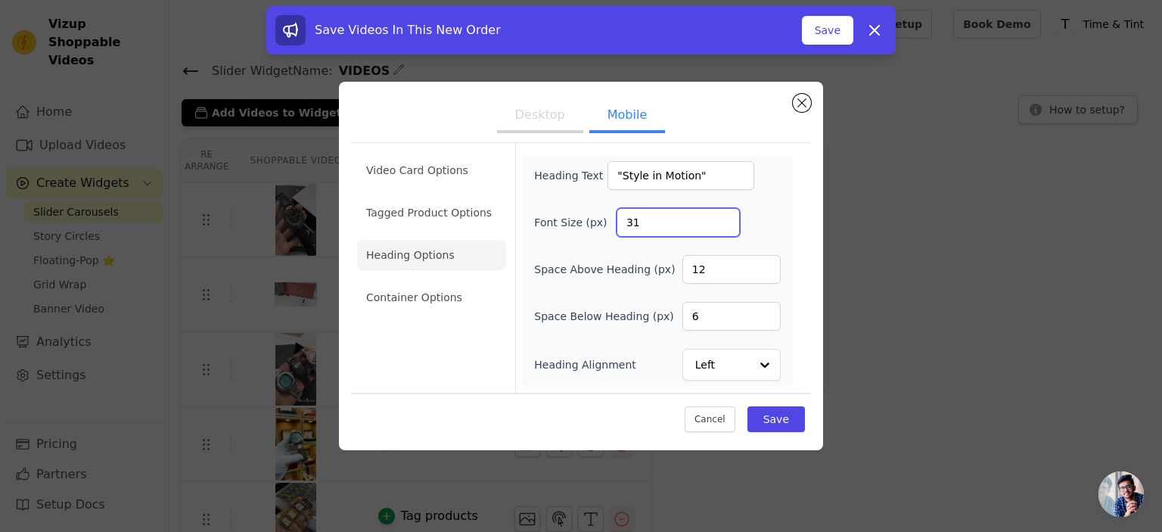
click at [725, 218] on input "31" at bounding box center [678, 222] width 123 height 29
click at [725, 218] on input "32" at bounding box center [678, 222] width 123 height 29
click at [725, 218] on input "33" at bounding box center [678, 222] width 123 height 29
click at [725, 218] on input "34" at bounding box center [678, 222] width 123 height 29
type input "35"
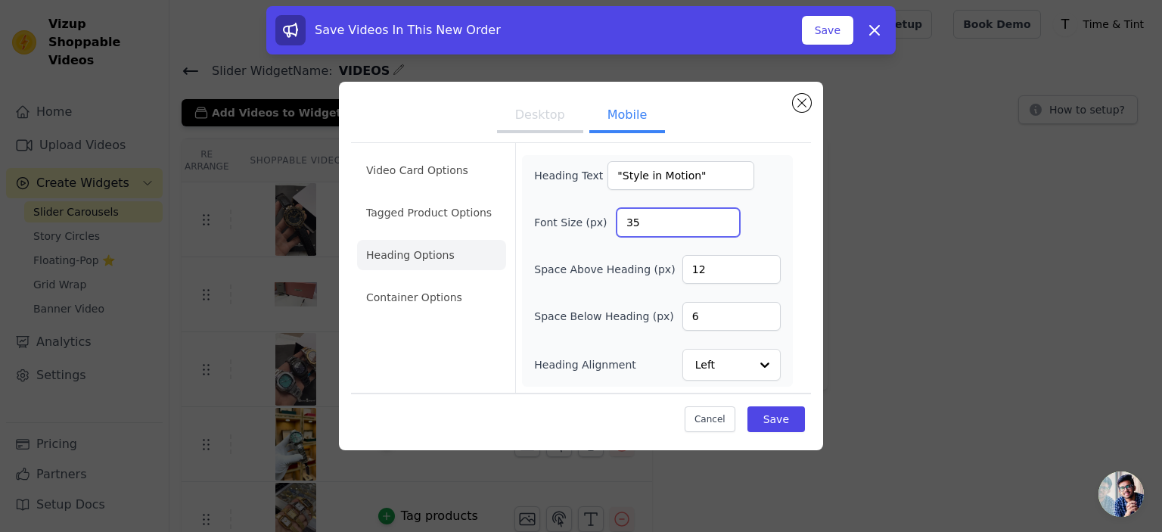
click at [725, 218] on input "35" at bounding box center [678, 222] width 123 height 29
click at [769, 418] on button "Save" at bounding box center [777, 419] width 58 height 26
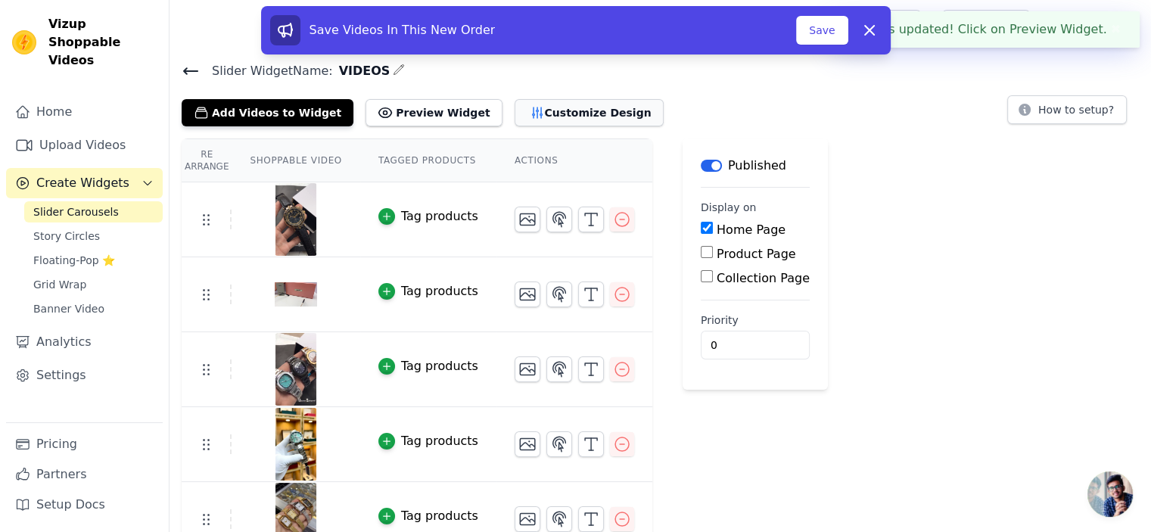
click at [539, 116] on button "Customize Design" at bounding box center [589, 112] width 149 height 27
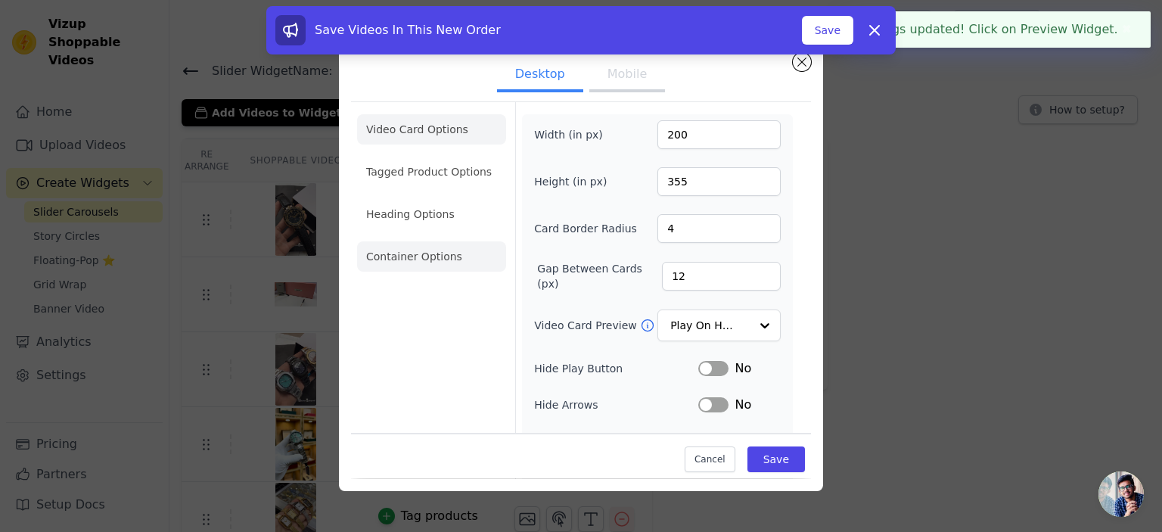
click at [424, 259] on li "Container Options" at bounding box center [431, 256] width 149 height 30
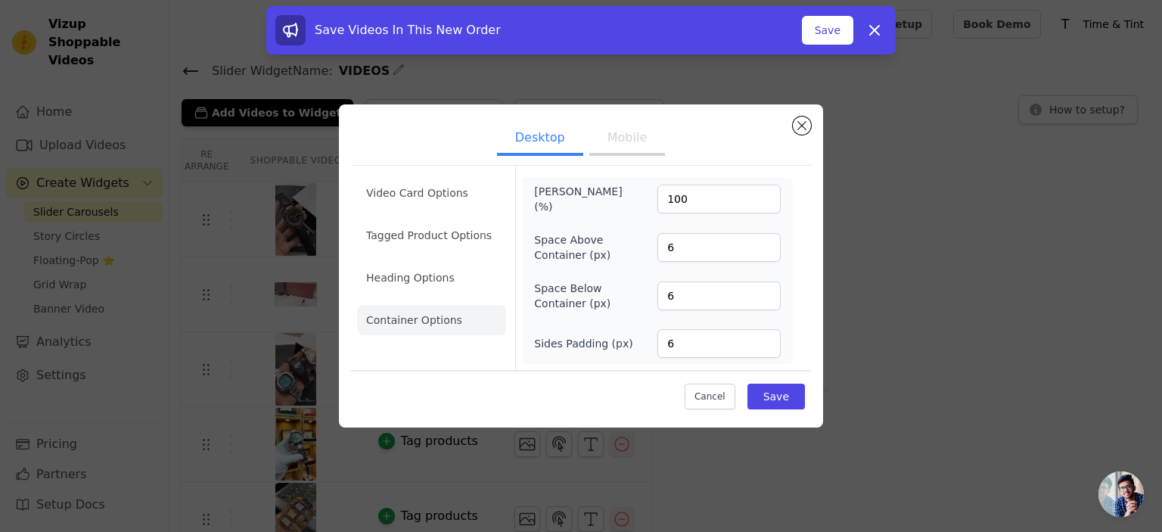
click at [626, 139] on button "Mobile" at bounding box center [627, 139] width 76 height 33
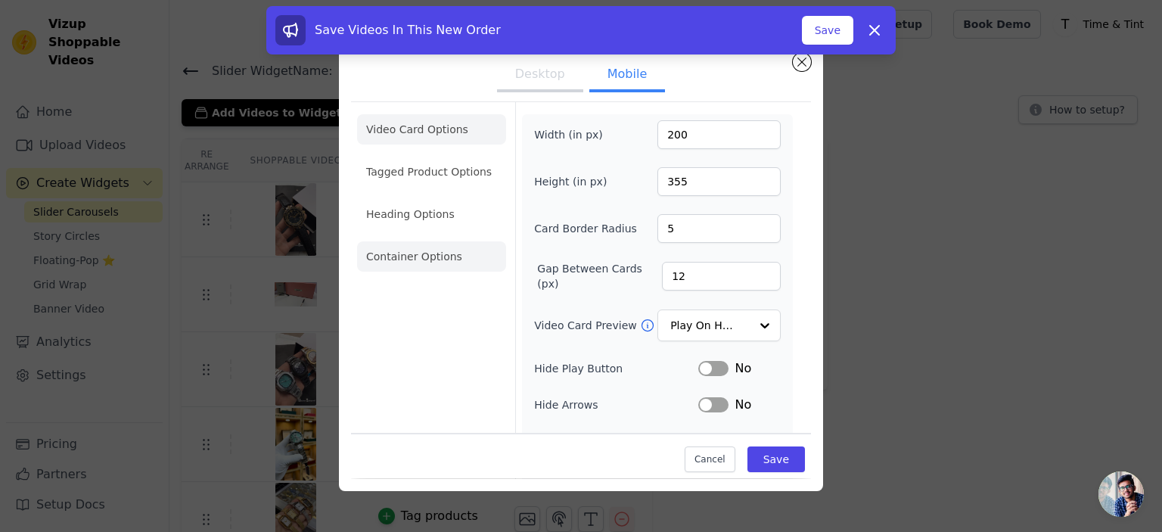
click at [451, 257] on li "Container Options" at bounding box center [431, 256] width 149 height 30
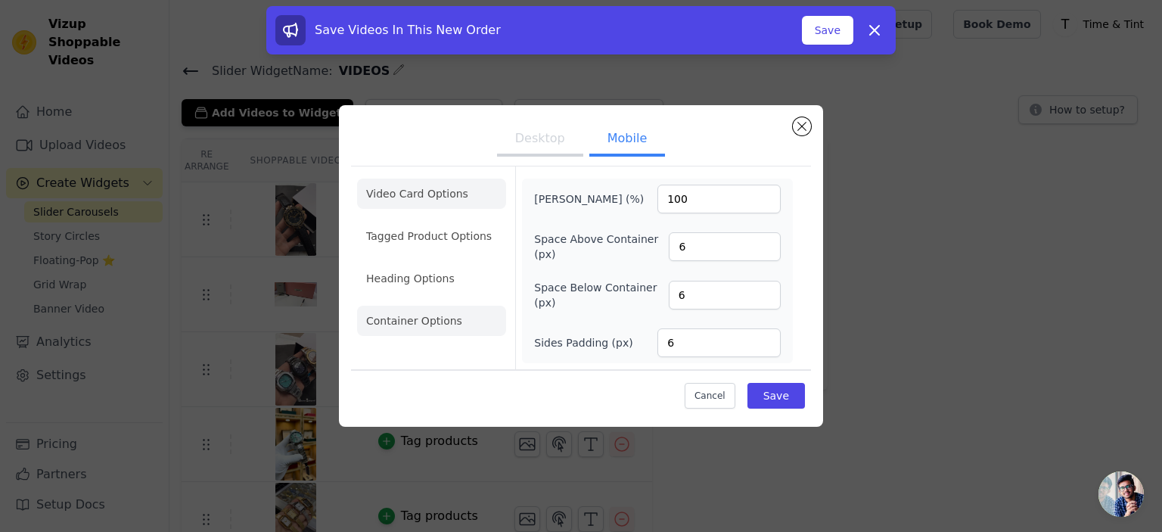
click at [415, 197] on li "Video Card Options" at bounding box center [431, 194] width 149 height 30
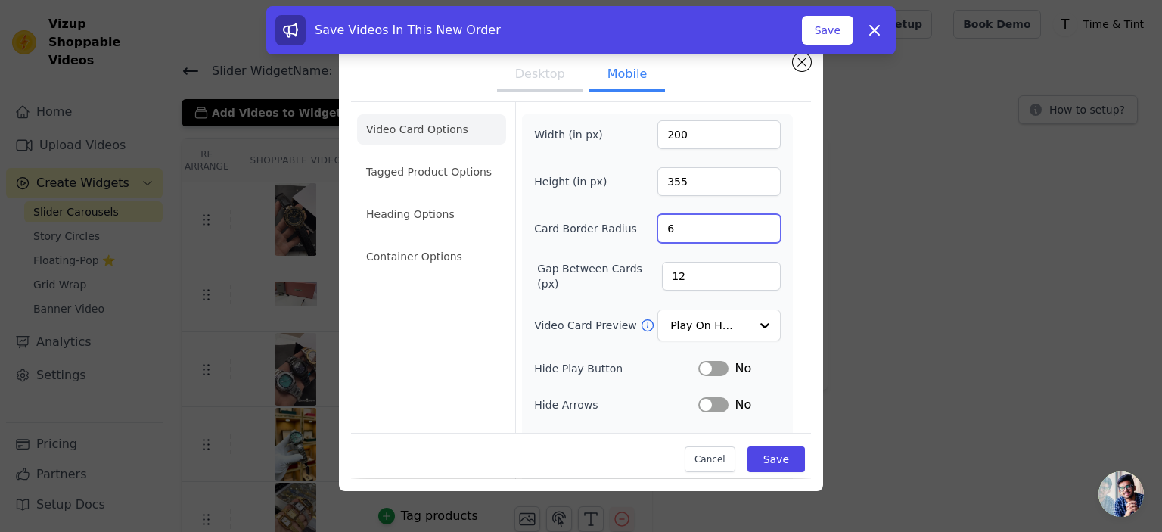
click at [754, 222] on input "6" at bounding box center [719, 228] width 123 height 29
type input "7"
click at [754, 222] on input "7" at bounding box center [719, 228] width 123 height 29
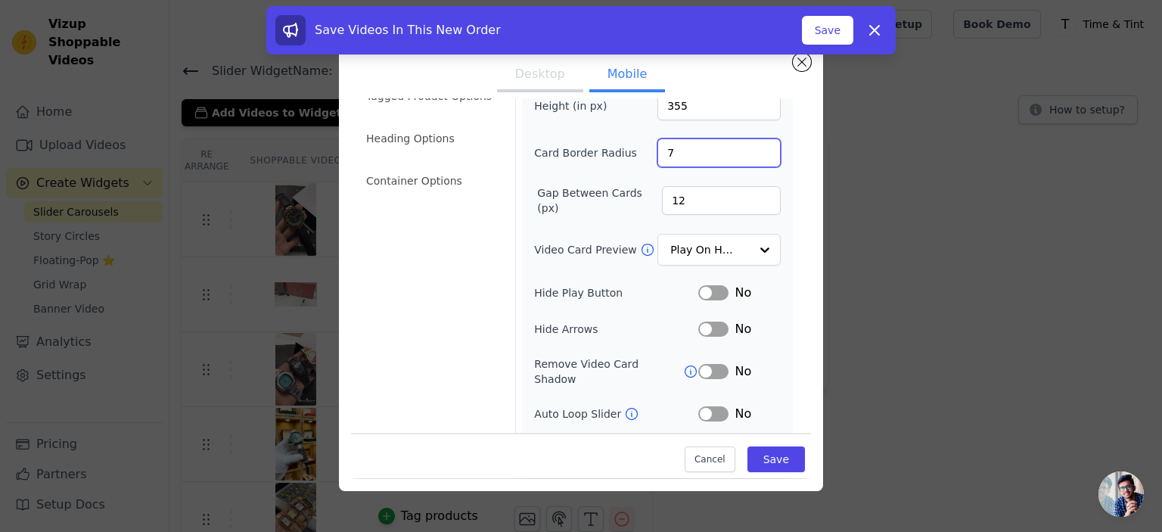
scroll to position [151, 0]
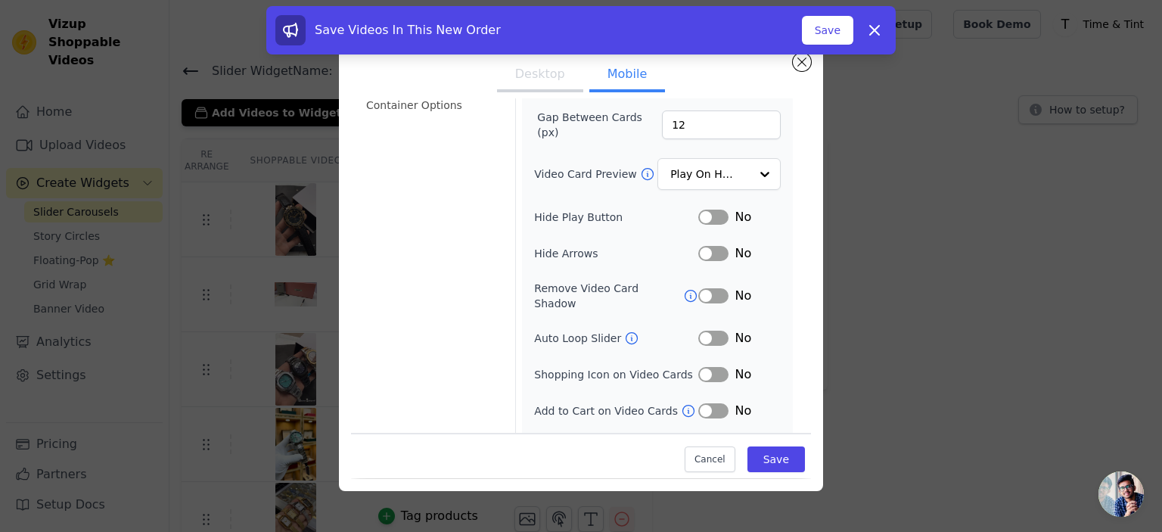
click at [708, 331] on button "Label" at bounding box center [713, 338] width 30 height 15
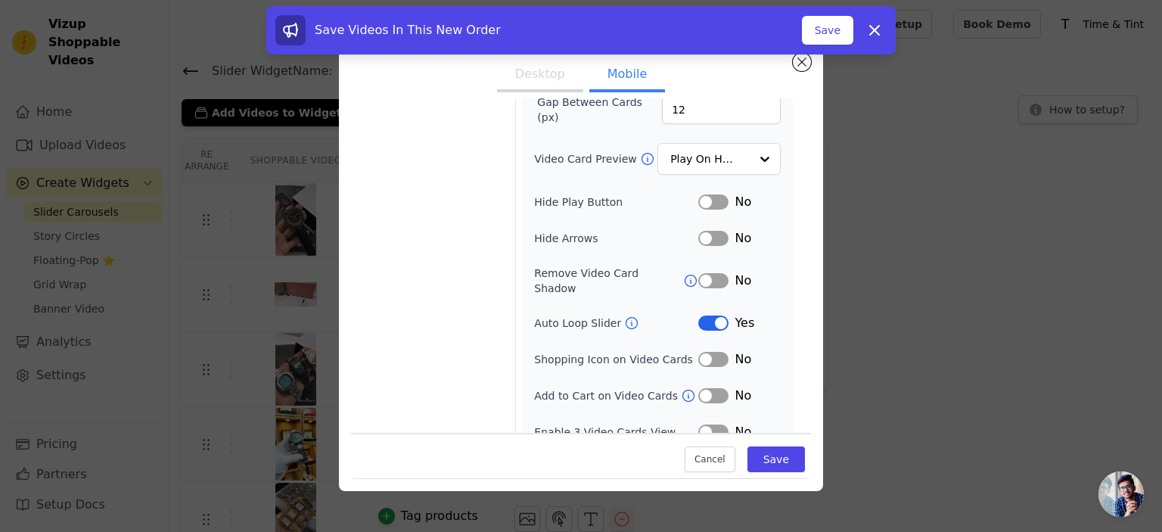
scroll to position [170, 0]
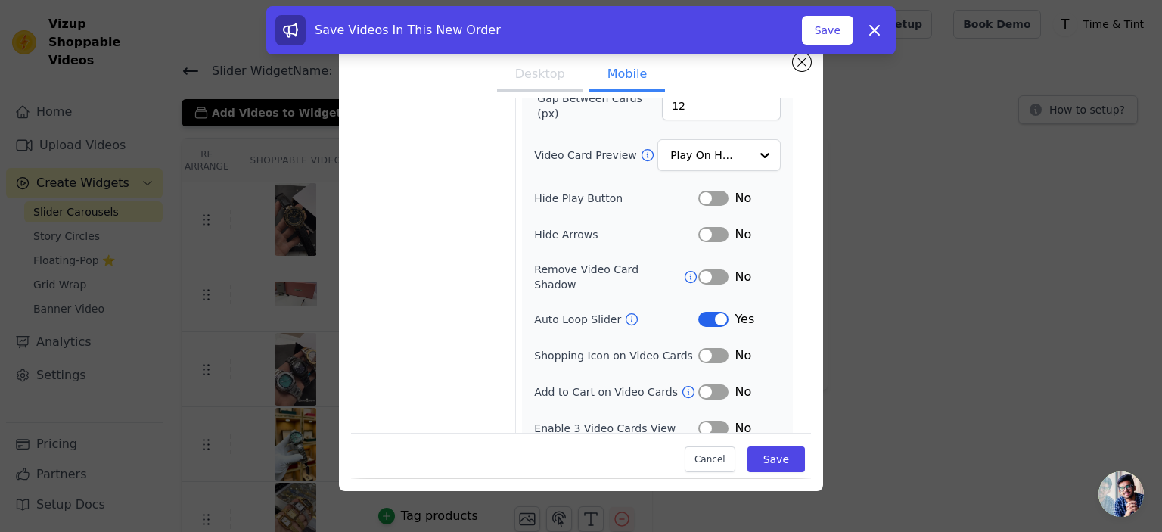
click at [713, 348] on button "Label" at bounding box center [713, 355] width 30 height 15
click at [705, 384] on button "Label" at bounding box center [713, 391] width 30 height 15
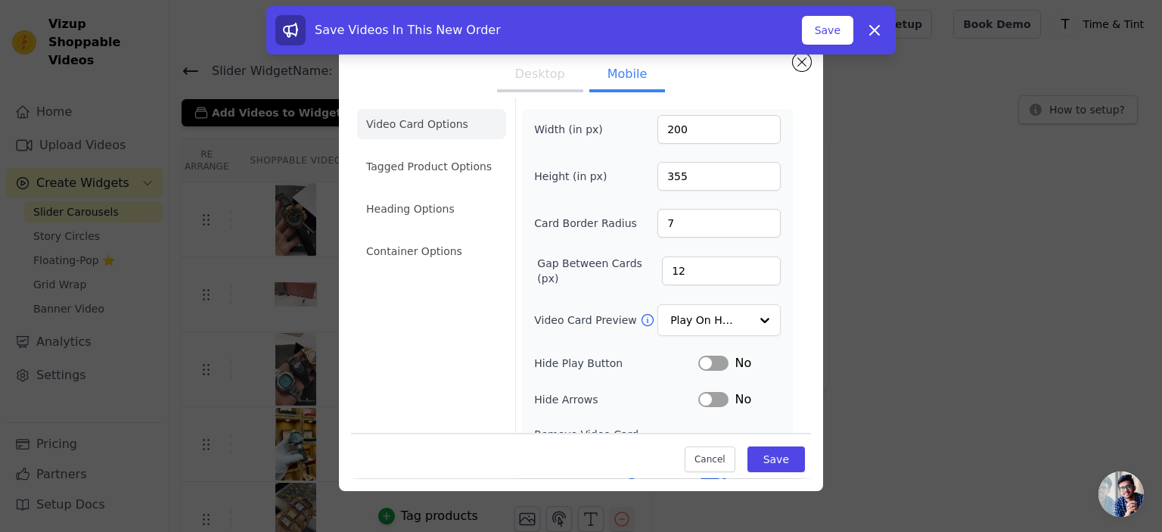
scroll to position [0, 0]
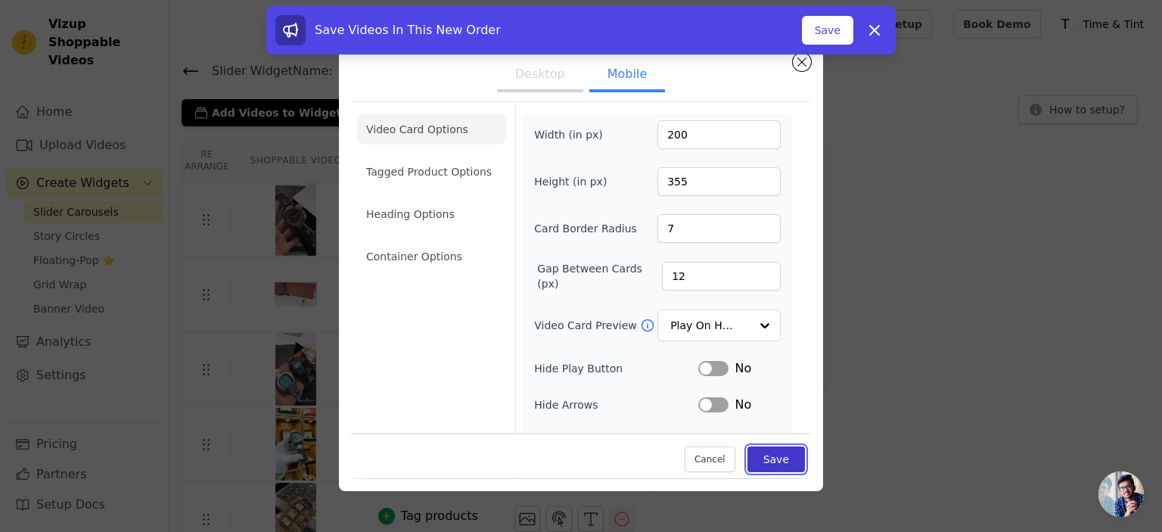
click at [779, 465] on button "Save" at bounding box center [777, 460] width 58 height 26
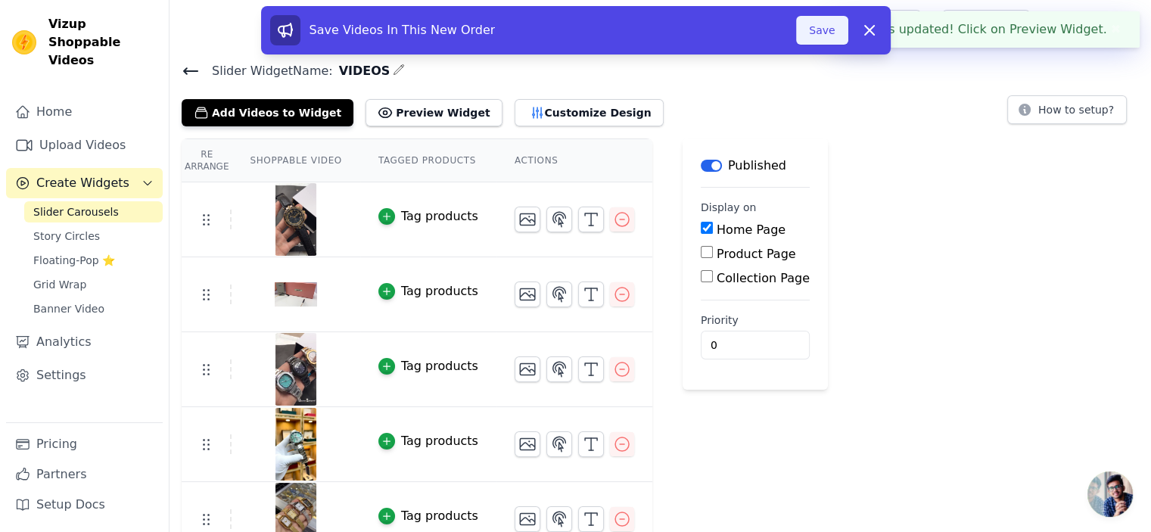
click at [818, 33] on button "Save" at bounding box center [821, 30] width 51 height 29
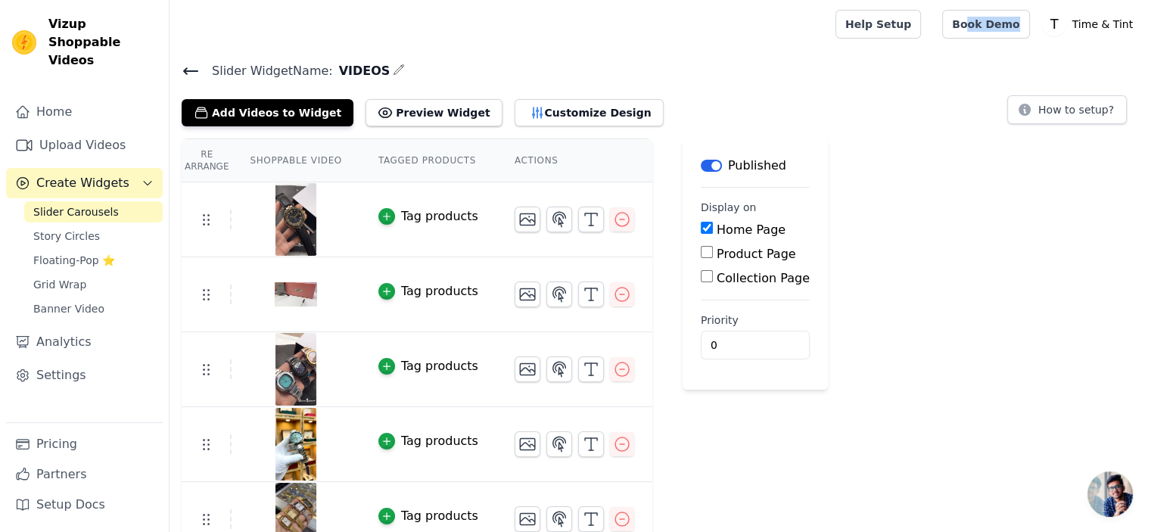
drag, startPoint x: 984, startPoint y: 42, endPoint x: 1081, endPoint y: 4, distance: 103.6
click at [515, 105] on button "Customize Design" at bounding box center [589, 112] width 149 height 27
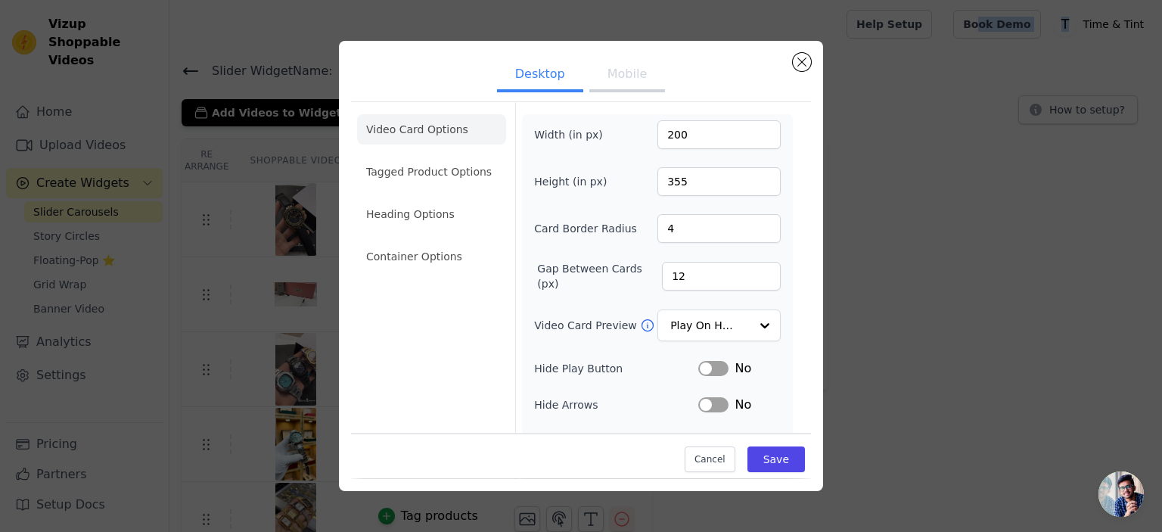
click at [632, 73] on button "Mobile" at bounding box center [627, 75] width 76 height 33
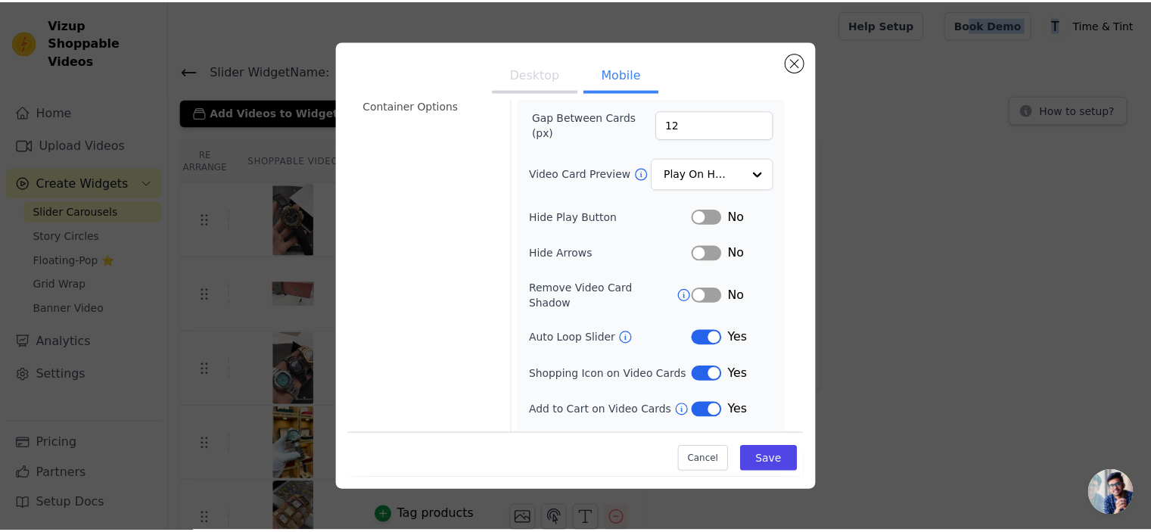
scroll to position [170, 0]
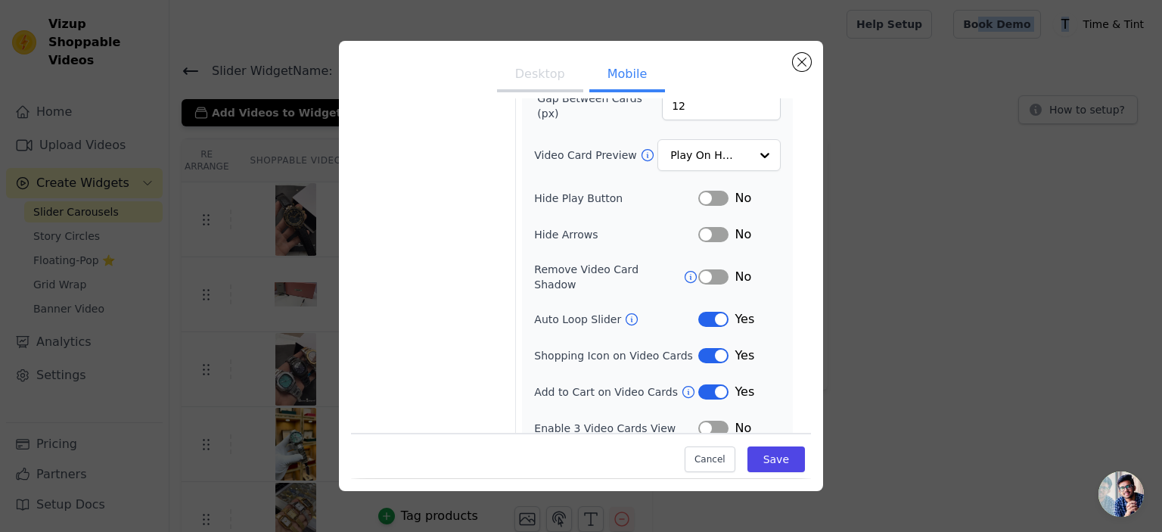
click at [702, 348] on button "Label" at bounding box center [713, 355] width 30 height 15
click at [703, 384] on button "Label" at bounding box center [713, 391] width 30 height 15
click at [704, 421] on button "Label" at bounding box center [713, 428] width 30 height 15
click at [776, 456] on button "Save" at bounding box center [777, 460] width 58 height 26
